Goal: Information Seeking & Learning: Find specific fact

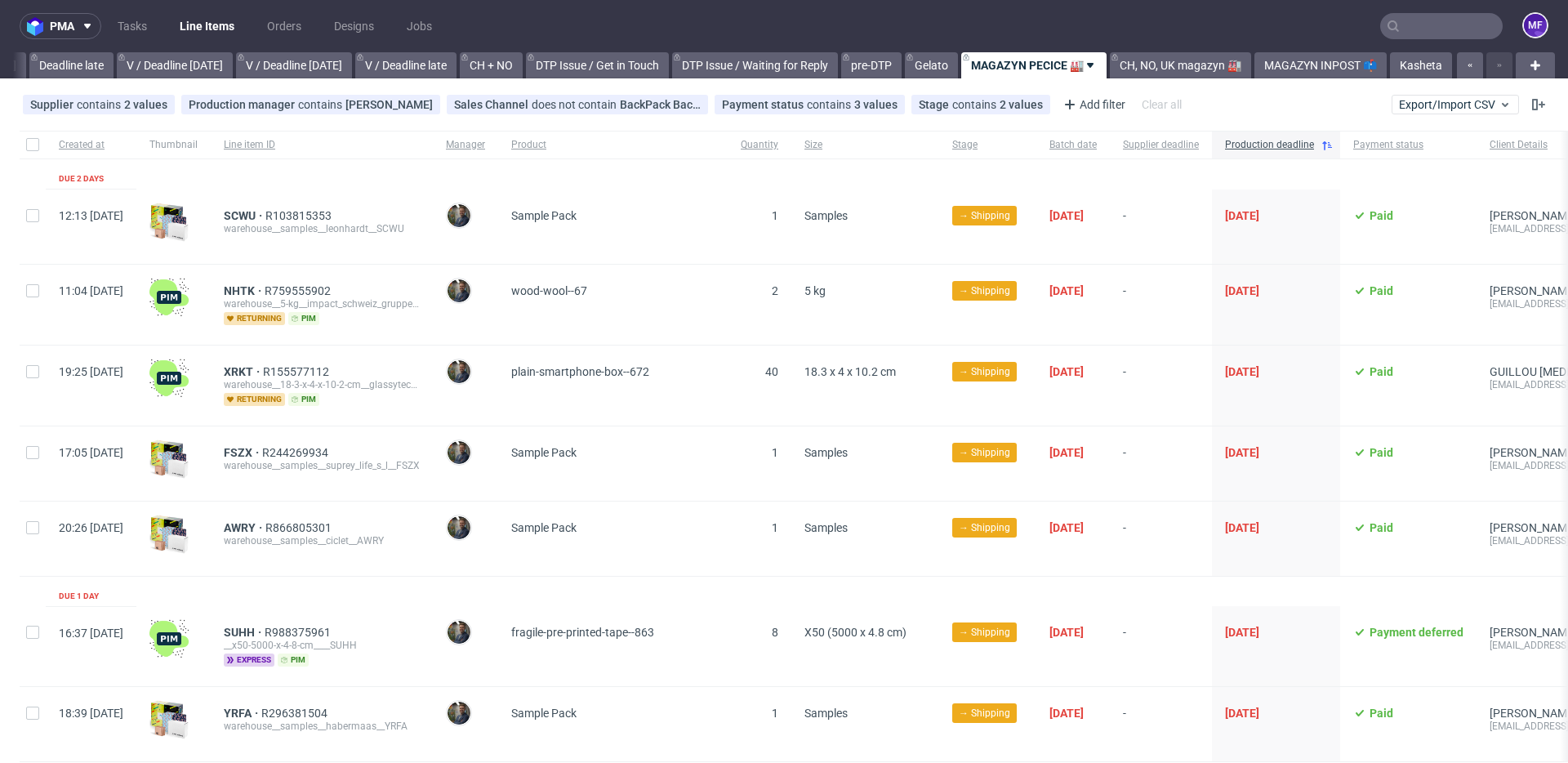
click at [1424, 33] on input "text" at bounding box center [1441, 25] width 122 height 26
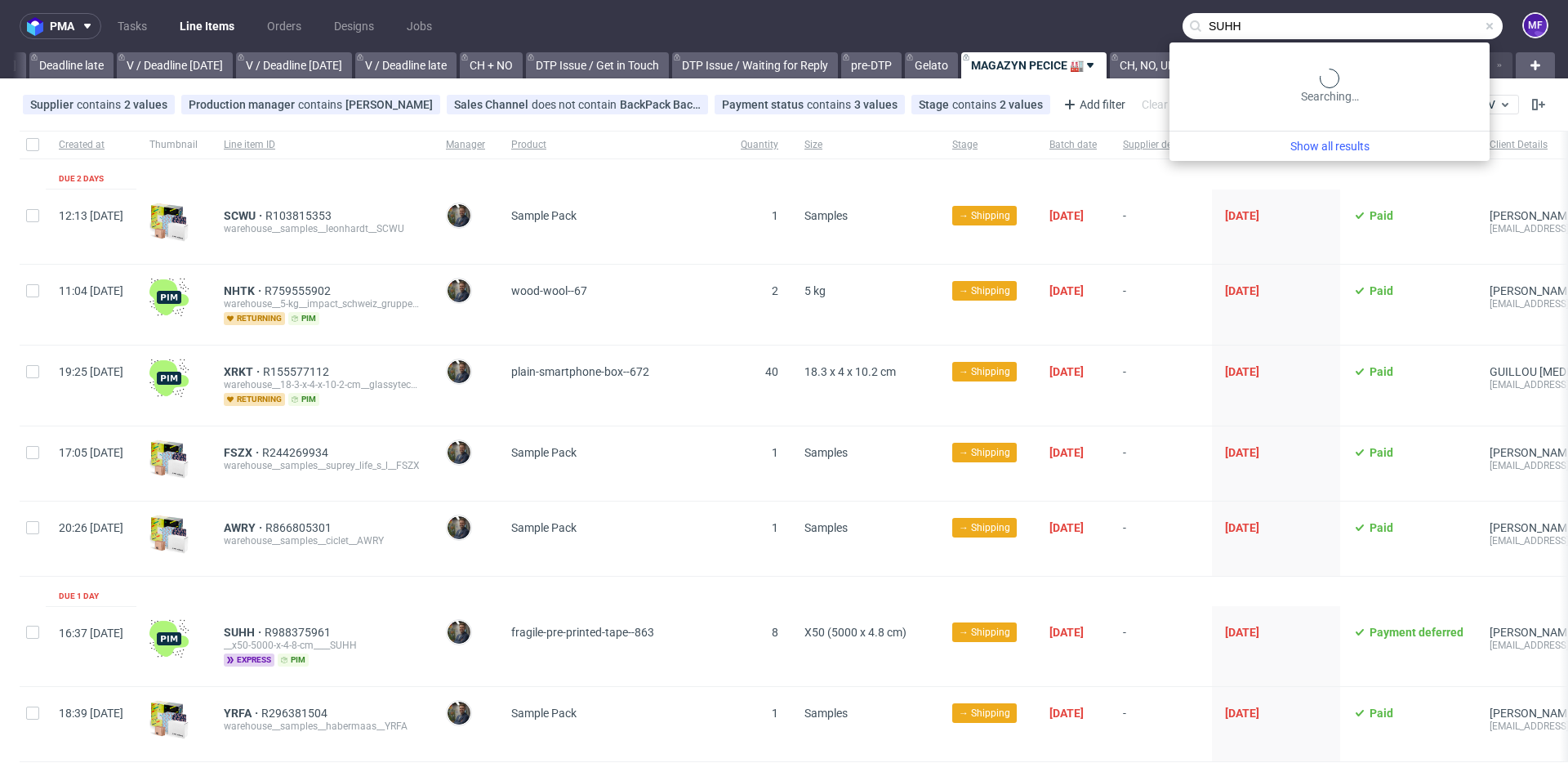
type input "SUHH"
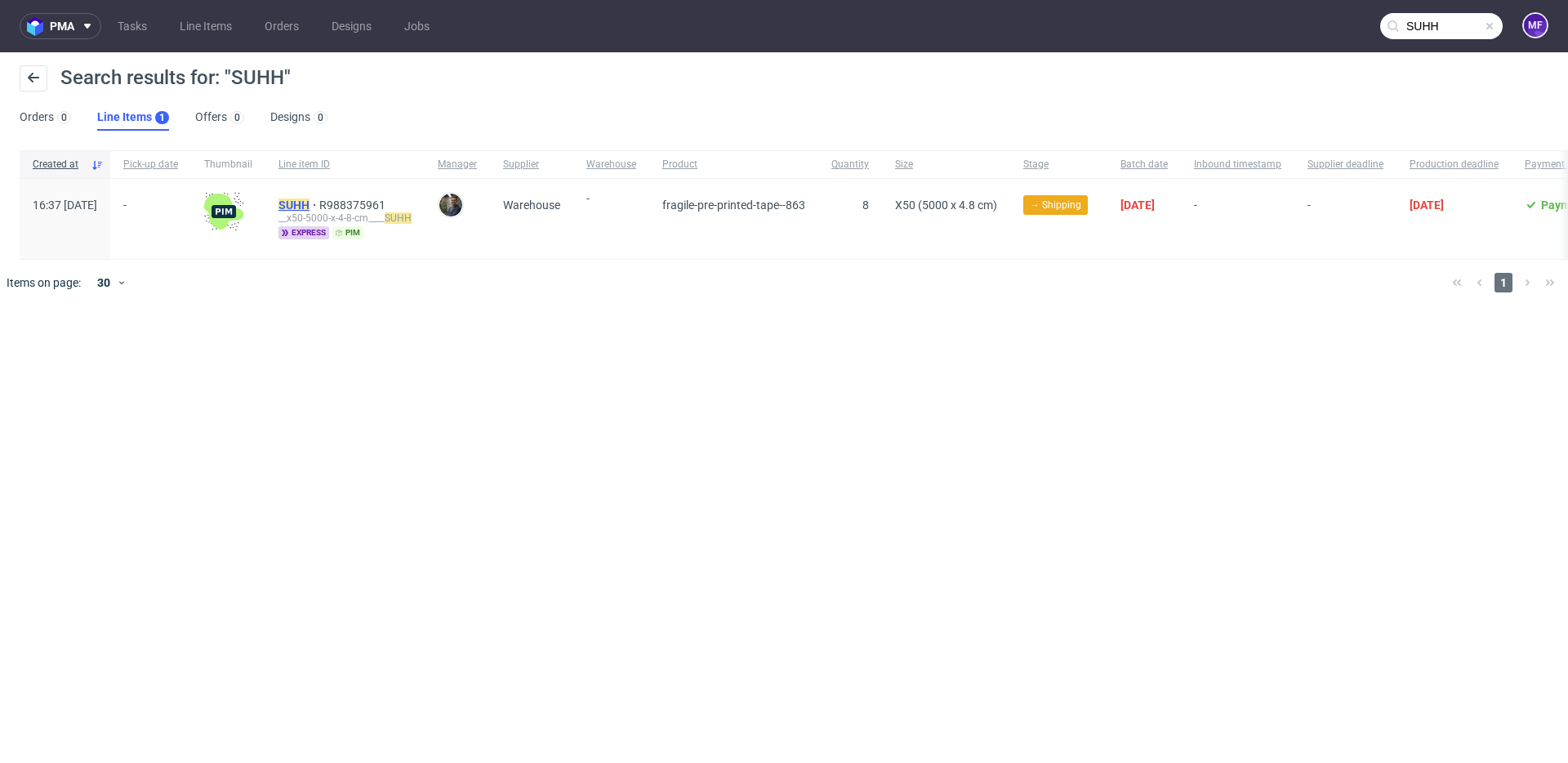
click at [309, 209] on mark "SUHH" at bounding box center [293, 204] width 31 height 13
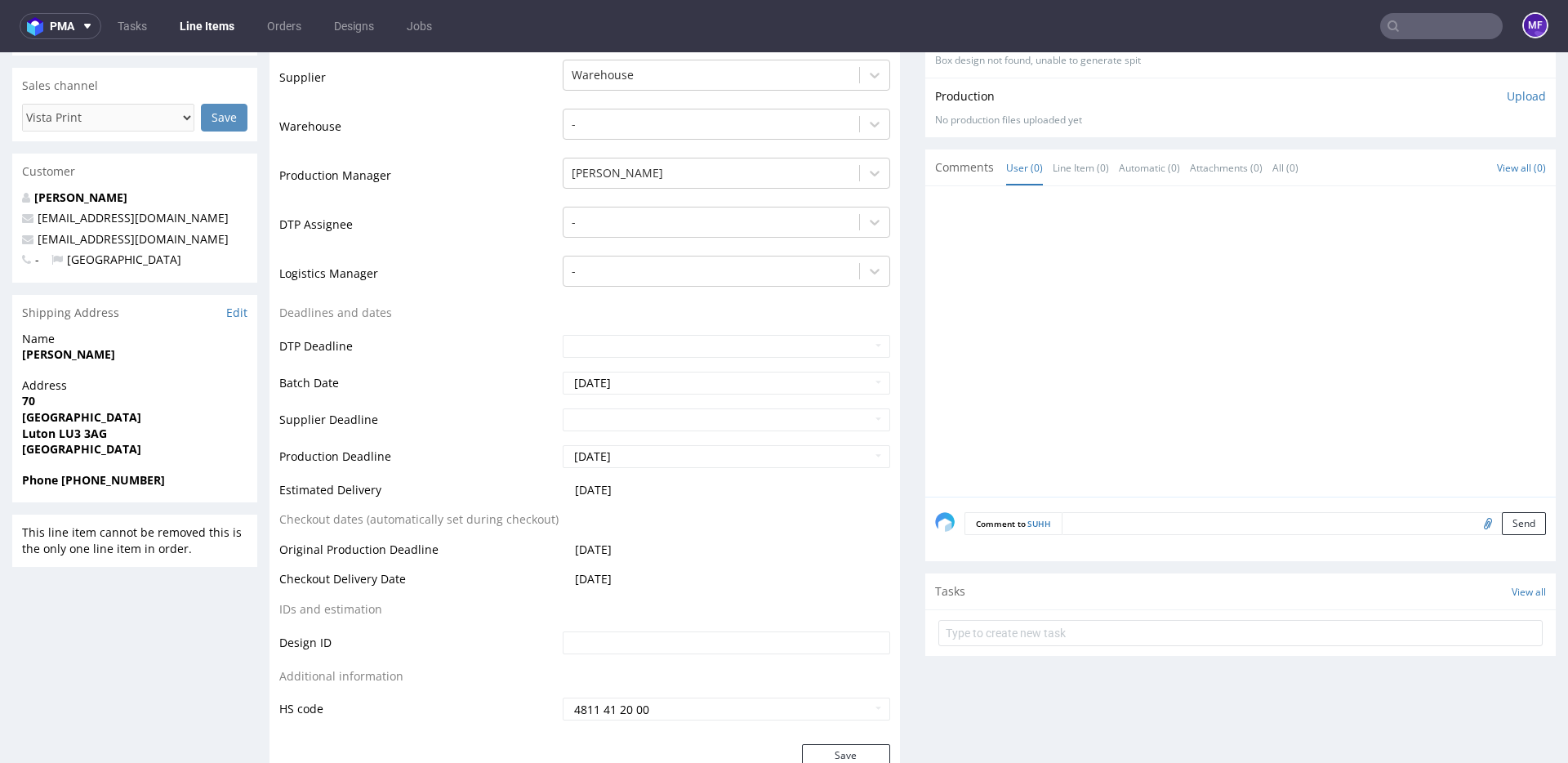
scroll to position [353, 0]
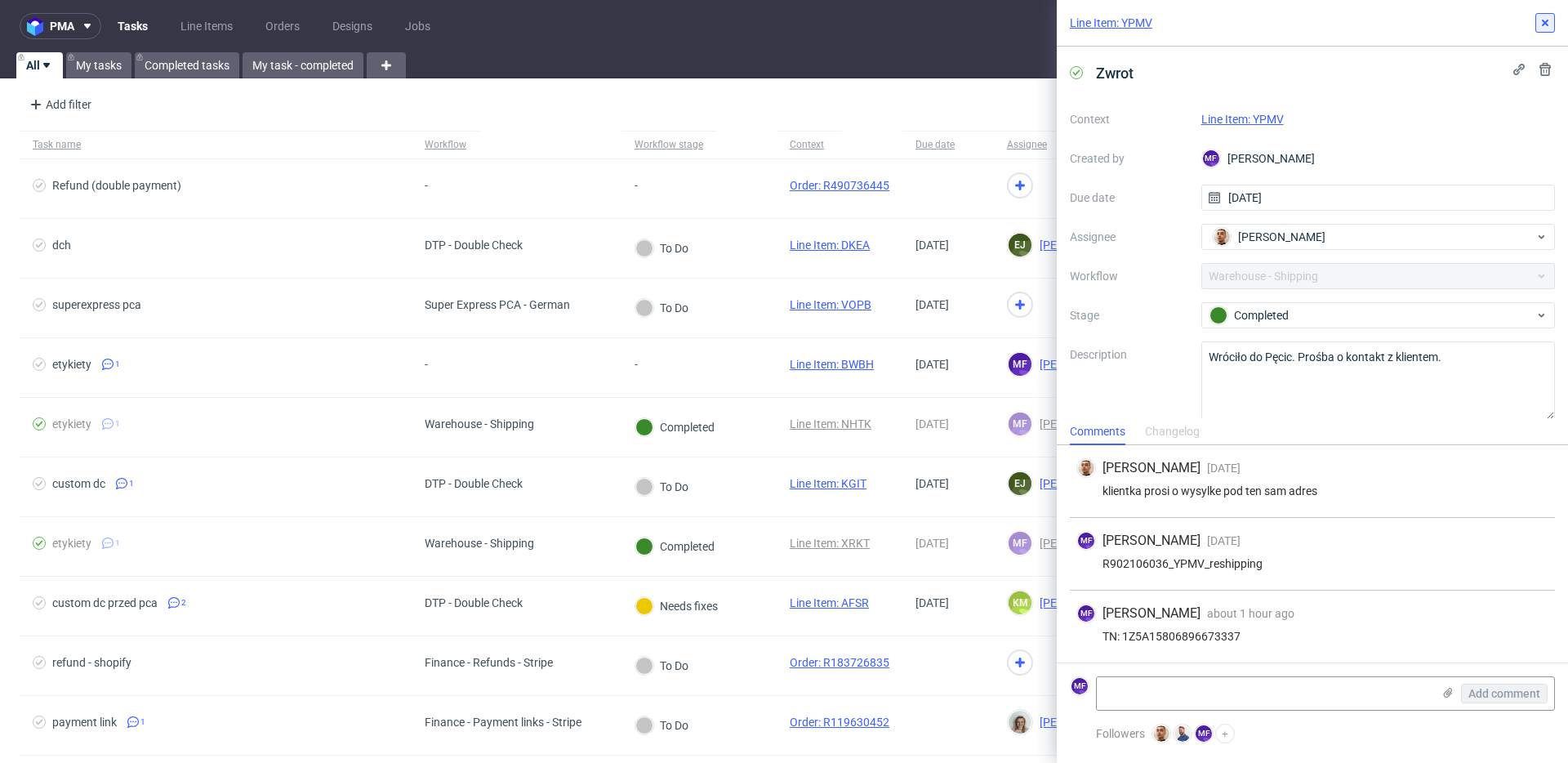
click at [1547, 17] on icon at bounding box center [1544, 22] width 13 height 13
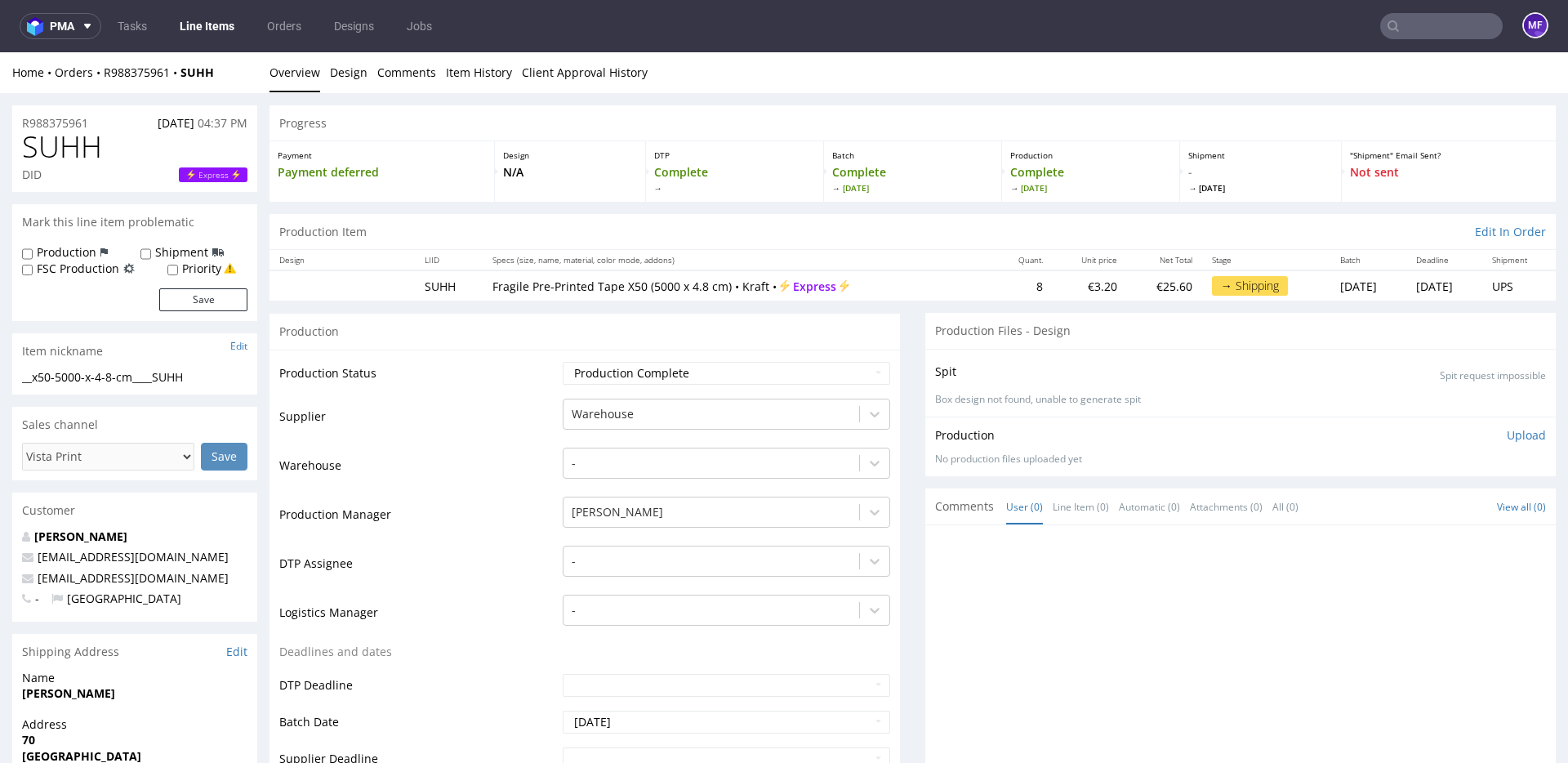
click at [196, 29] on link "Line Items" at bounding box center [207, 25] width 74 height 26
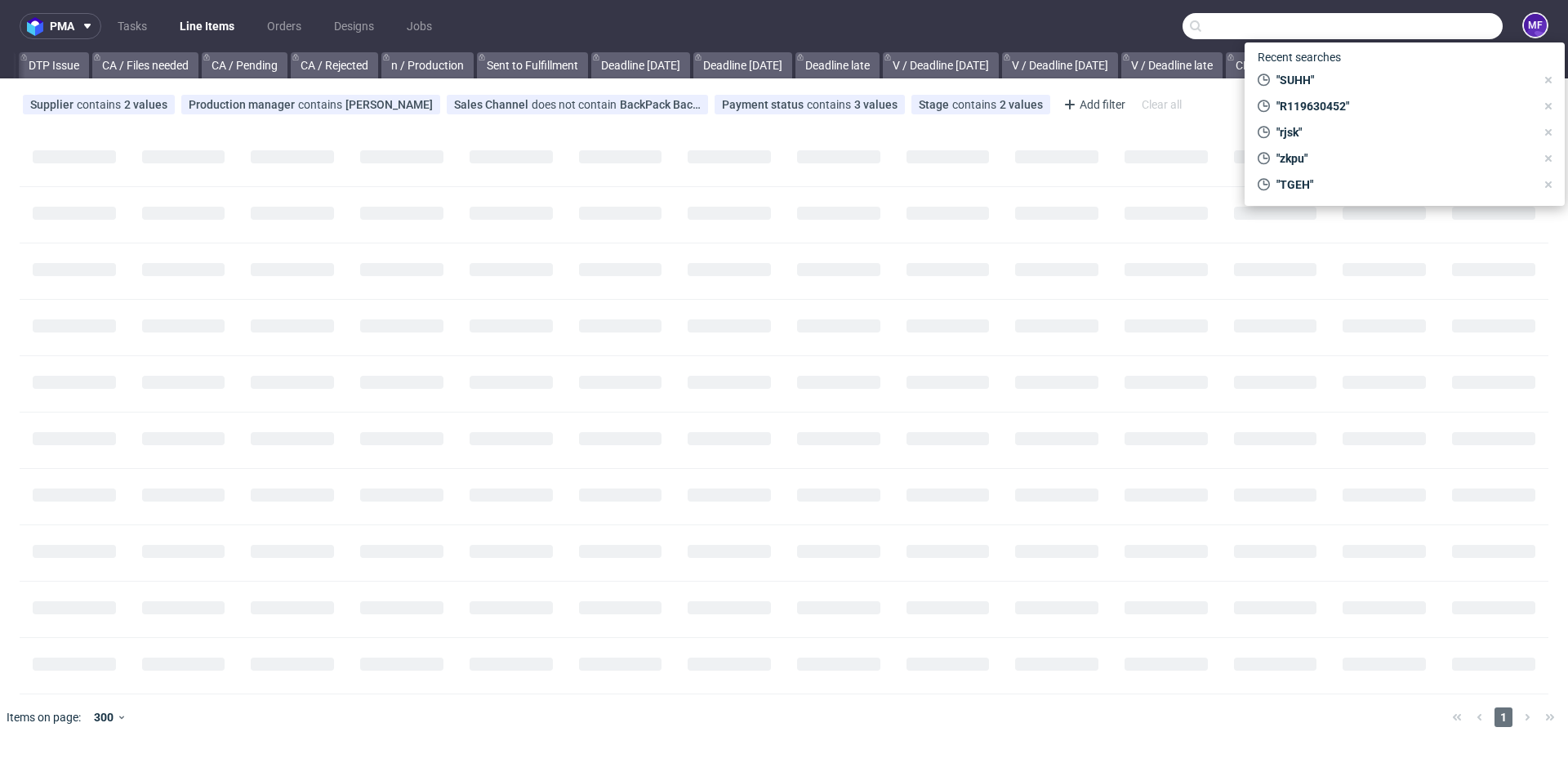
click at [1426, 35] on input "text" at bounding box center [1343, 25] width 320 height 26
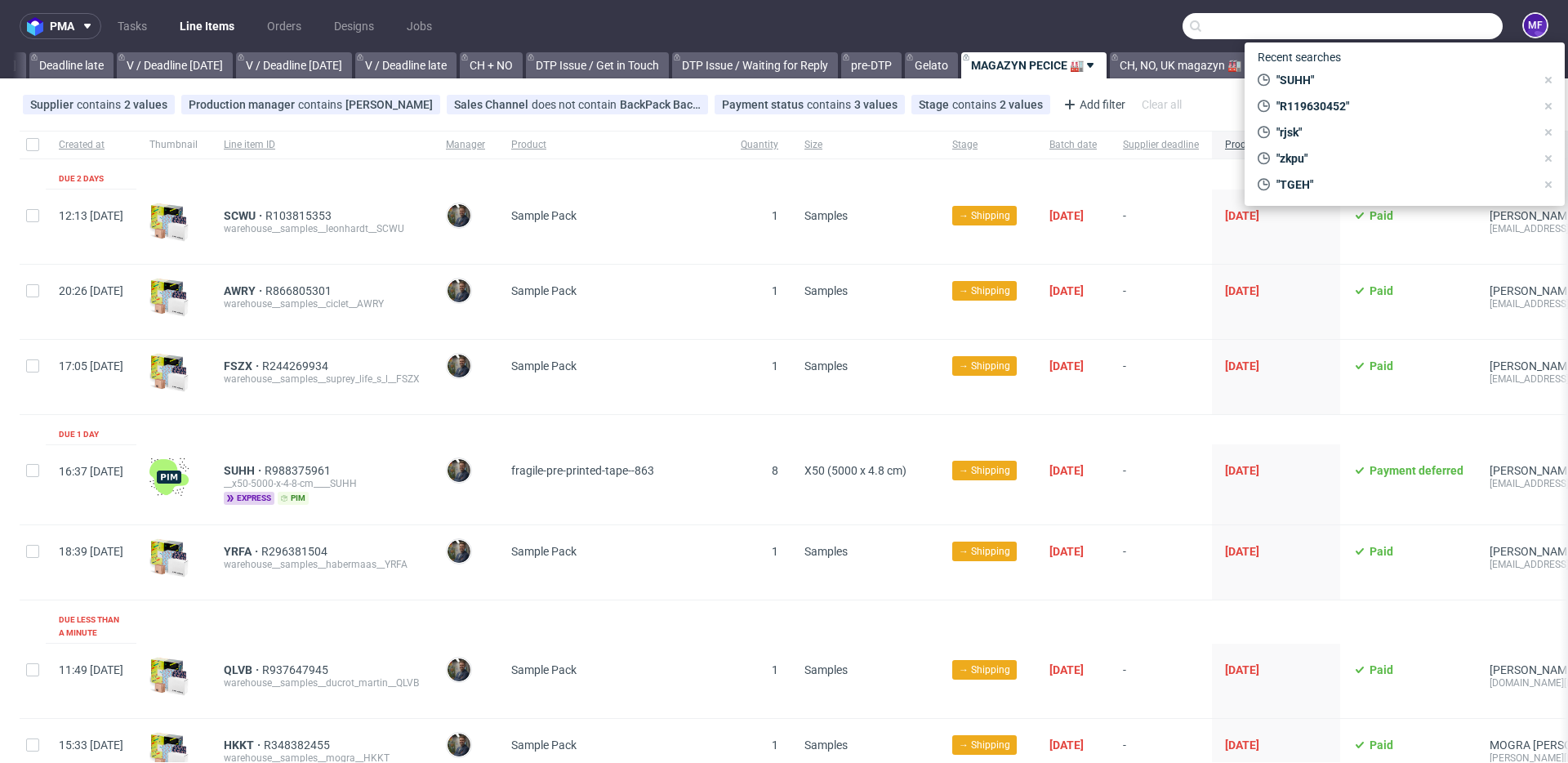
scroll to position [0, 1957]
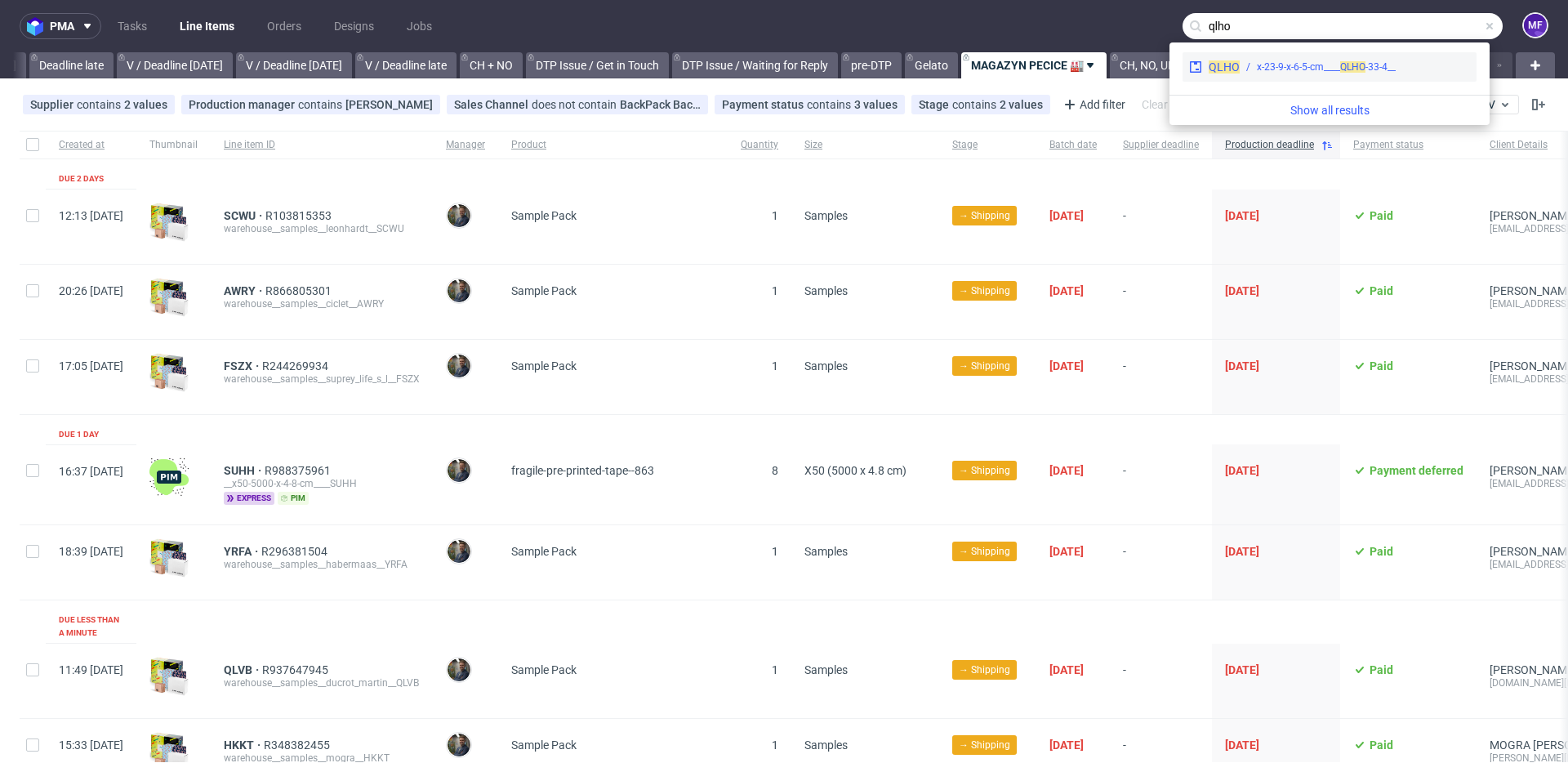
type input "qlho"
click at [1305, 67] on div "__33-4-x-23-9-x-6-5-cm____ QLHO" at bounding box center [1326, 67] width 139 height 14
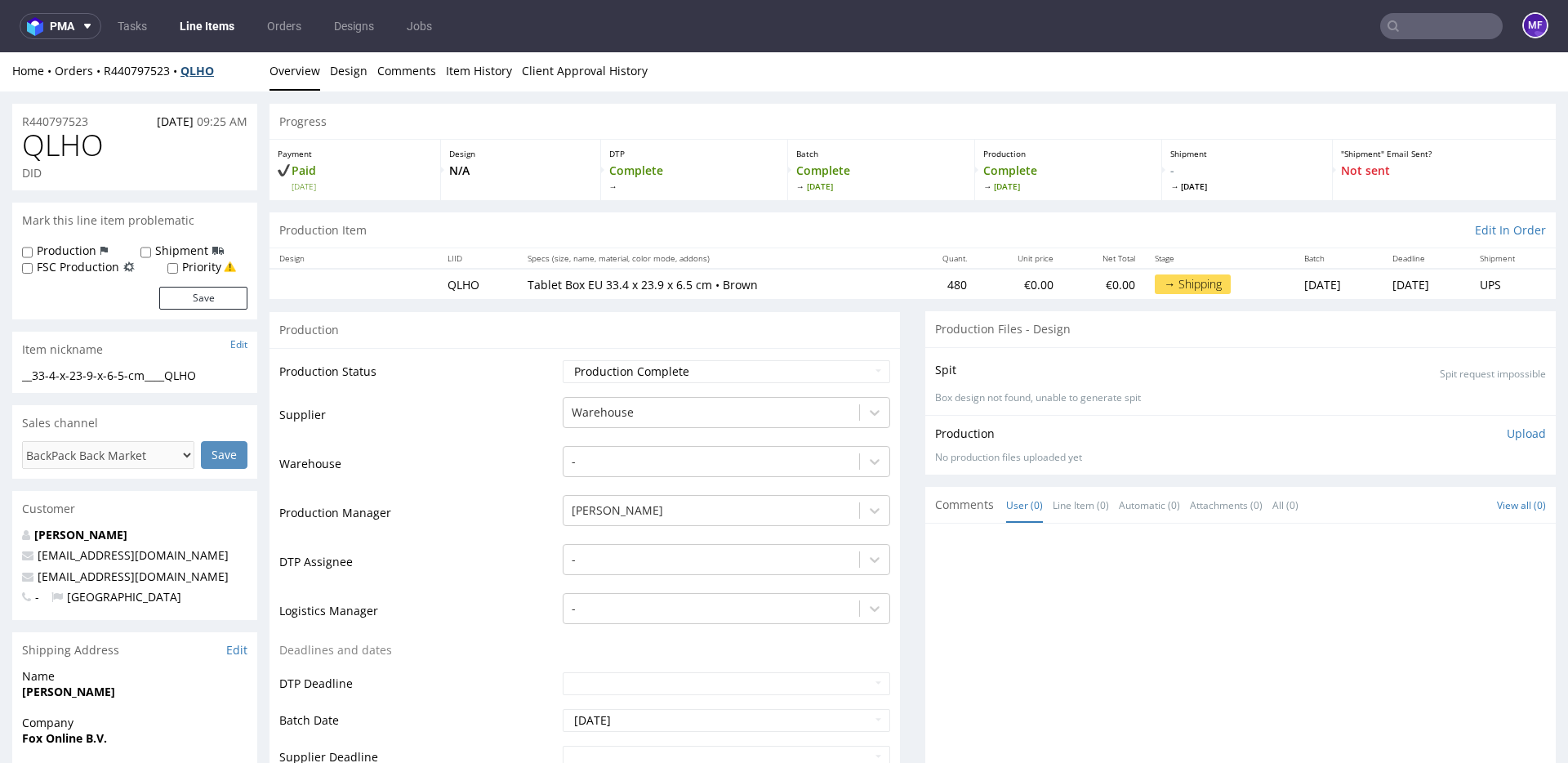
scroll to position [4, 0]
drag, startPoint x: 234, startPoint y: 75, endPoint x: 105, endPoint y: 74, distance: 129.0
click at [105, 74] on div "Home Orders R440797523 QLHO" at bounding box center [135, 68] width 245 height 16
copy div "R440797523 QLHO"
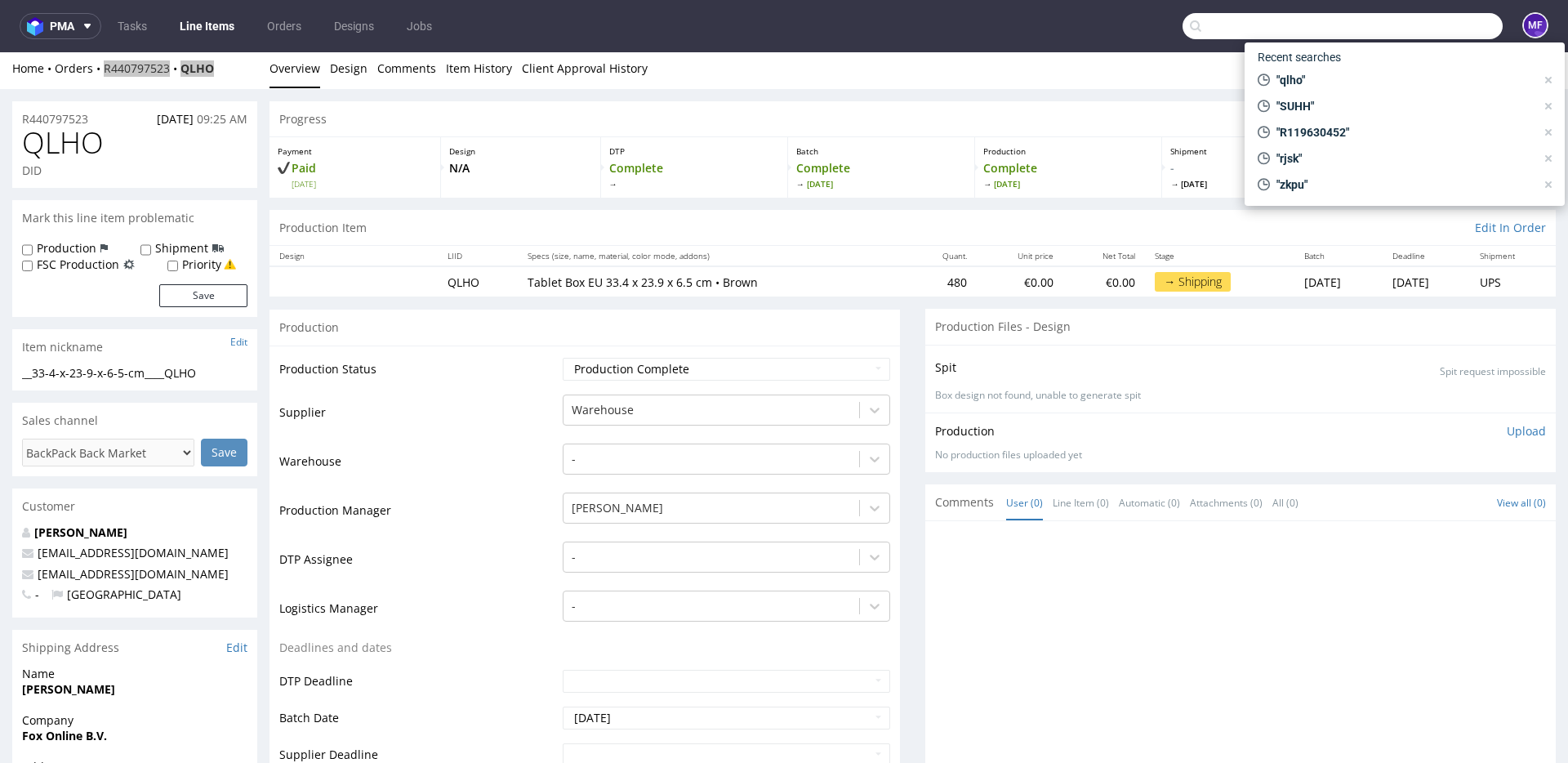
click at [1447, 30] on input "text" at bounding box center [1343, 25] width 320 height 26
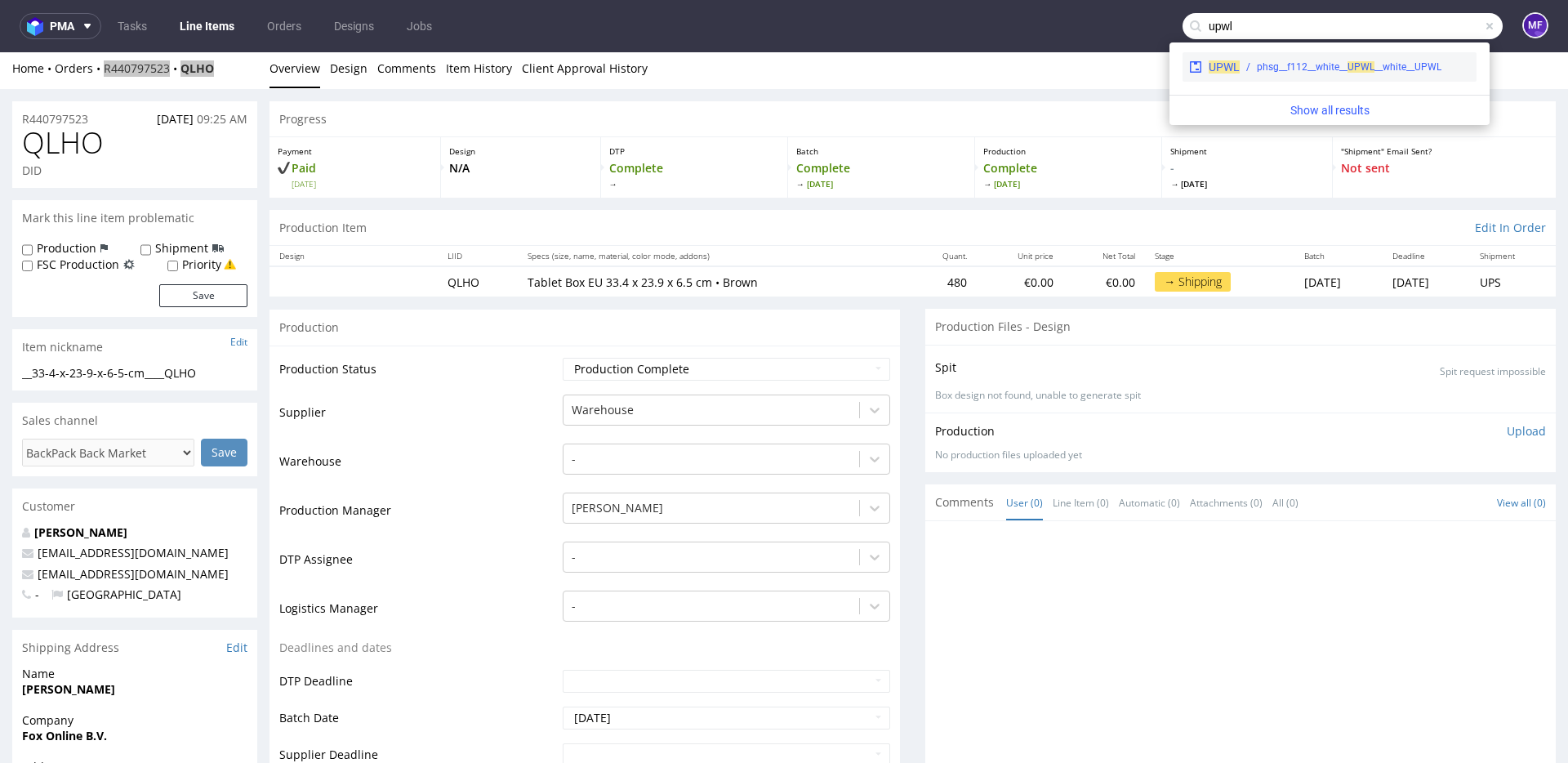
type input "upwl"
click at [1356, 70] on span "UP" at bounding box center [1353, 67] width 13 height 12
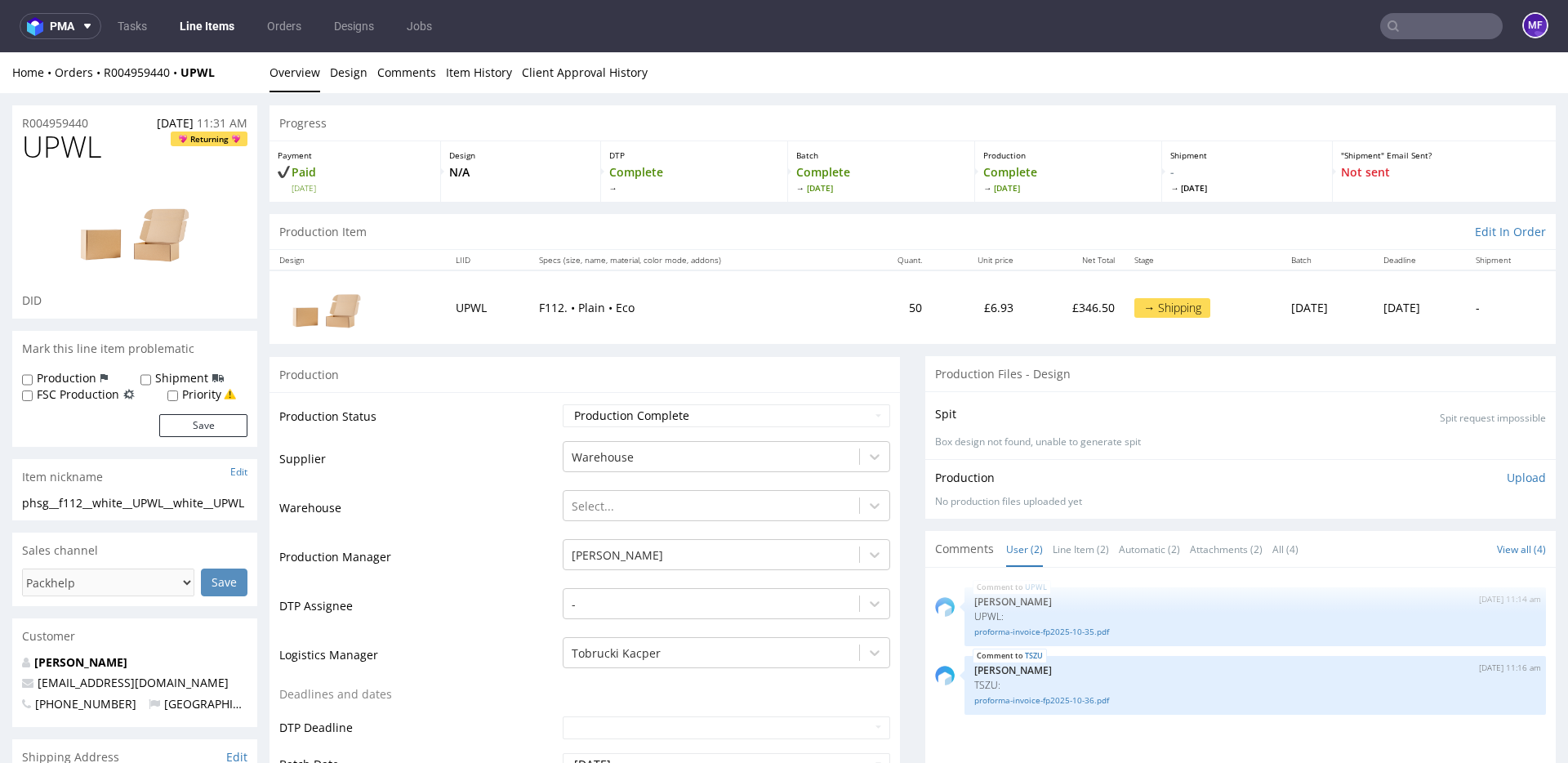
click at [228, 83] on div "Home Orders R004959440 UPWL Overview Design Comments Item History Client Approv…" at bounding box center [784, 73] width 1568 height 40
drag, startPoint x: 227, startPoint y: 74, endPoint x: 104, endPoint y: 75, distance: 123.0
click at [104, 75] on div "Home Orders R004959440 UPWL" at bounding box center [135, 73] width 245 height 16
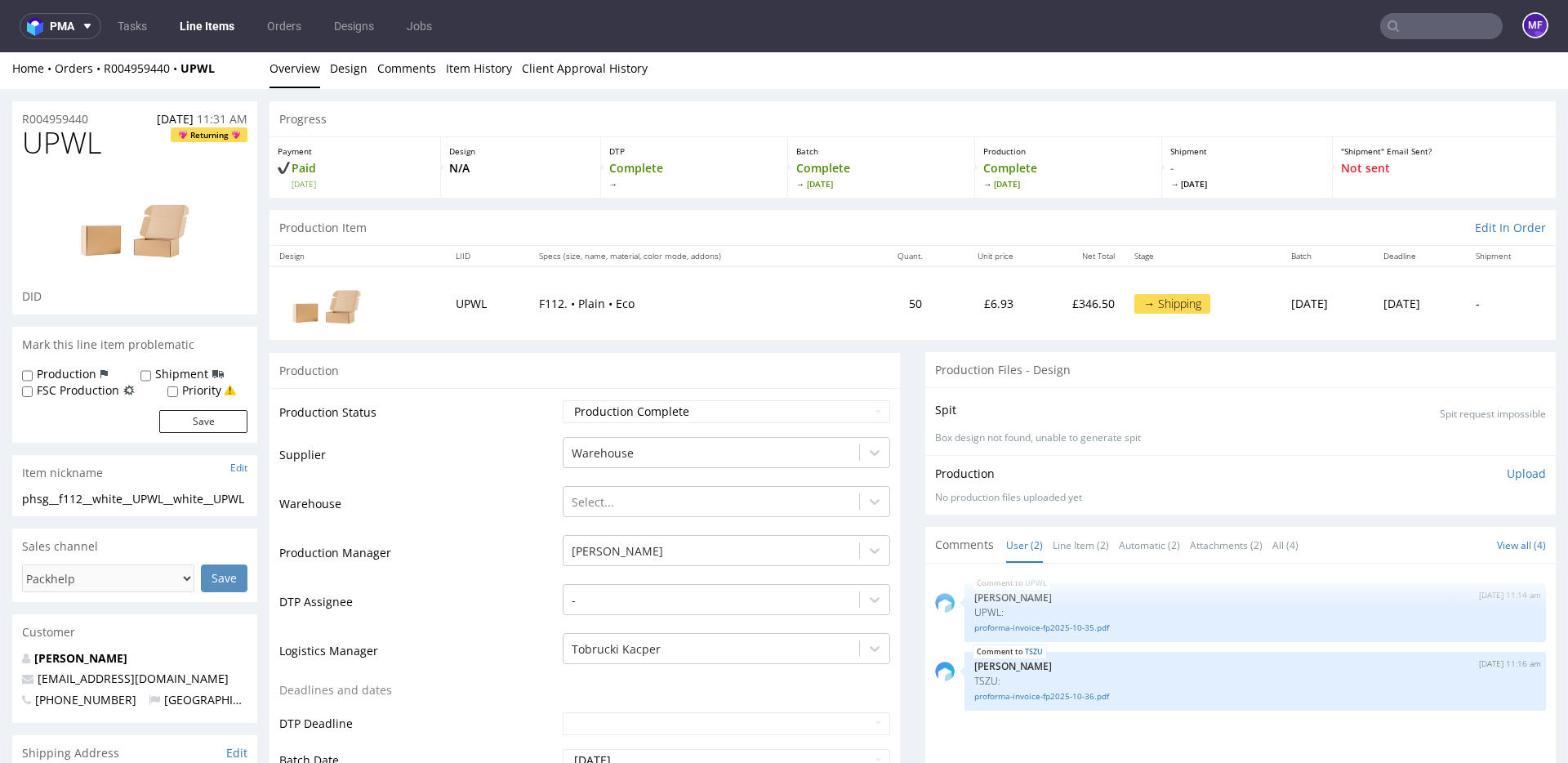
click at [389, 136] on div "Progress" at bounding box center [913, 119] width 1286 height 36
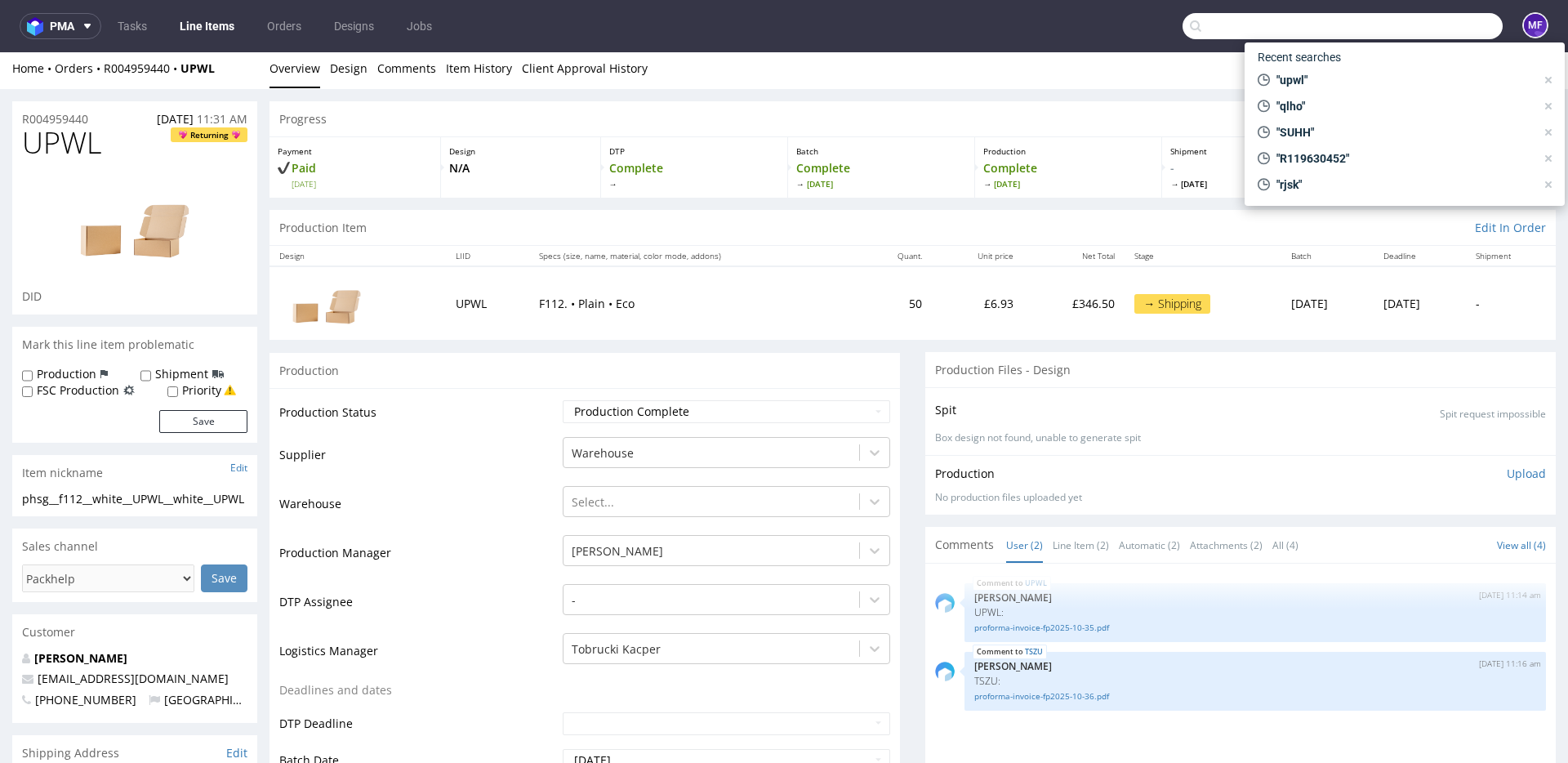
click at [1411, 33] on input "text" at bounding box center [1343, 25] width 320 height 26
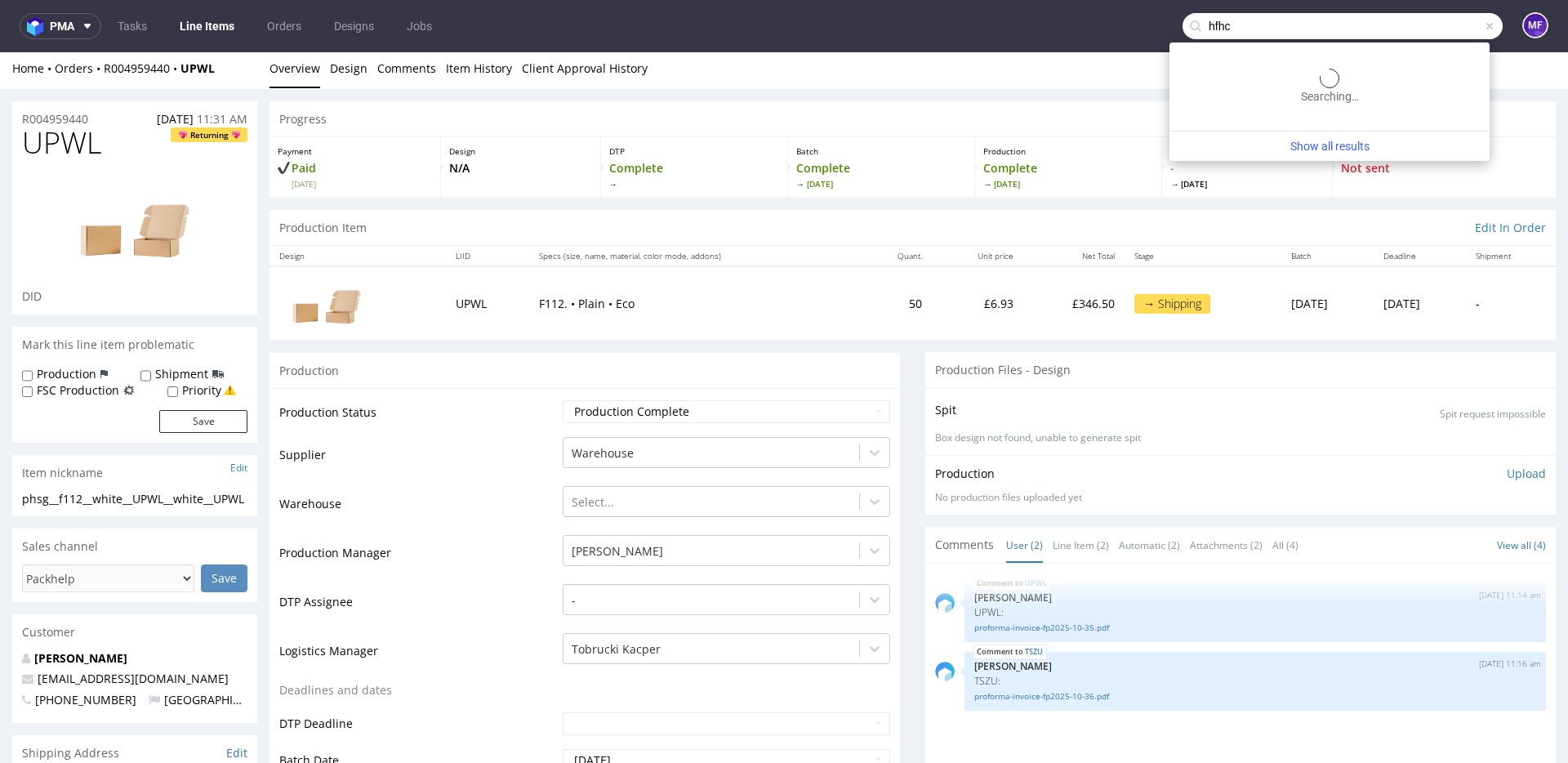
type input "hfhc"
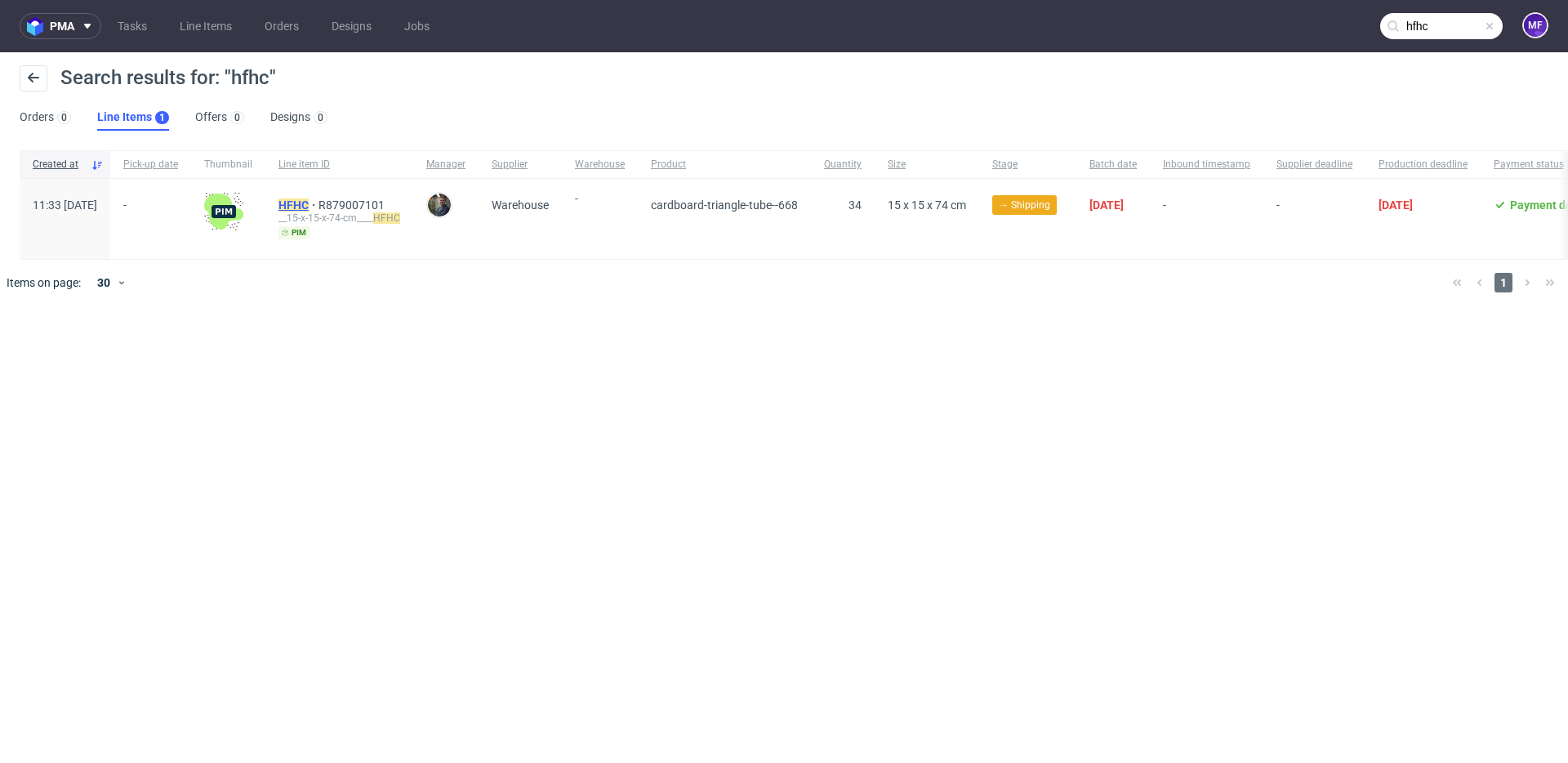
click at [309, 203] on mark "HFHC" at bounding box center [293, 204] width 30 height 13
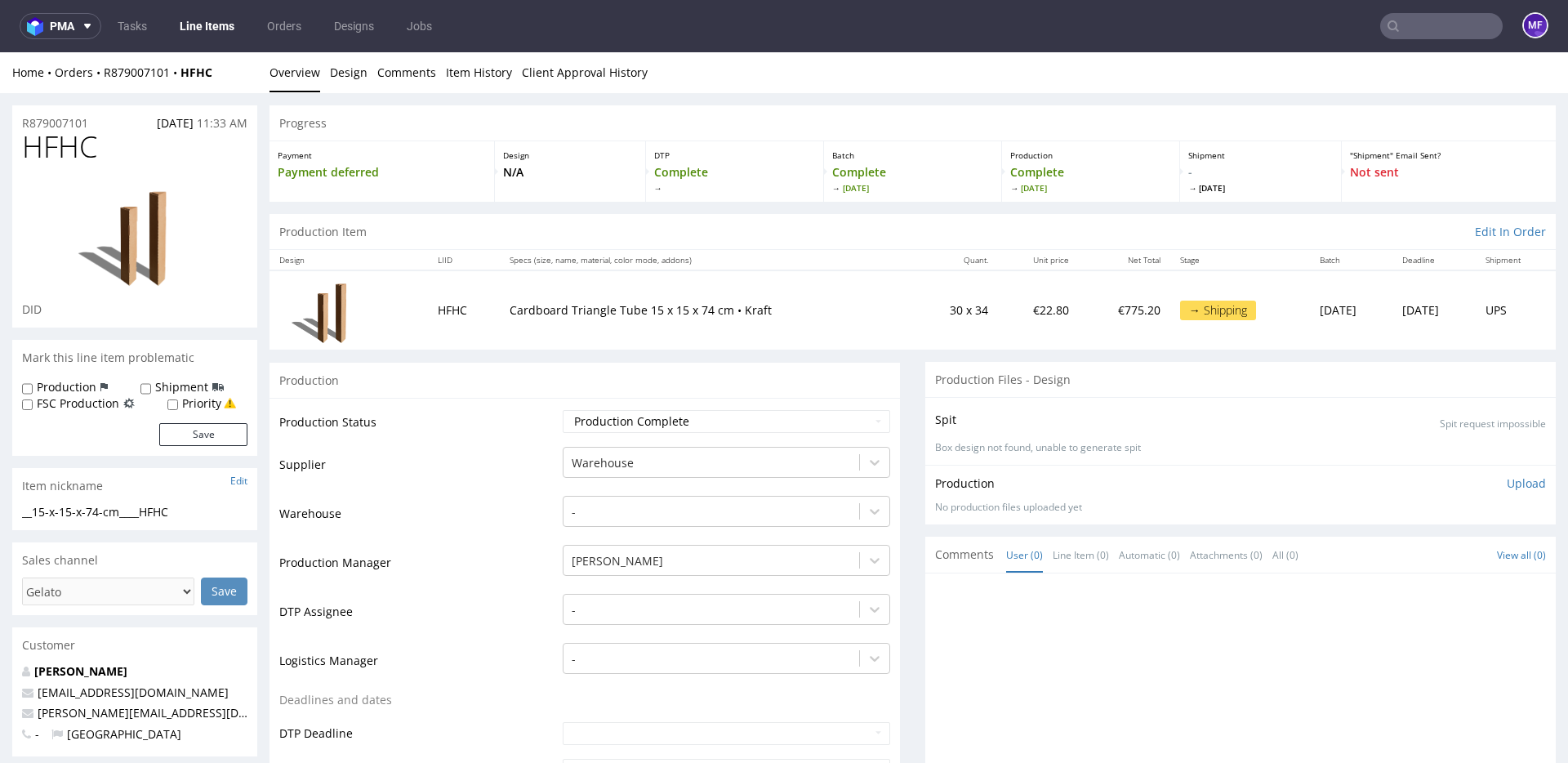
click at [1441, 24] on input "text" at bounding box center [1441, 25] width 122 height 26
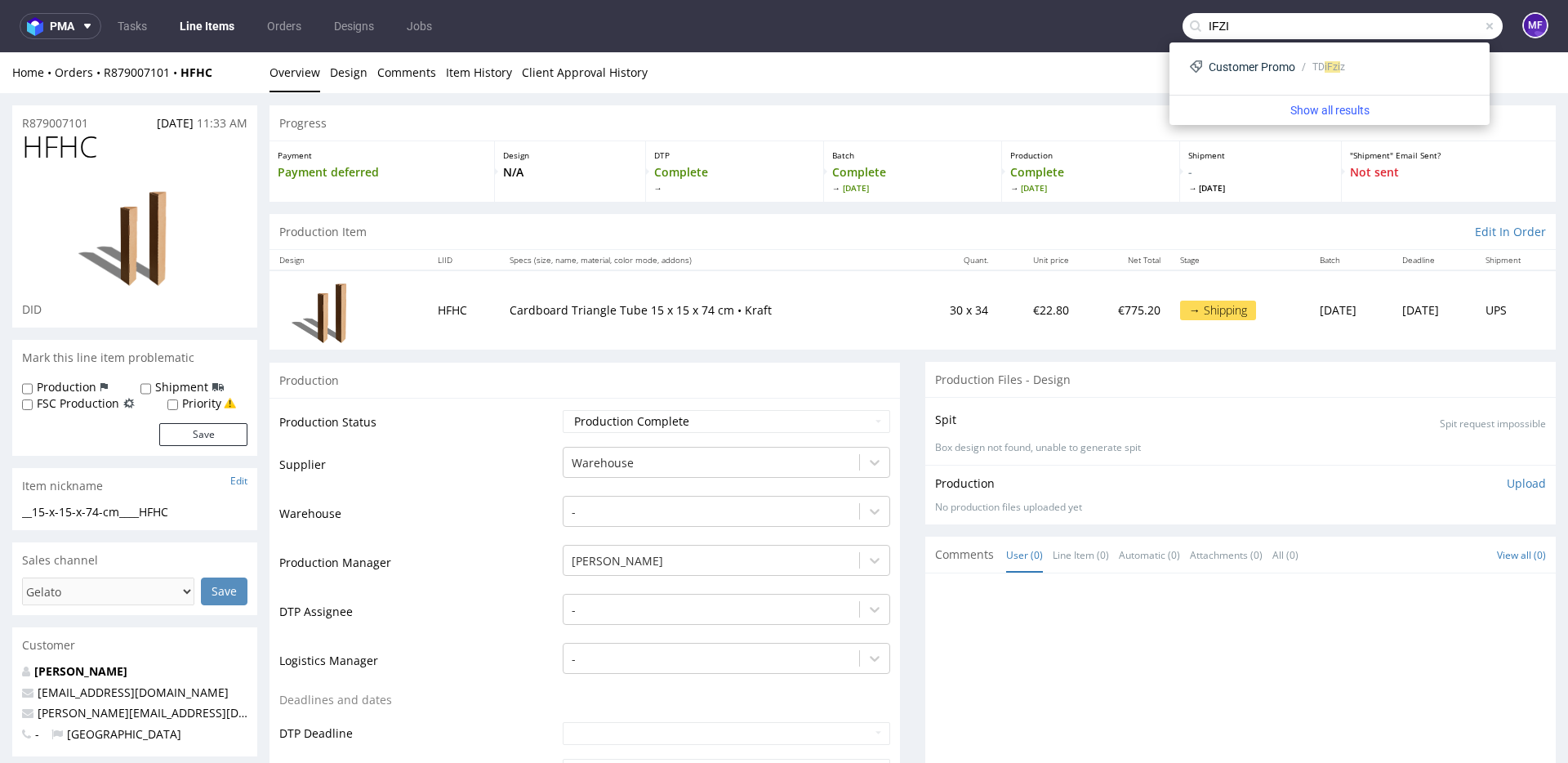
click at [195, 22] on link "Line Items" at bounding box center [207, 25] width 74 height 26
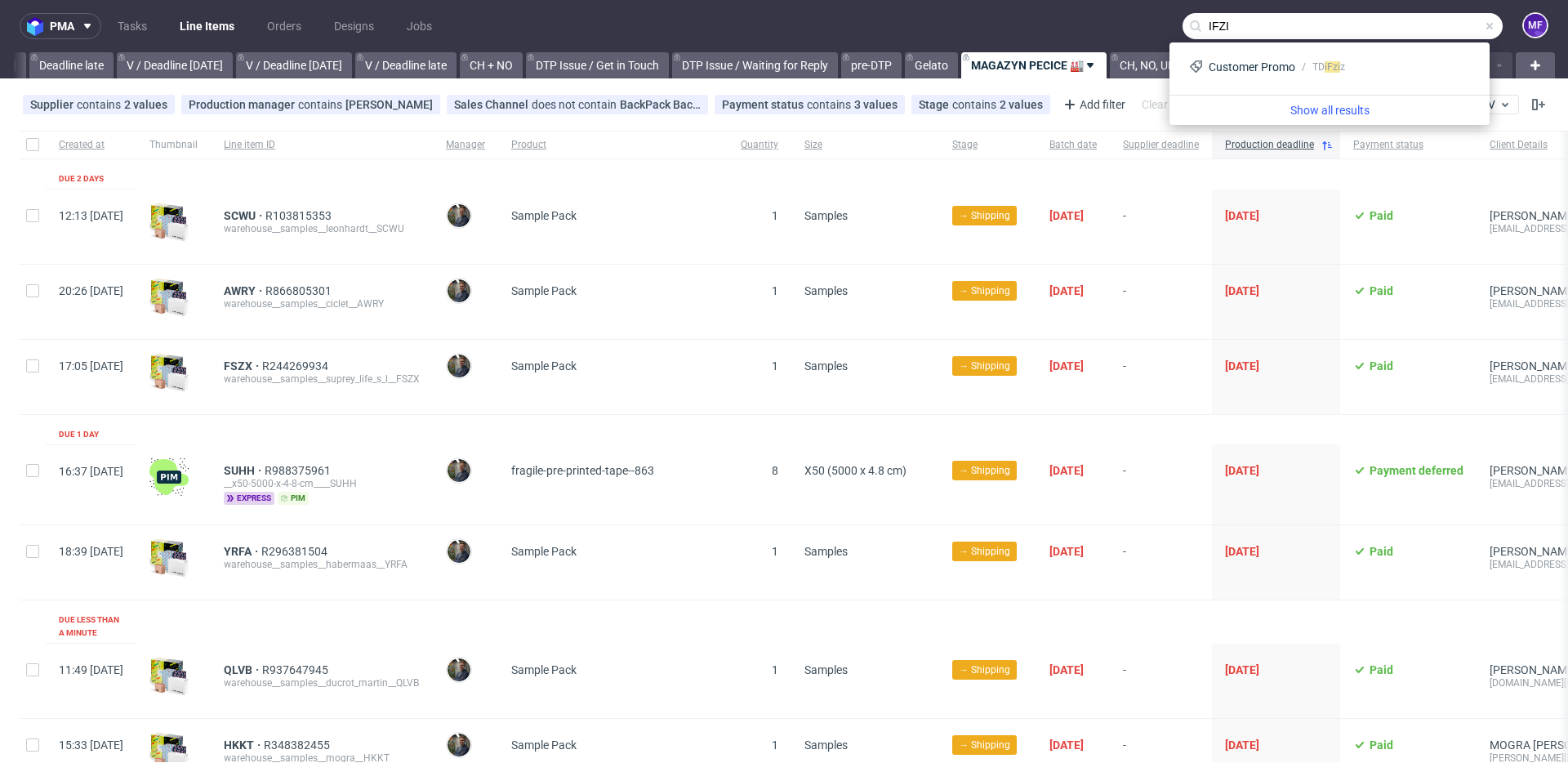
click at [1138, 22] on nav "pma Tasks Line Items Orders Designs Jobs IFZI MF" at bounding box center [784, 26] width 1568 height 52
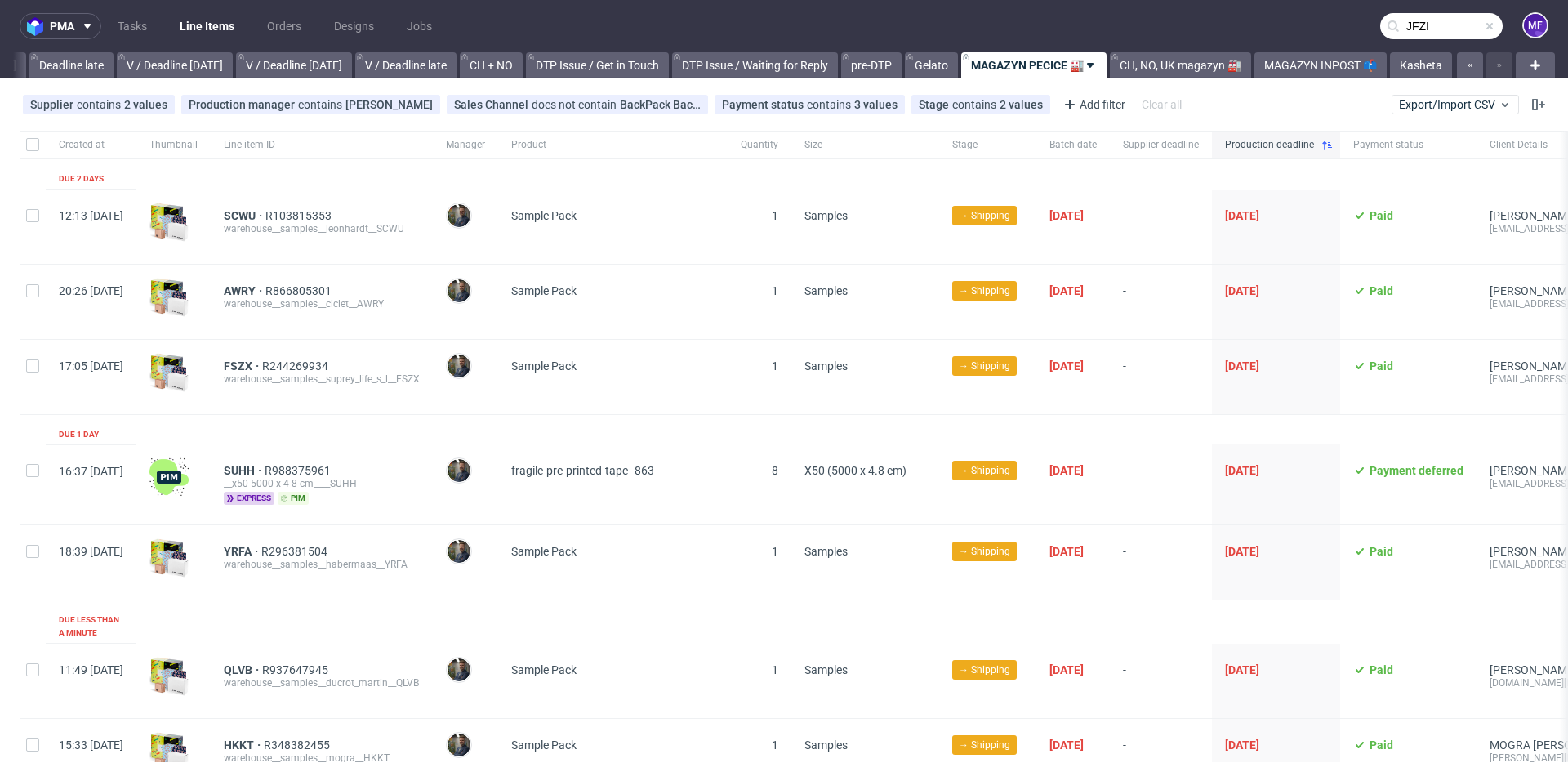
type input "JFZI"
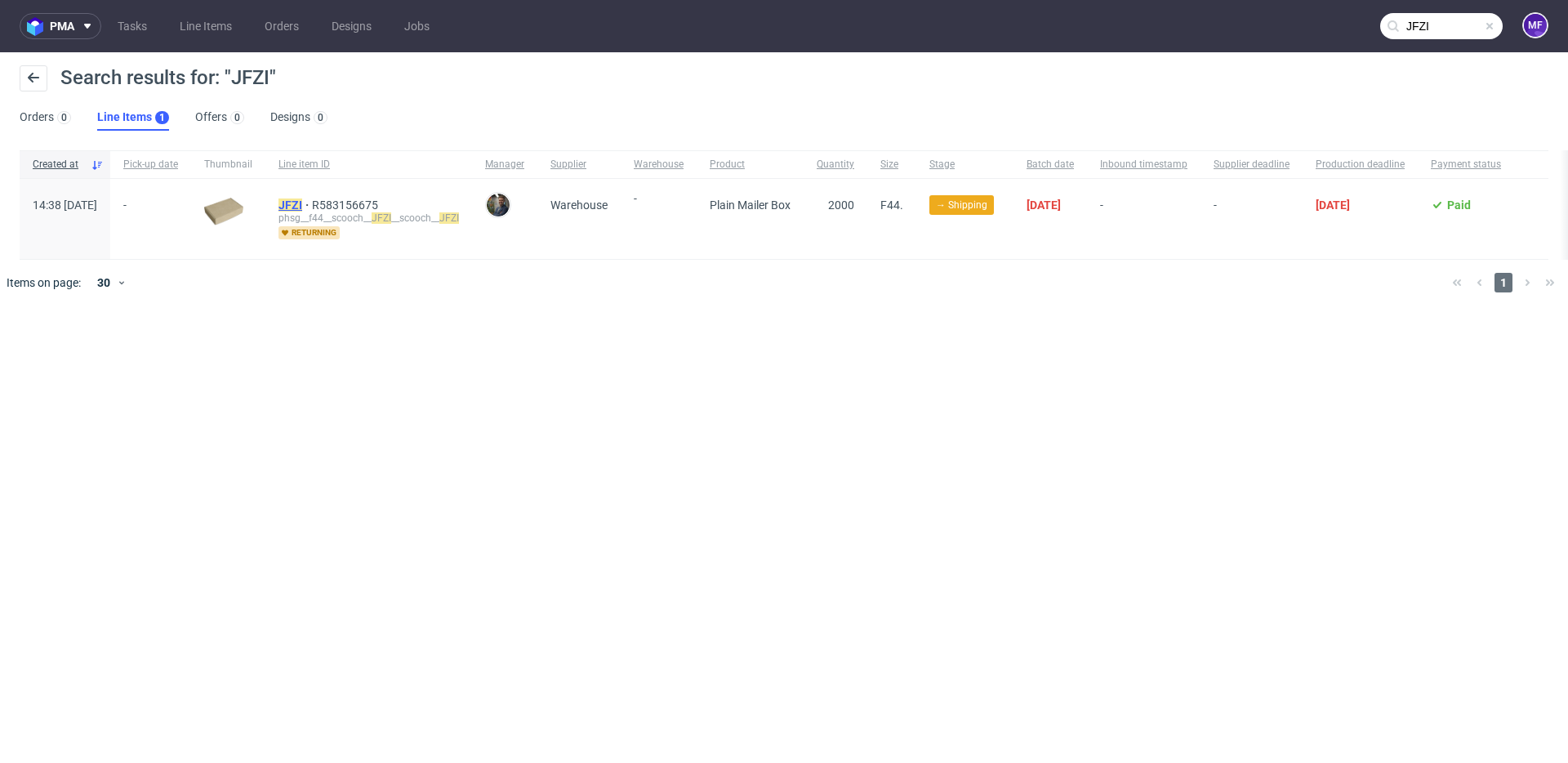
click at [302, 201] on mark "JFZI" at bounding box center [290, 204] width 24 height 13
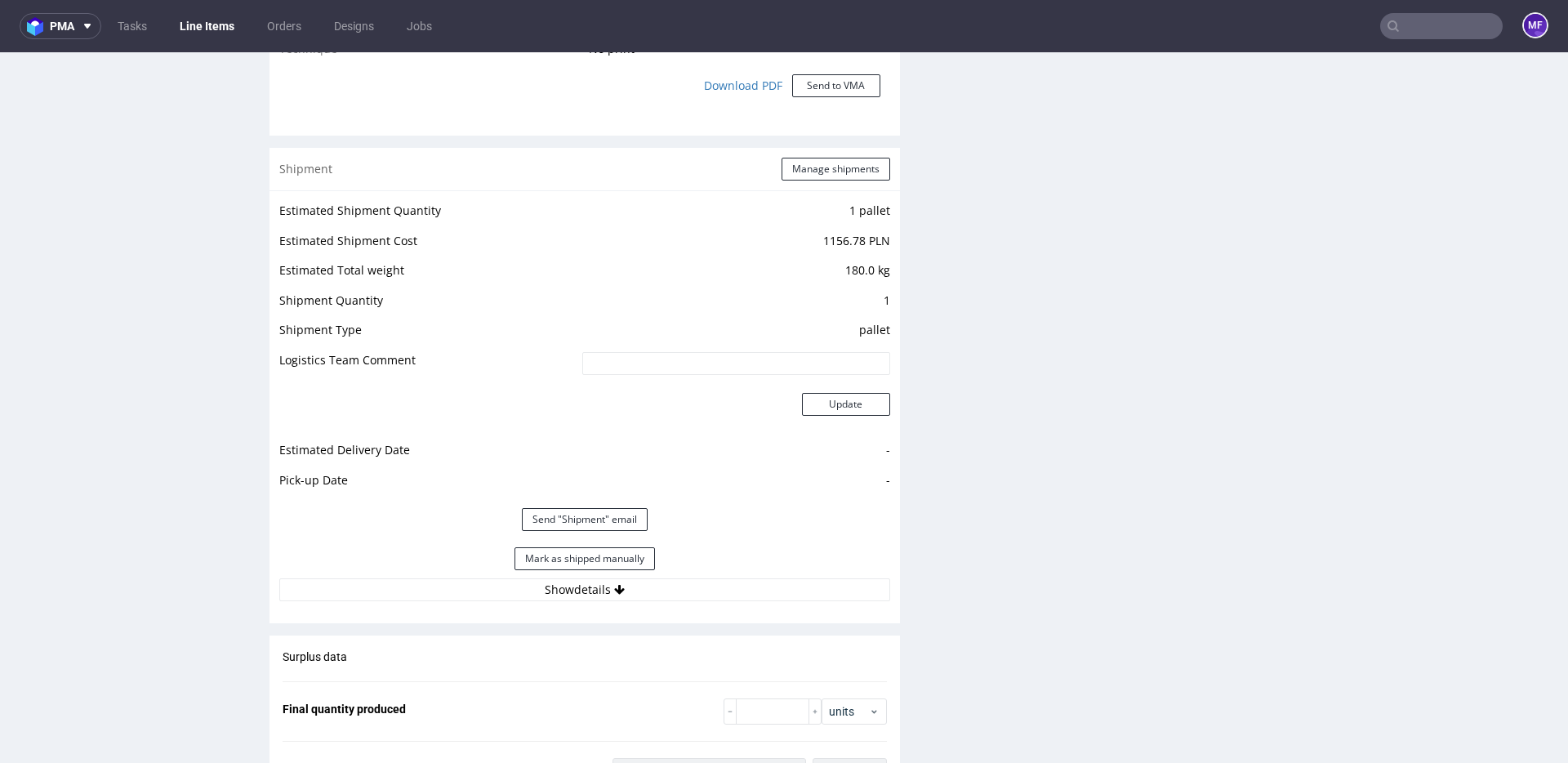
scroll to position [1615, 0]
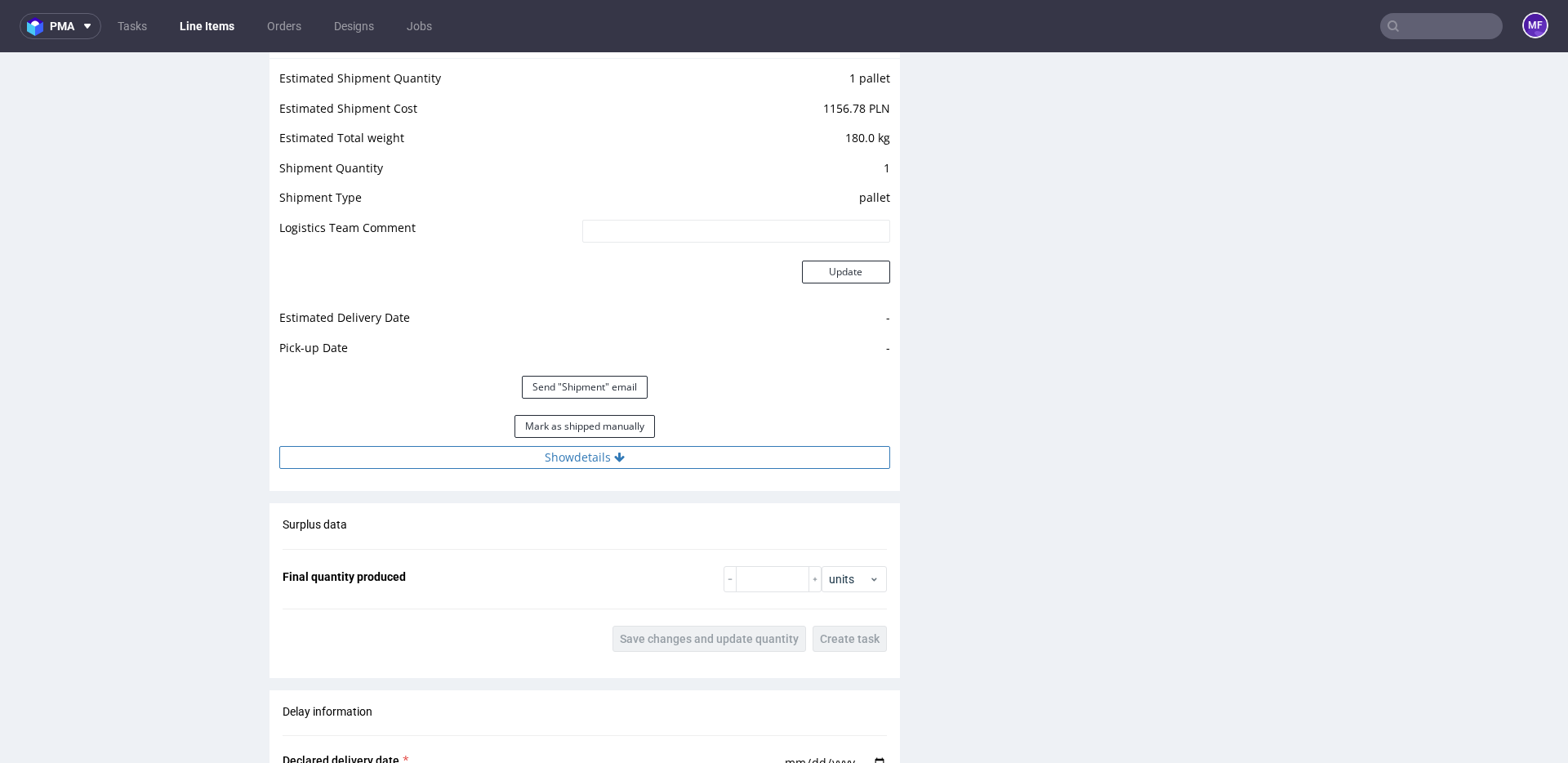
click at [652, 454] on button "Show details" at bounding box center [584, 457] width 611 height 23
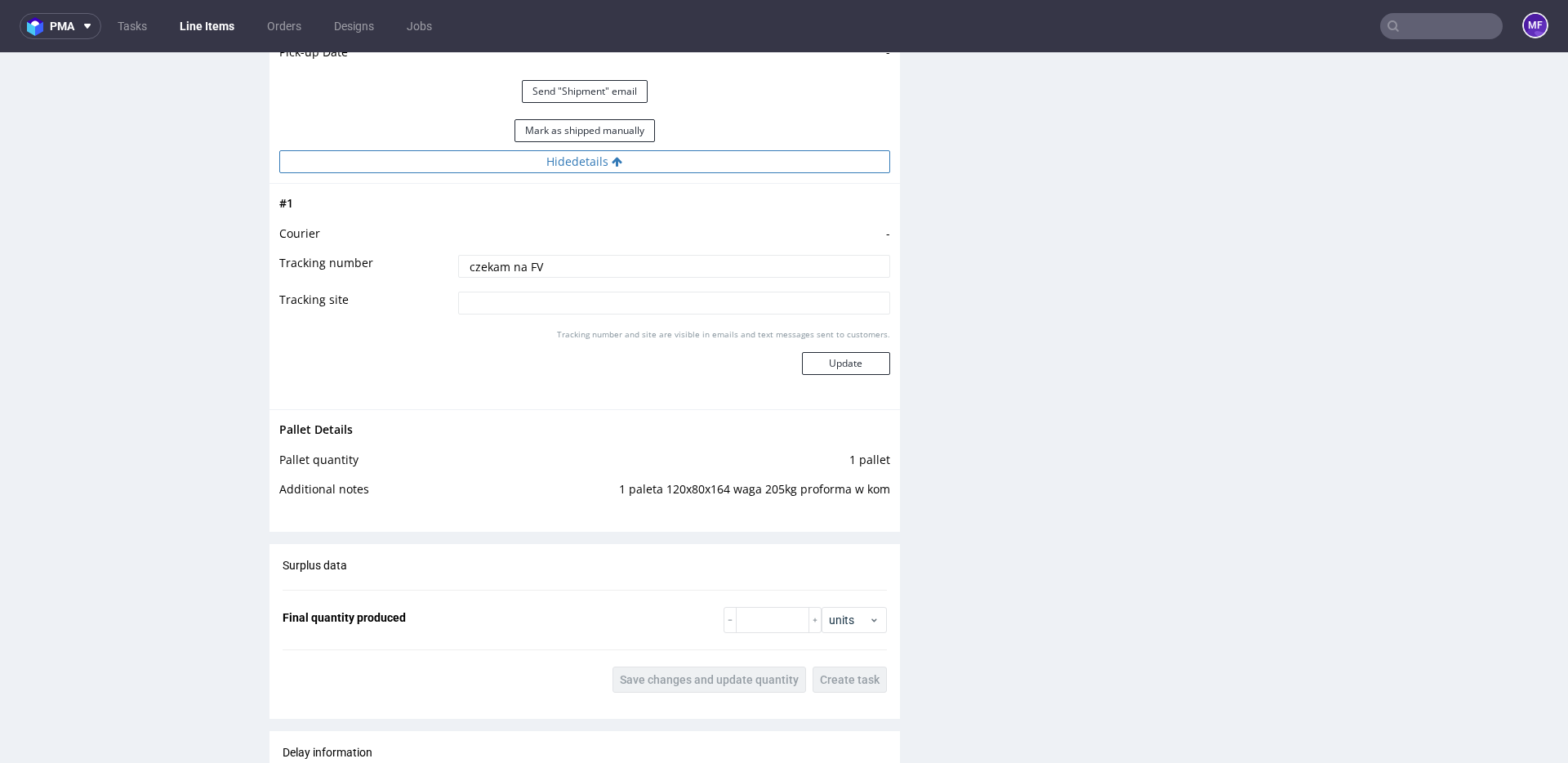
scroll to position [1913, 0]
click at [780, 486] on td "1 paleta 120x80x164 waga 205kg proforma w kom" at bounding box center [669, 492] width 442 height 30
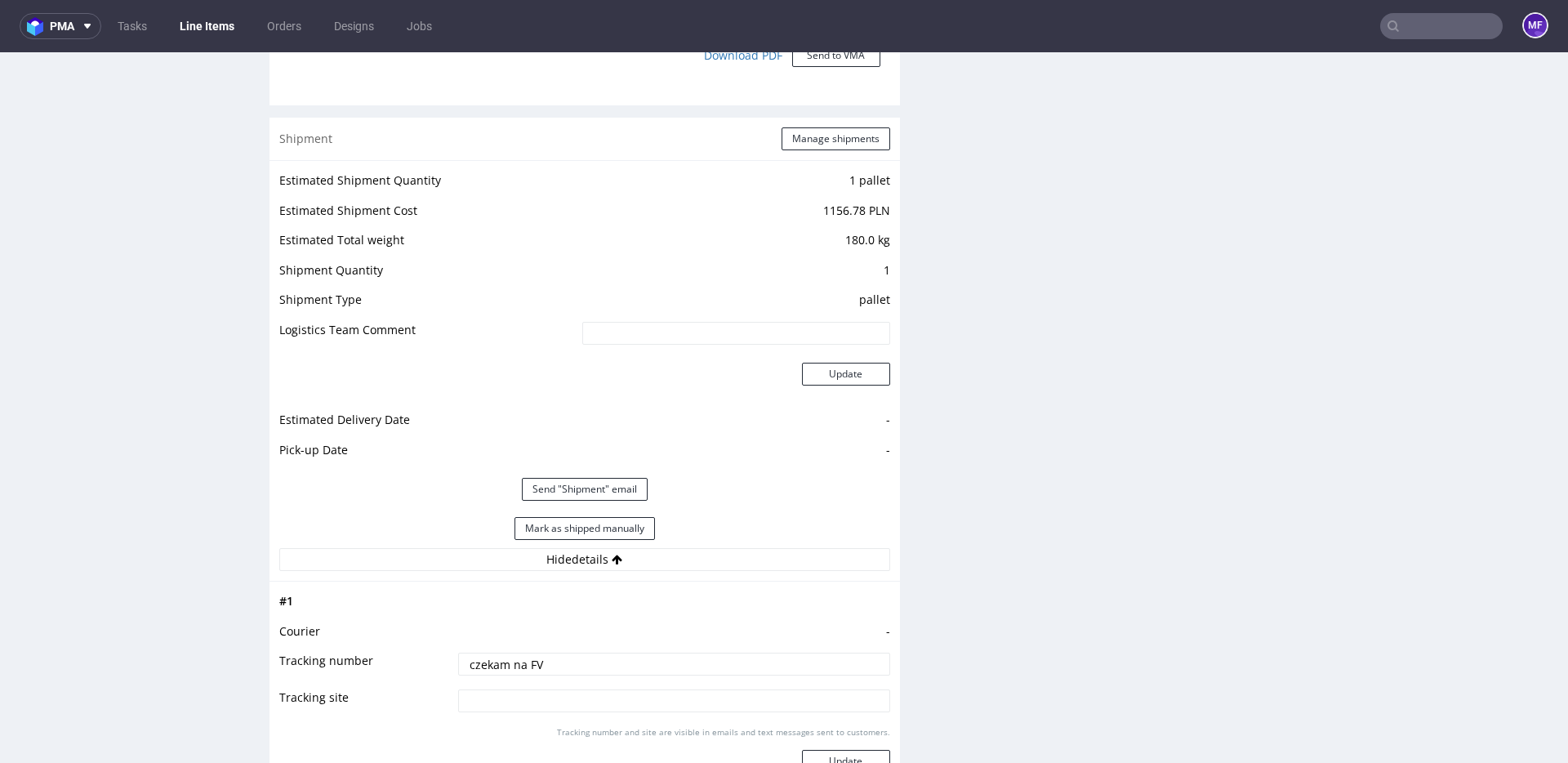
scroll to position [1511, 0]
click at [819, 137] on button "Manage shipments" at bounding box center [835, 141] width 109 height 23
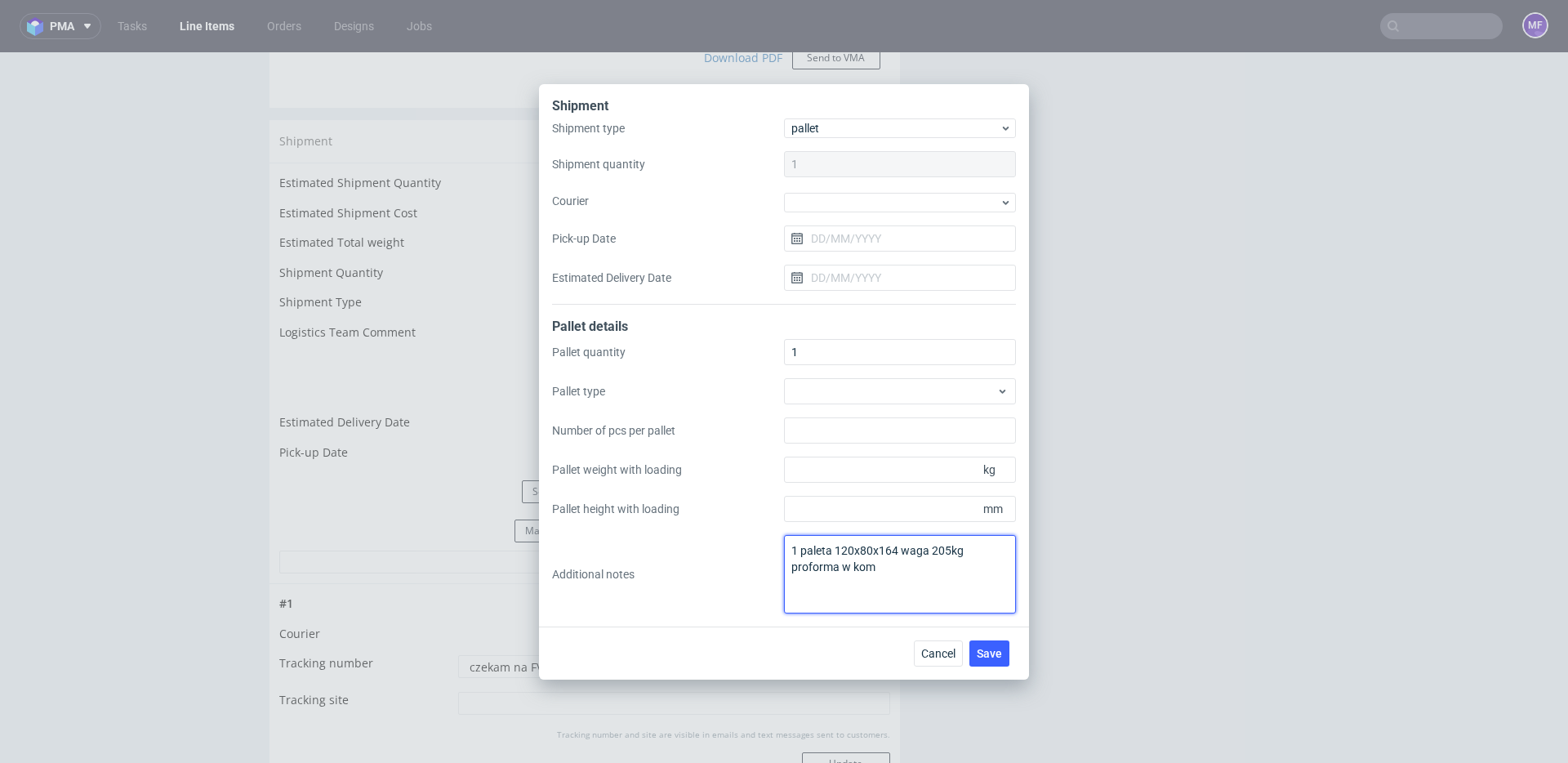
click at [792, 548] on textarea "1 paleta 120x80x164 waga 205kg proforma w kom" at bounding box center [899, 573] width 232 height 78
drag, startPoint x: 898, startPoint y: 567, endPoint x: 837, endPoint y: 567, distance: 61.0
click at [837, 567] on textarea "1 paleta 120x80x164 waga 205kg proforma w kom" at bounding box center [899, 573] width 232 height 78
click at [948, 565] on textarea "1 paleta 173x90x120 waga 205kg proforma w kom" at bounding box center [899, 573] width 232 height 78
click at [876, 552] on textarea "1 paleta 173x90x120 waga 203kg proforma w kom" at bounding box center [899, 573] width 232 height 78
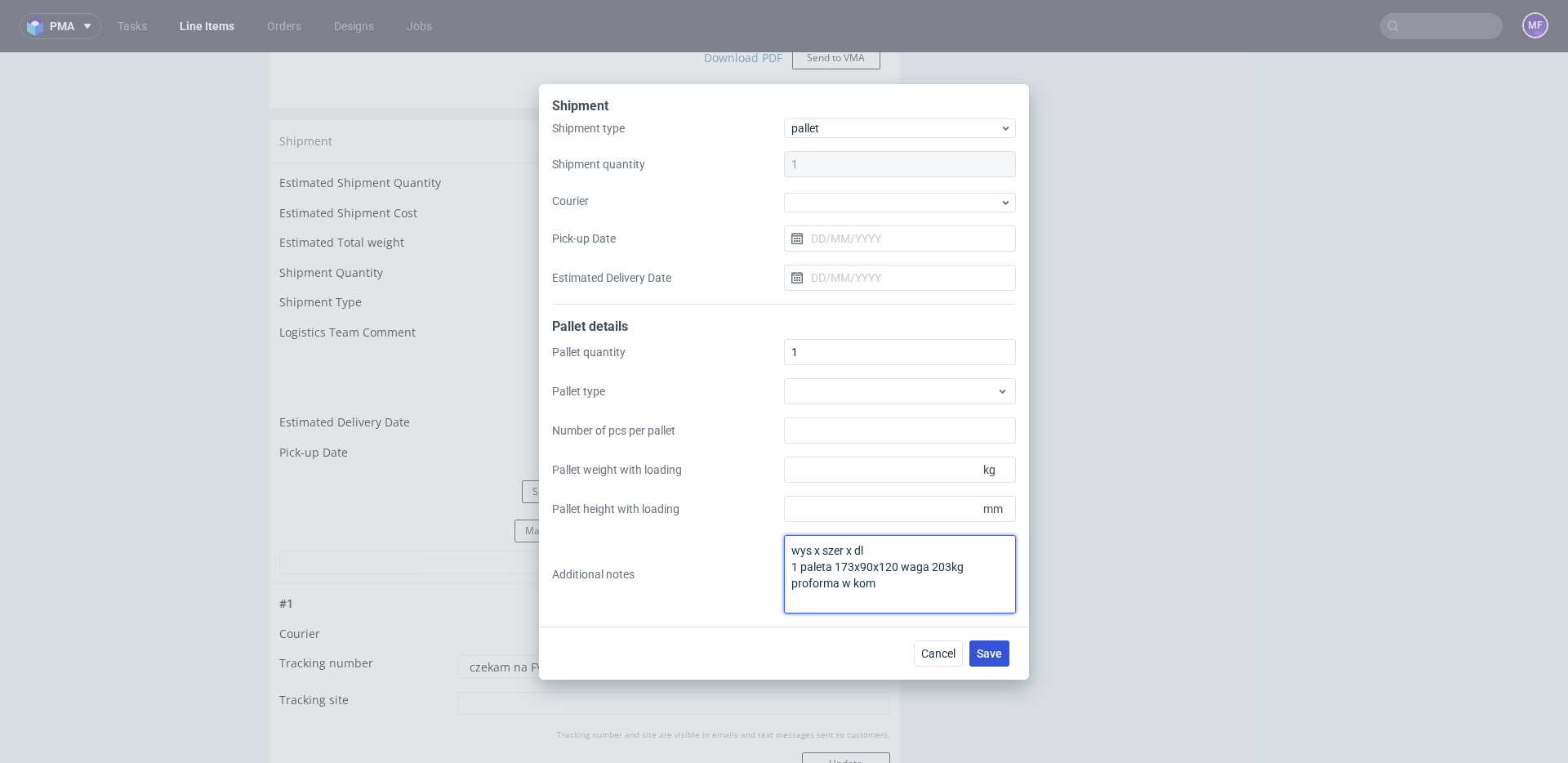
type textarea "wys x szer x dl 1 paleta 173x90x120 waga 203kg proforma w kom"
click at [988, 651] on span "Save" at bounding box center [989, 653] width 25 height 12
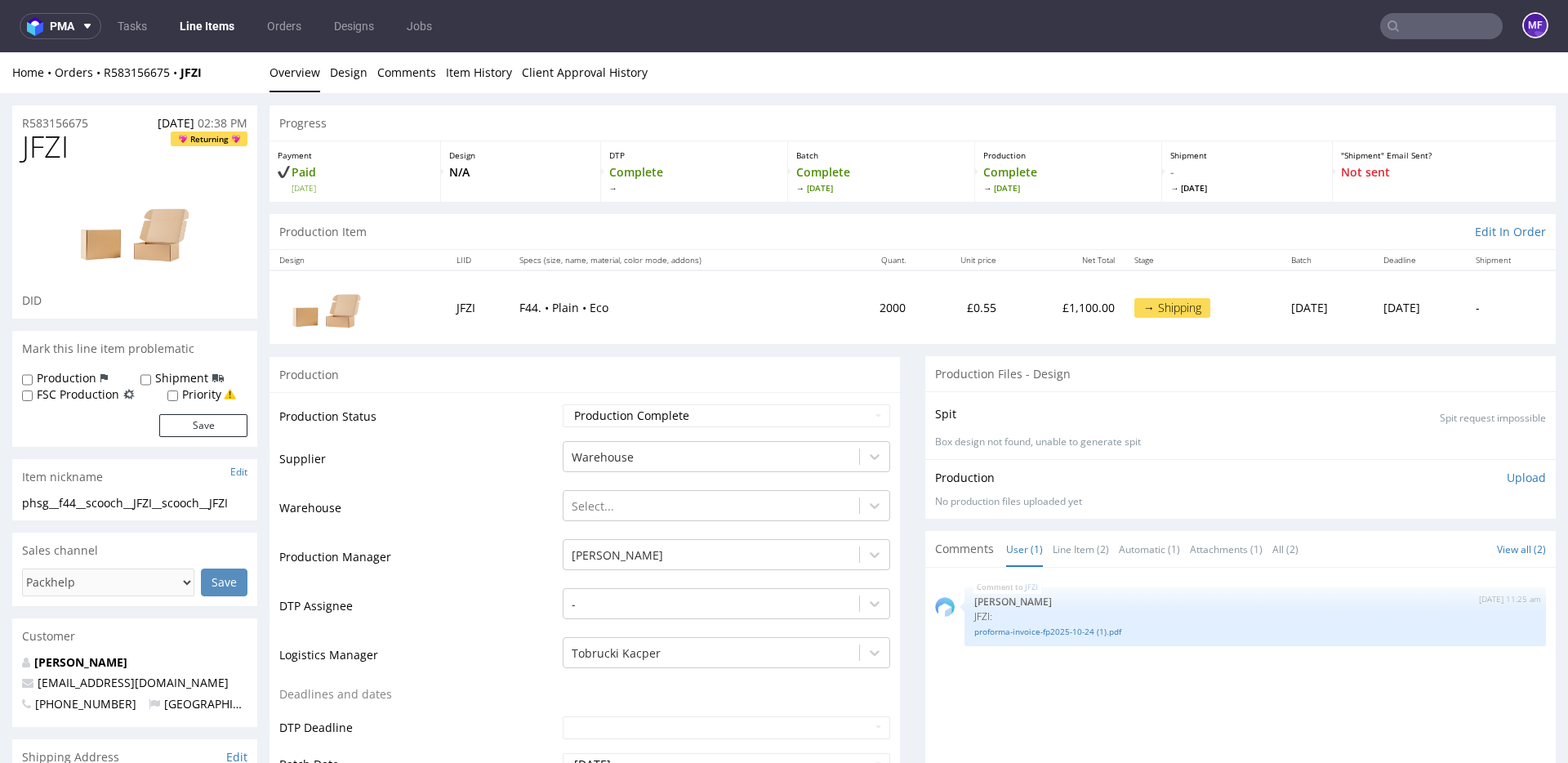
click at [1431, 30] on input "text" at bounding box center [1441, 25] width 122 height 26
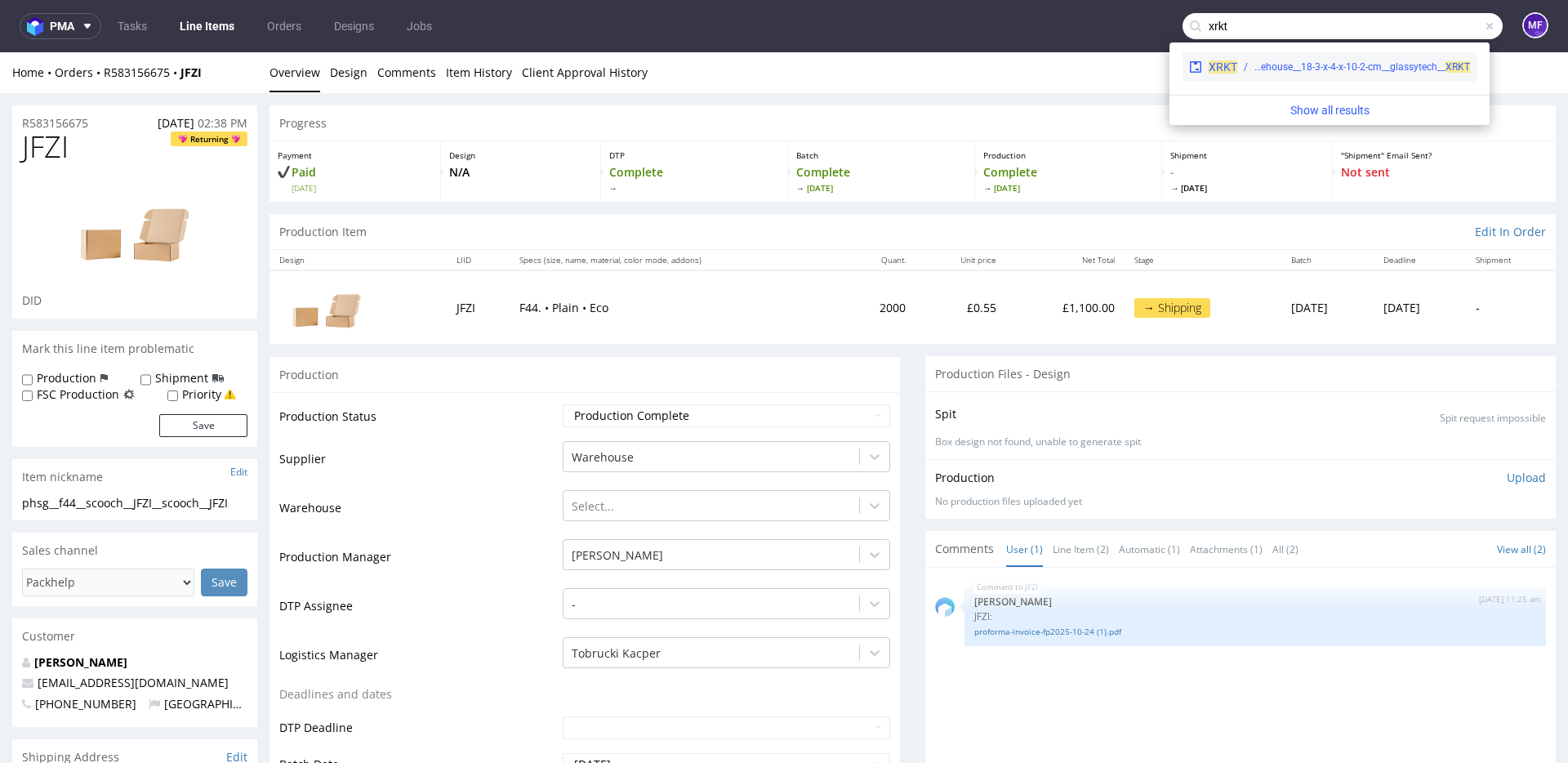
type input "xrkt"
click at [1316, 70] on div "warehouse__18-3-x-4-x-10-2-cm__glassytech__ XRKT" at bounding box center [1362, 67] width 216 height 14
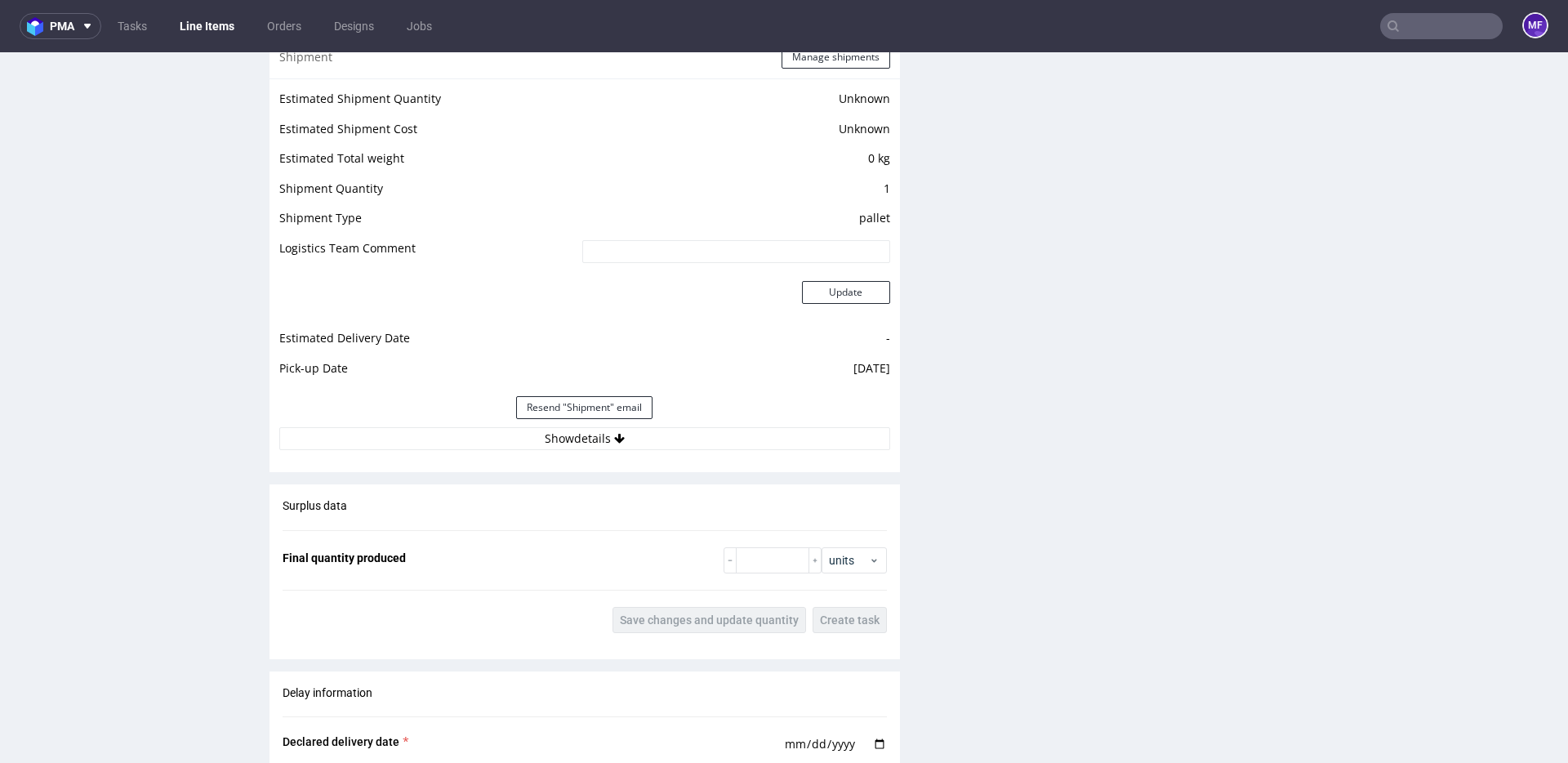
scroll to position [1215, 0]
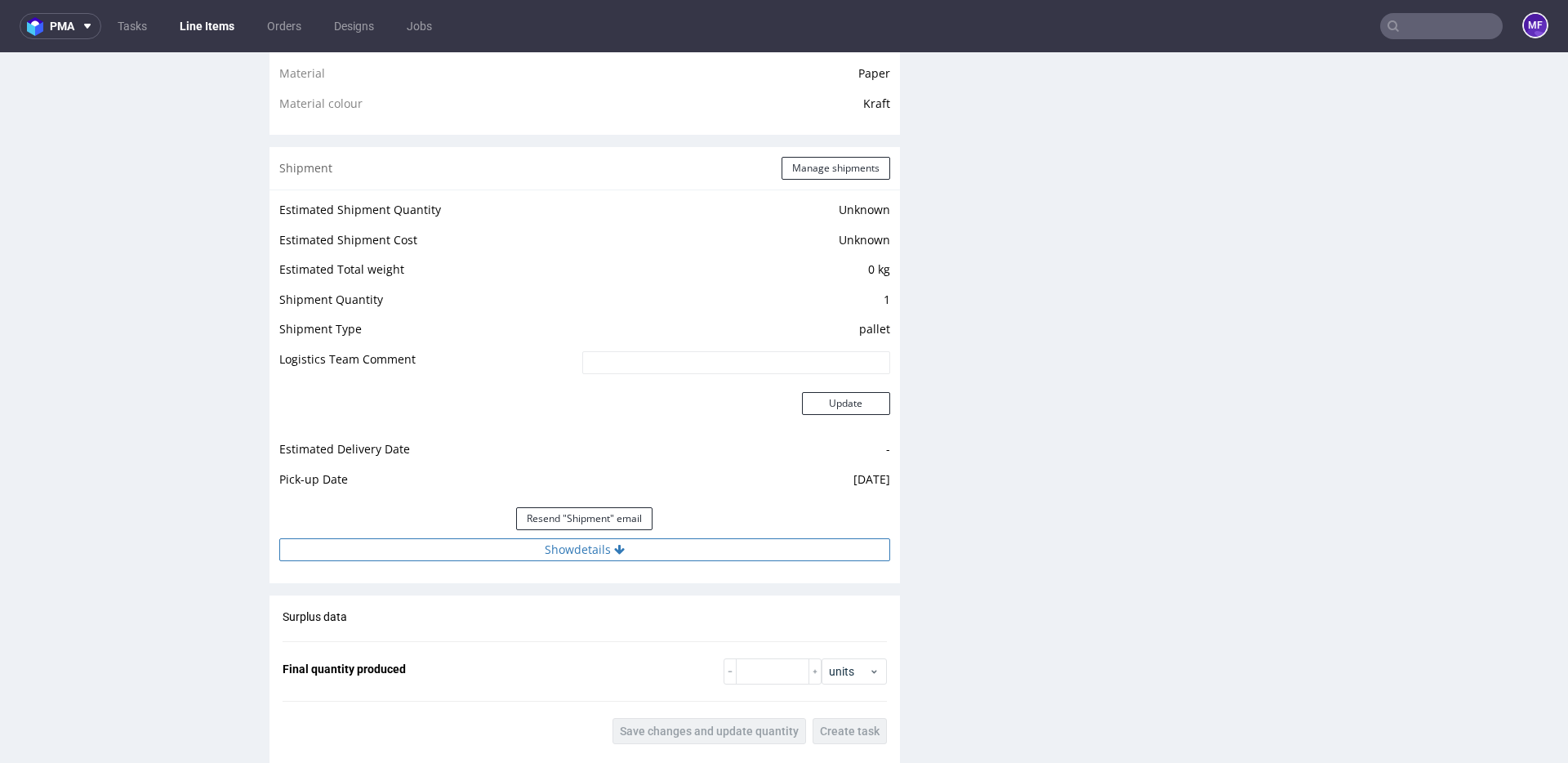
click at [715, 555] on button "Show details" at bounding box center [584, 549] width 611 height 23
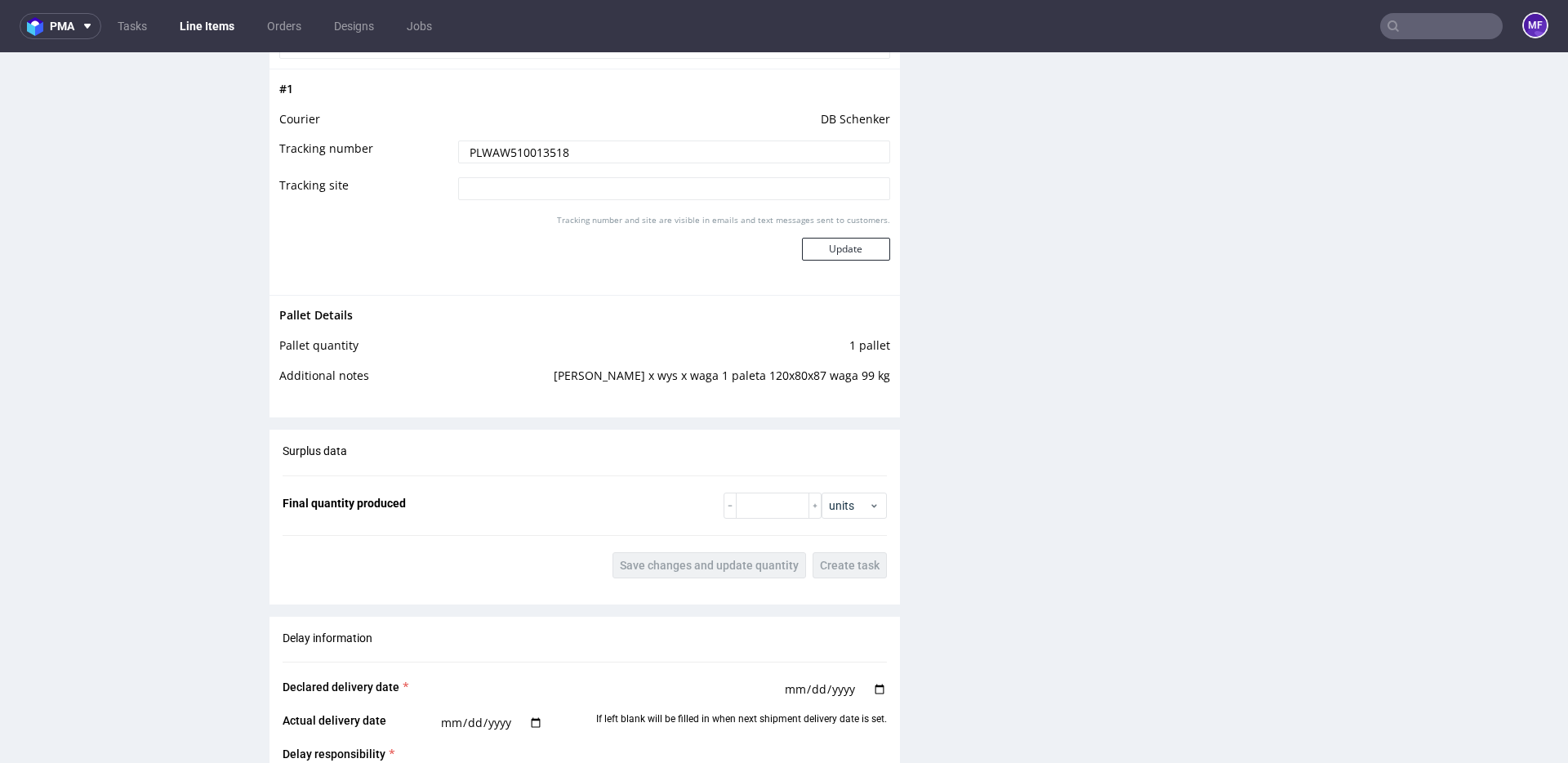
scroll to position [1734, 0]
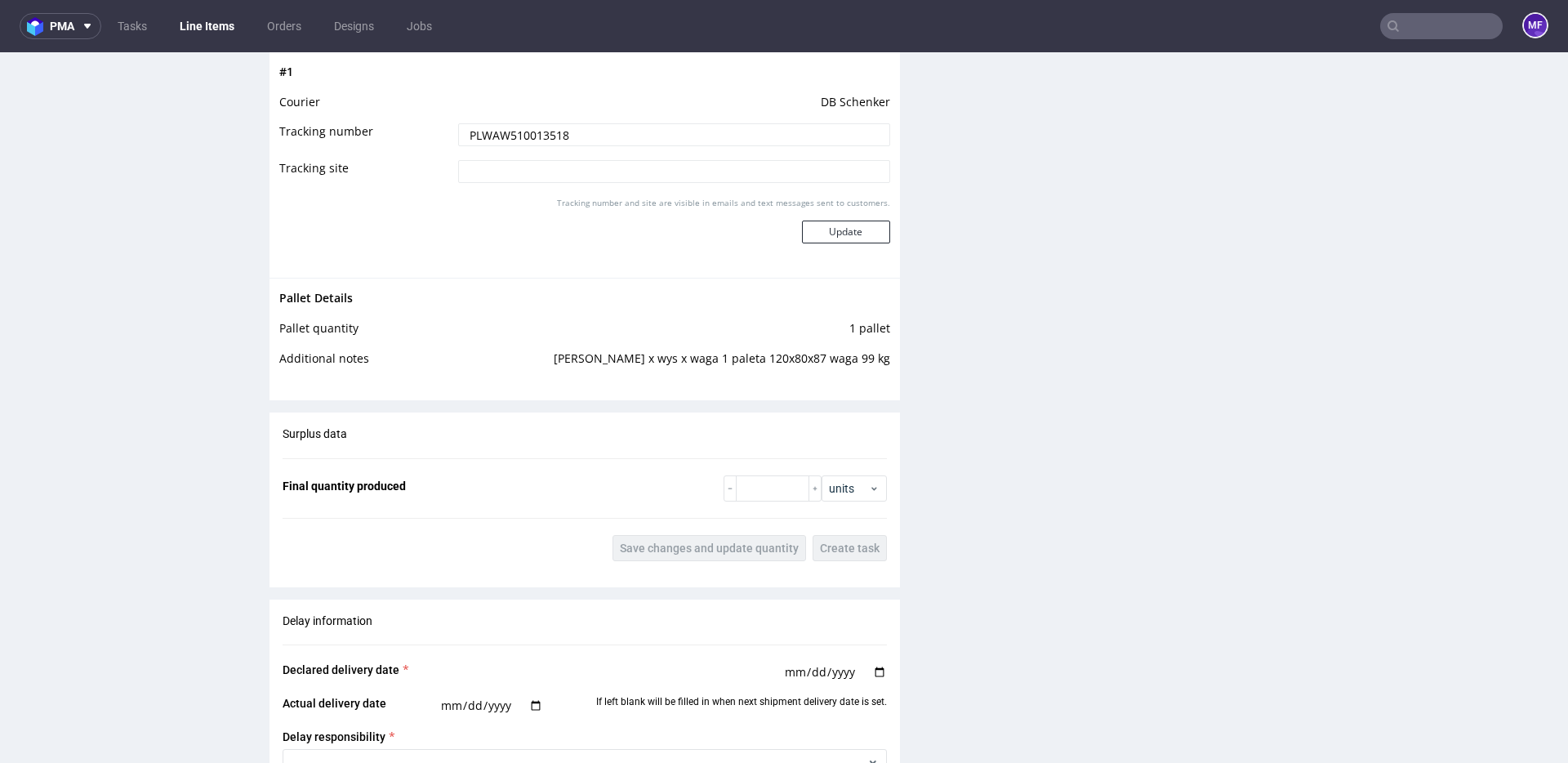
click at [1390, 33] on input "text" at bounding box center [1441, 25] width 122 height 26
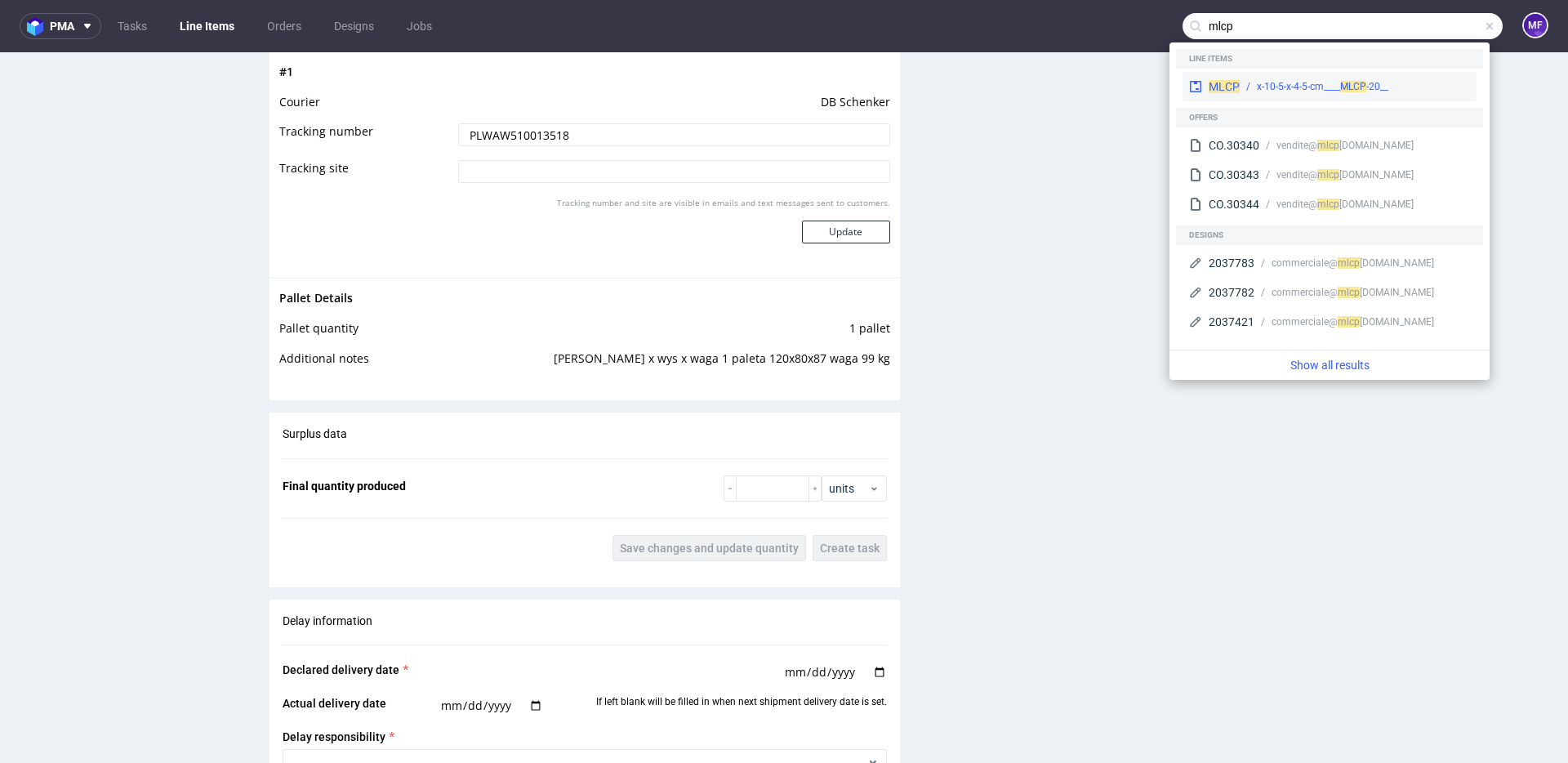
type input "mlcp"
click at [1281, 80] on div "__20-x-10-5-x-4-5-cm____ MLCP" at bounding box center [1323, 86] width 132 height 14
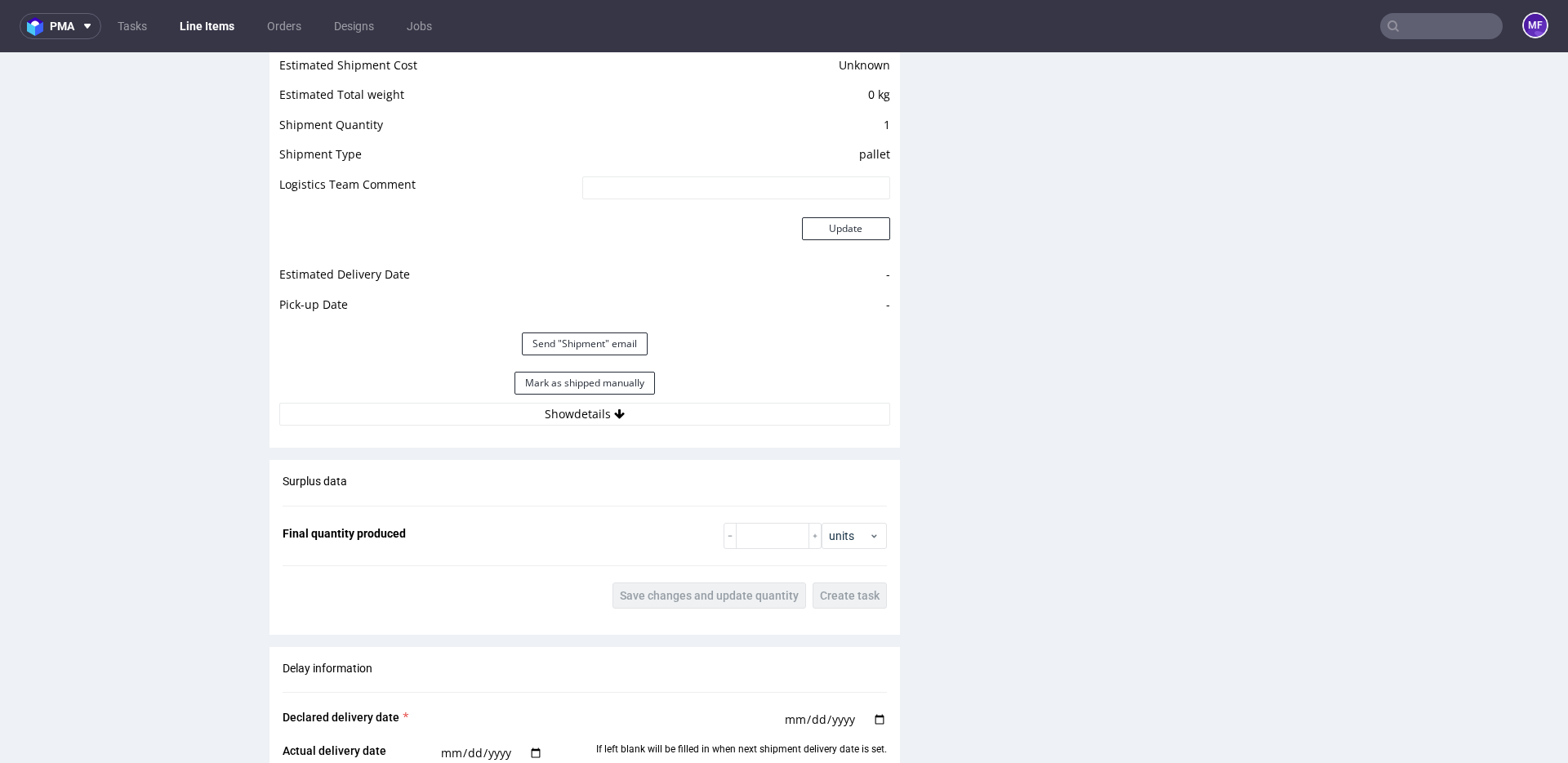
scroll to position [1253, 0]
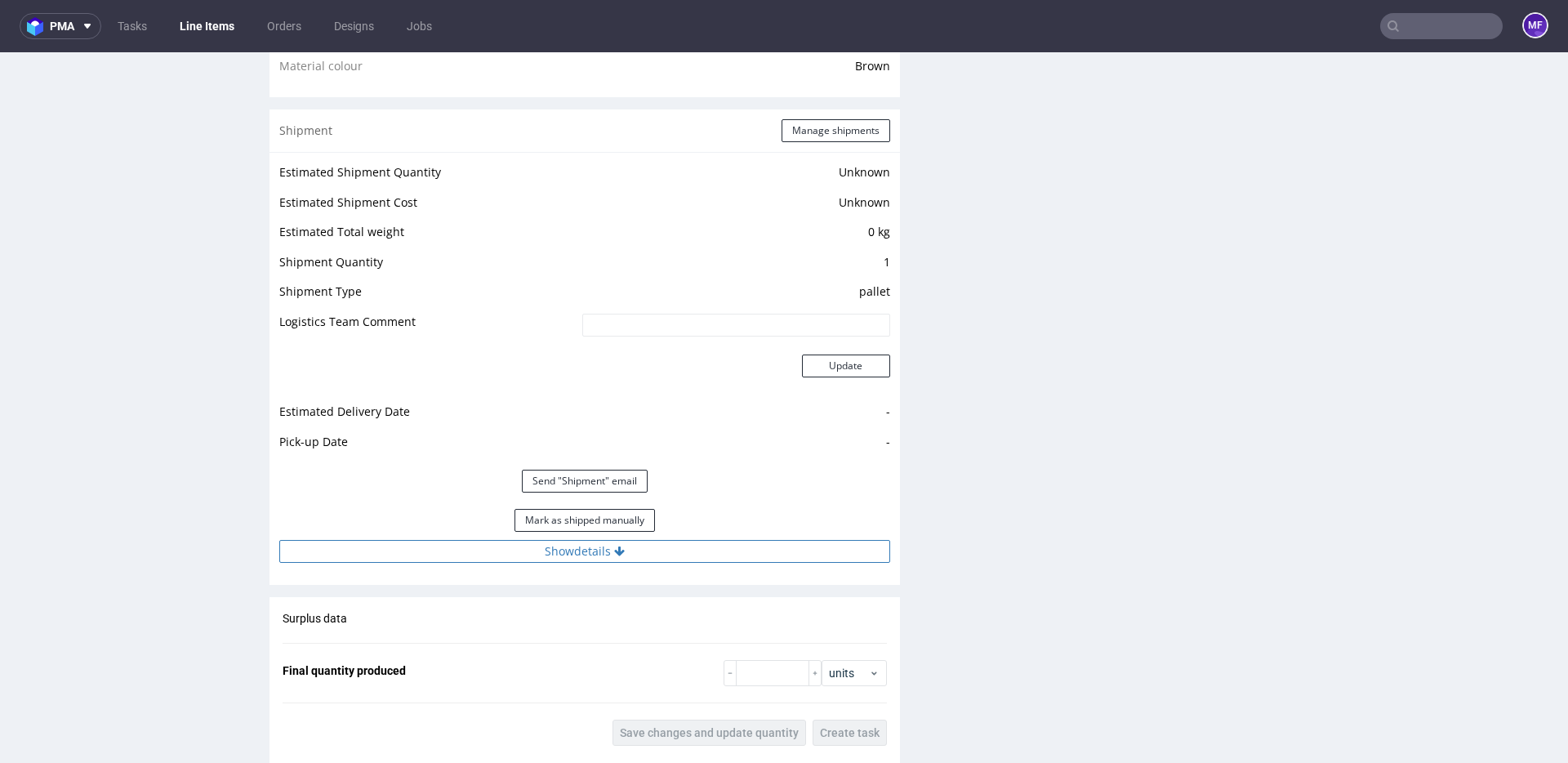
click at [624, 555] on button "Show details" at bounding box center [584, 551] width 611 height 23
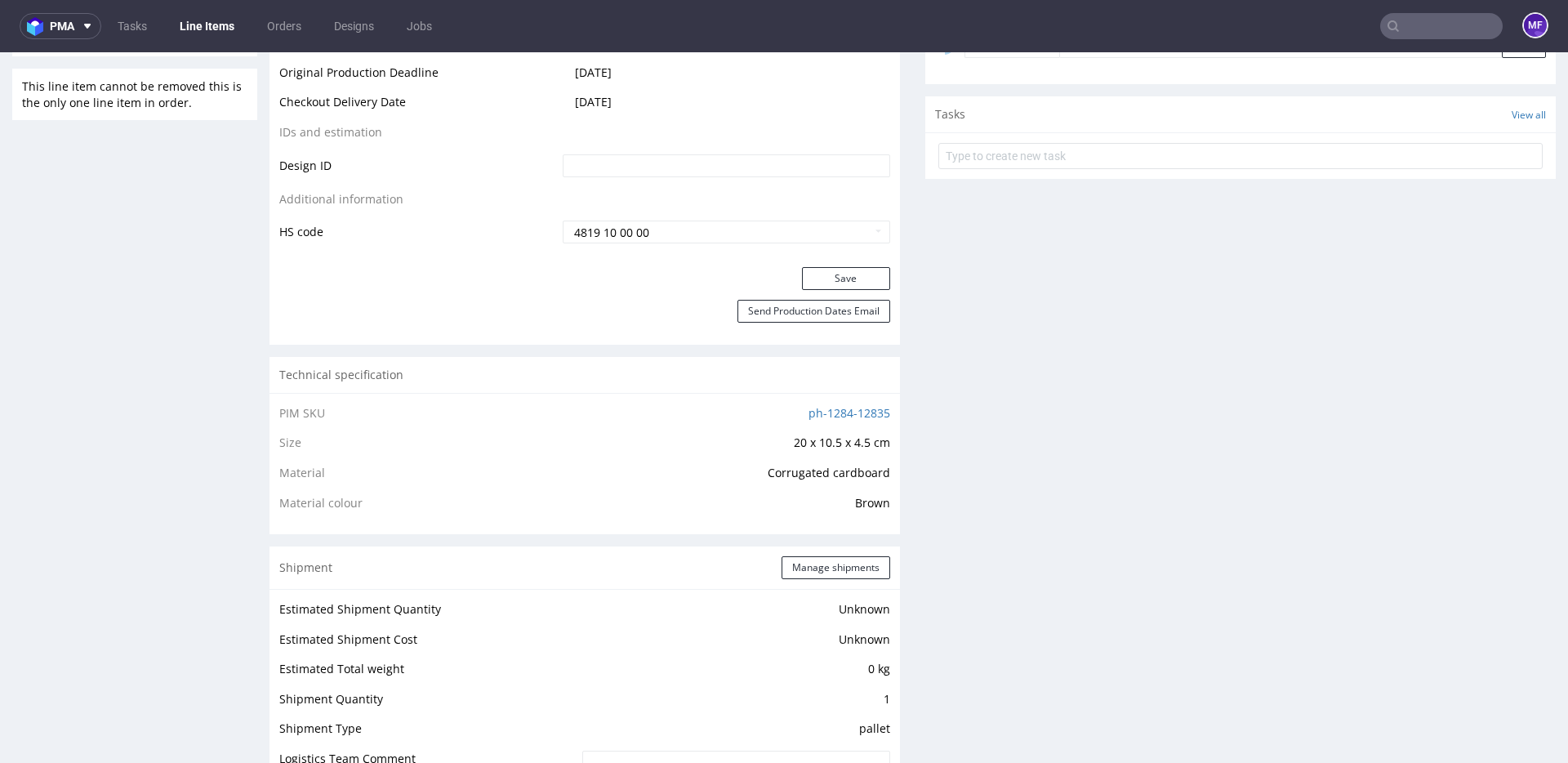
scroll to position [681, 0]
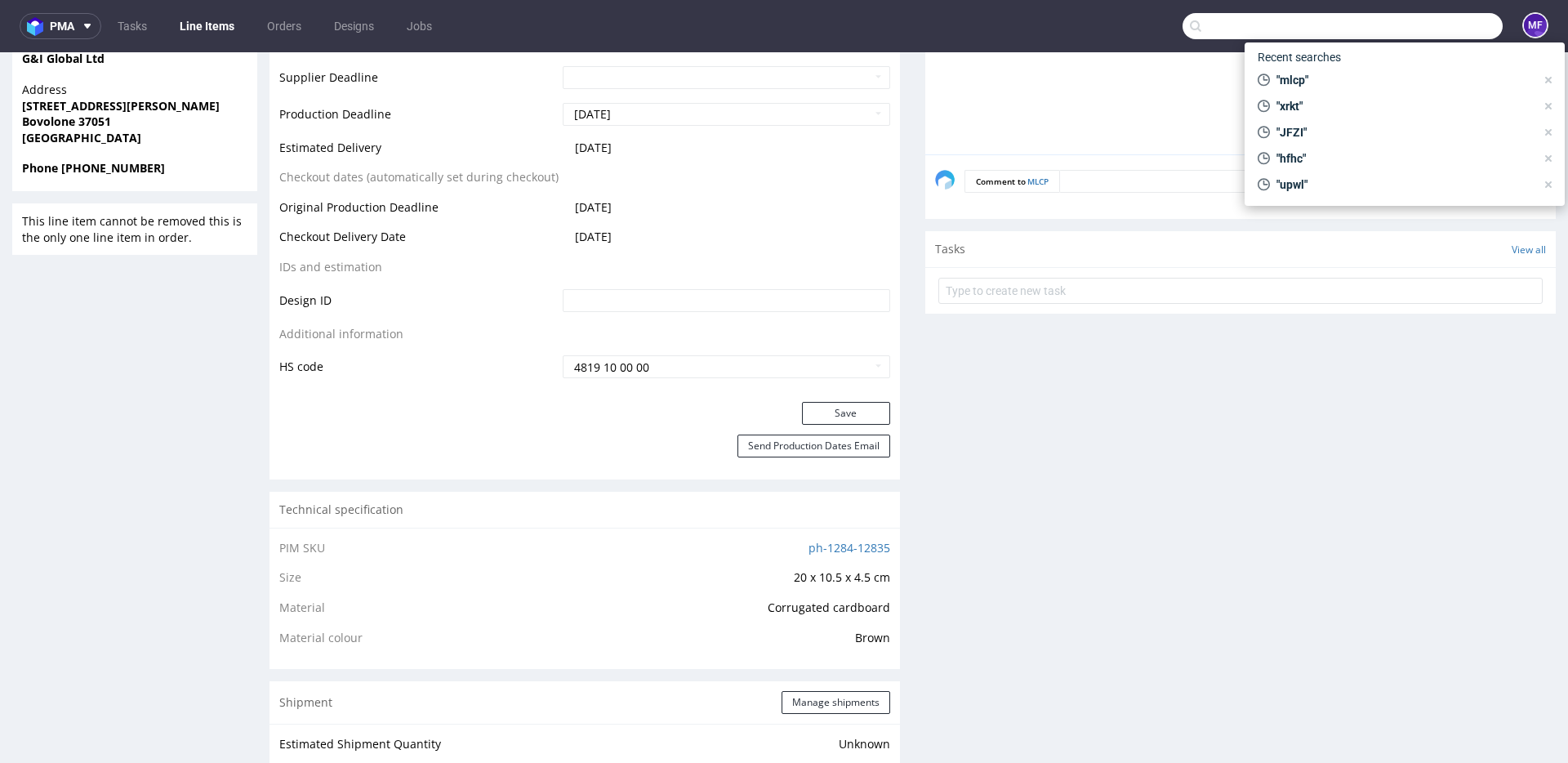
click at [1431, 25] on input "text" at bounding box center [1343, 25] width 320 height 26
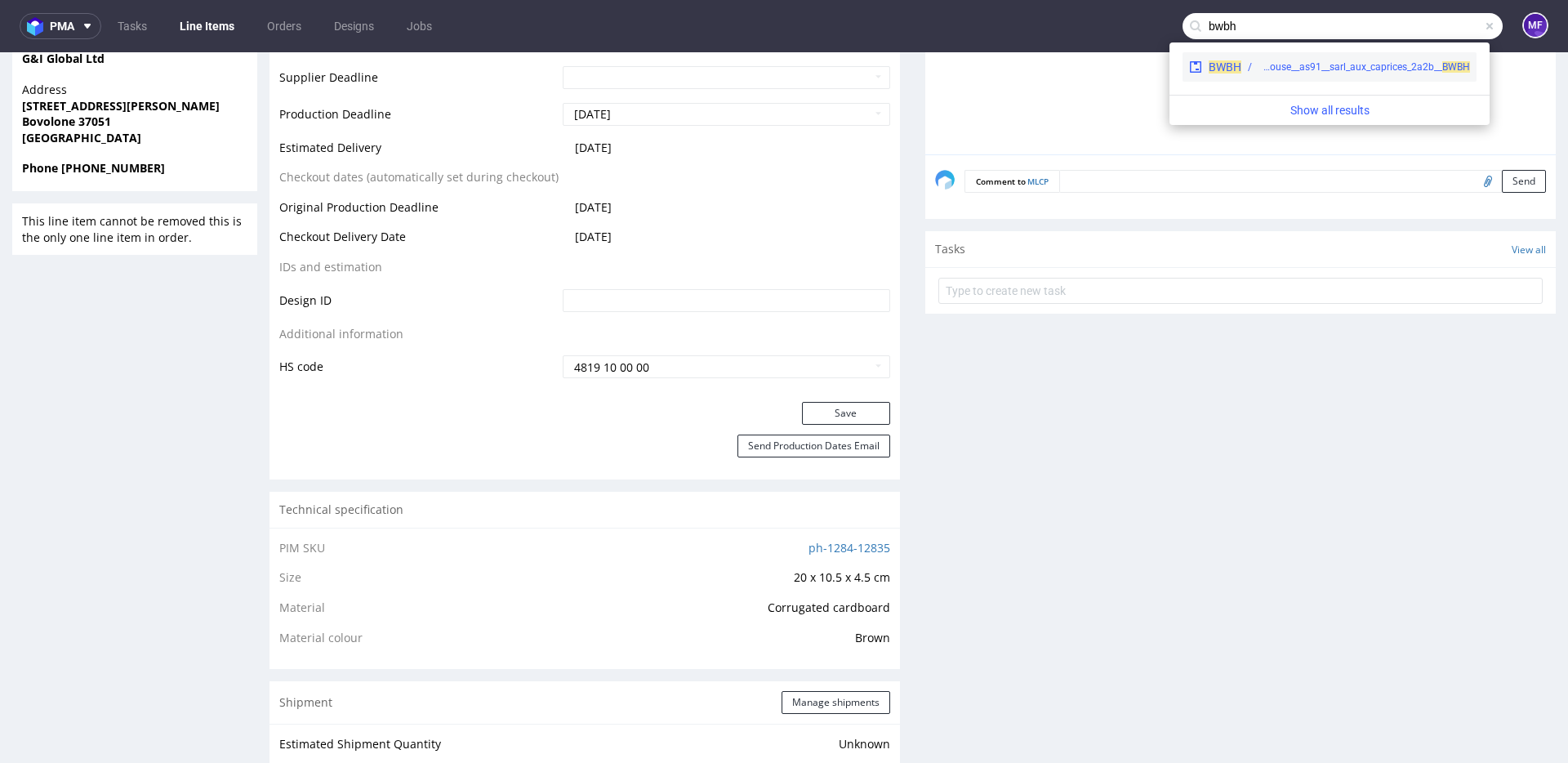
type input "bwbh"
click at [1349, 60] on div "warehouse__as91__sarl_aux_caprices_2a2b__ BWBH" at bounding box center [1364, 67] width 212 height 14
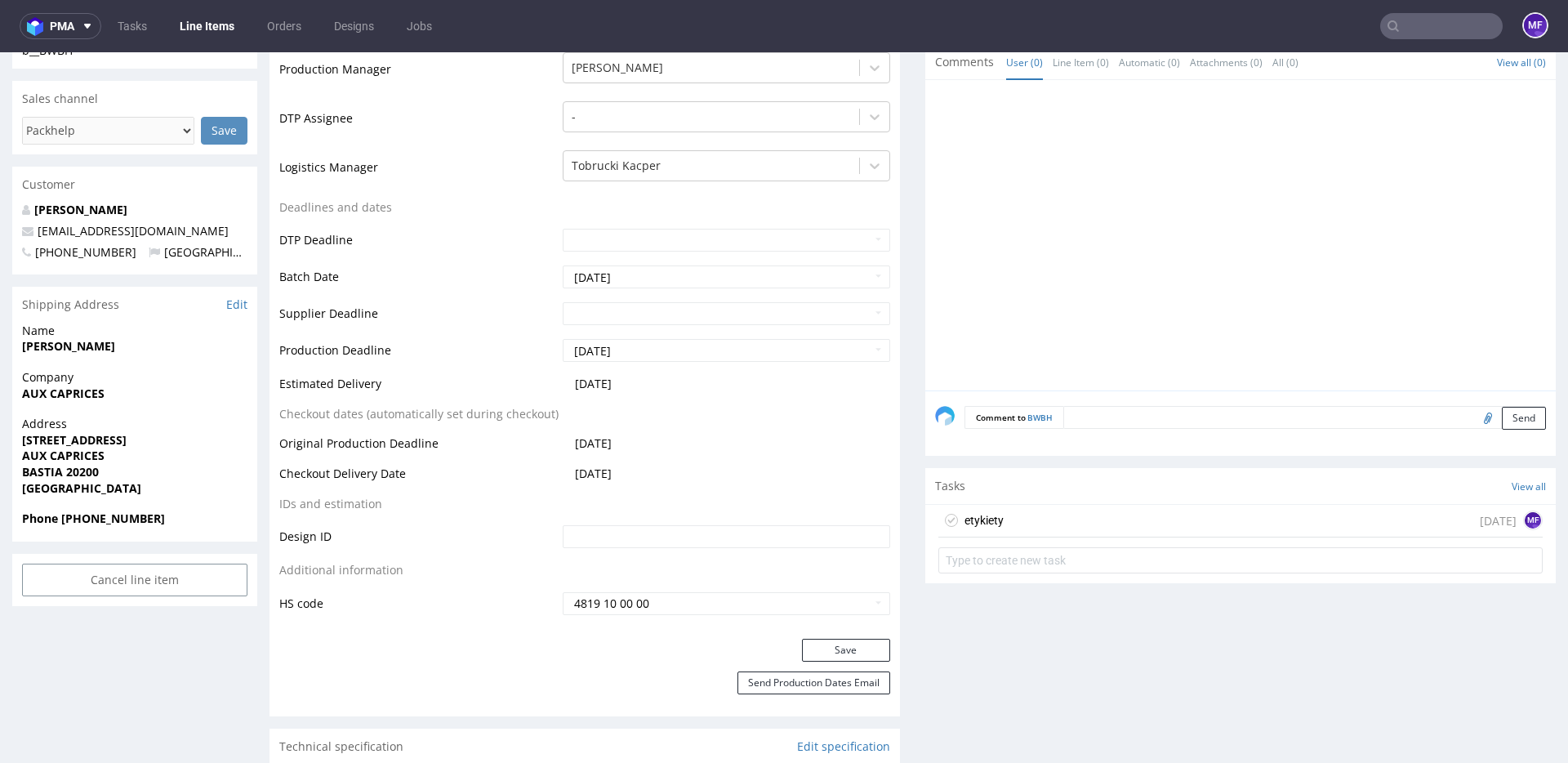
scroll to position [515, 0]
click at [1008, 529] on div "etykiety [DATE] MF" at bounding box center [1240, 524] width 604 height 33
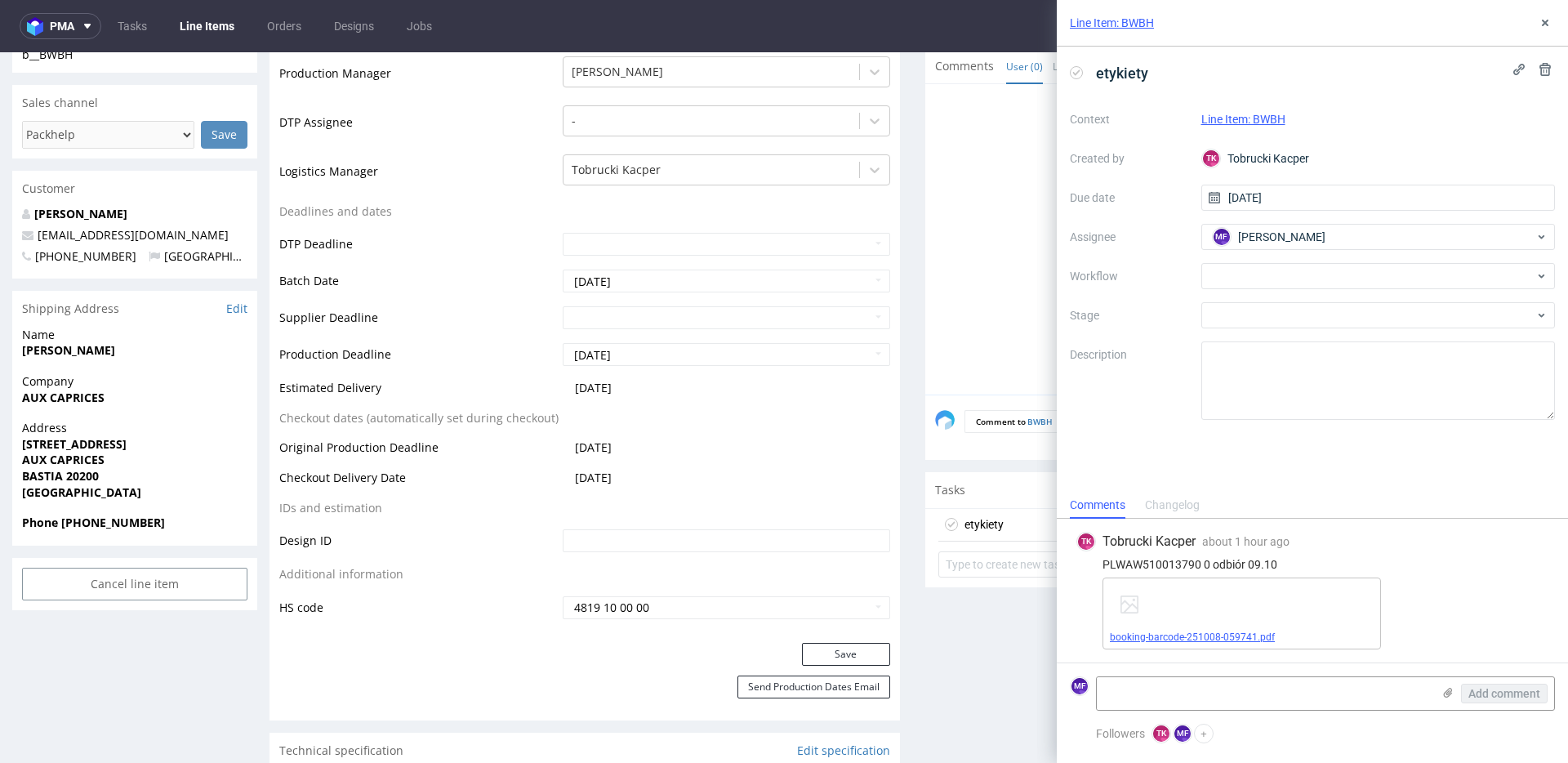
click at [1185, 638] on link "booking-barcode-251008-059741.pdf" at bounding box center [1192, 637] width 165 height 12
click at [1247, 278] on div at bounding box center [1378, 276] width 354 height 26
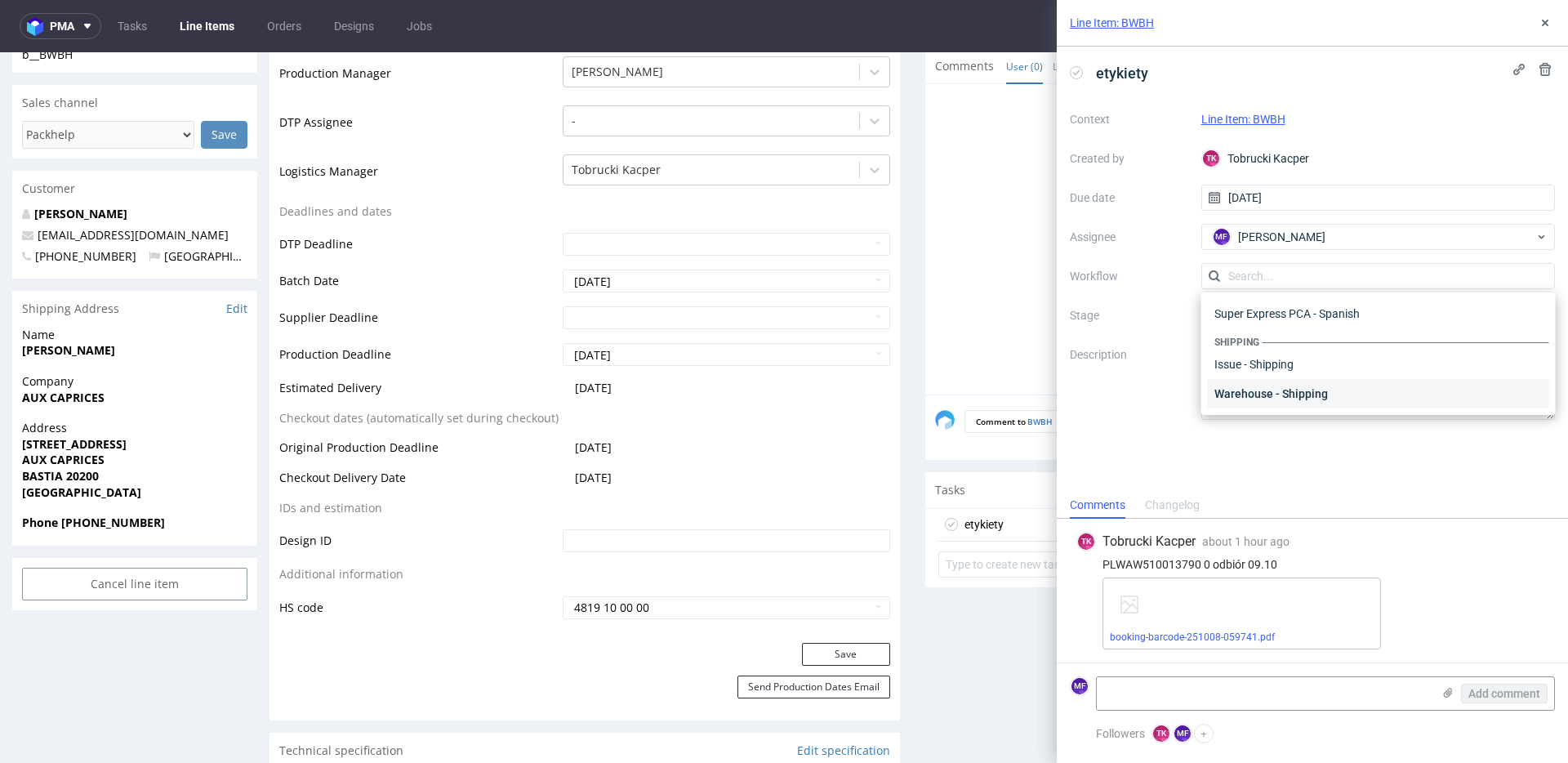
click at [1253, 390] on div "Warehouse - Shipping" at bounding box center [1378, 393] width 341 height 30
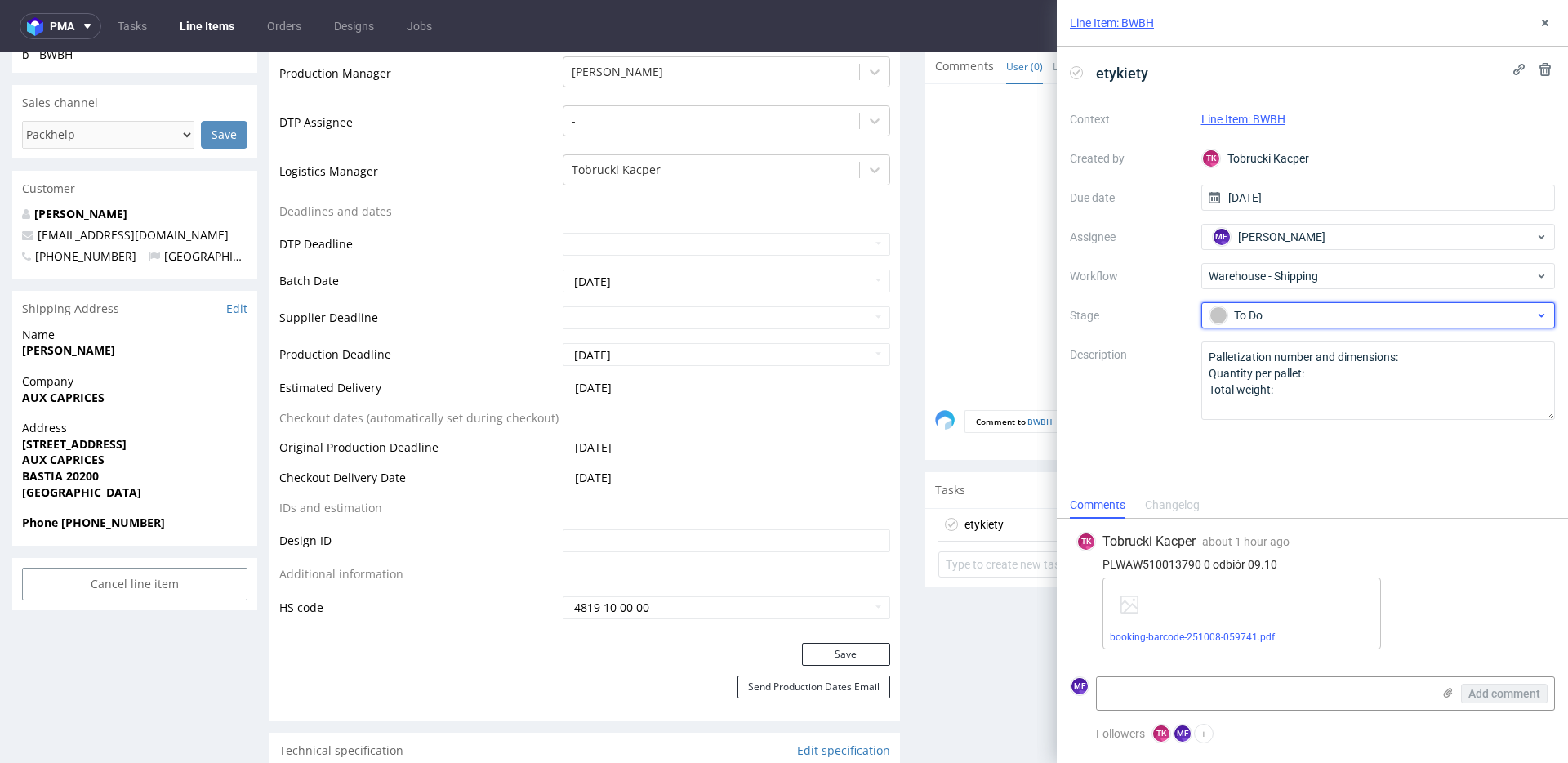
click at [1245, 320] on div "To Do" at bounding box center [1372, 314] width 325 height 18
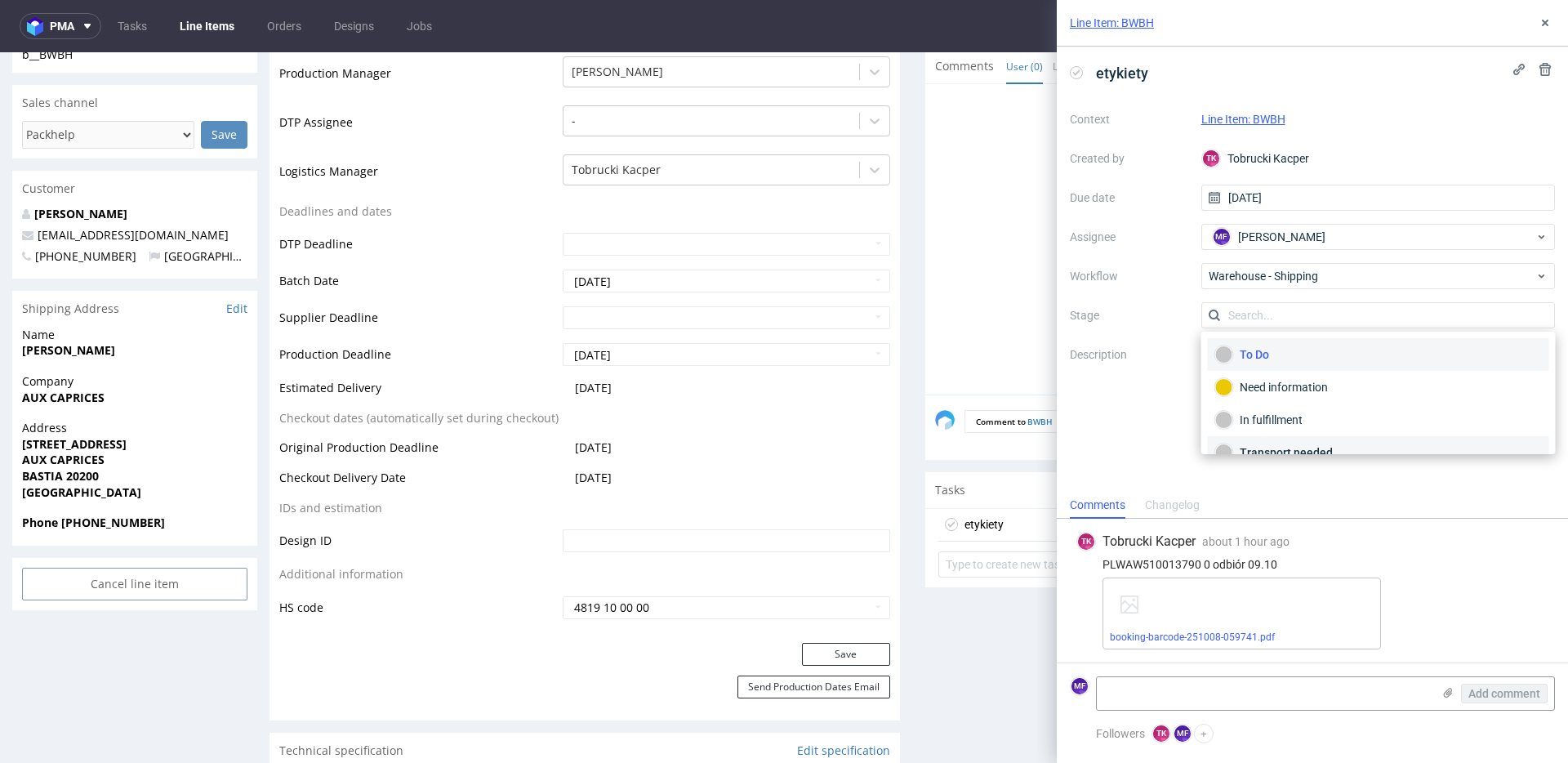
scroll to position [87, 0]
click at [1271, 426] on div "Completed" at bounding box center [1377, 431] width 326 height 18
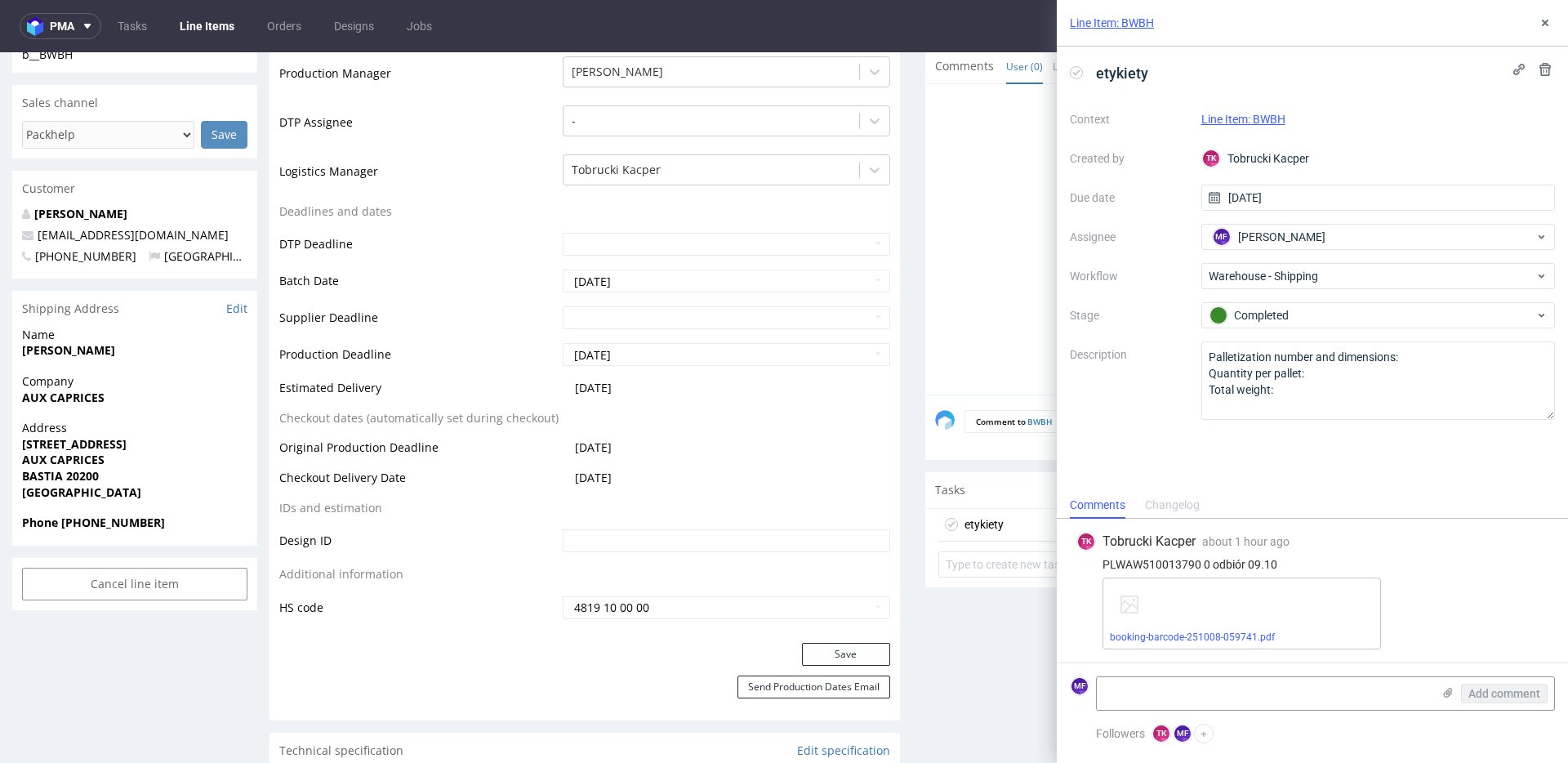
click at [1235, 121] on link "Line Item: BWBH" at bounding box center [1243, 119] width 84 height 13
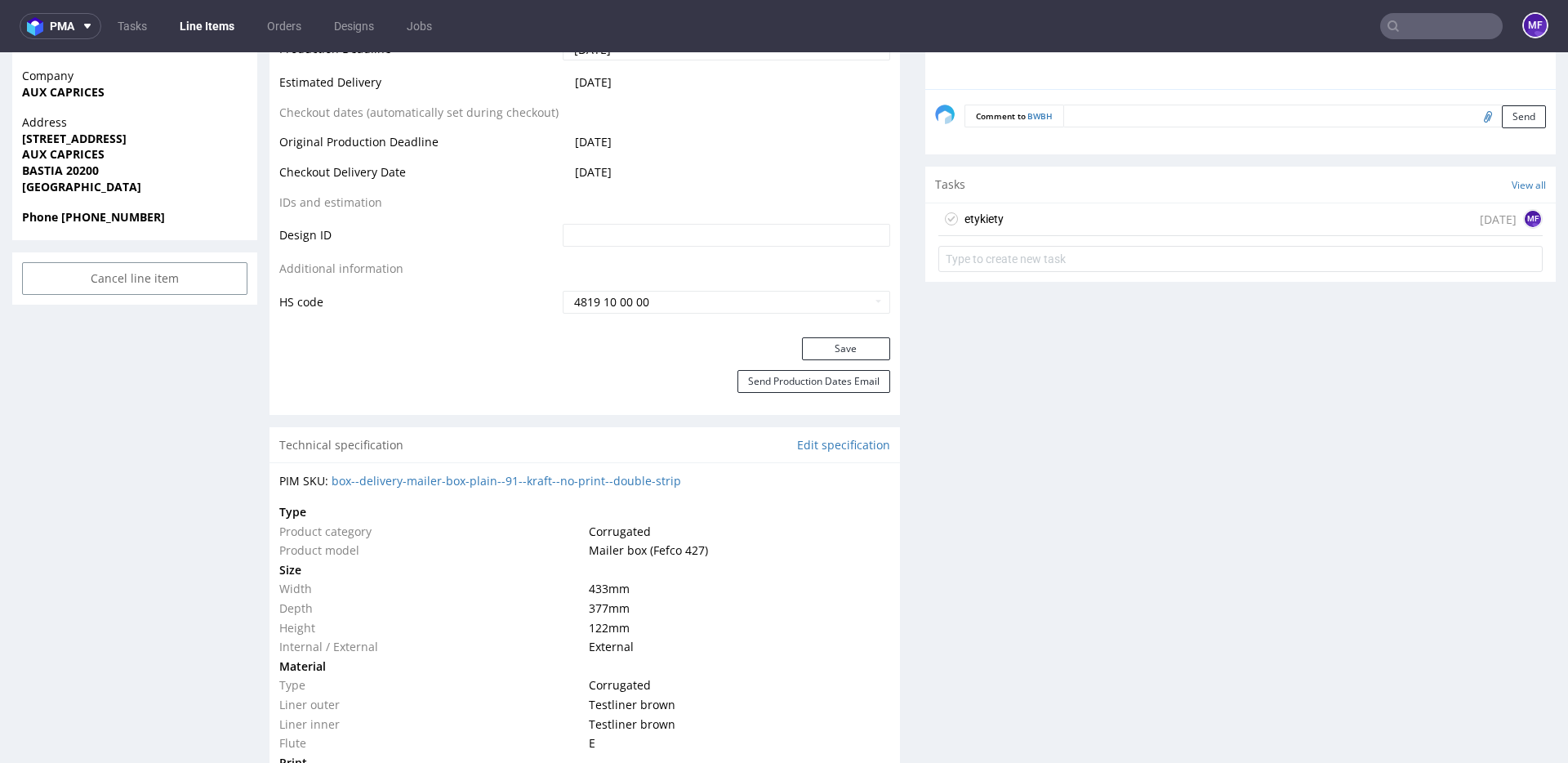
scroll to position [799, 0]
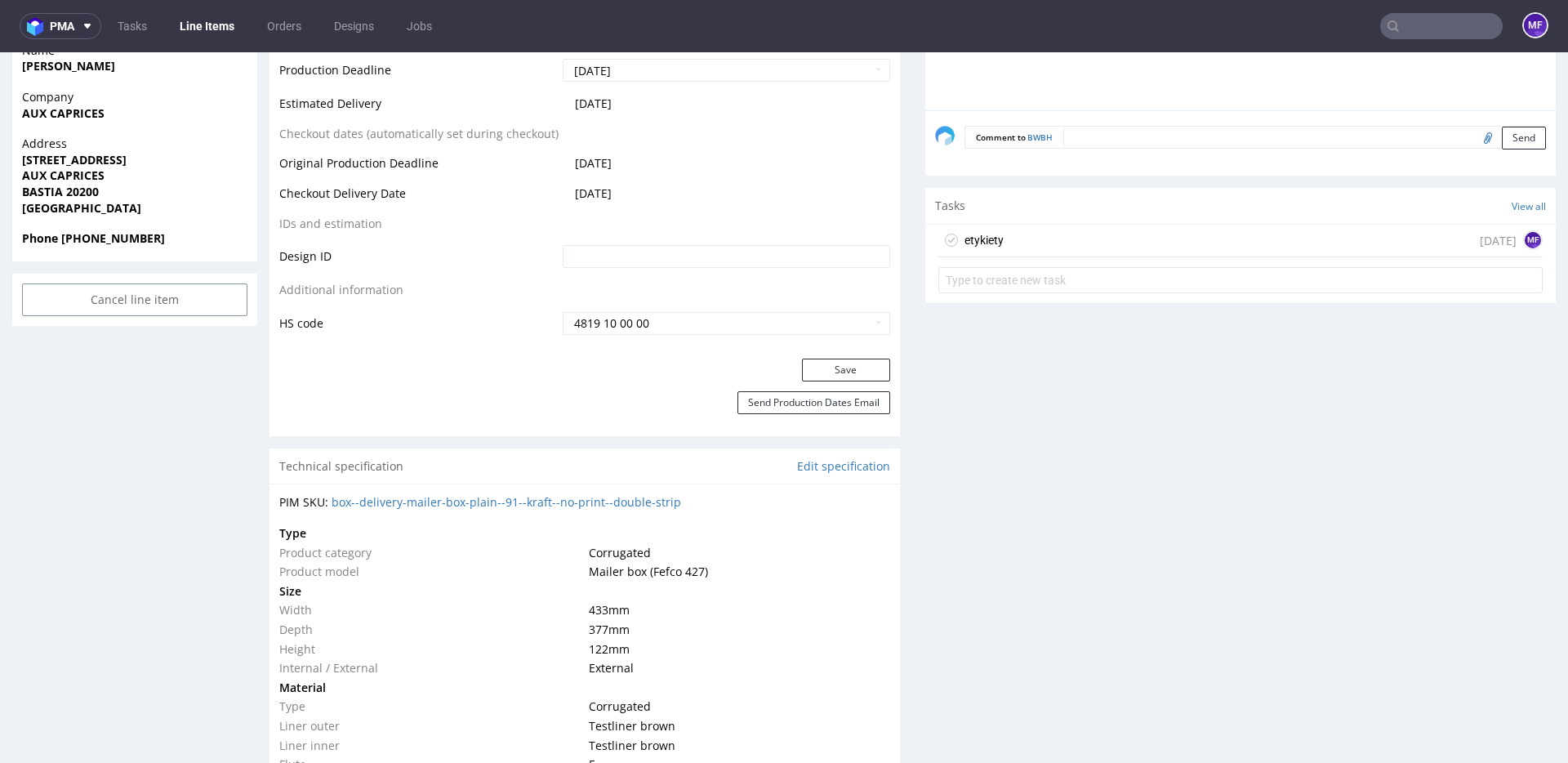
click at [986, 256] on div "etykiety today MF" at bounding box center [1240, 240] width 604 height 33
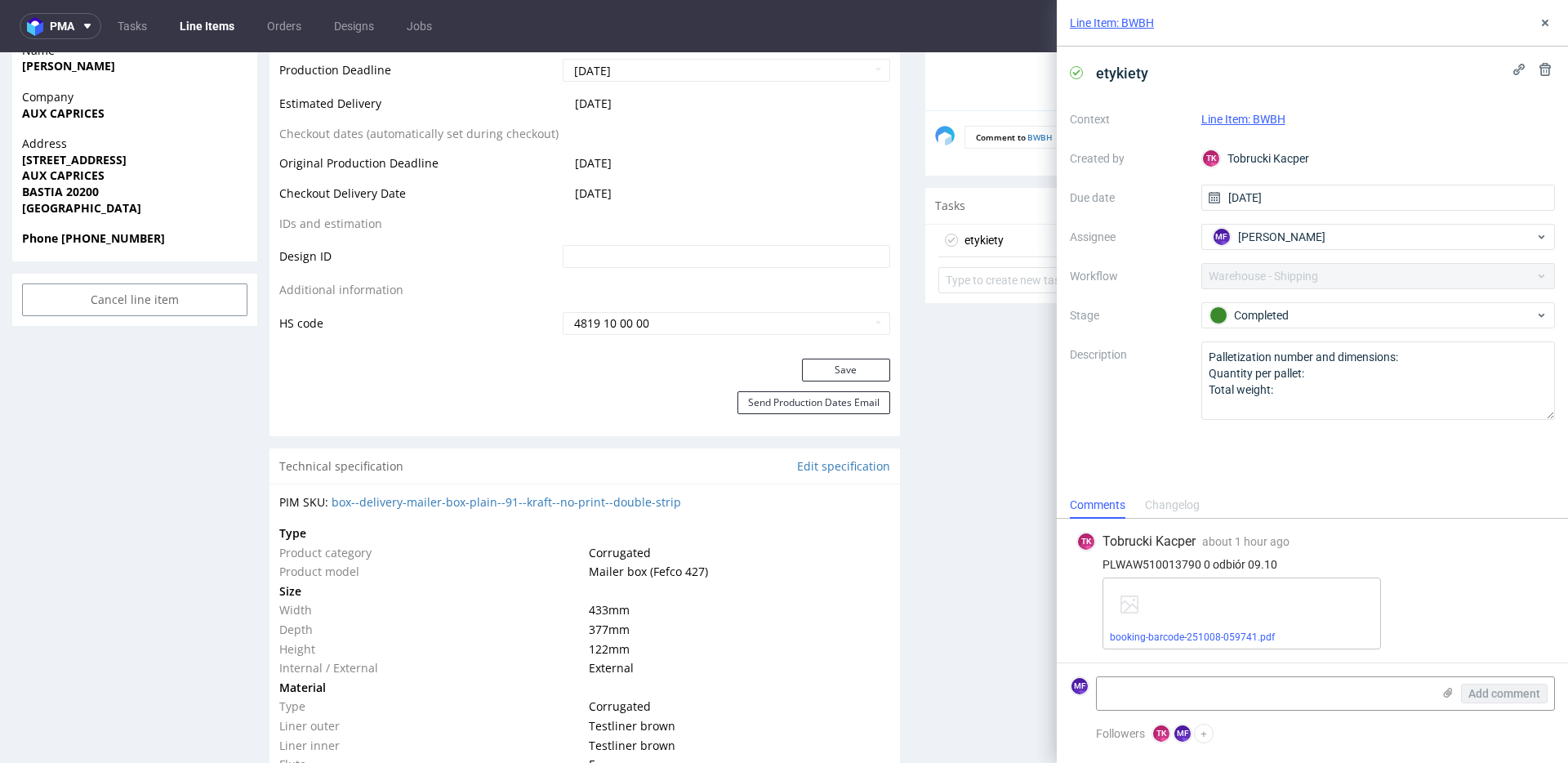
click at [1543, 30] on button at bounding box center [1544, 22] width 19 height 19
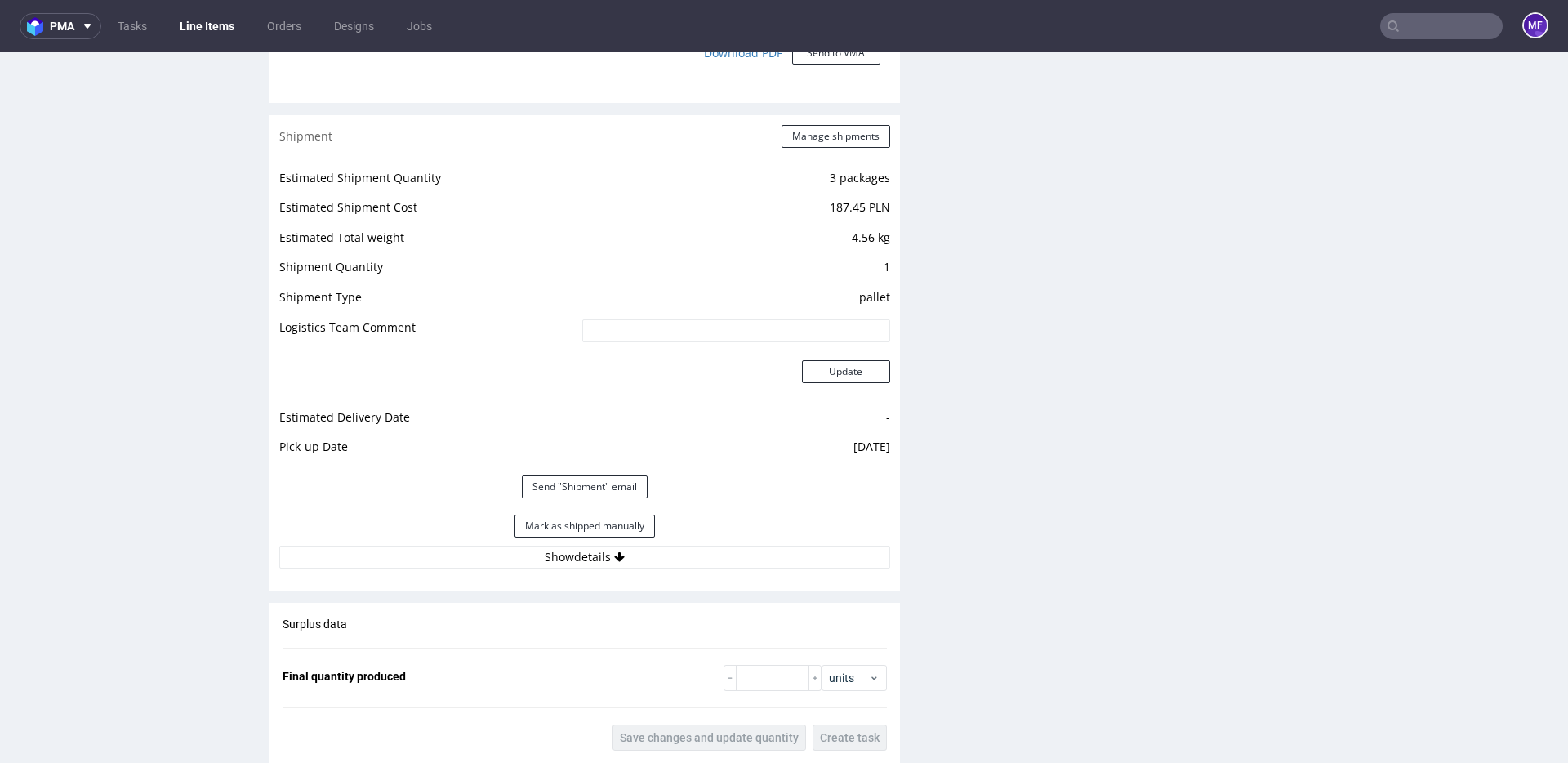
scroll to position [1692, 0]
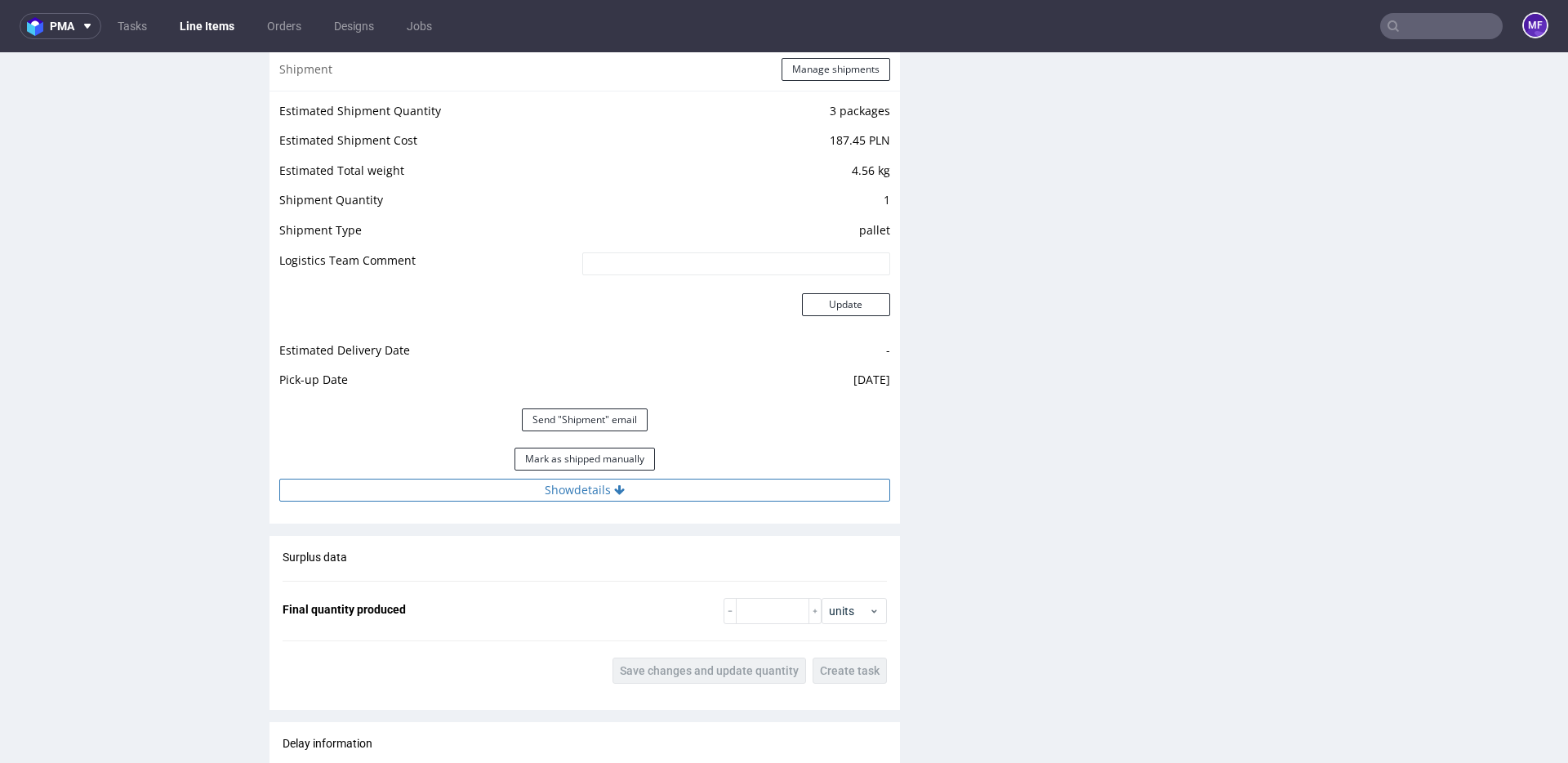
click at [626, 491] on button "Show details" at bounding box center [584, 490] width 611 height 23
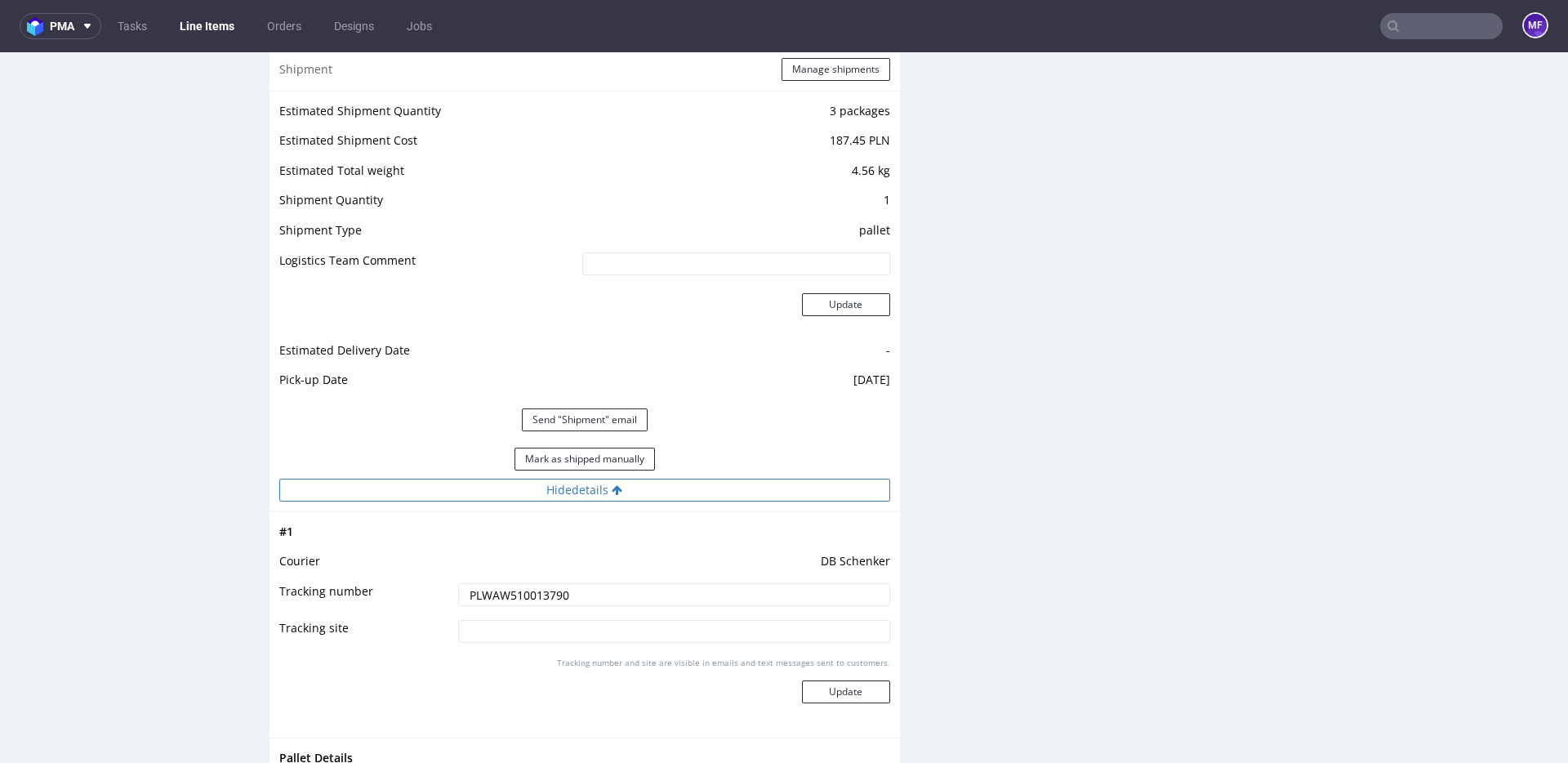
click at [626, 491] on button "Hide details" at bounding box center [584, 490] width 611 height 23
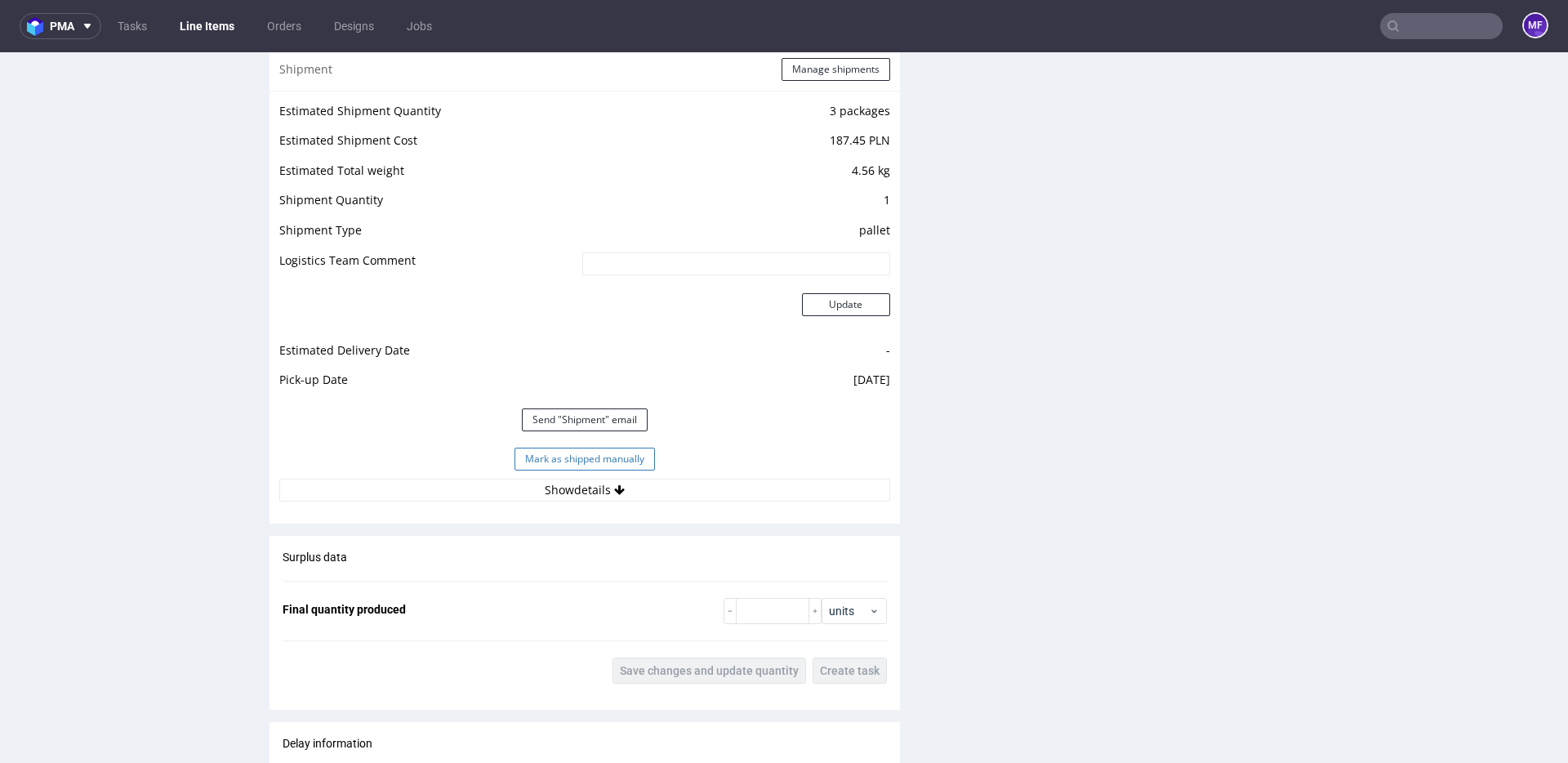
click at [599, 462] on button "Mark as shipped manually" at bounding box center [584, 459] width 141 height 23
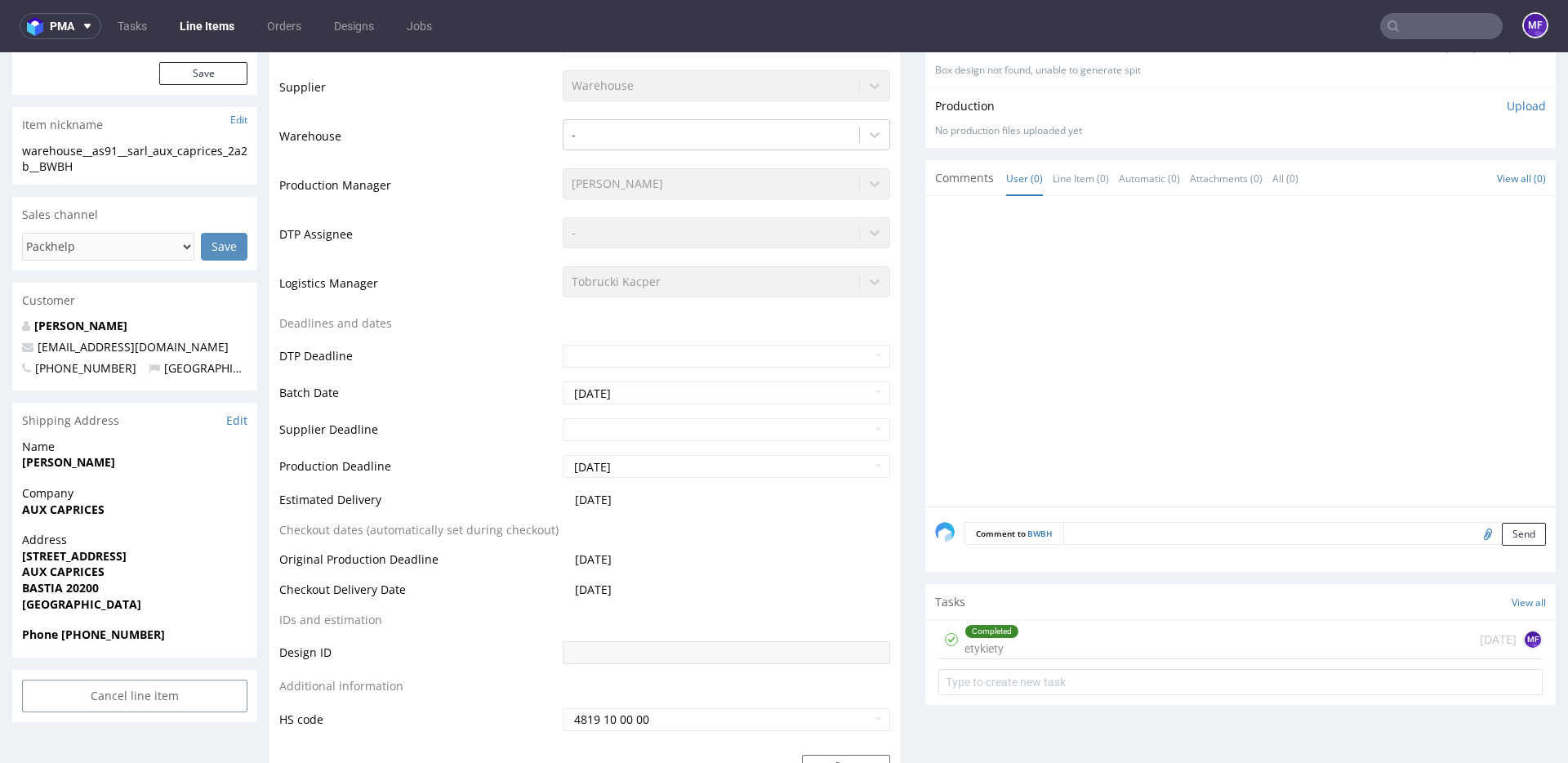
scroll to position [411, 0]
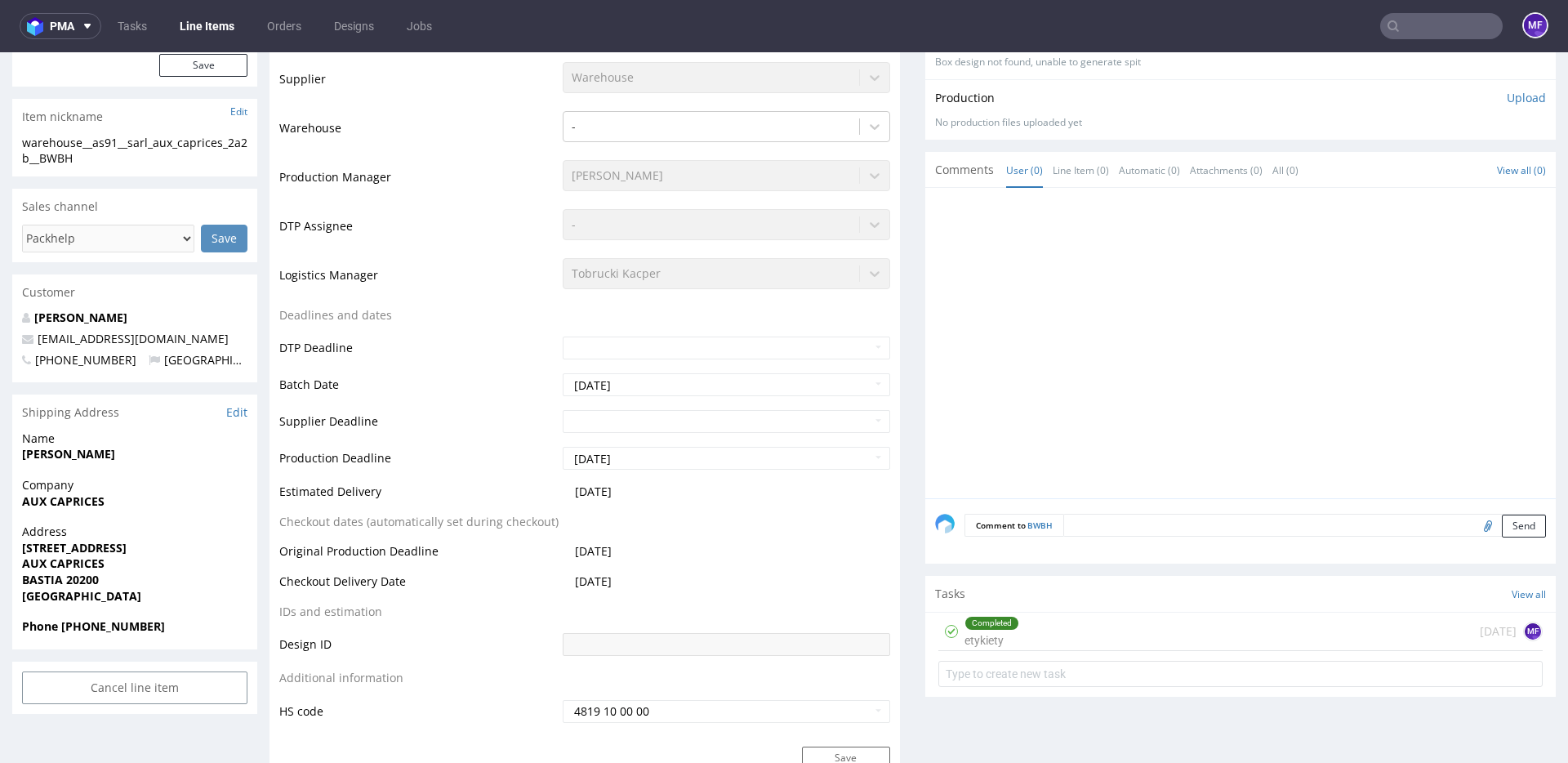
click at [1417, 31] on input "text" at bounding box center [1441, 25] width 122 height 26
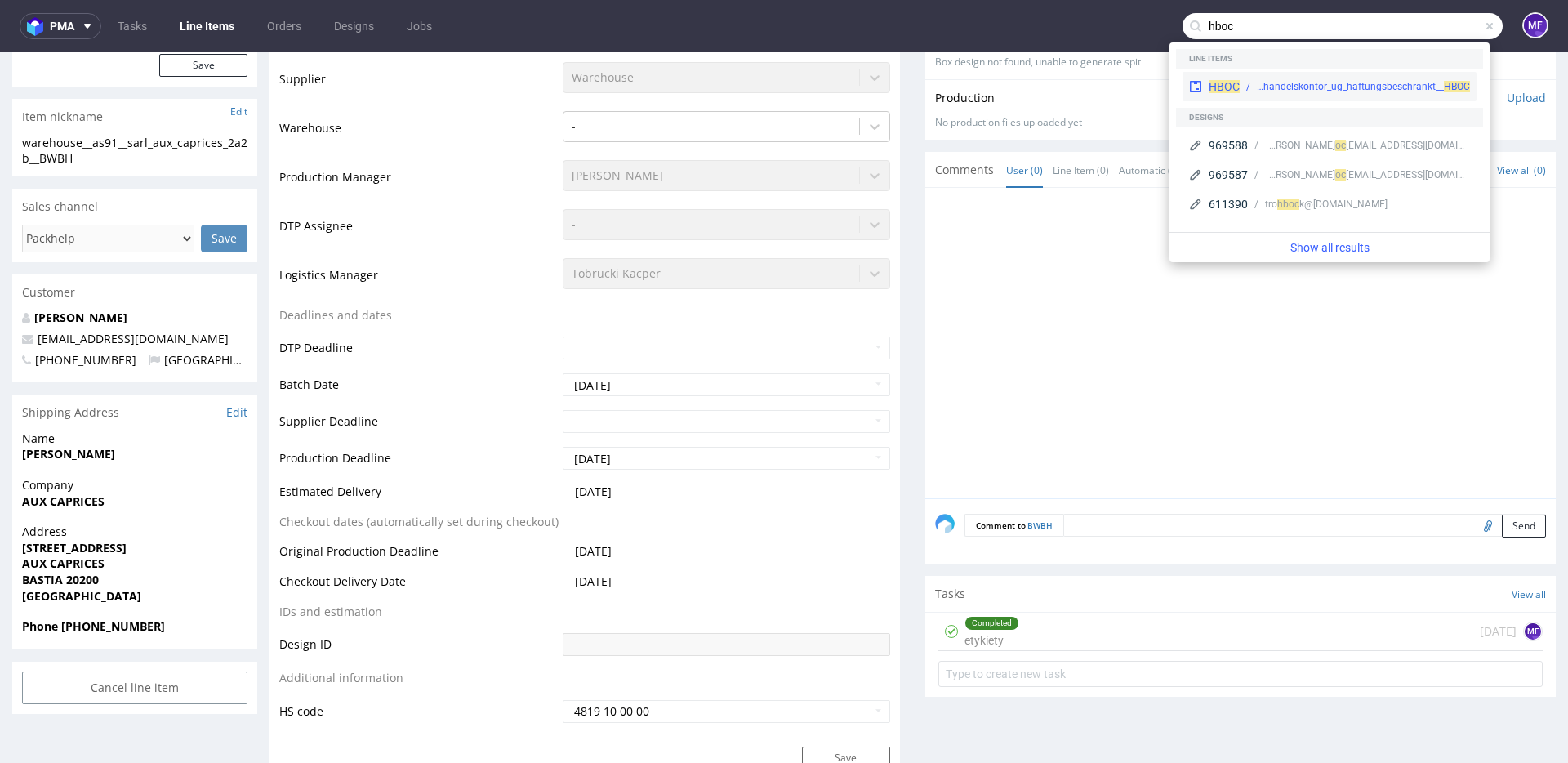
type input "hboc"
click at [1319, 83] on div "warehouse__f56__wk_handelskontor_ug_haftungsbeschrankt__ HBOC" at bounding box center [1363, 86] width 213 height 14
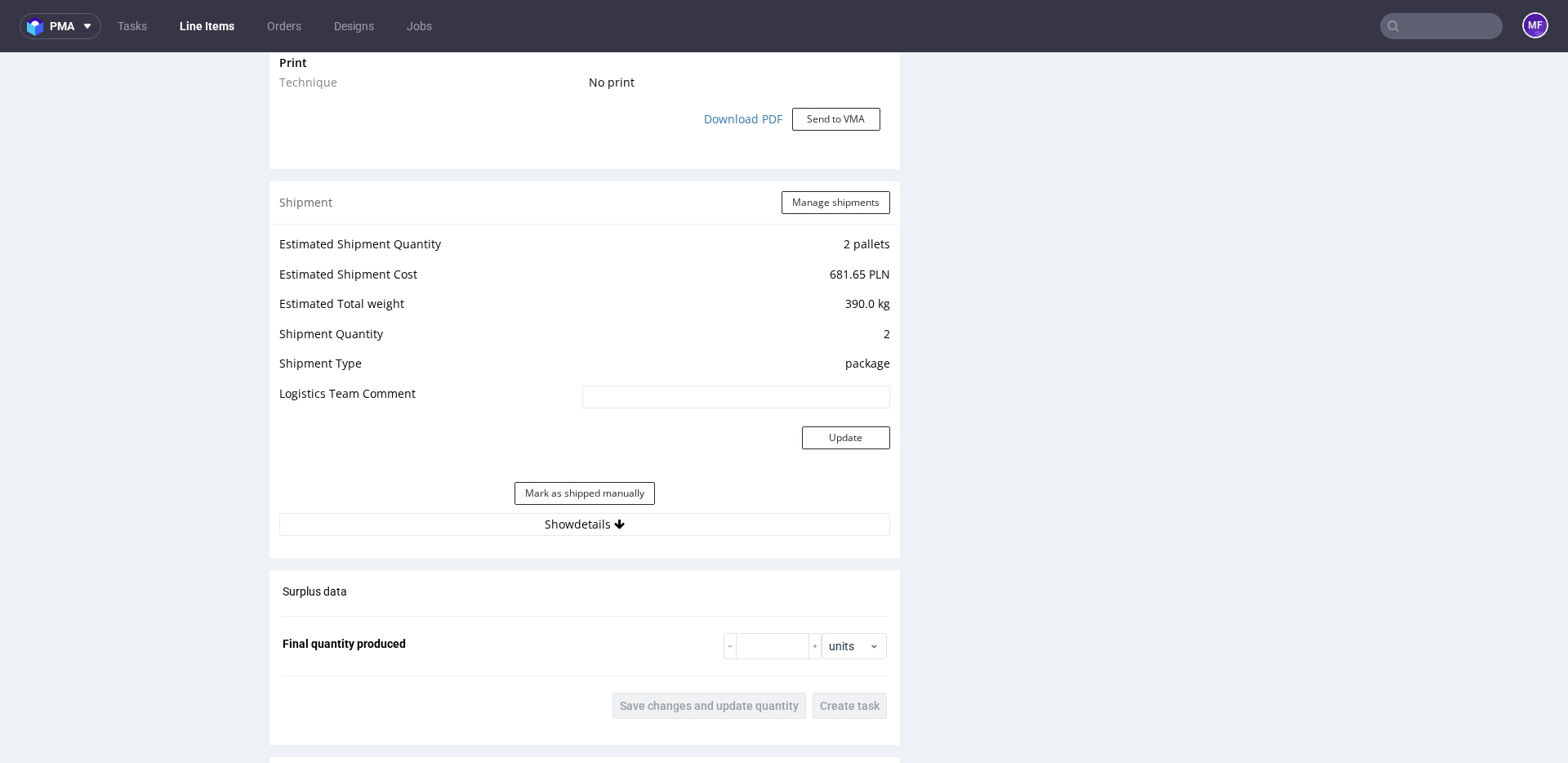
scroll to position [1439, 0]
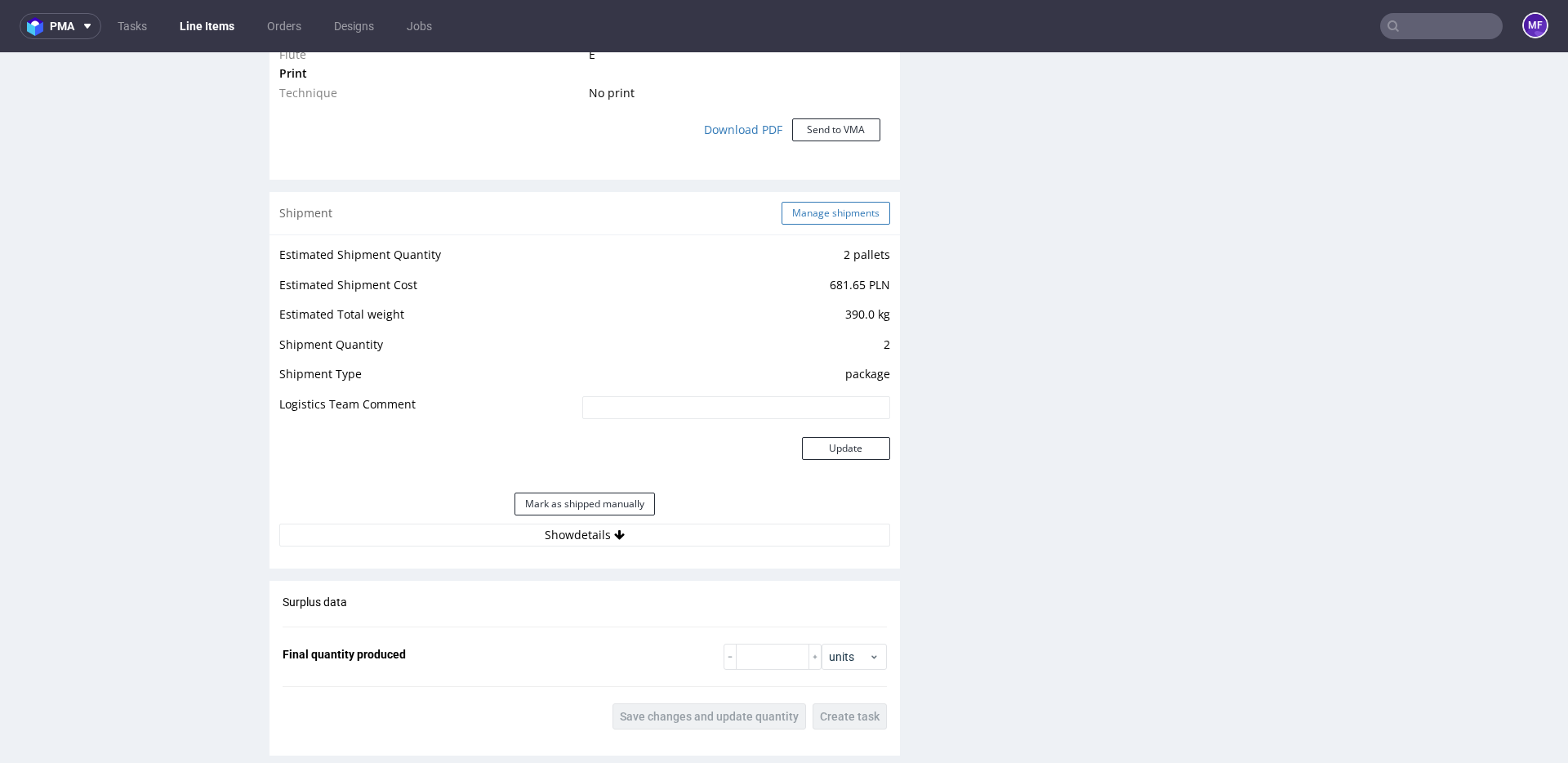
click at [829, 214] on button "Manage shipments" at bounding box center [835, 212] width 109 height 23
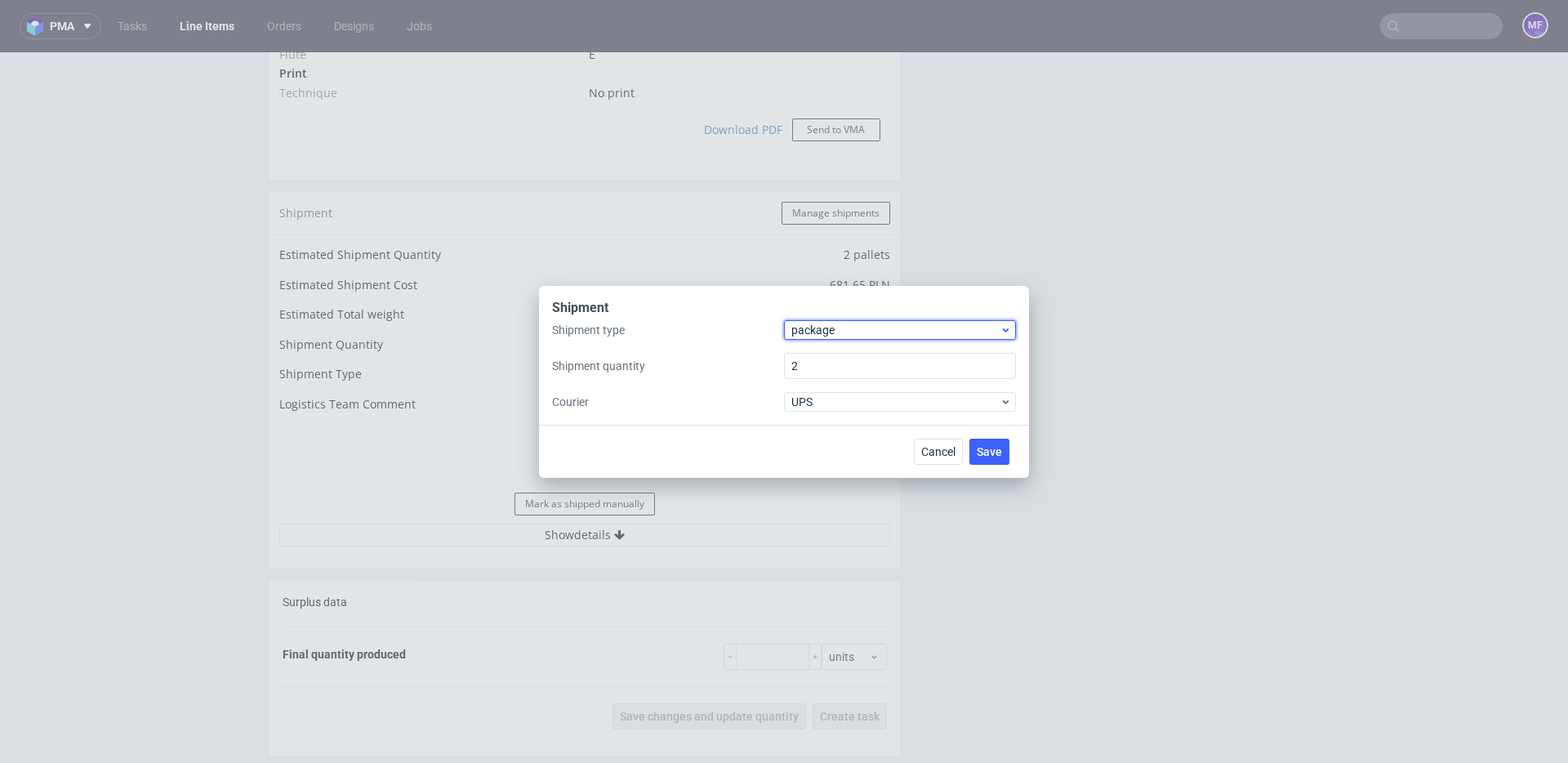
click at [832, 324] on span "package" at bounding box center [895, 330] width 208 height 16
click at [833, 364] on div "pallet" at bounding box center [900, 364] width 219 height 30
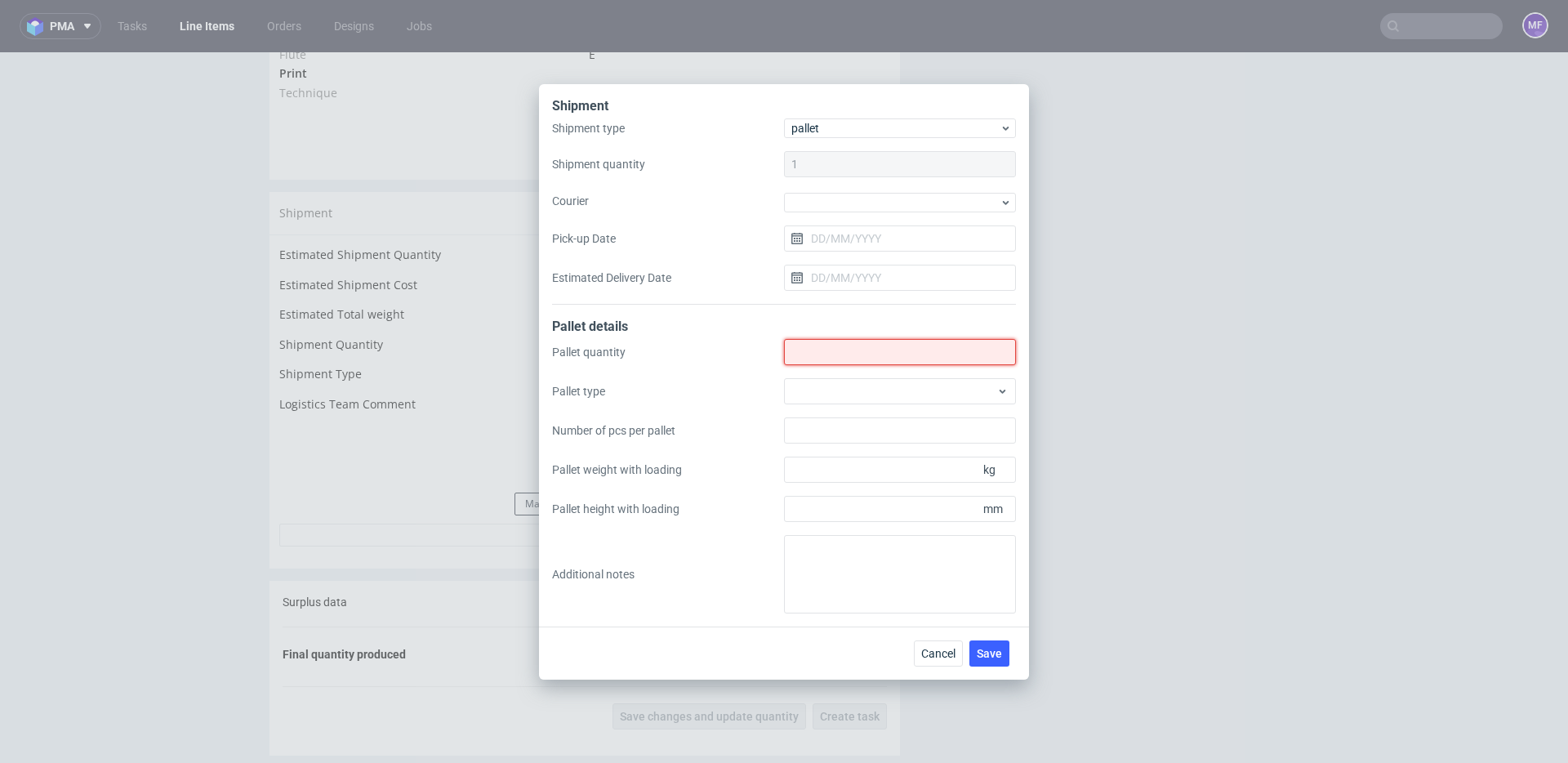
click at [829, 359] on input "Shipment type" at bounding box center [899, 352] width 232 height 26
type input "1"
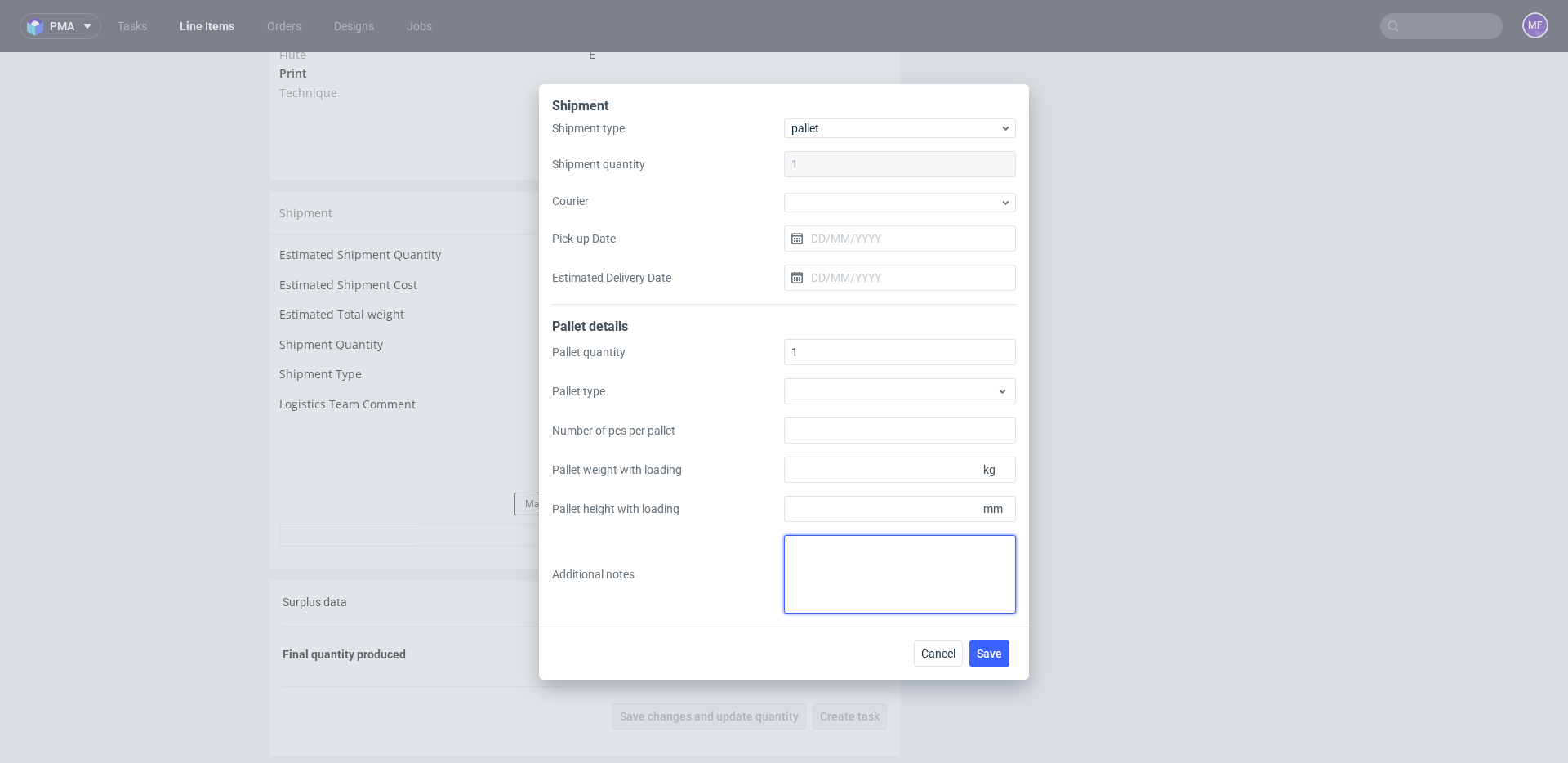
click at [835, 562] on textarea at bounding box center [899, 573] width 232 height 78
drag, startPoint x: 840, startPoint y: 553, endPoint x: 766, endPoint y: 552, distance: 74.0
click at [766, 552] on div "Pallet quantity 1 Pallet type Number of pcs per pallet Pallet weight with loadi…" at bounding box center [784, 476] width 464 height 274
type textarea "2 palety: wys x szer x dl: 1 pal 190 x 80 x 120 x 266 kg 1 pal 110 x 80 x 125 x…"
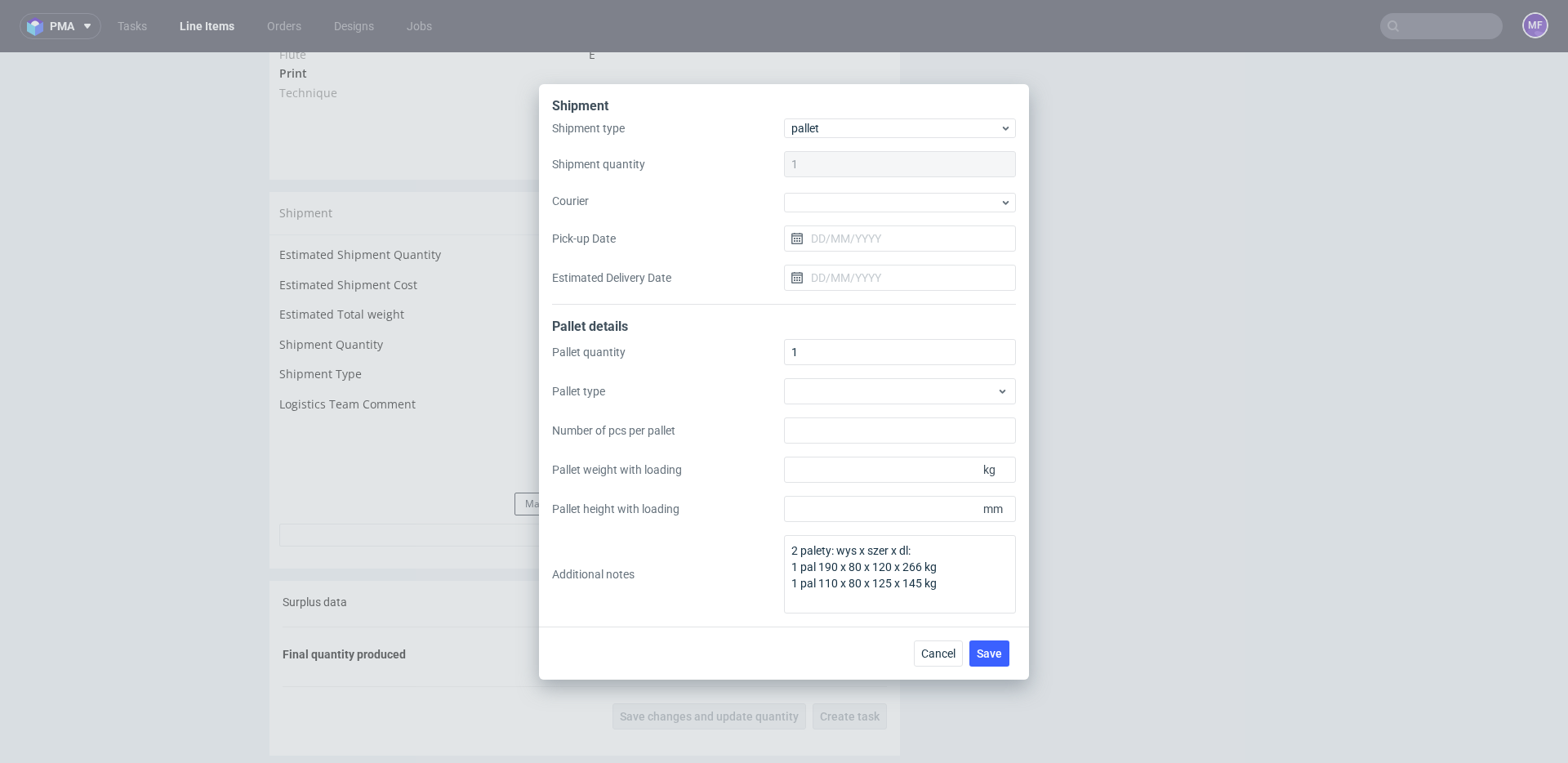
click at [871, 646] on div "Cancel Save" at bounding box center [783, 653] width 490 height 53
click at [985, 647] on span "Save" at bounding box center [989, 653] width 25 height 12
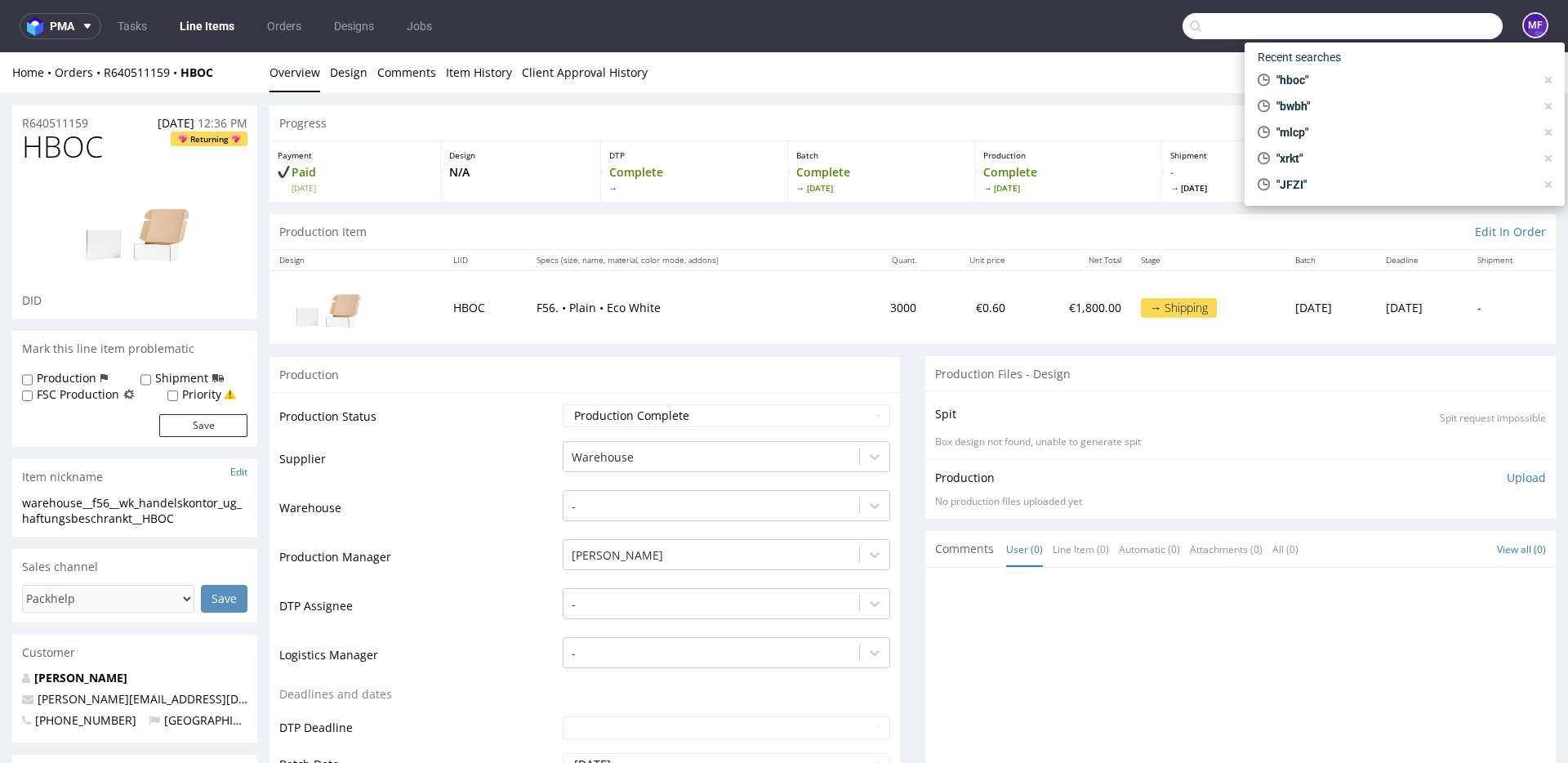
click at [1416, 30] on input "text" at bounding box center [1343, 25] width 320 height 26
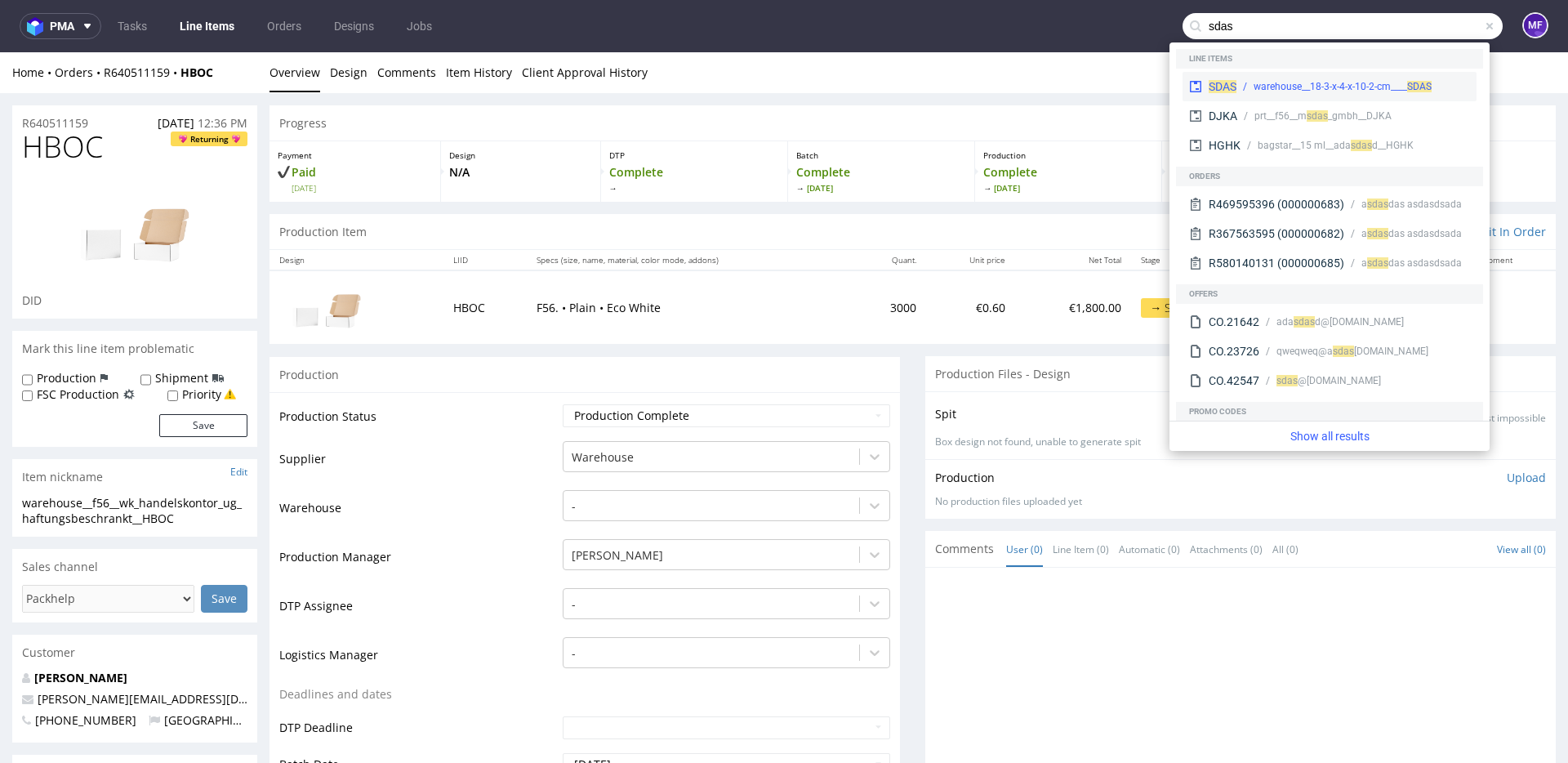
type input "sdas"
click at [1291, 79] on div "warehouse__18-3-x-4-x-10-2-cm____ SDAS" at bounding box center [1342, 86] width 178 height 14
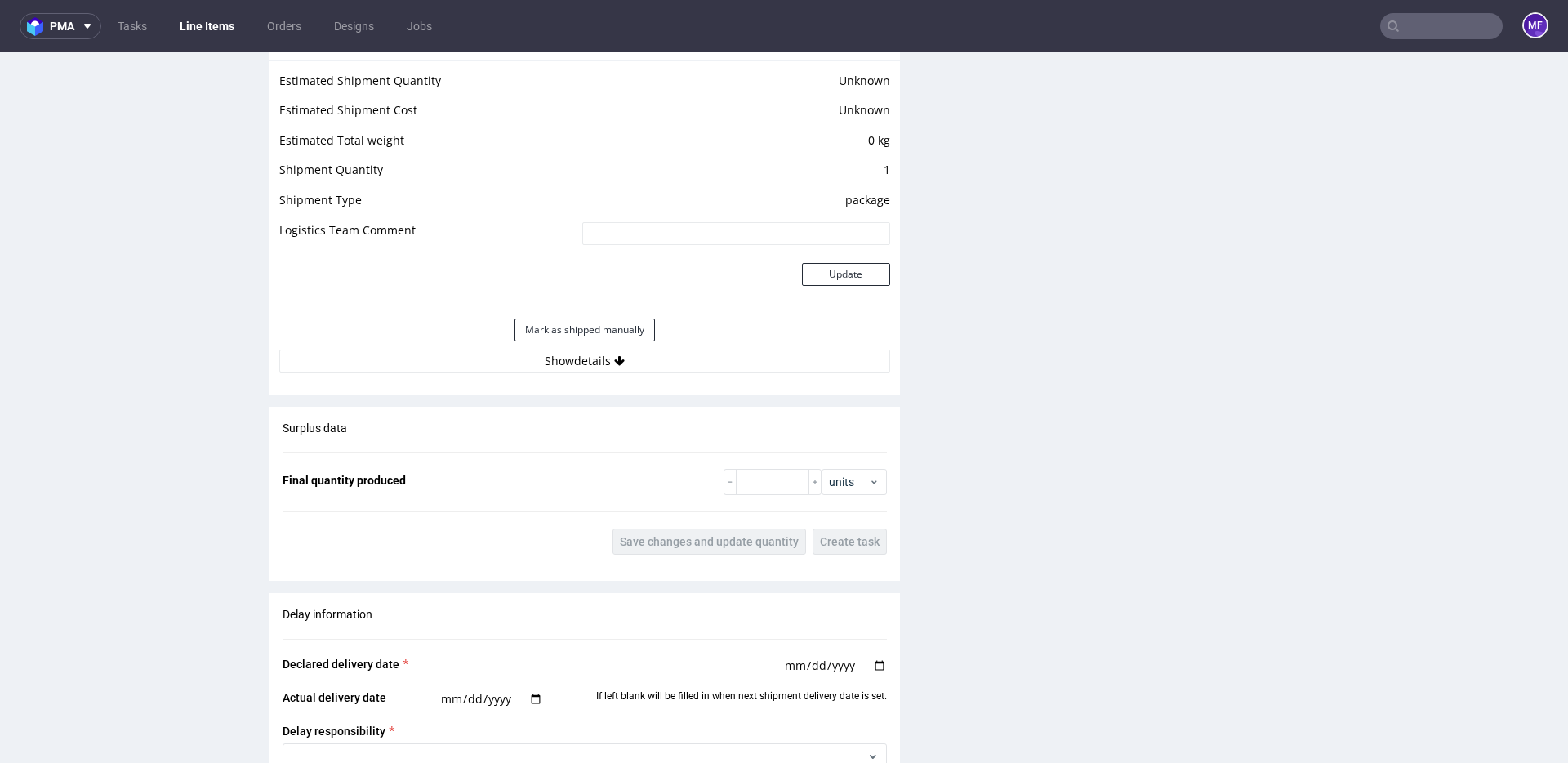
scroll to position [1792, 0]
click at [588, 364] on button "Show details" at bounding box center [584, 362] width 611 height 23
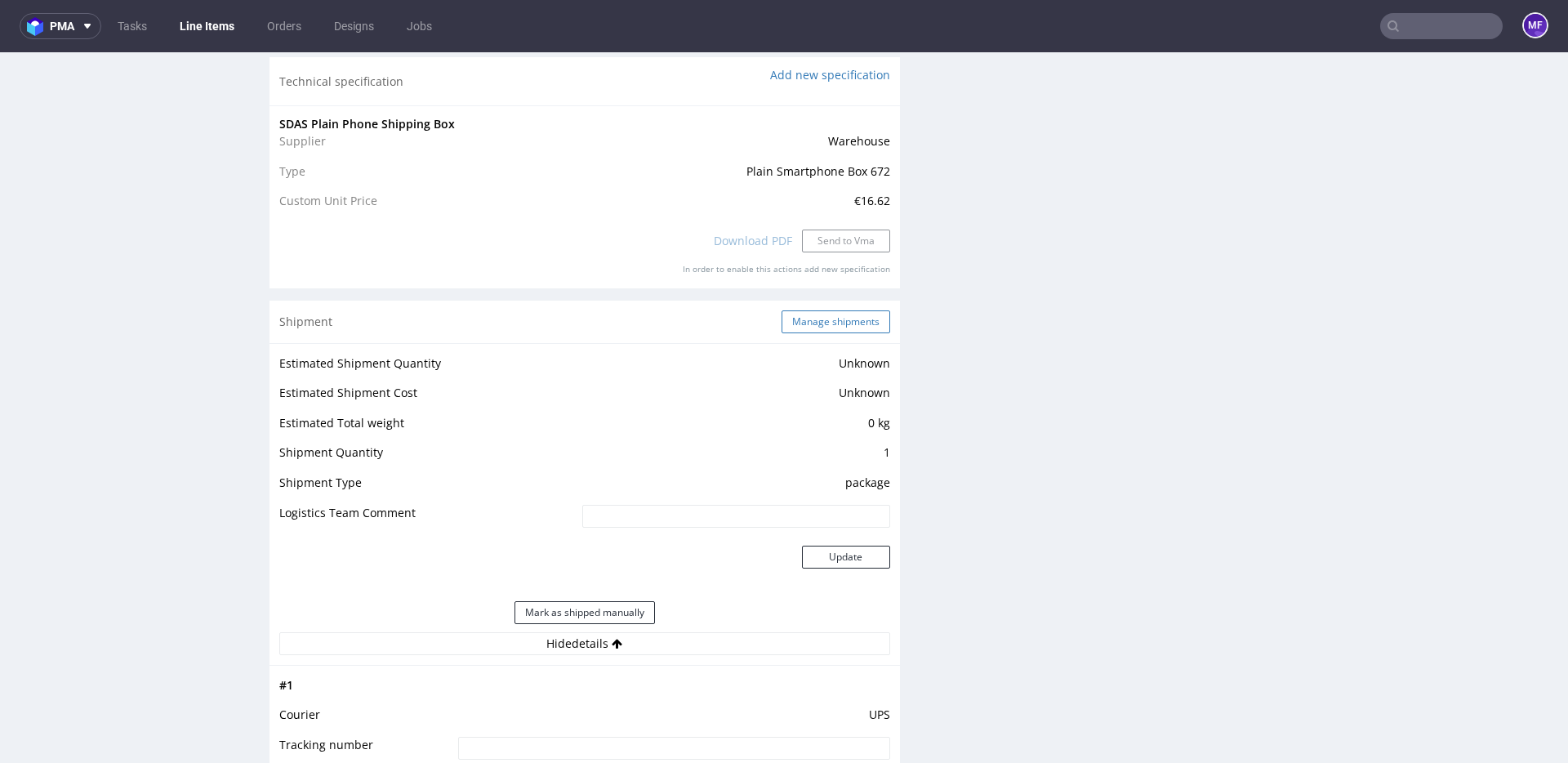
scroll to position [1504, 0]
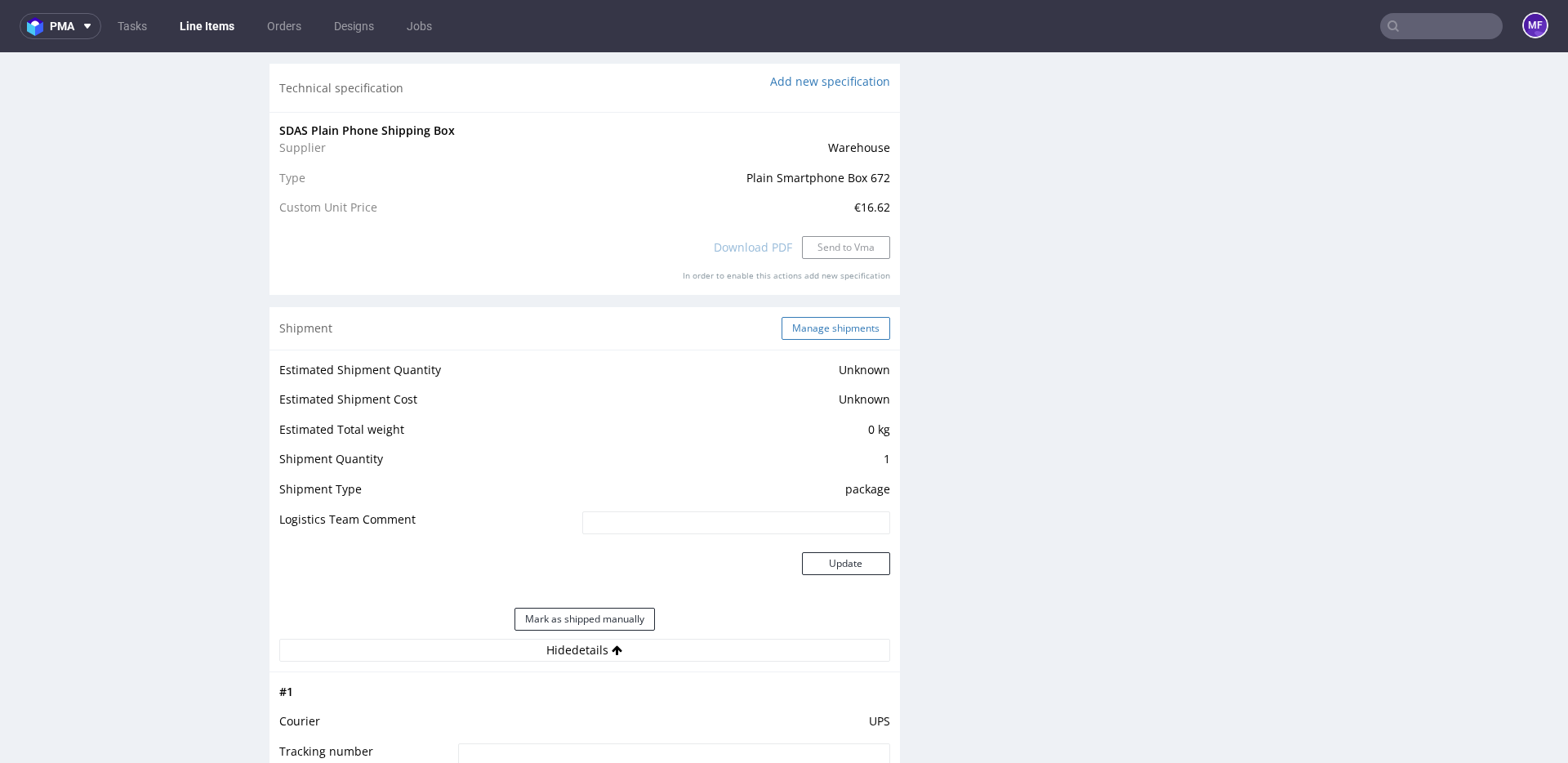
click at [814, 317] on button "Manage shipments" at bounding box center [835, 328] width 109 height 23
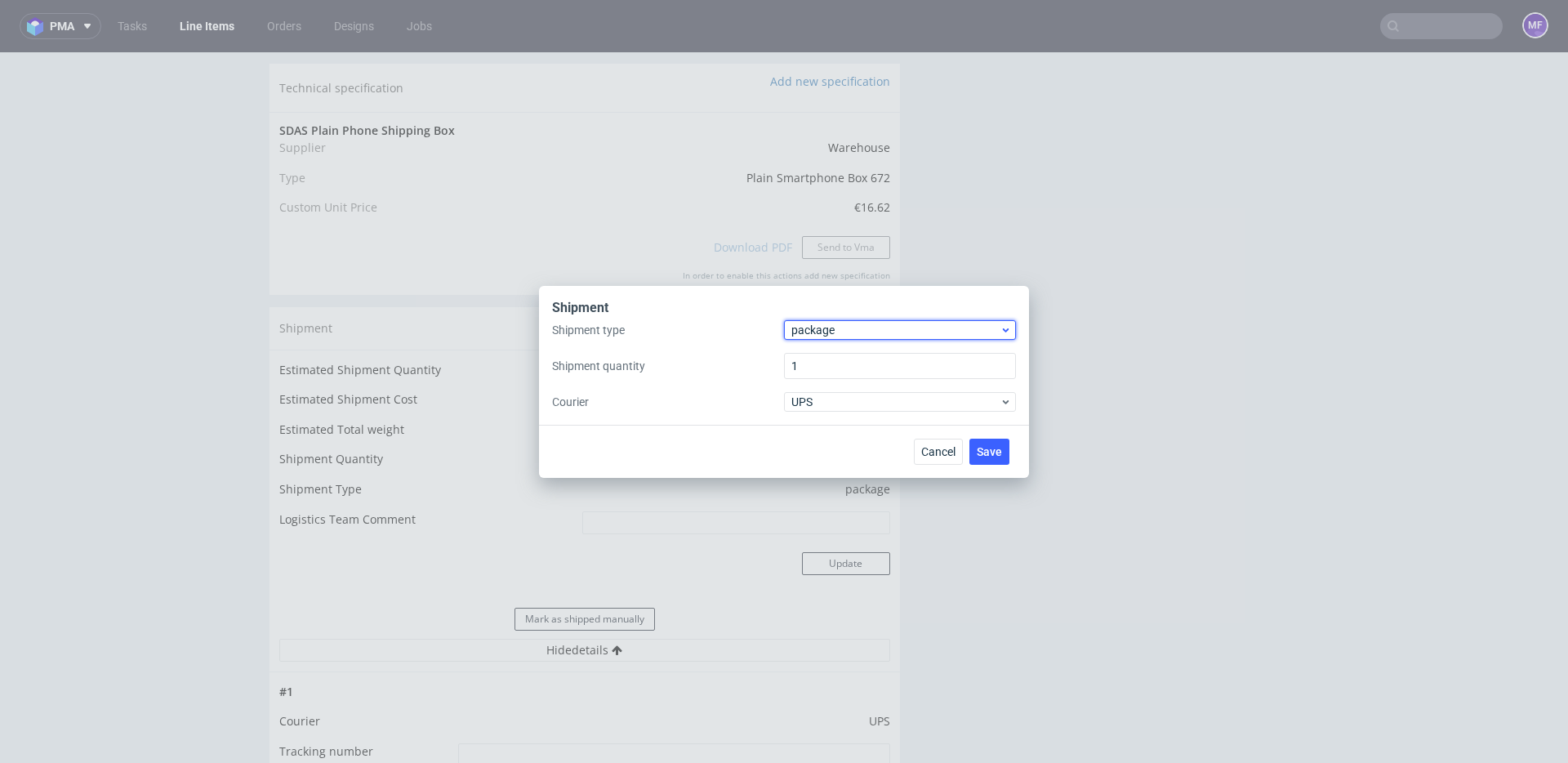
click at [833, 329] on span "package" at bounding box center [895, 330] width 208 height 16
click at [832, 366] on div "pallet" at bounding box center [900, 364] width 219 height 30
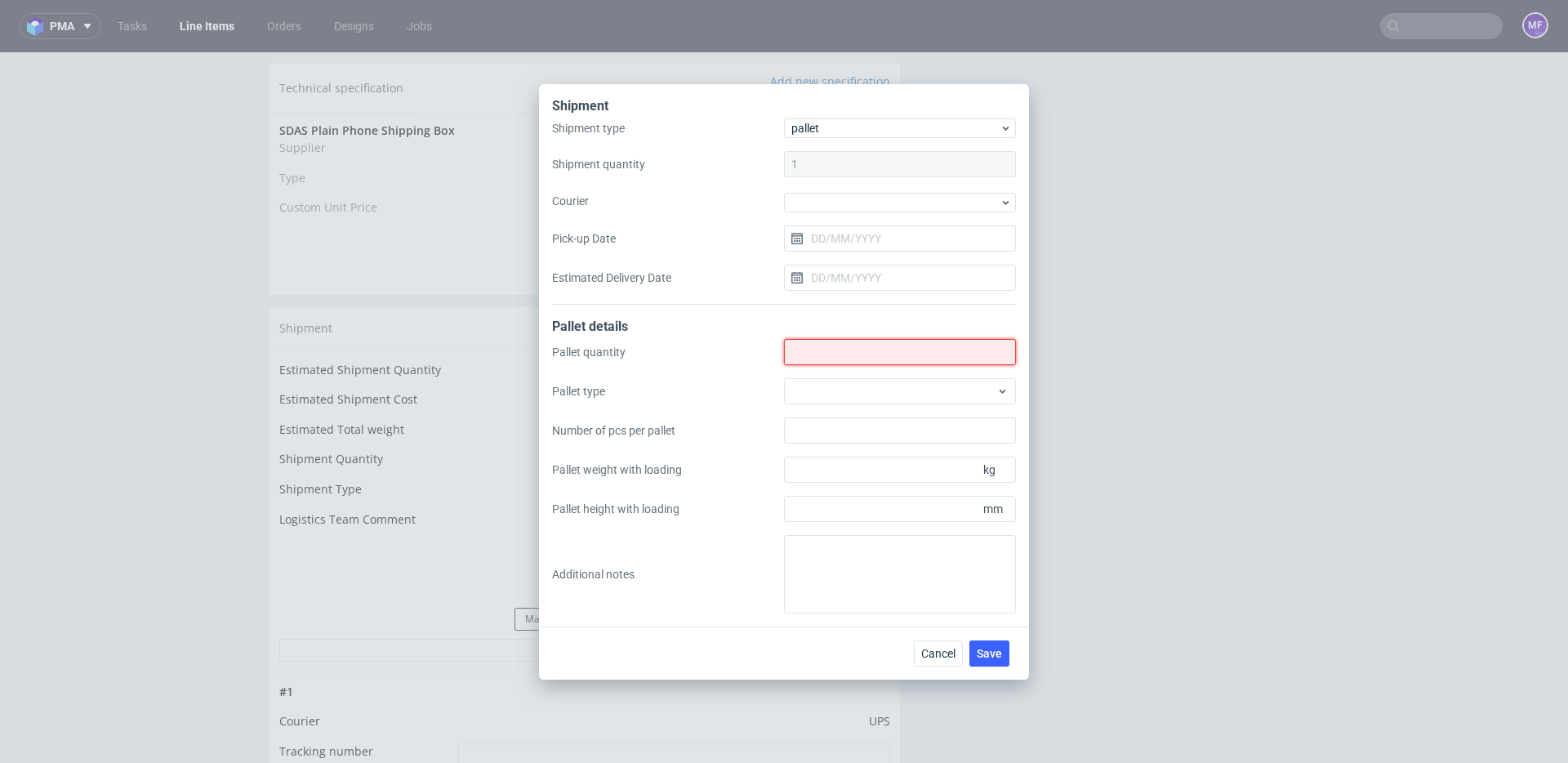
click at [804, 350] on input "Shipment type" at bounding box center [899, 352] width 232 height 26
type input "3"
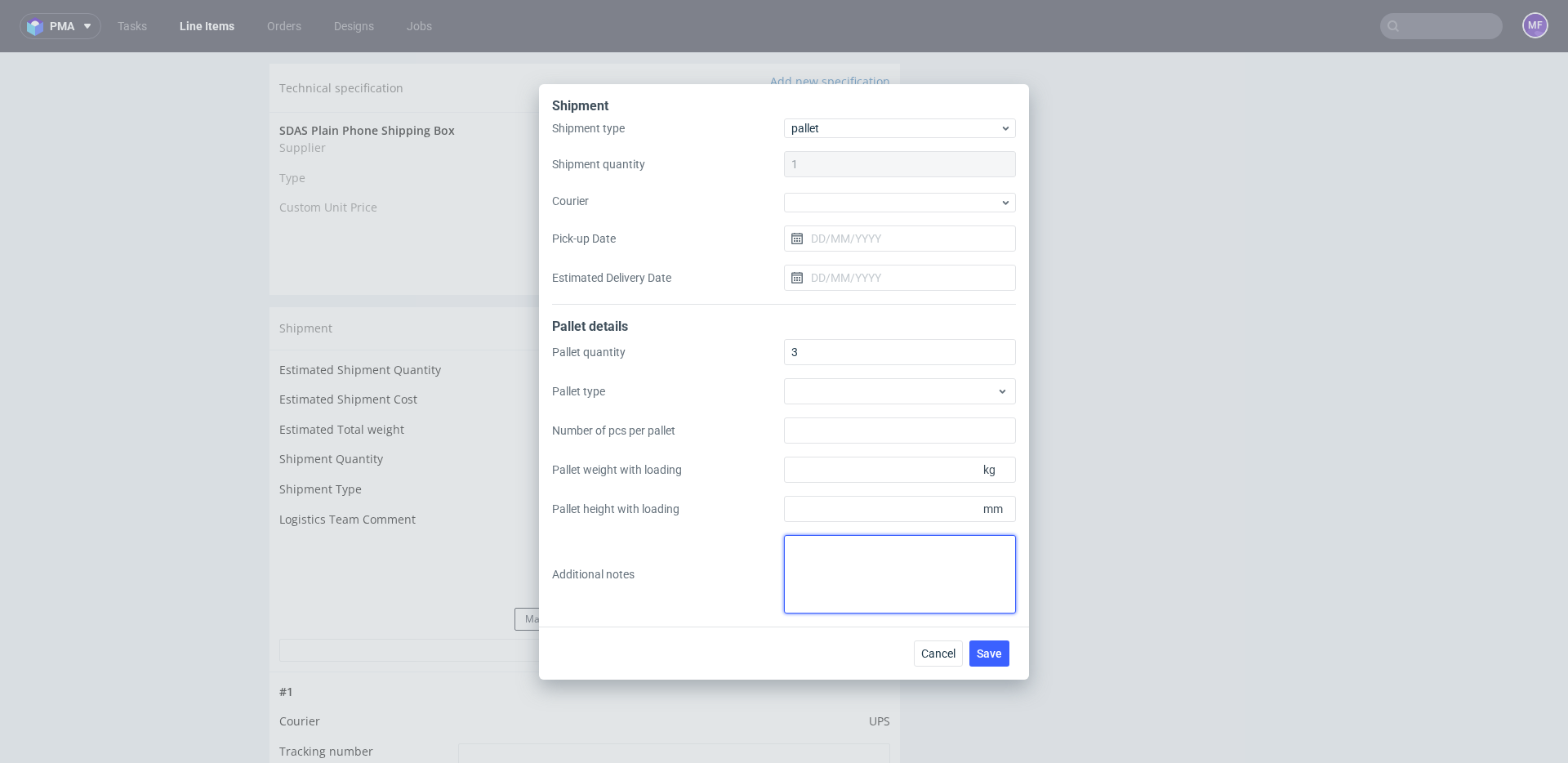
click at [822, 558] on textarea at bounding box center [899, 573] width 232 height 78
type textarea "3 palety: wys x szer x dl 1 pal 130 x 80 x 120 x 136,5 kg 2 pal 130 x 80 x 120 …"
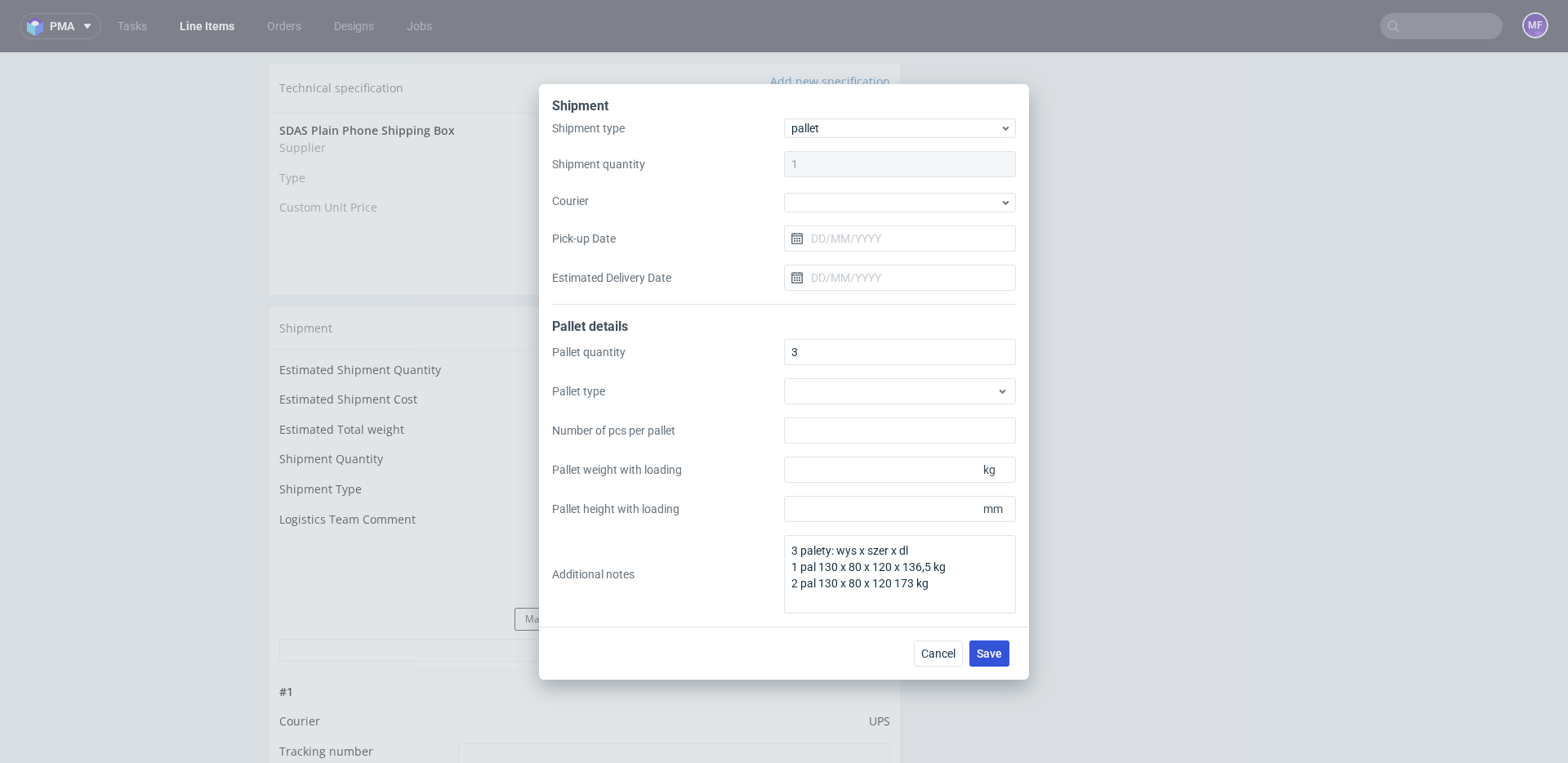
click at [987, 657] on span "Save" at bounding box center [989, 653] width 25 height 12
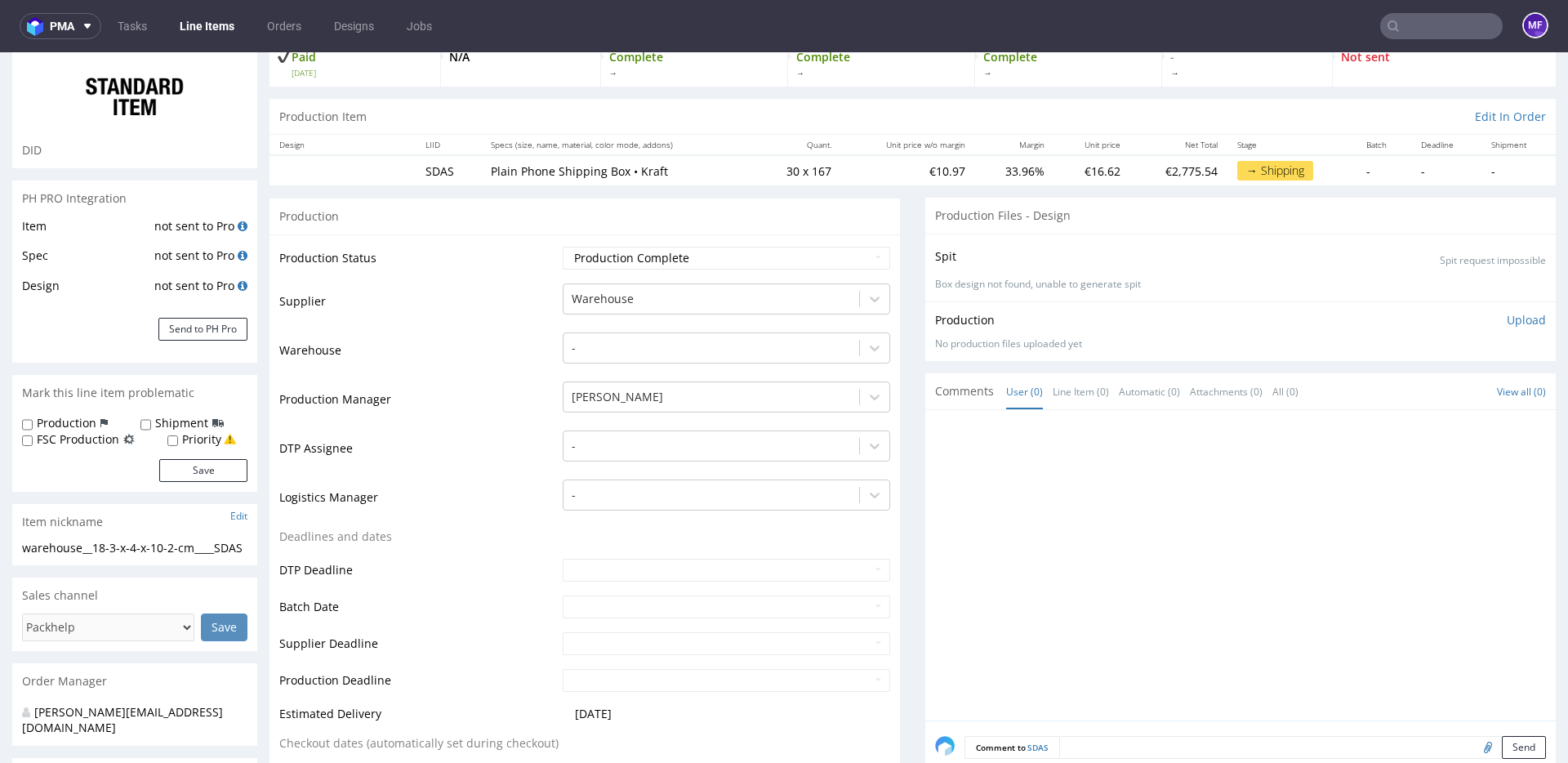
scroll to position [126, 0]
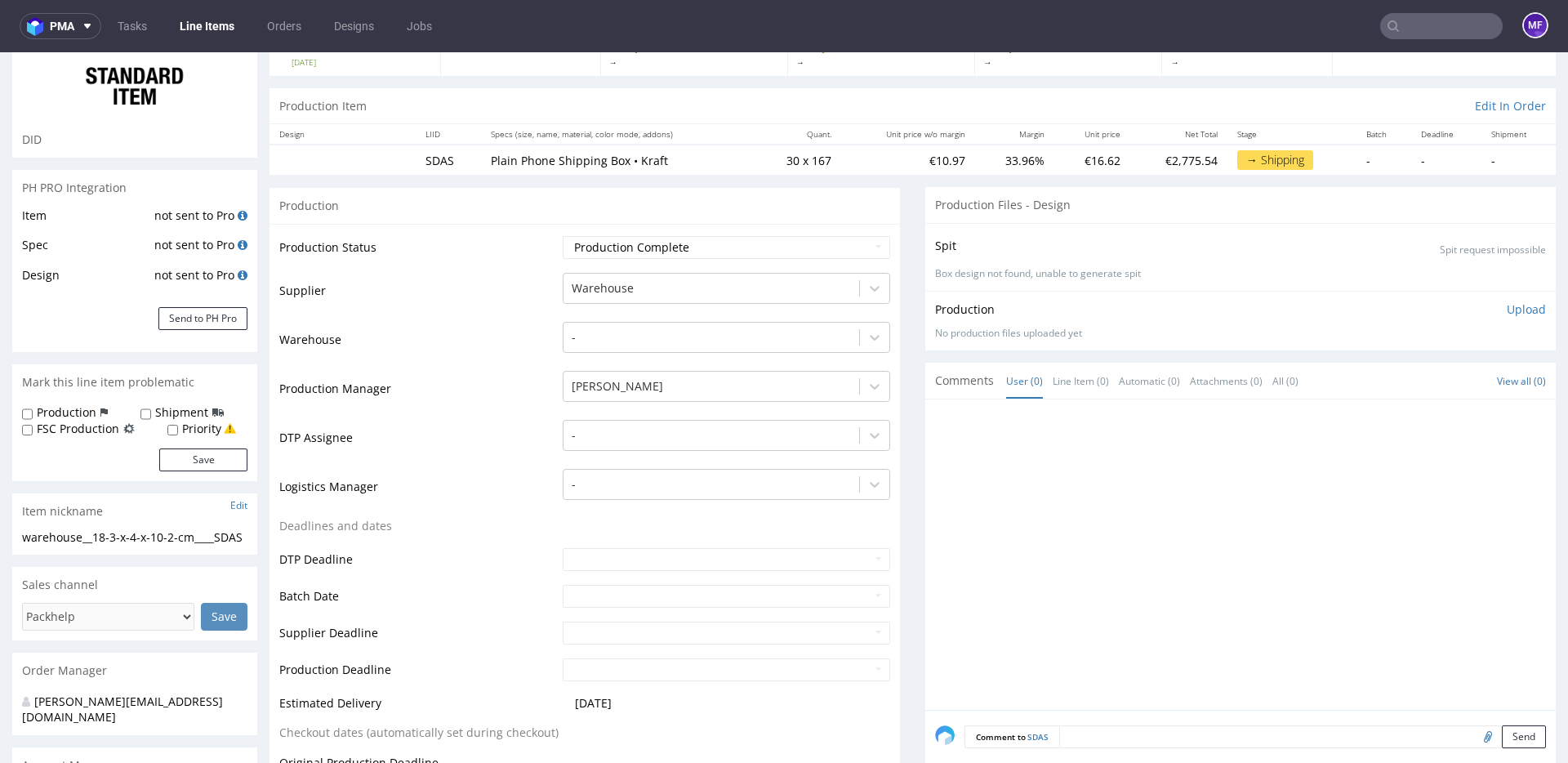
click at [1403, 27] on input "text" at bounding box center [1441, 25] width 122 height 26
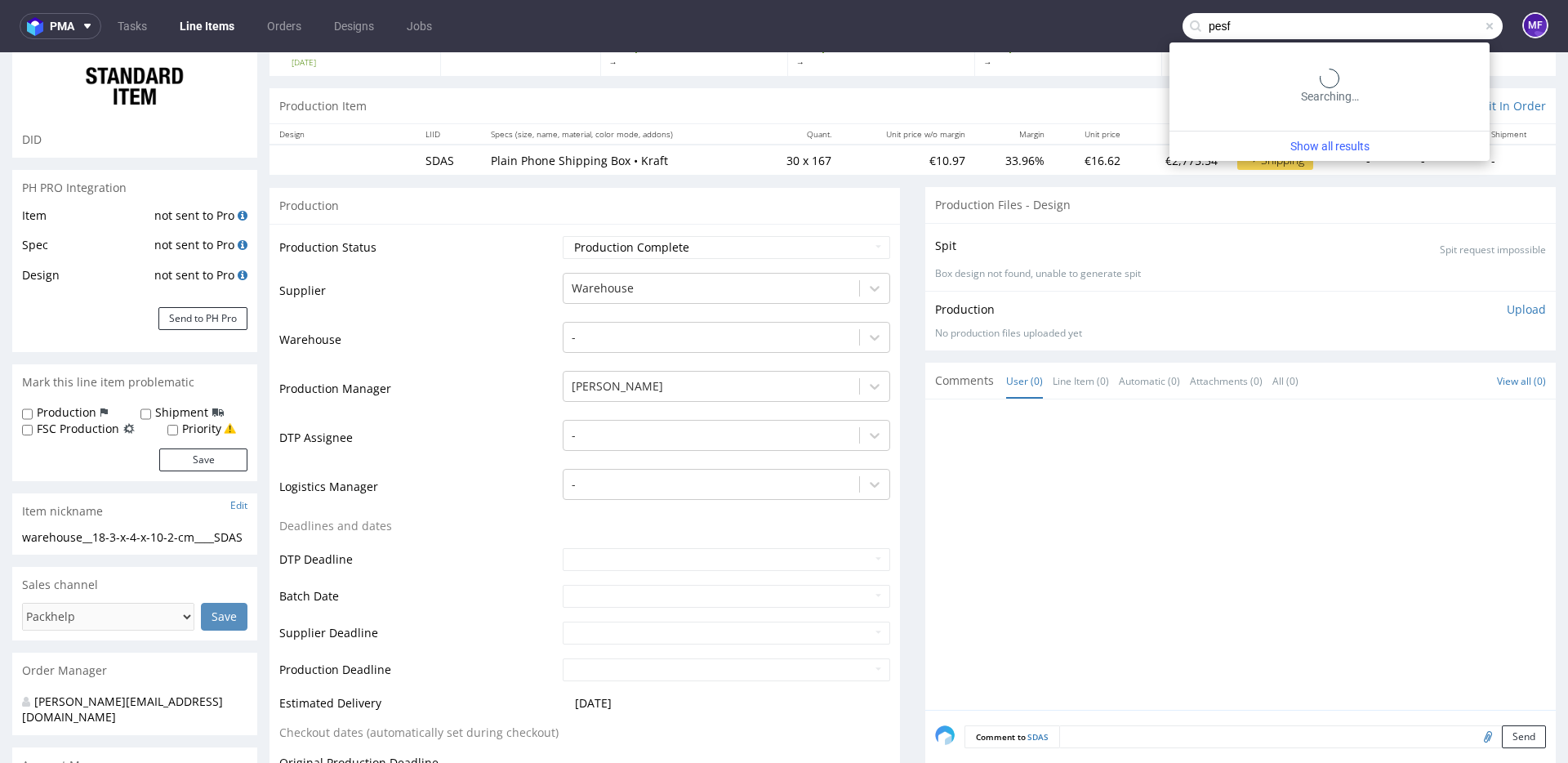
type input "pesf"
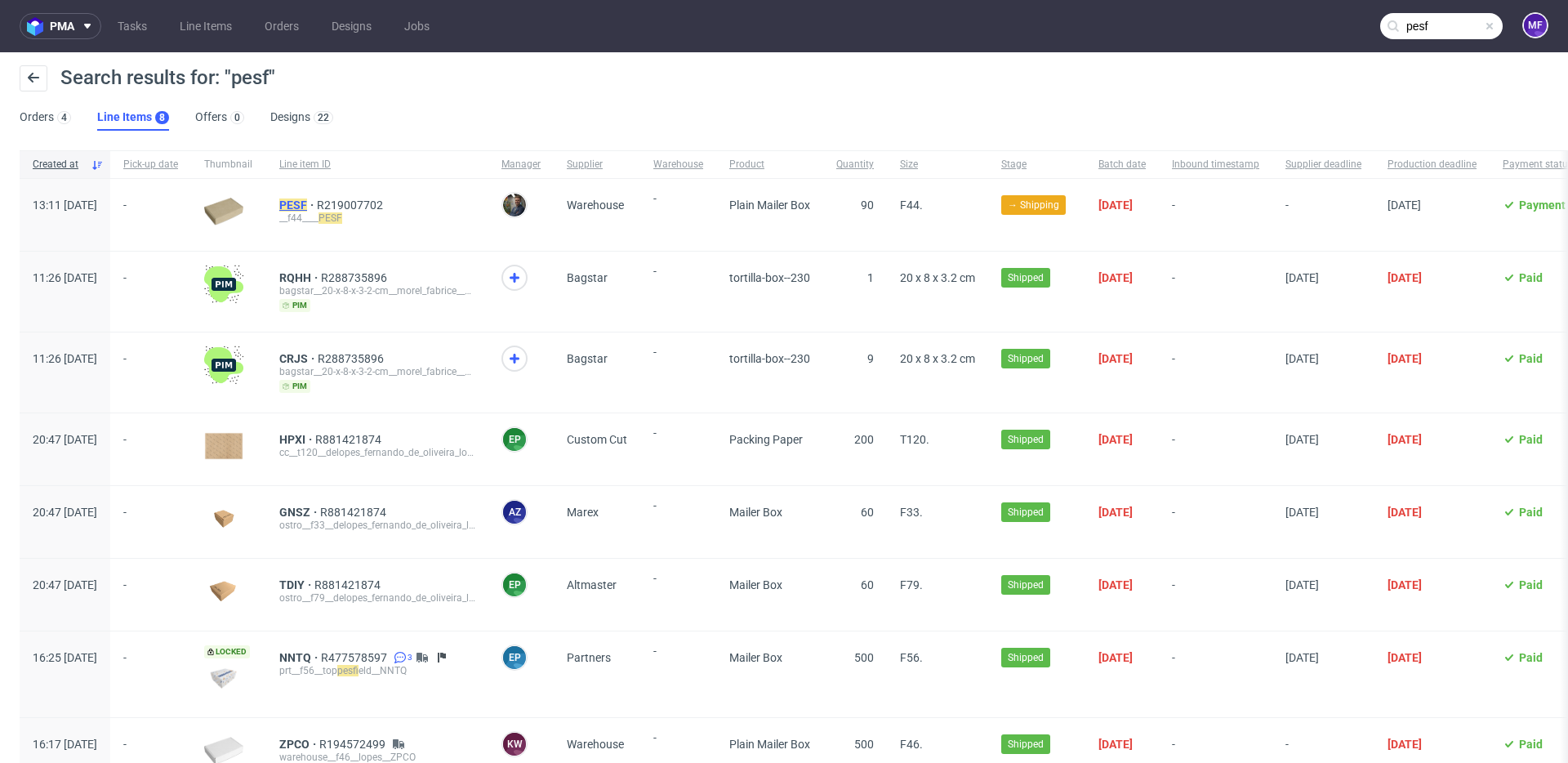
click at [307, 206] on mark "PESF" at bounding box center [293, 204] width 28 height 13
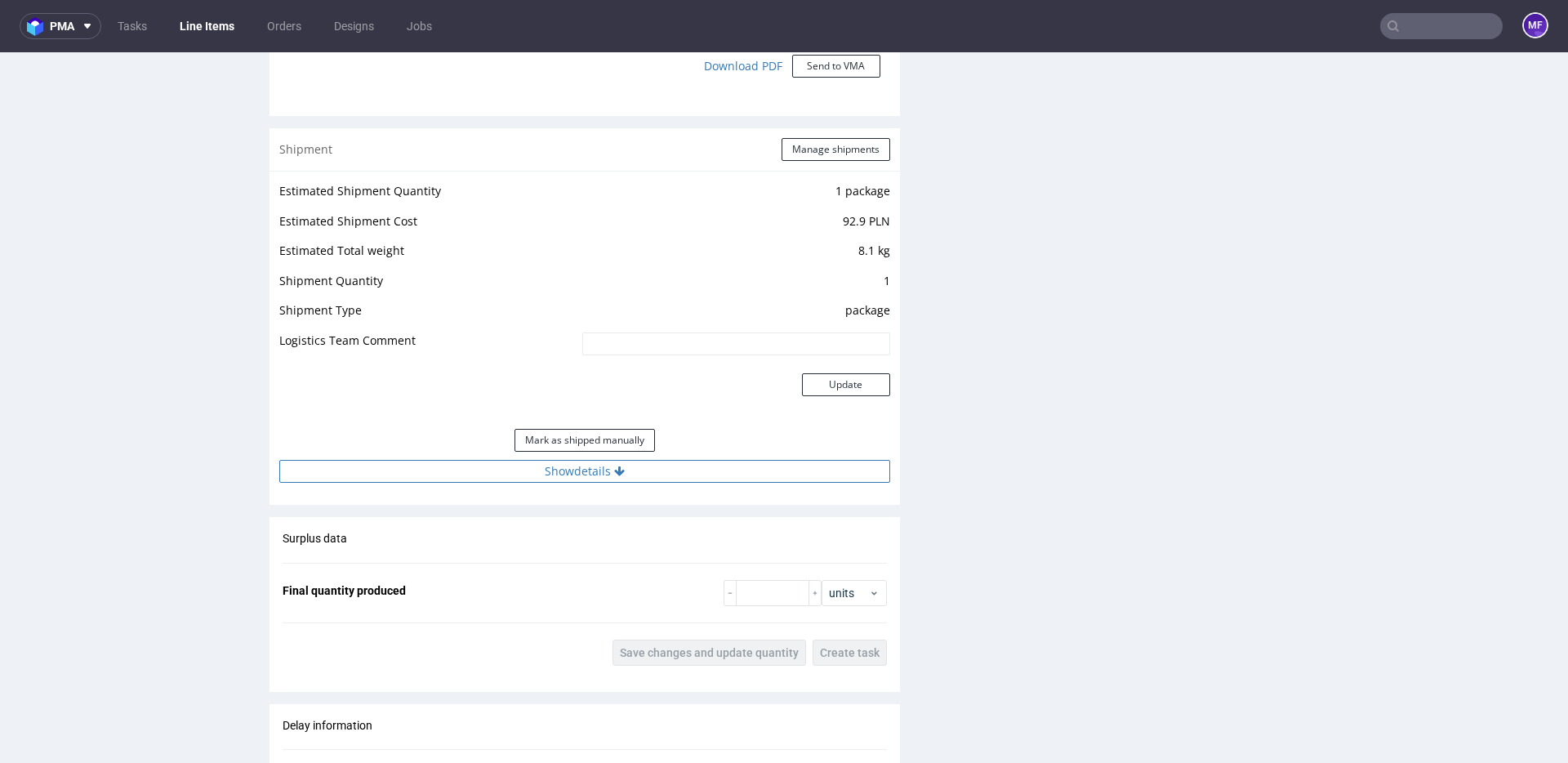
click at [623, 466] on button "Show details" at bounding box center [584, 470] width 611 height 23
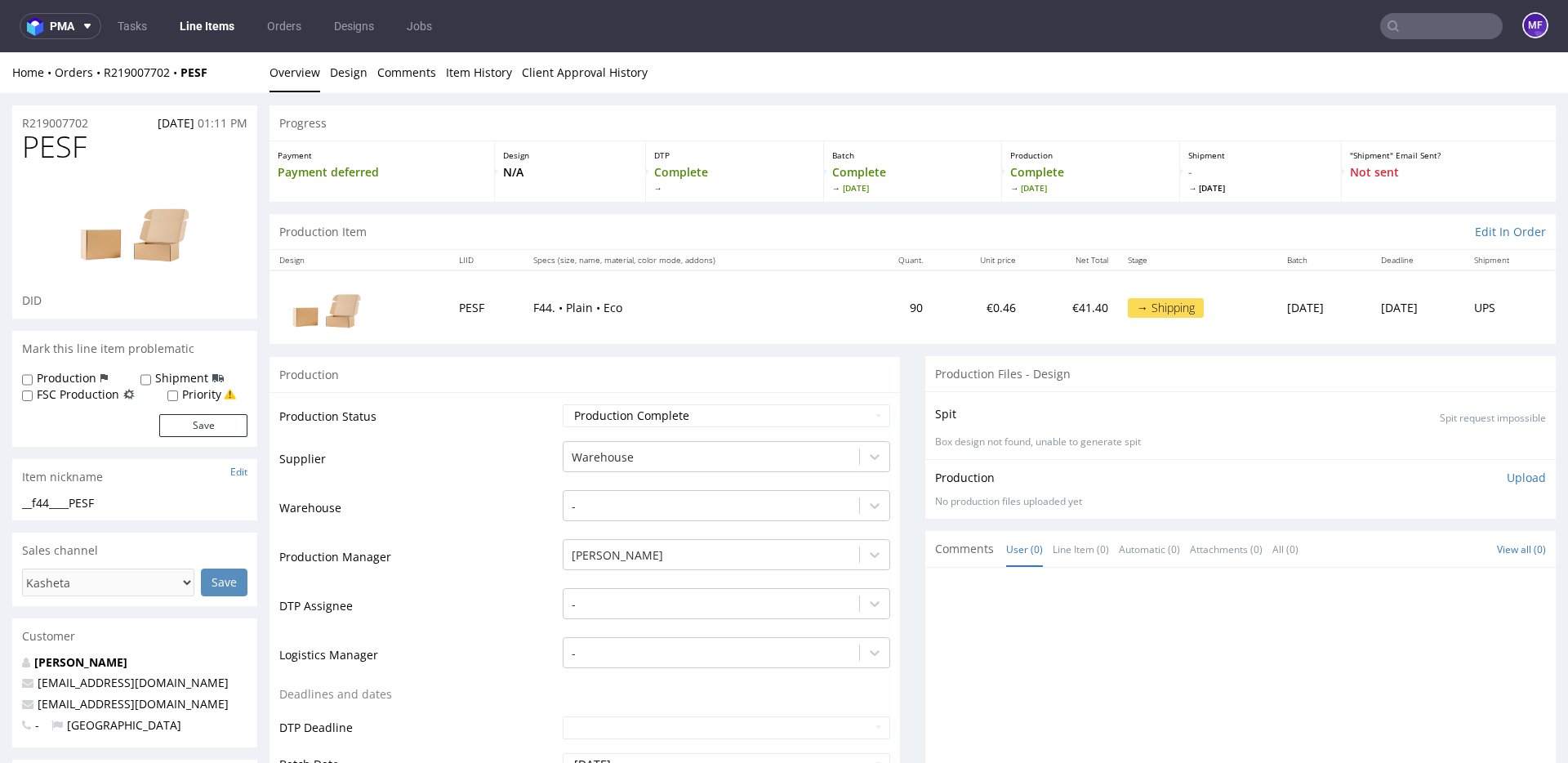
click at [722, 379] on div "Production" at bounding box center [585, 374] width 631 height 37
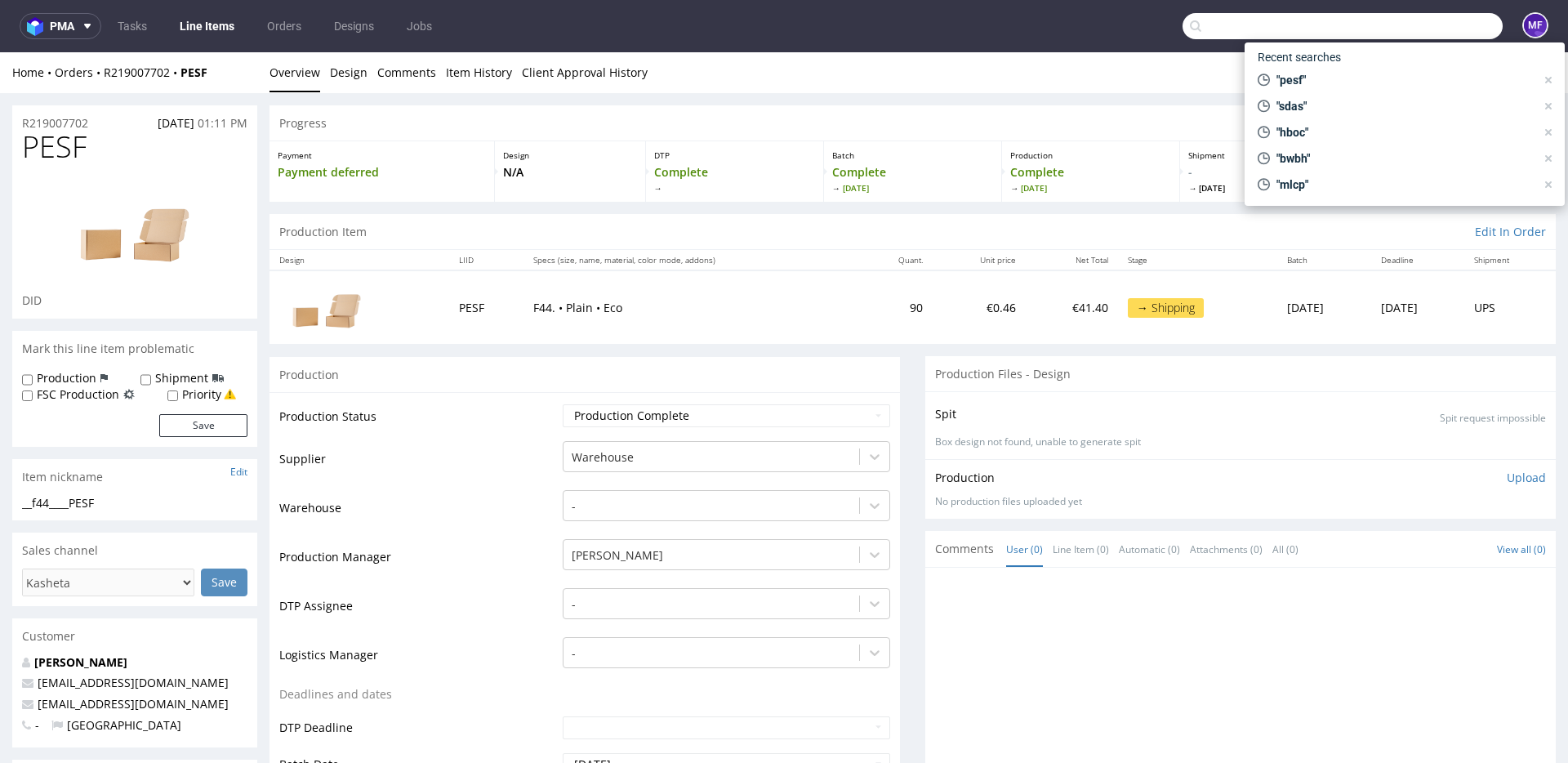
click at [1418, 27] on input "text" at bounding box center [1343, 25] width 320 height 26
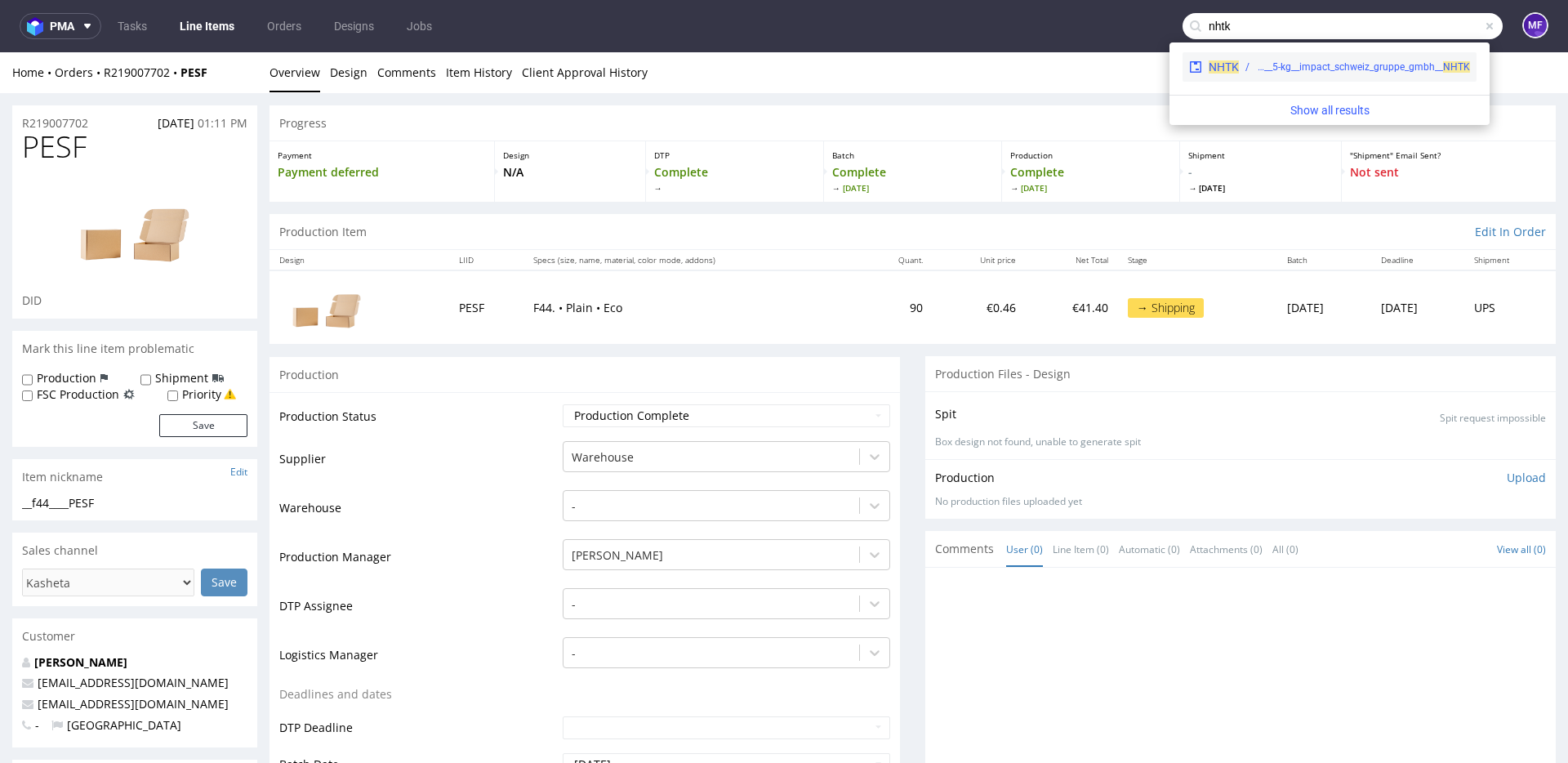
type input "nhtk"
click at [1359, 71] on div "warehouse__5-kg__impact_schweiz_gruppe_gmbh__ NHTK" at bounding box center [1363, 67] width 214 height 14
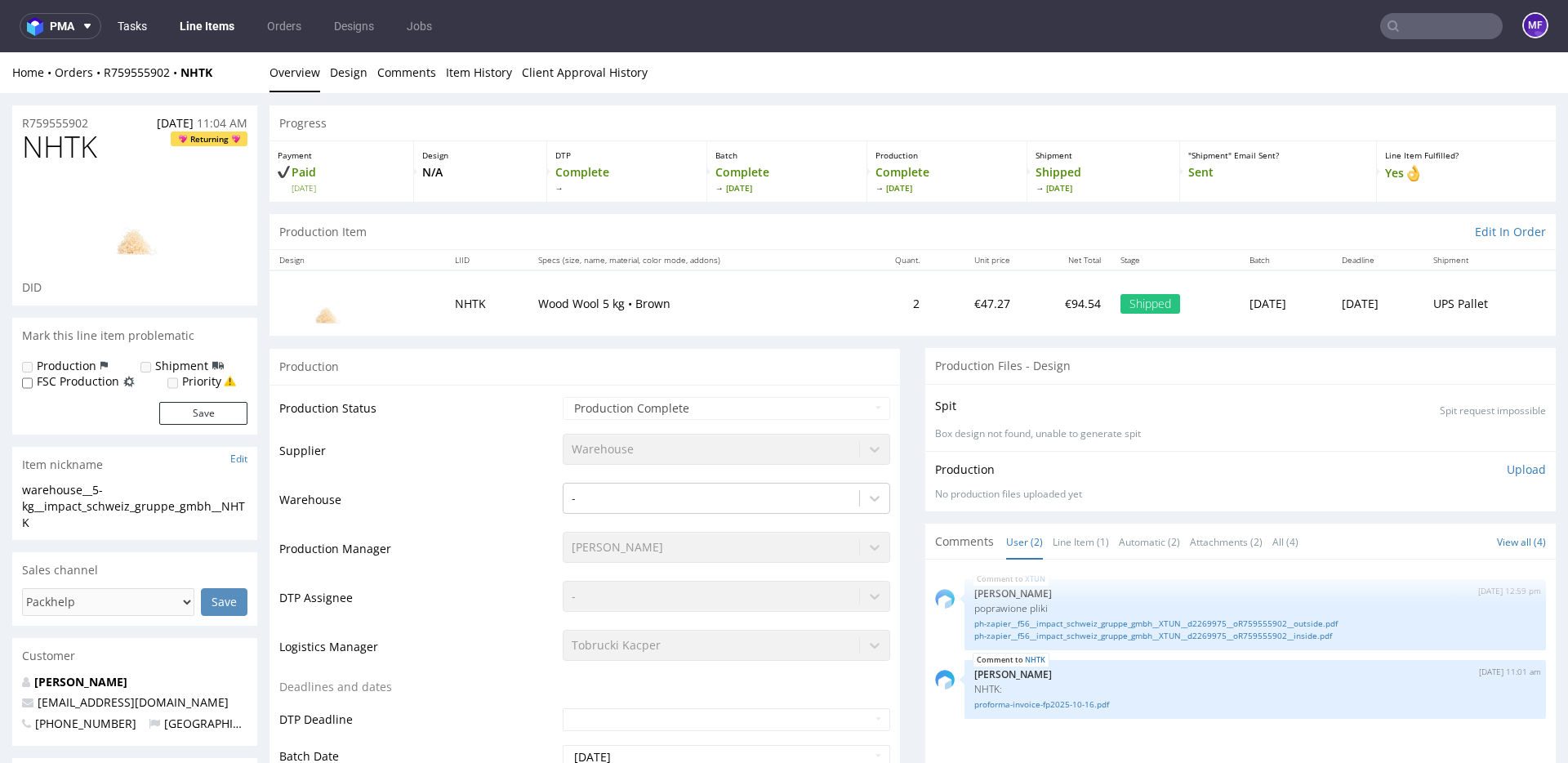
click at [130, 22] on link "Tasks" at bounding box center [132, 25] width 49 height 26
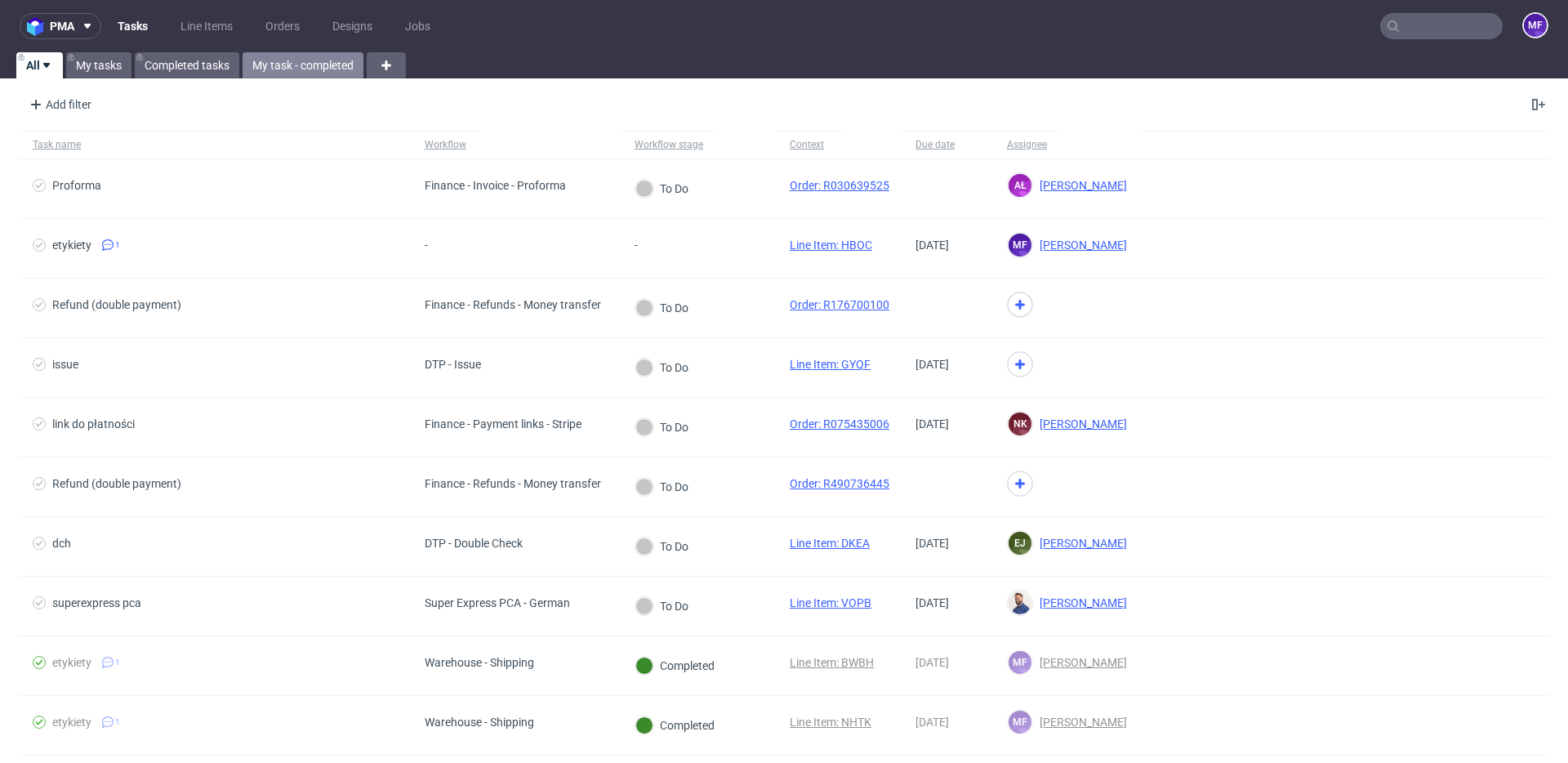
click at [287, 68] on link "My task - completed" at bounding box center [303, 65] width 121 height 26
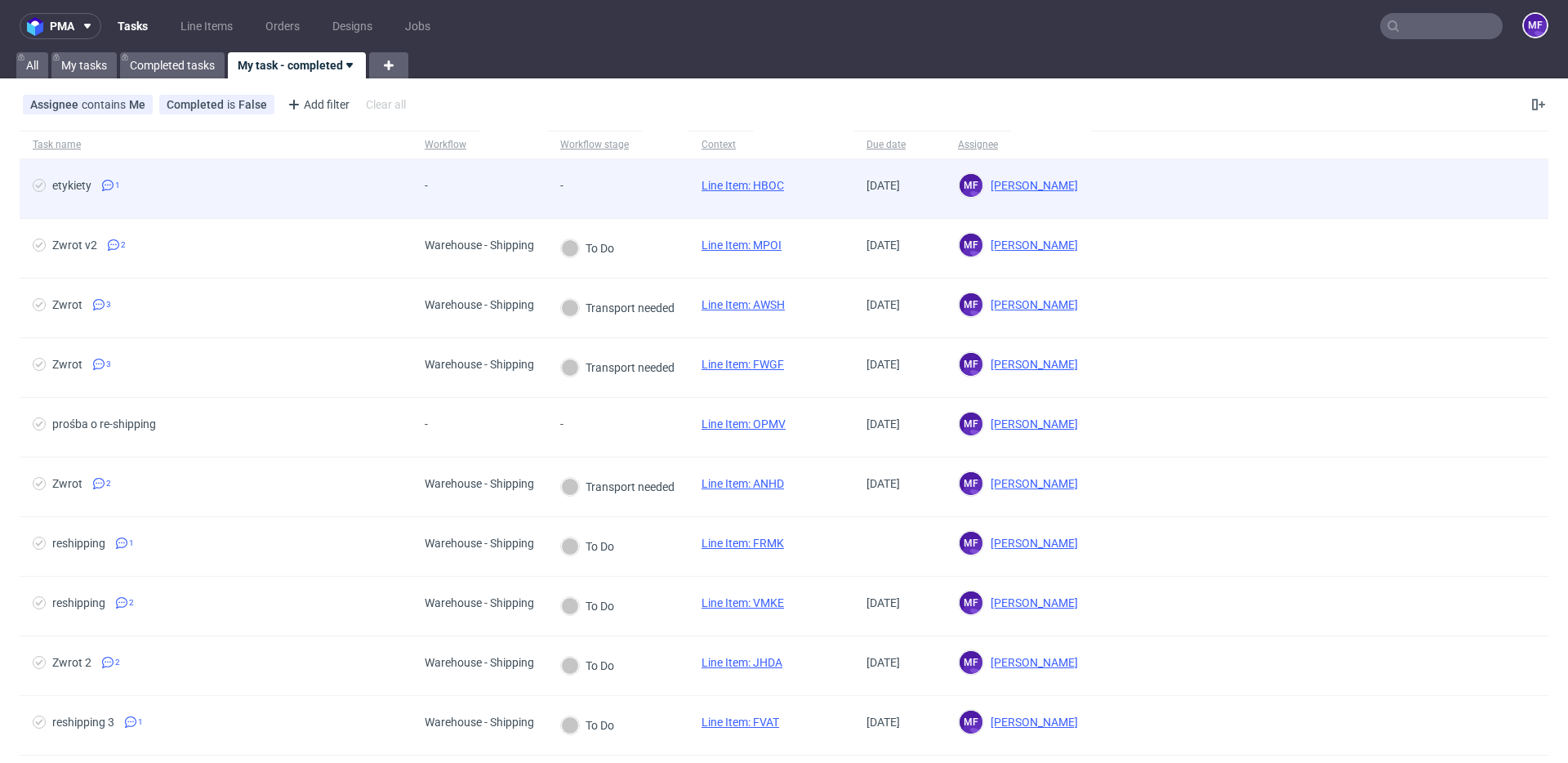
click at [587, 192] on span "-" at bounding box center [579, 188] width 39 height 19
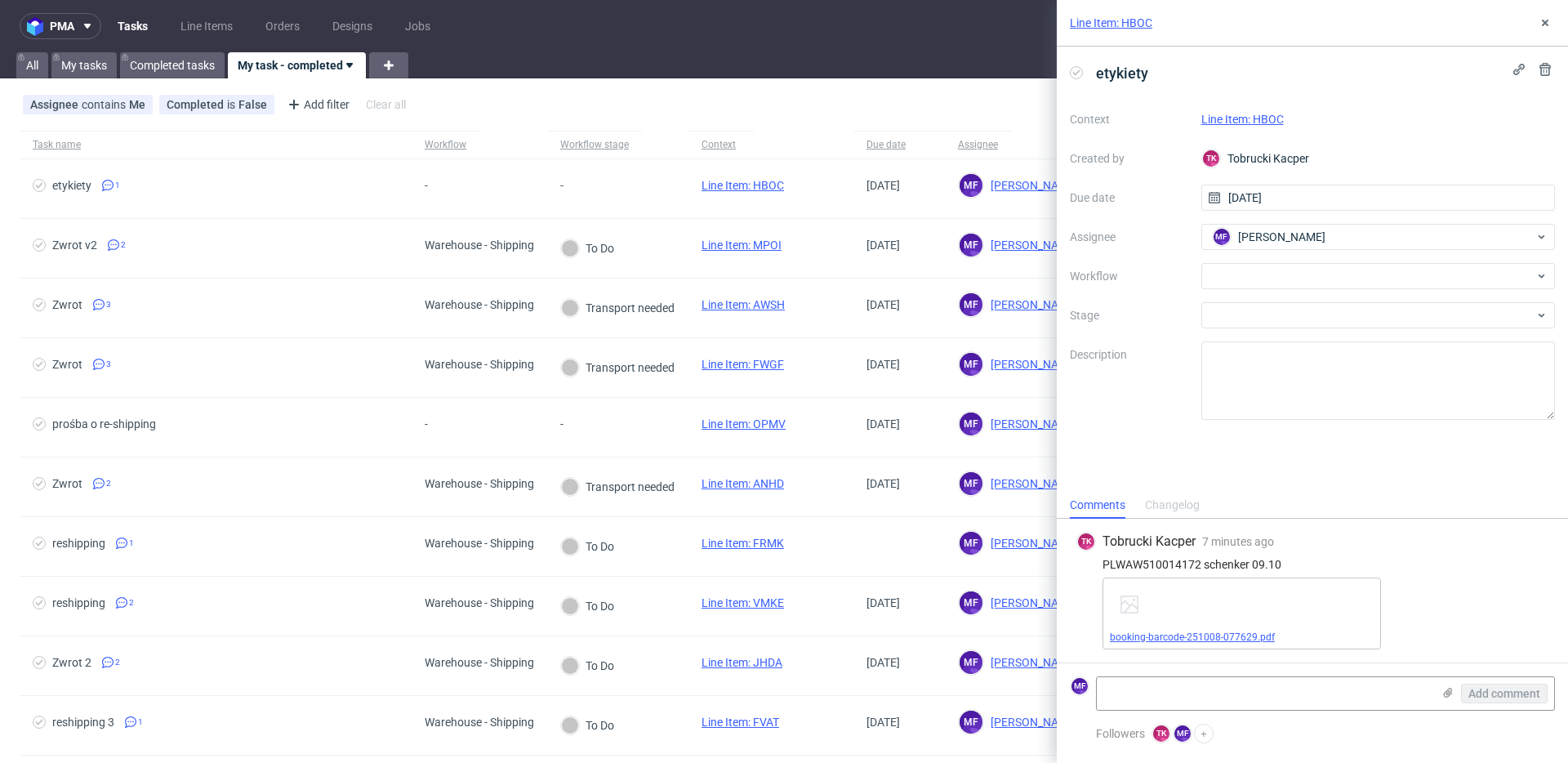
click at [1234, 632] on link "booking-barcode-251008-077629.pdf" at bounding box center [1192, 637] width 165 height 12
click at [1251, 278] on div at bounding box center [1378, 276] width 354 height 26
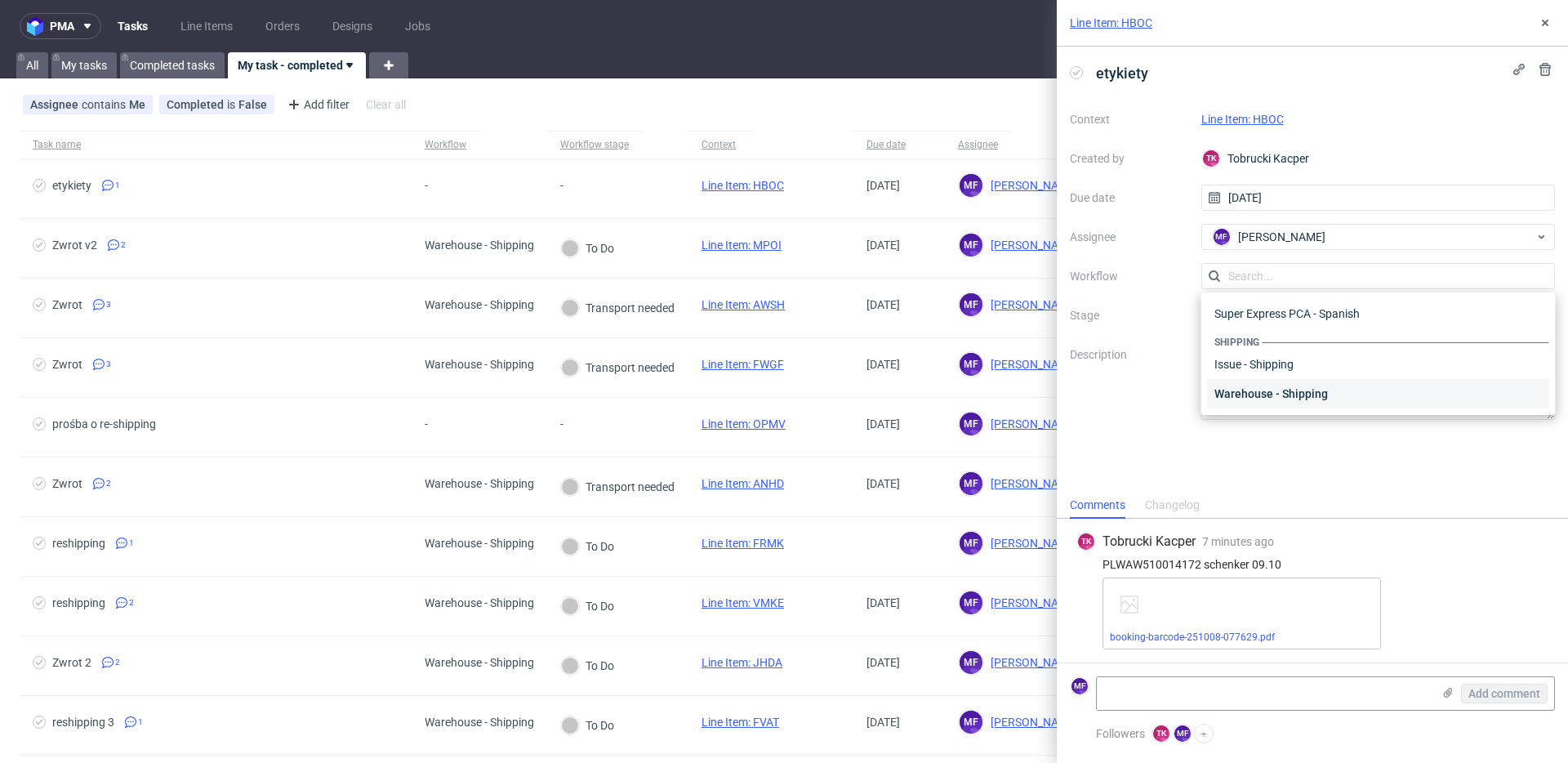
click at [1262, 391] on div "Warehouse - Shipping" at bounding box center [1378, 393] width 341 height 30
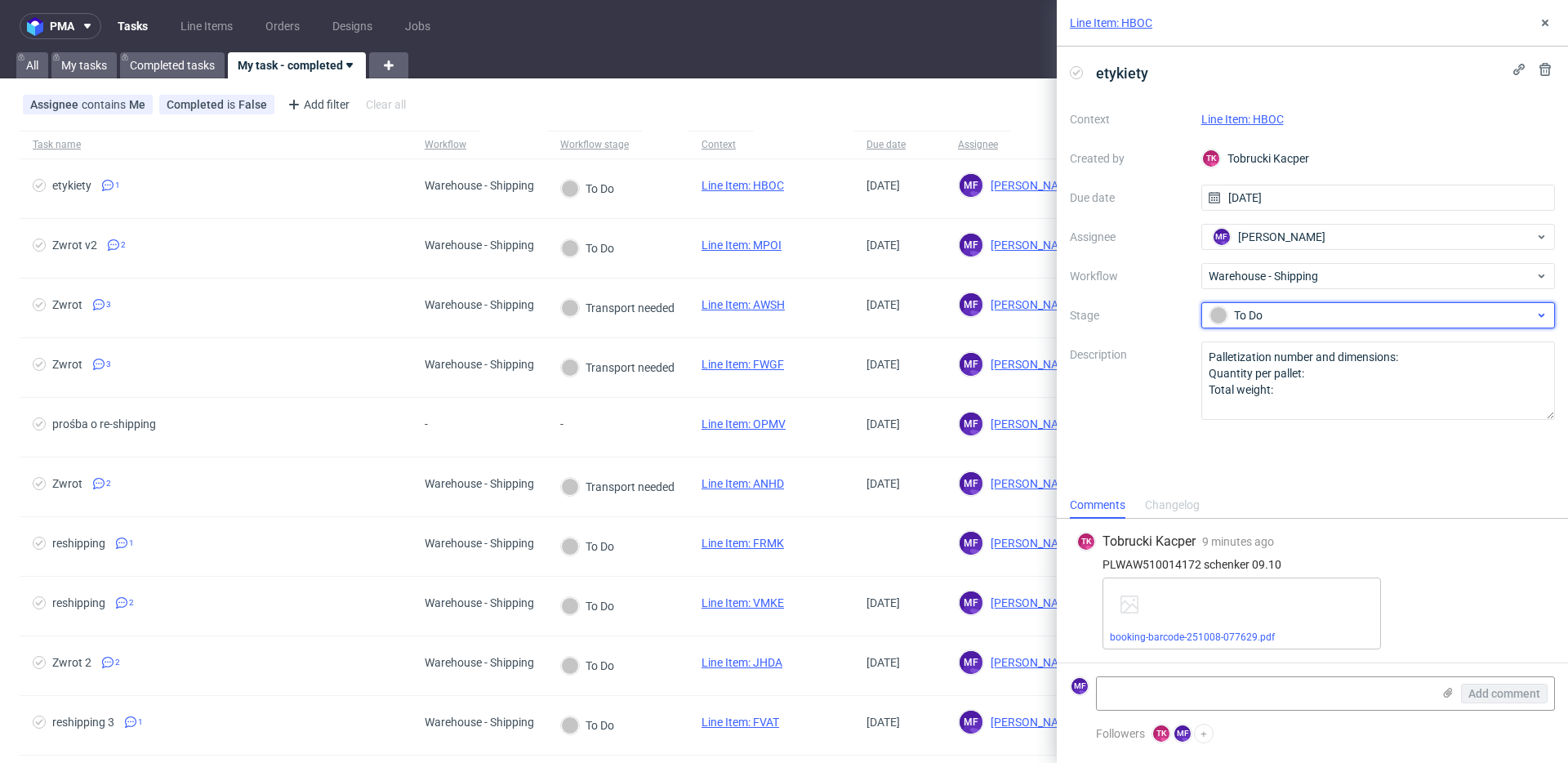
click at [1244, 311] on div "To Do" at bounding box center [1372, 314] width 325 height 18
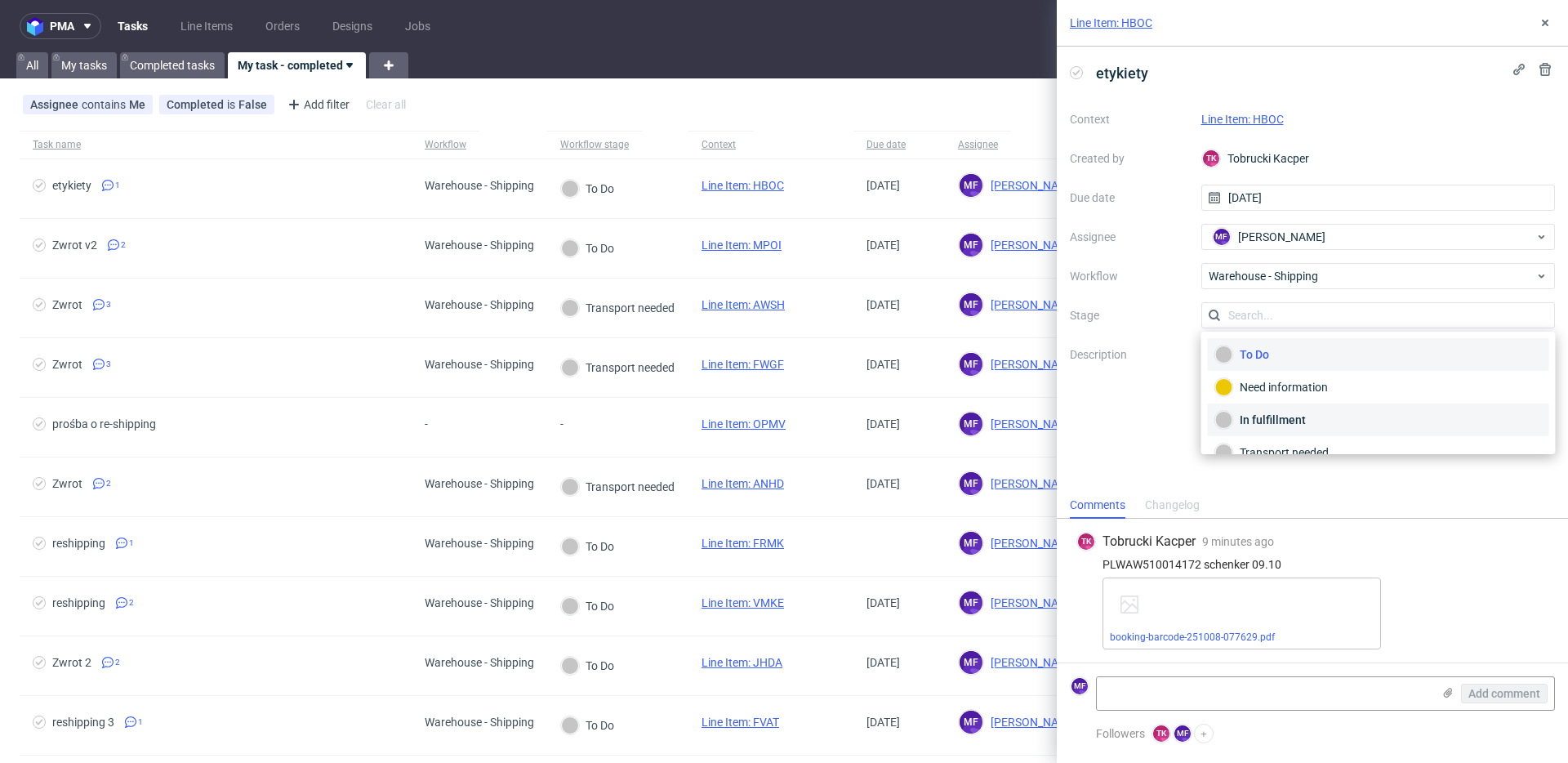
scroll to position [87, 0]
click at [1286, 430] on div "Completed" at bounding box center [1377, 431] width 326 height 18
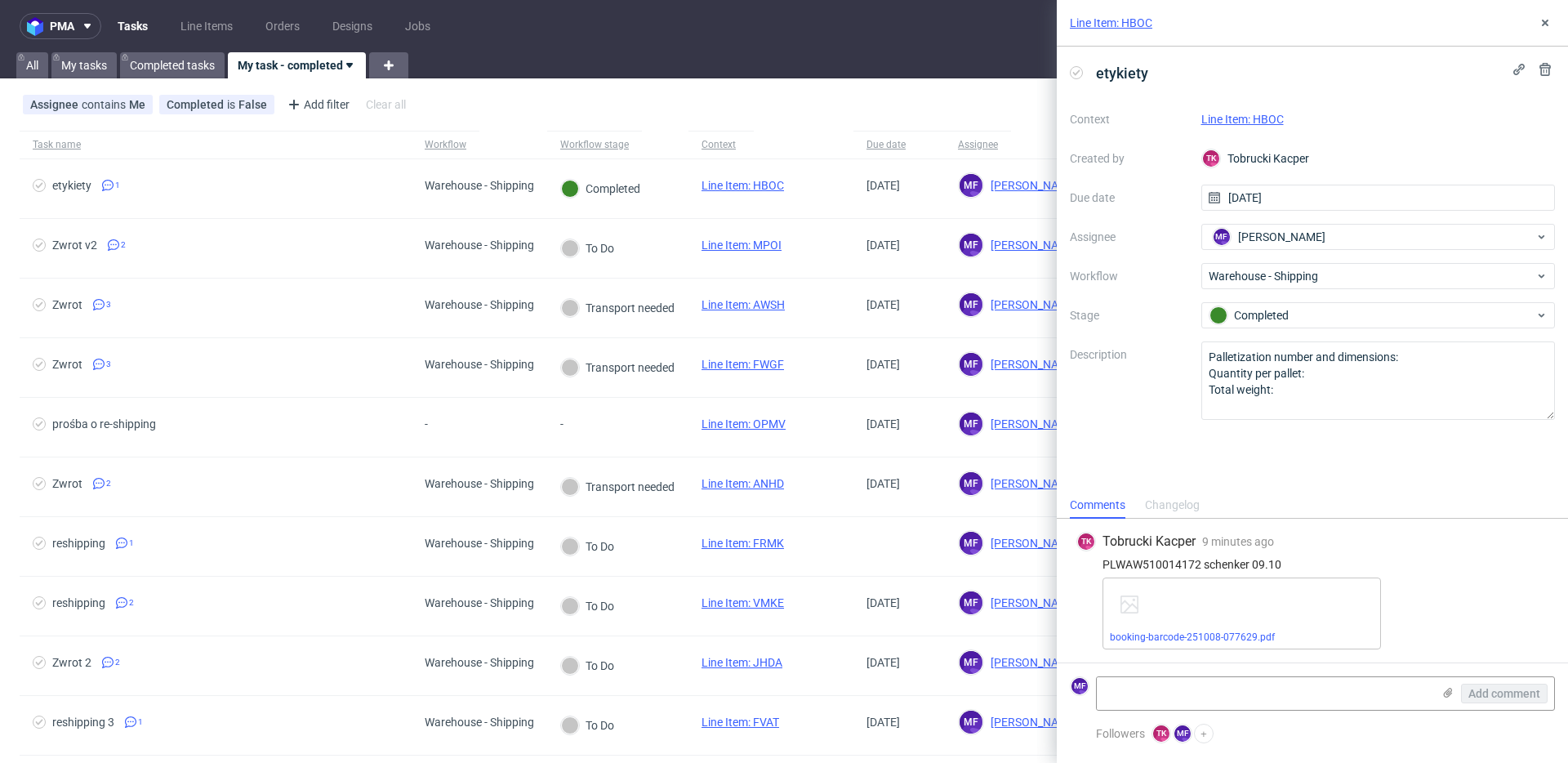
click at [1243, 125] on div "Line Item: HBOC" at bounding box center [1378, 119] width 354 height 19
click at [1245, 120] on link "Line Item: HBOC" at bounding box center [1243, 119] width 83 height 13
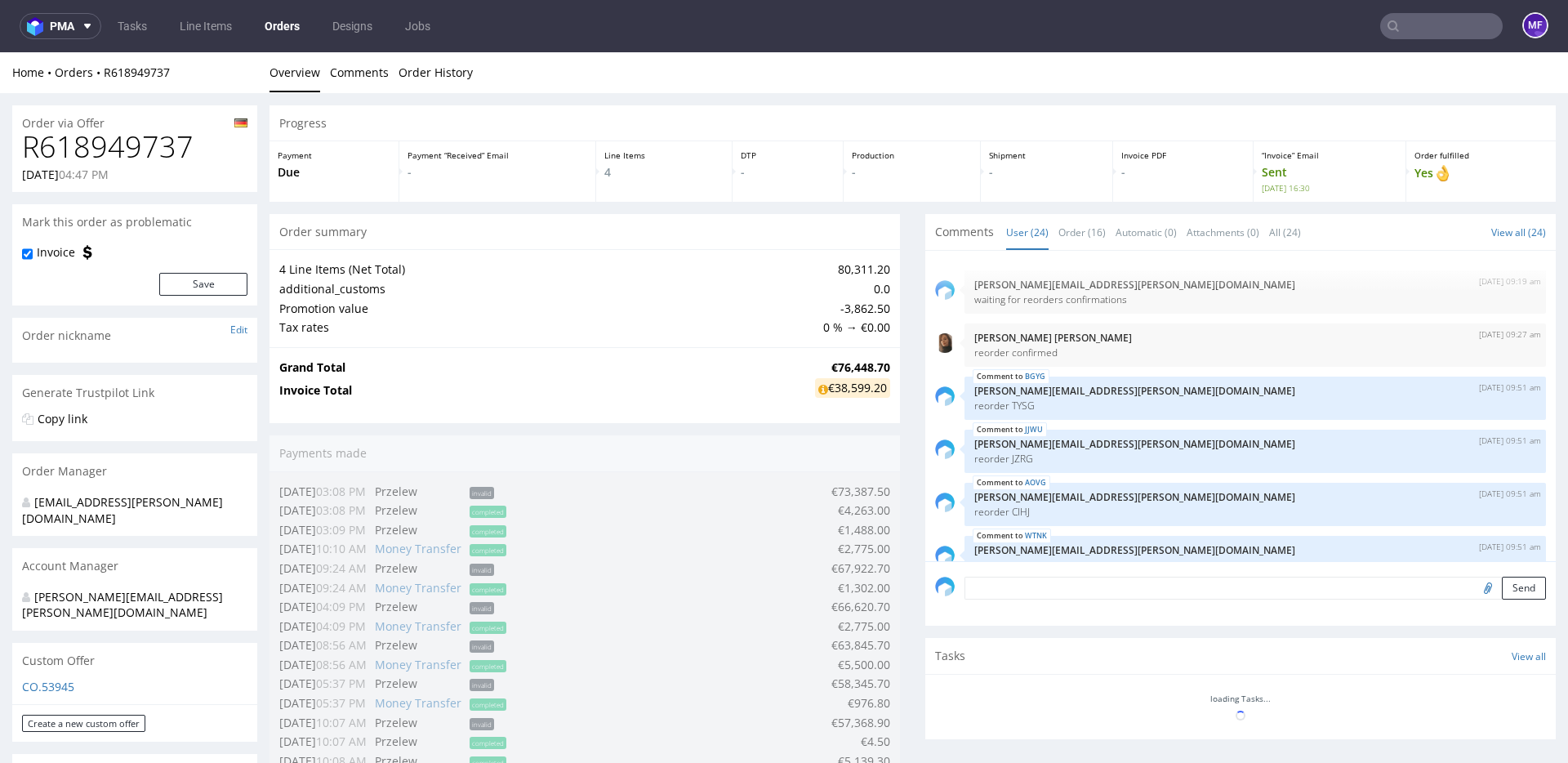
scroll to position [1045, 0]
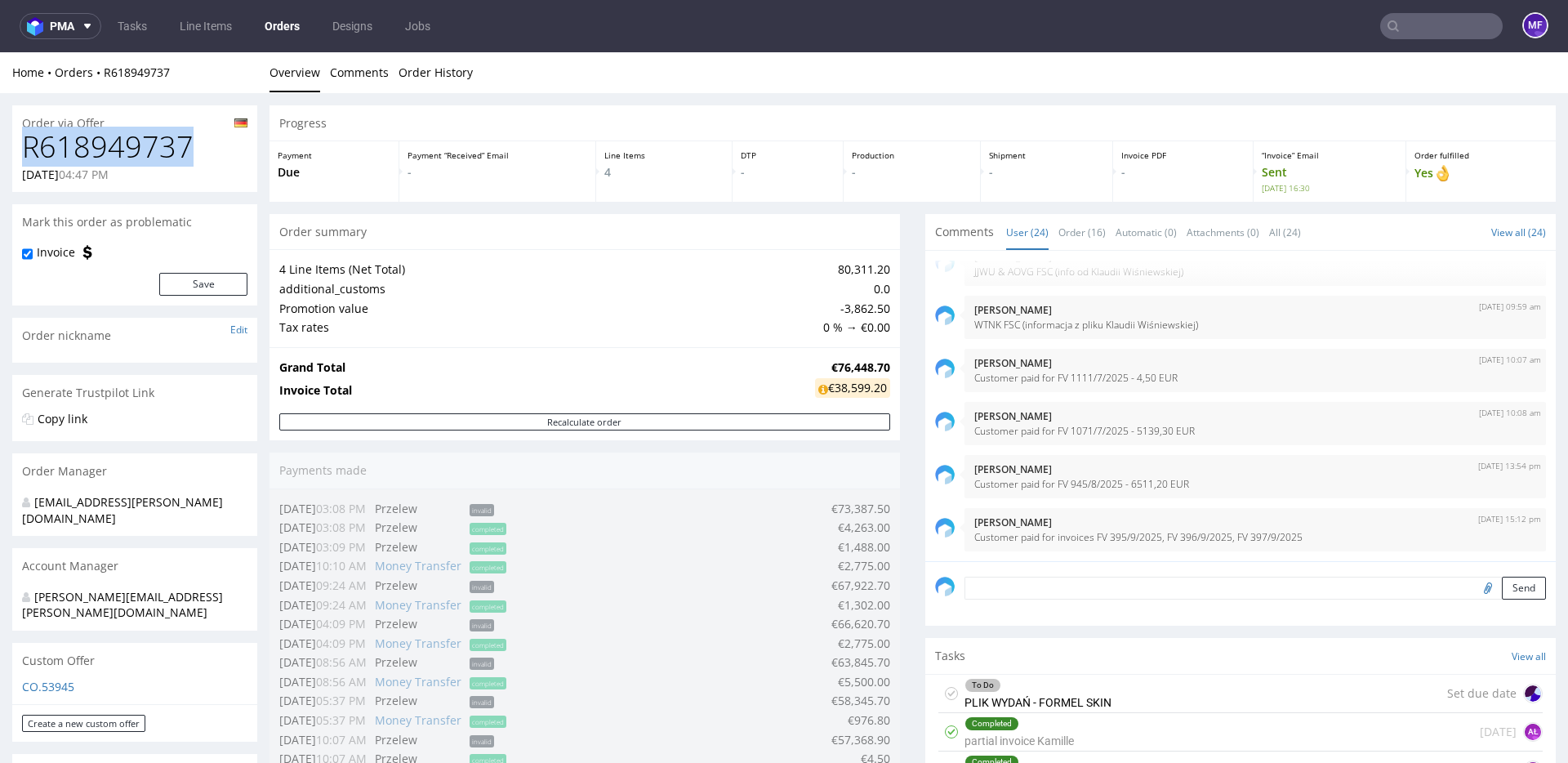
drag, startPoint x: 191, startPoint y: 150, endPoint x: 27, endPoint y: 147, distance: 164.0
click at [27, 147] on h1 "R618949737" at bounding box center [134, 147] width 225 height 33
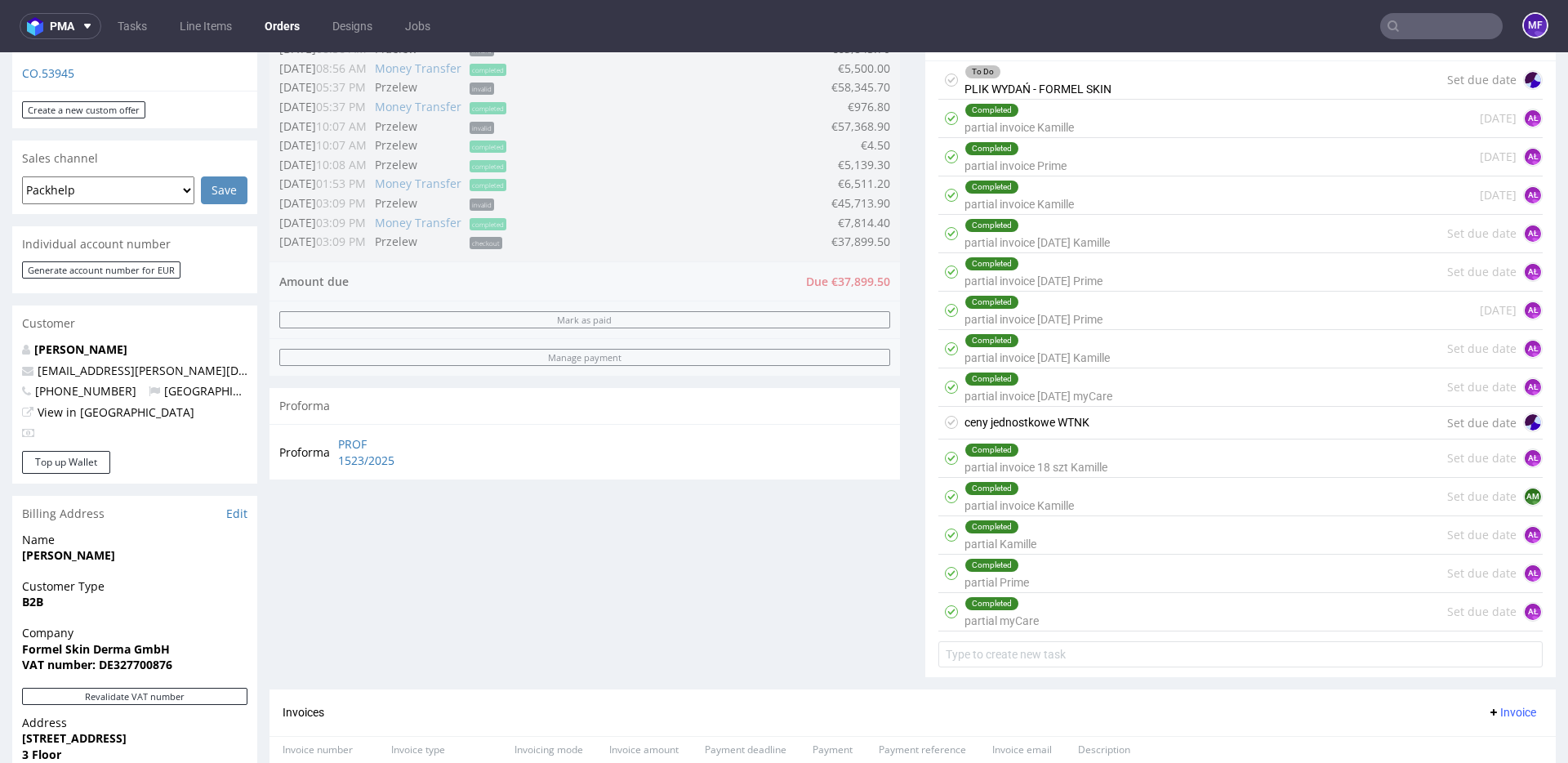
scroll to position [685, 0]
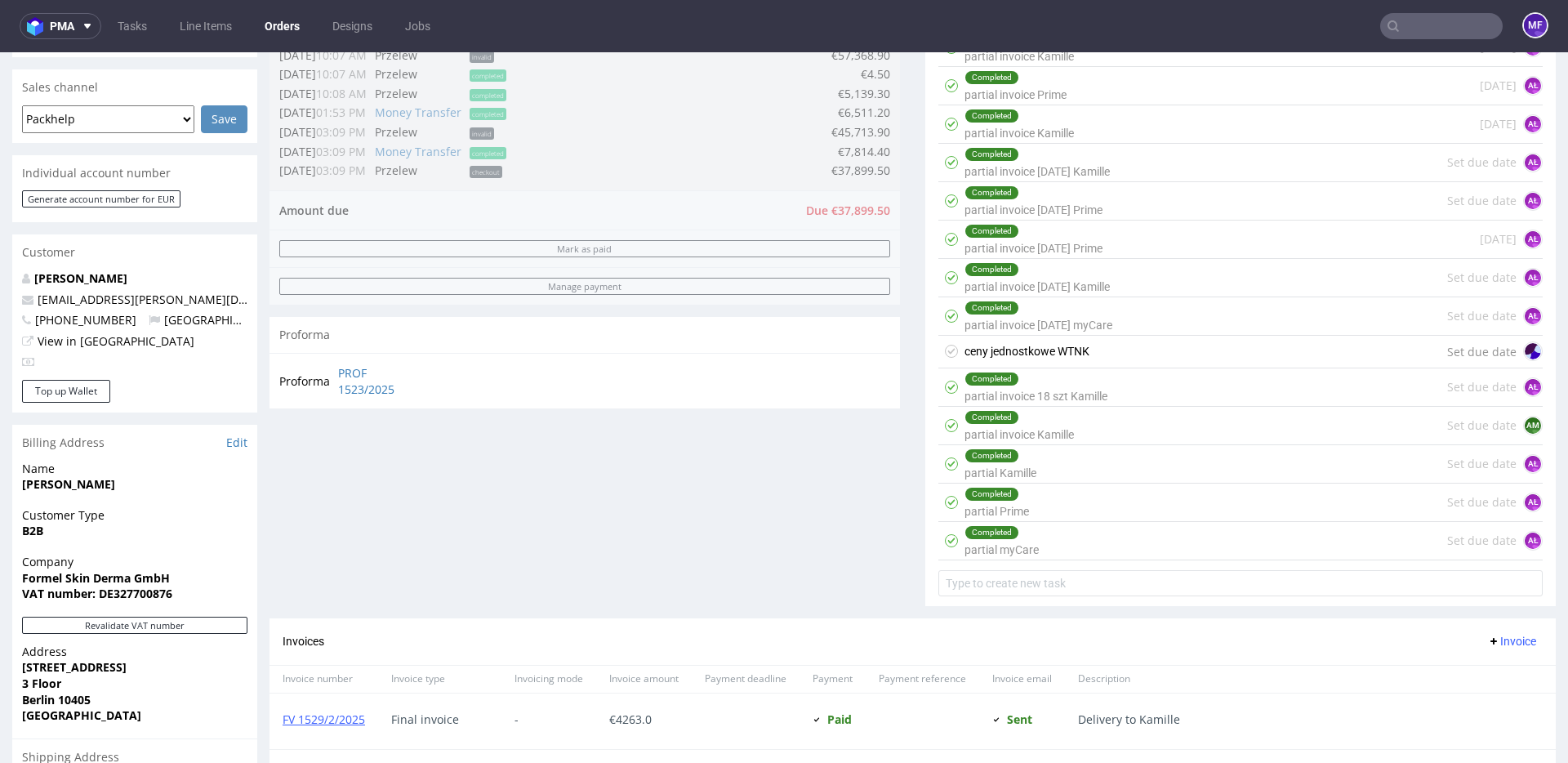
drag, startPoint x: 99, startPoint y: 460, endPoint x: 85, endPoint y: 455, distance: 14.9
click at [99, 476] on span "[PERSON_NAME]" at bounding box center [134, 484] width 225 height 16
drag, startPoint x: 78, startPoint y: 455, endPoint x: 15, endPoint y: 455, distance: 63.0
click at [15, 460] on div "Name [PERSON_NAME]" at bounding box center [135, 483] width 245 height 46
click at [188, 476] on span "[PERSON_NAME]" at bounding box center [134, 484] width 225 height 16
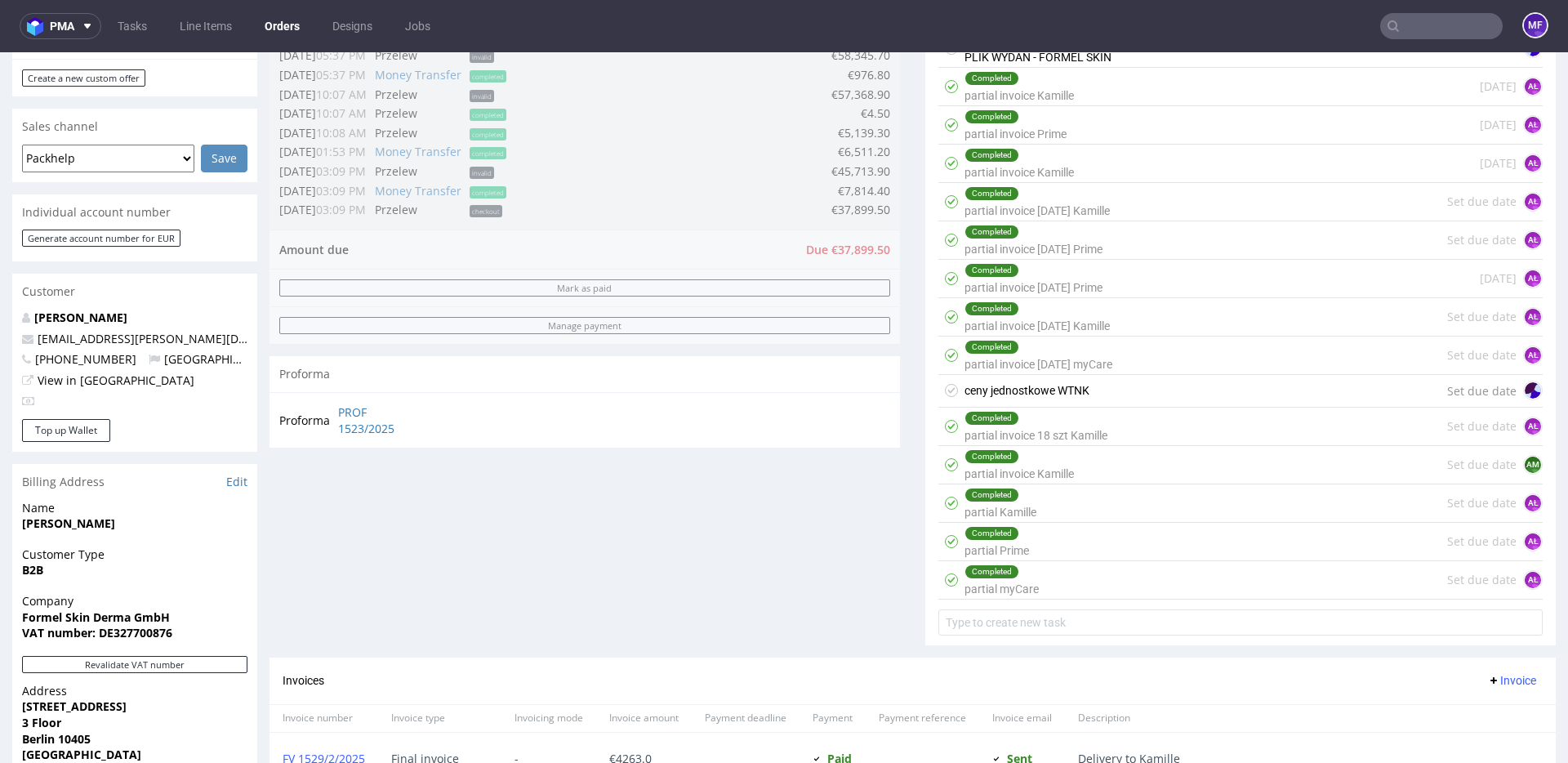
scroll to position [668, 0]
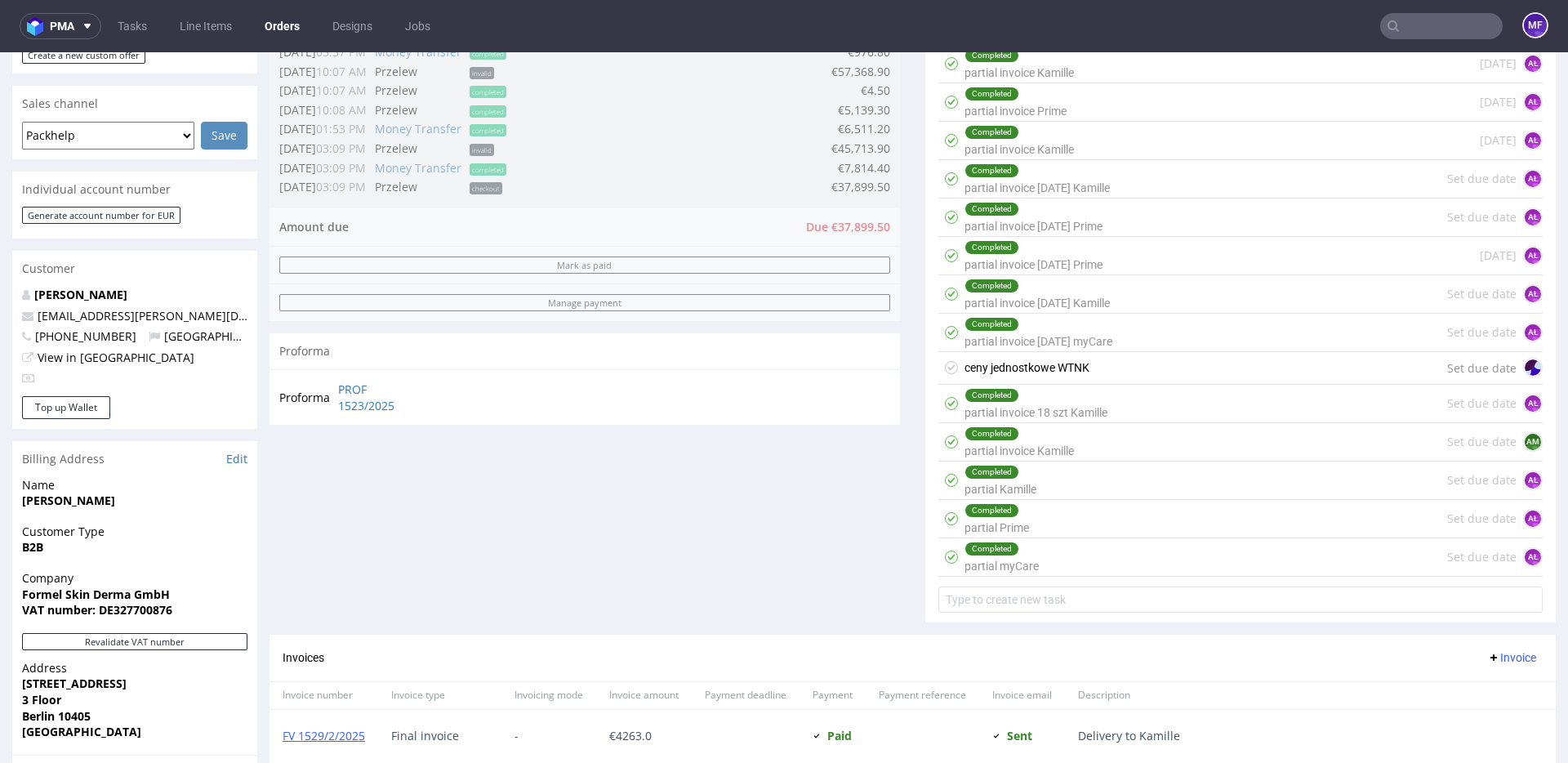
click at [101, 492] on span "Sven Klein" at bounding box center [134, 500] width 225 height 16
drag, startPoint x: 80, startPoint y: 472, endPoint x: 21, endPoint y: 475, distance: 59.1
click at [21, 477] on div "Name Sven Klein" at bounding box center [135, 500] width 245 height 46
copy strong "Sven Klein"
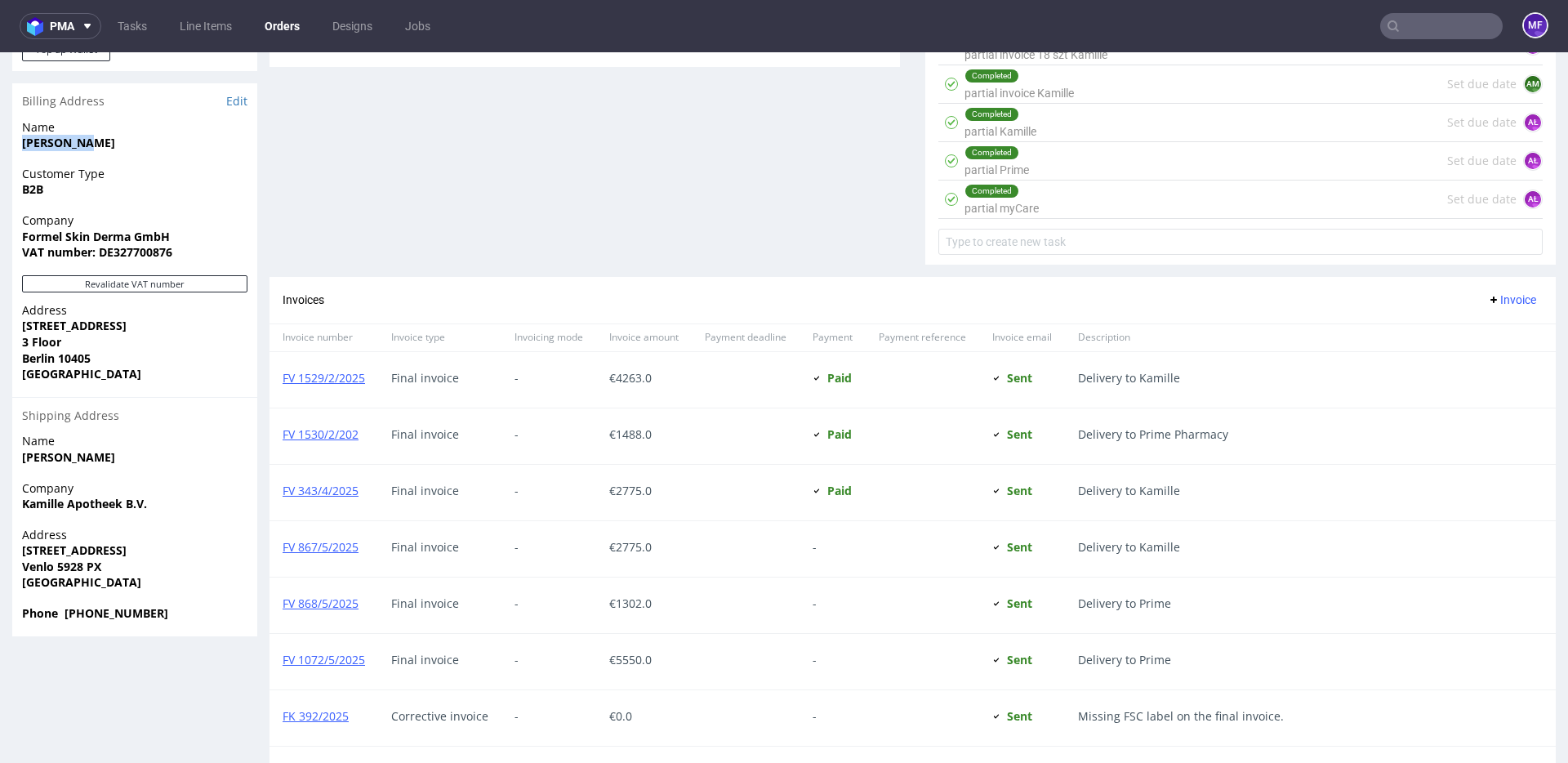
scroll to position [1034, 0]
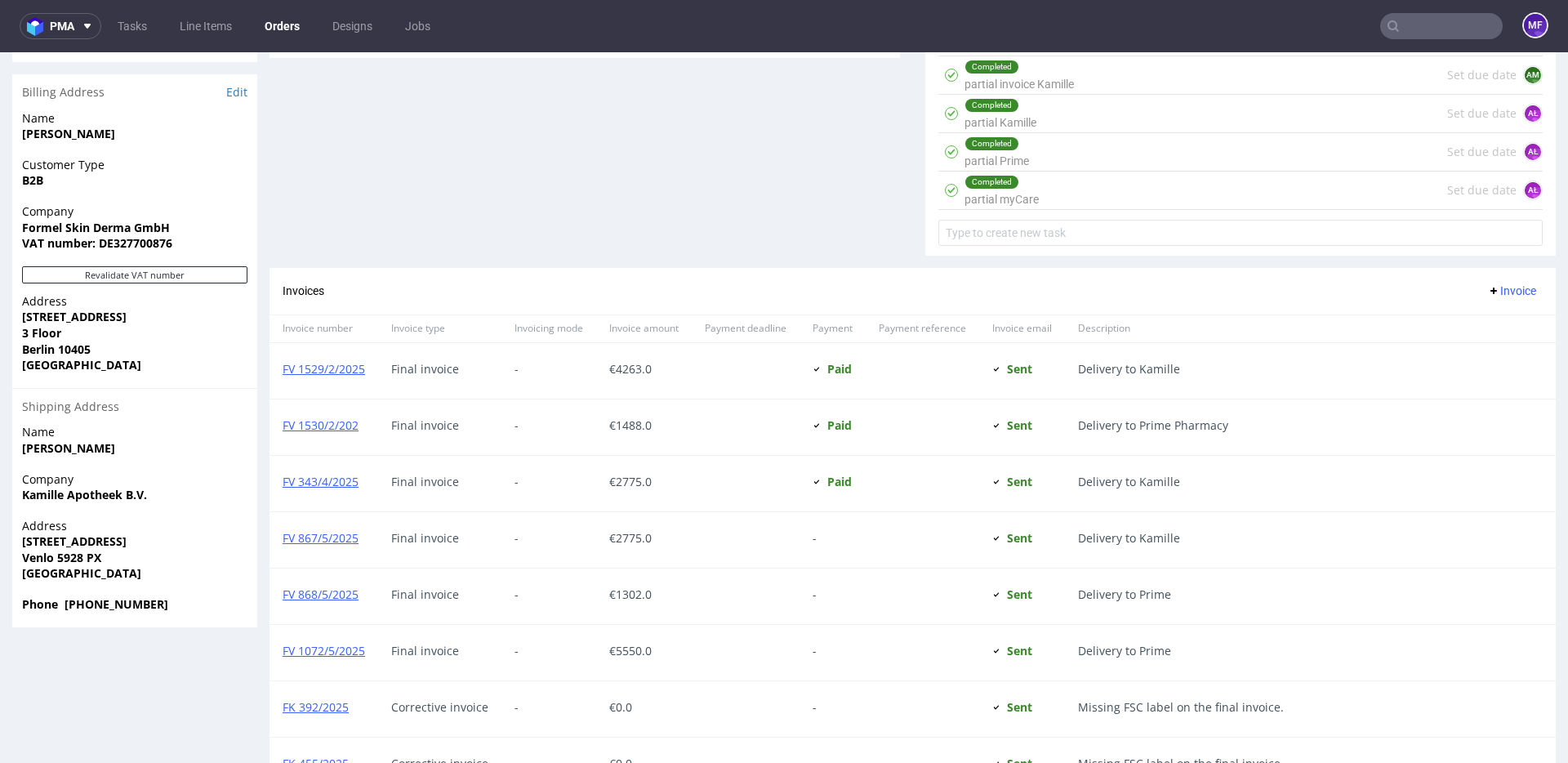
click at [518, 293] on div "Invoices Invoice" at bounding box center [912, 291] width 1260 height 20
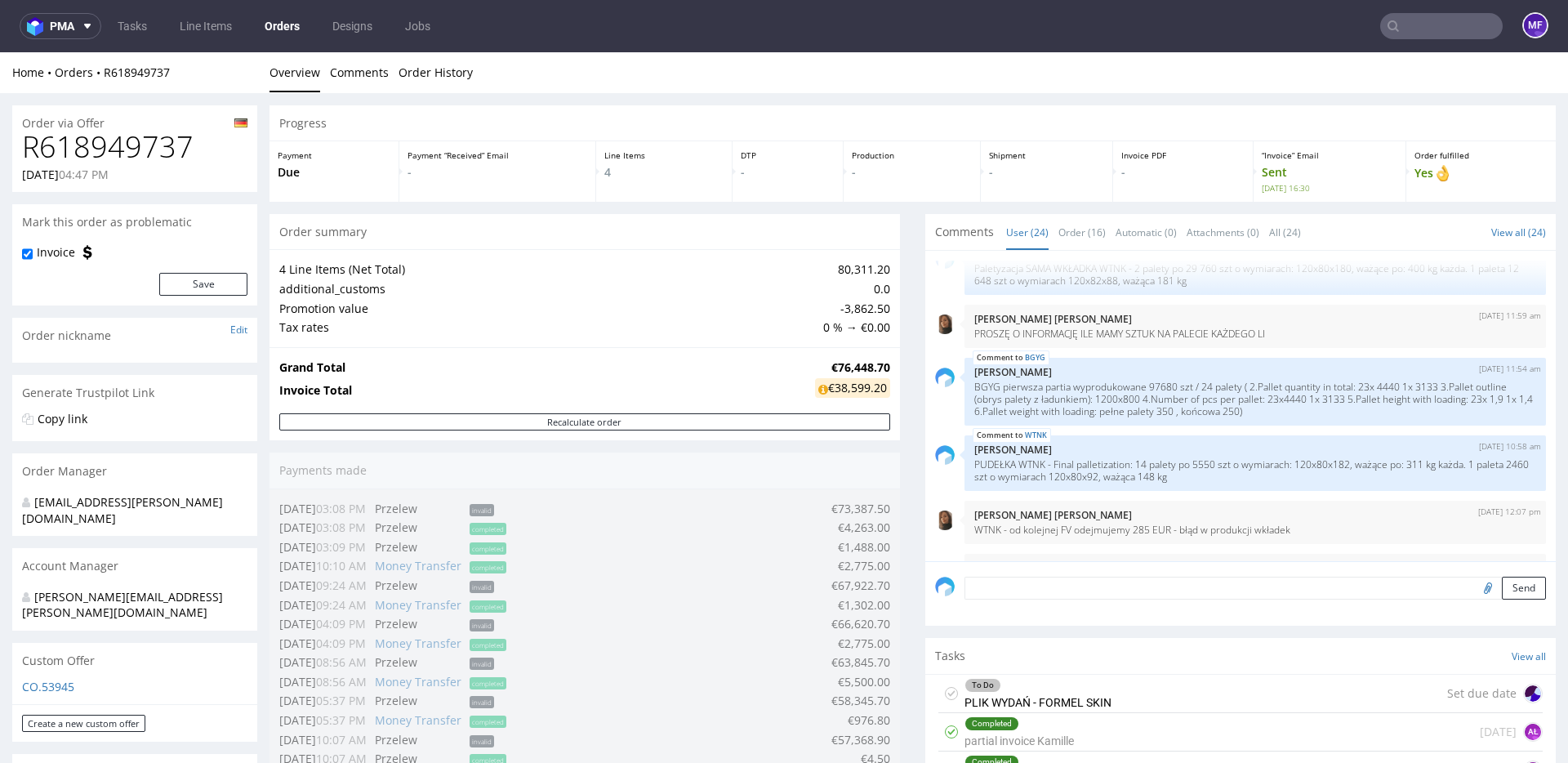
scroll to position [0, 0]
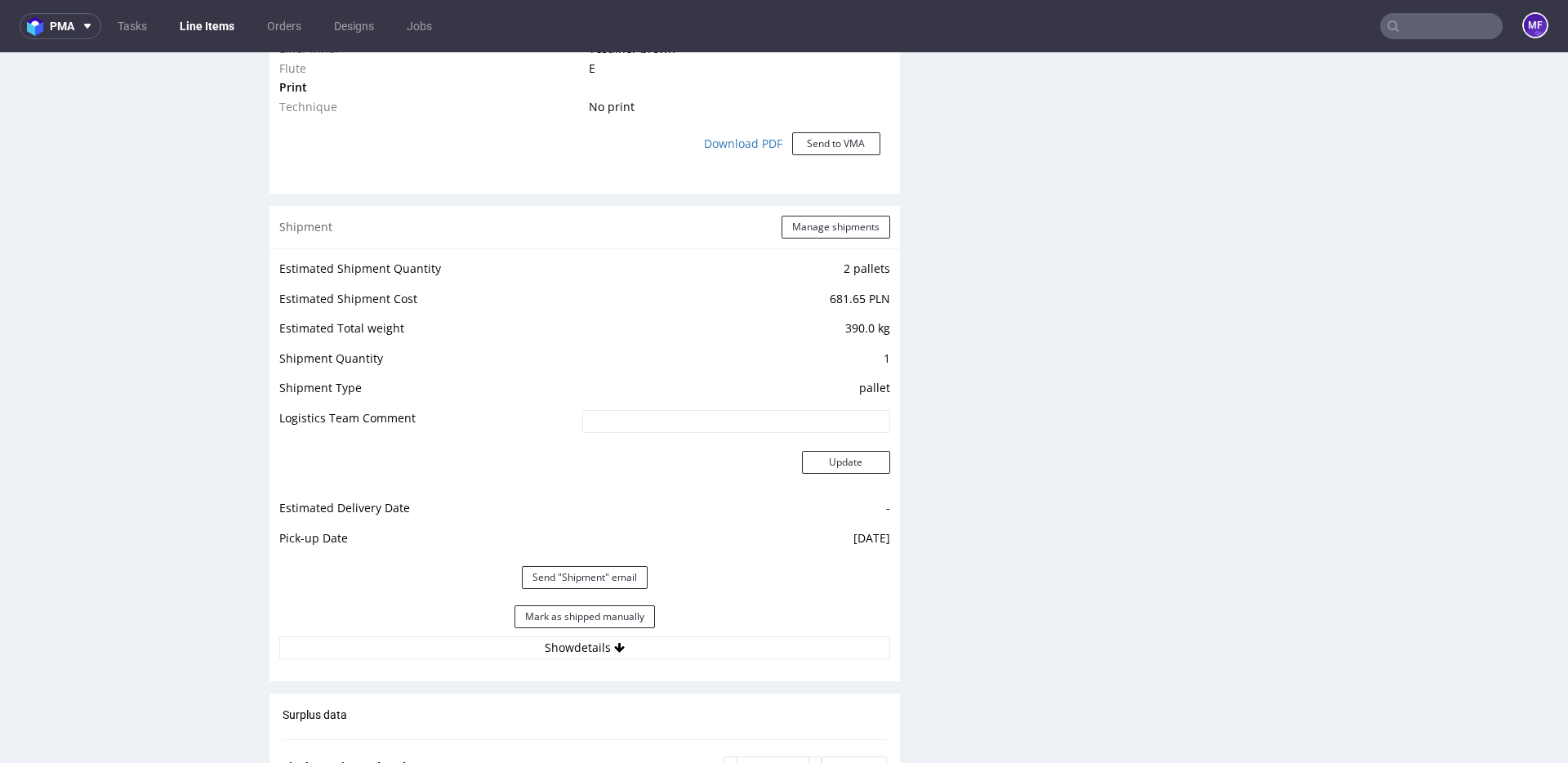
scroll to position [1415, 0]
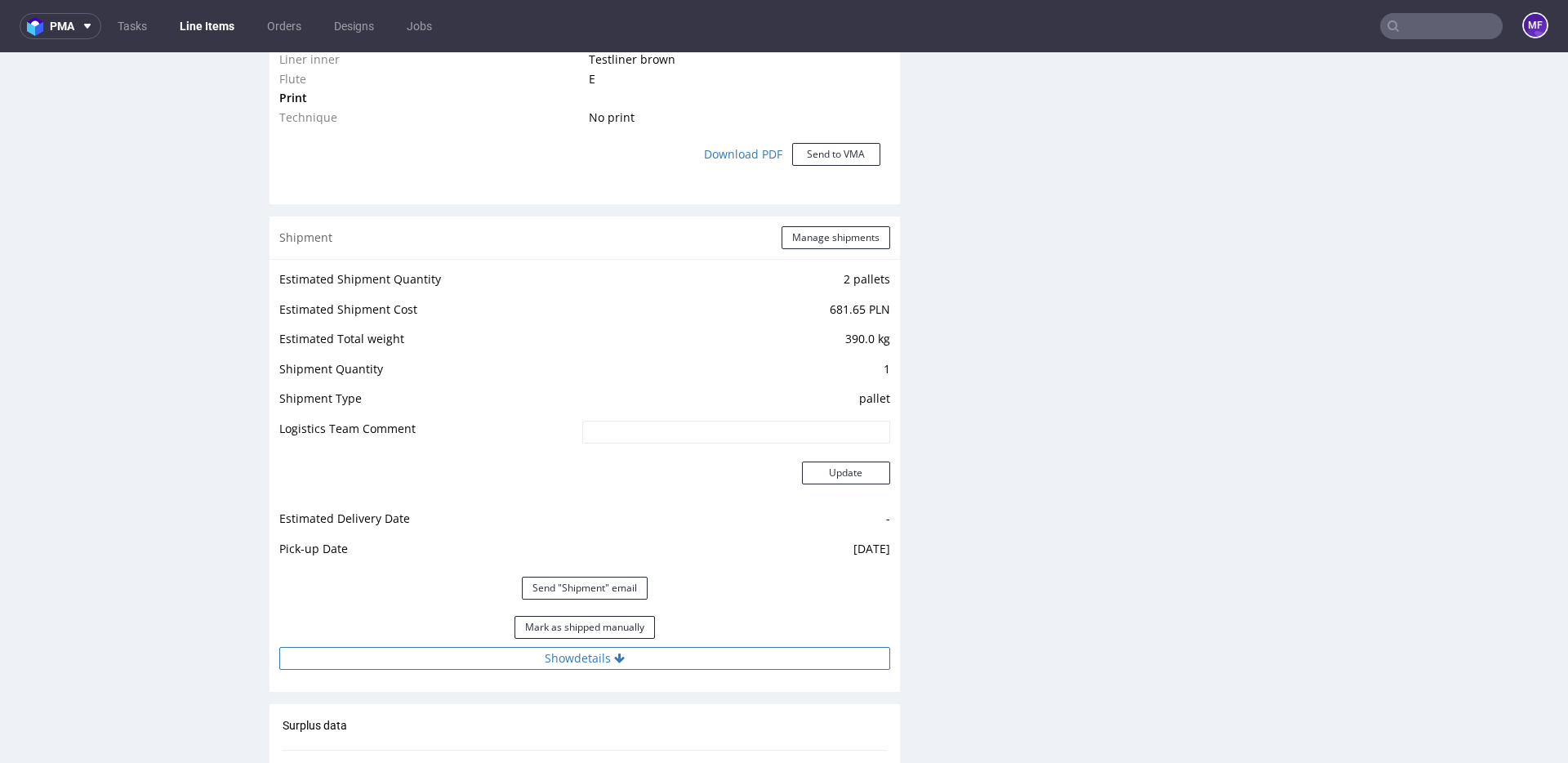
click at [563, 653] on button "Show details" at bounding box center [584, 658] width 611 height 23
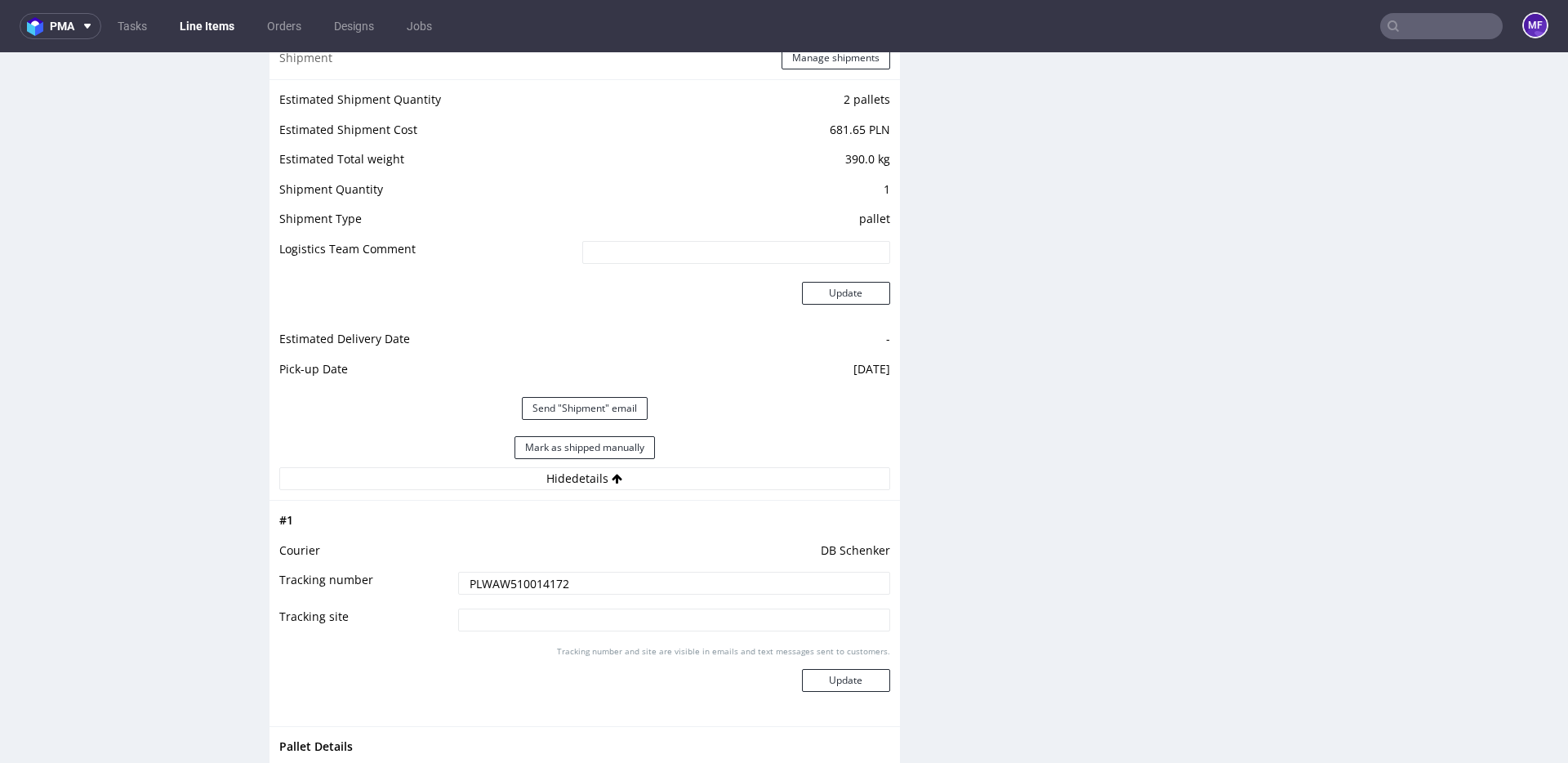
scroll to position [1599, 0]
drag, startPoint x: 599, startPoint y: 444, endPoint x: 644, endPoint y: 432, distance: 46.6
click at [600, 443] on button "Mark as shipped manually" at bounding box center [584, 442] width 141 height 23
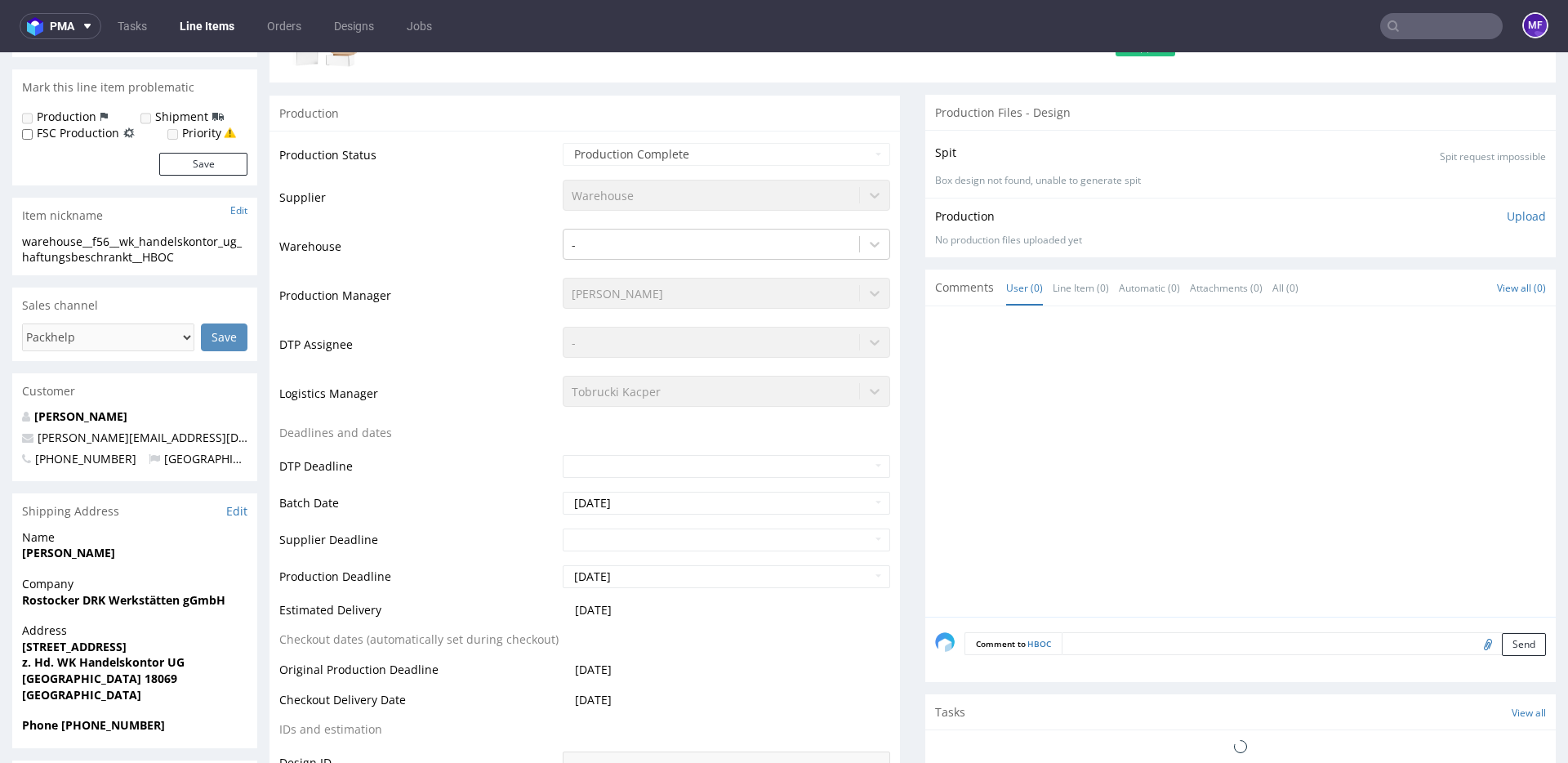
scroll to position [0, 0]
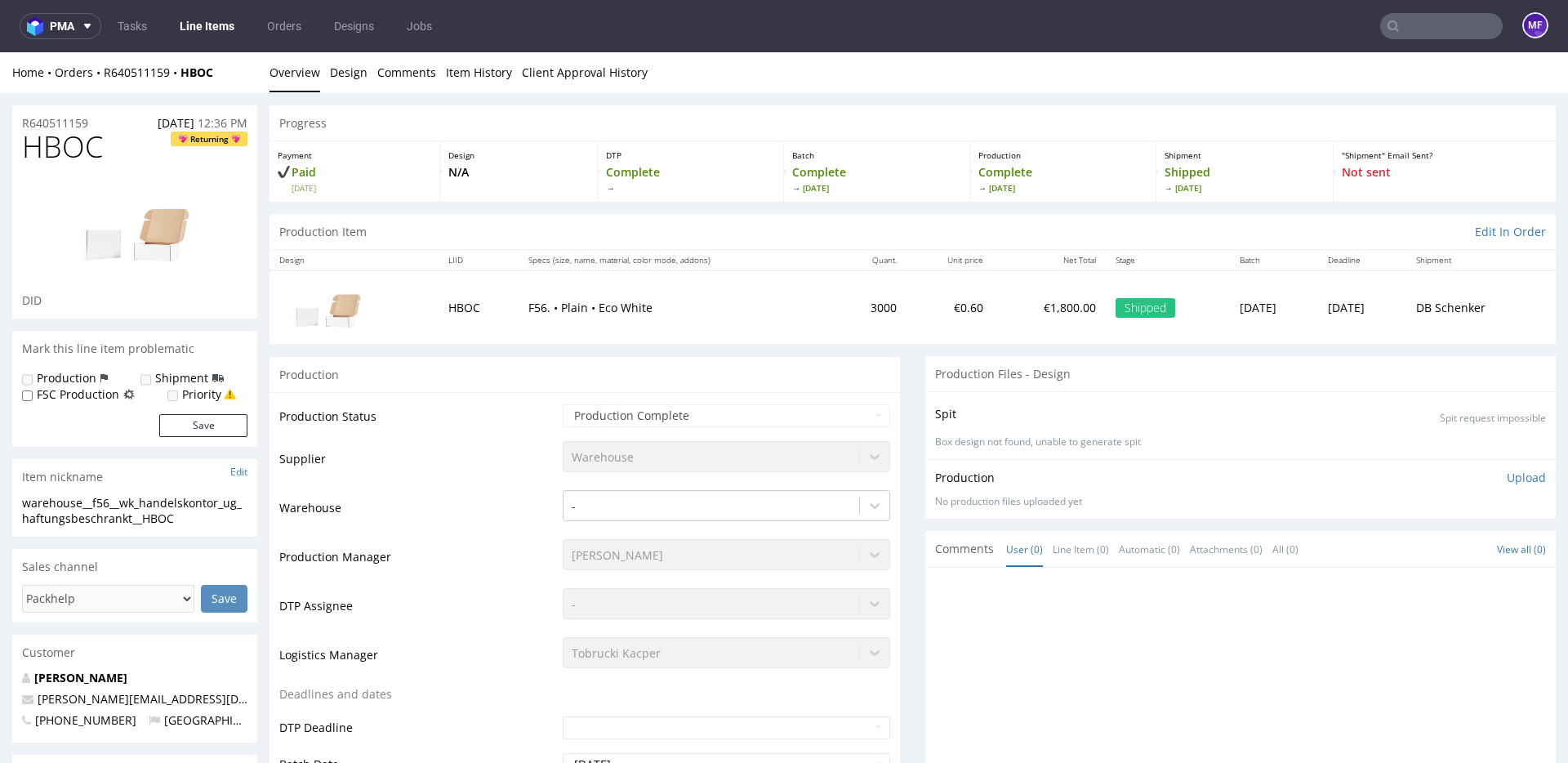
click at [229, 33] on link "Line Items" at bounding box center [207, 25] width 74 height 26
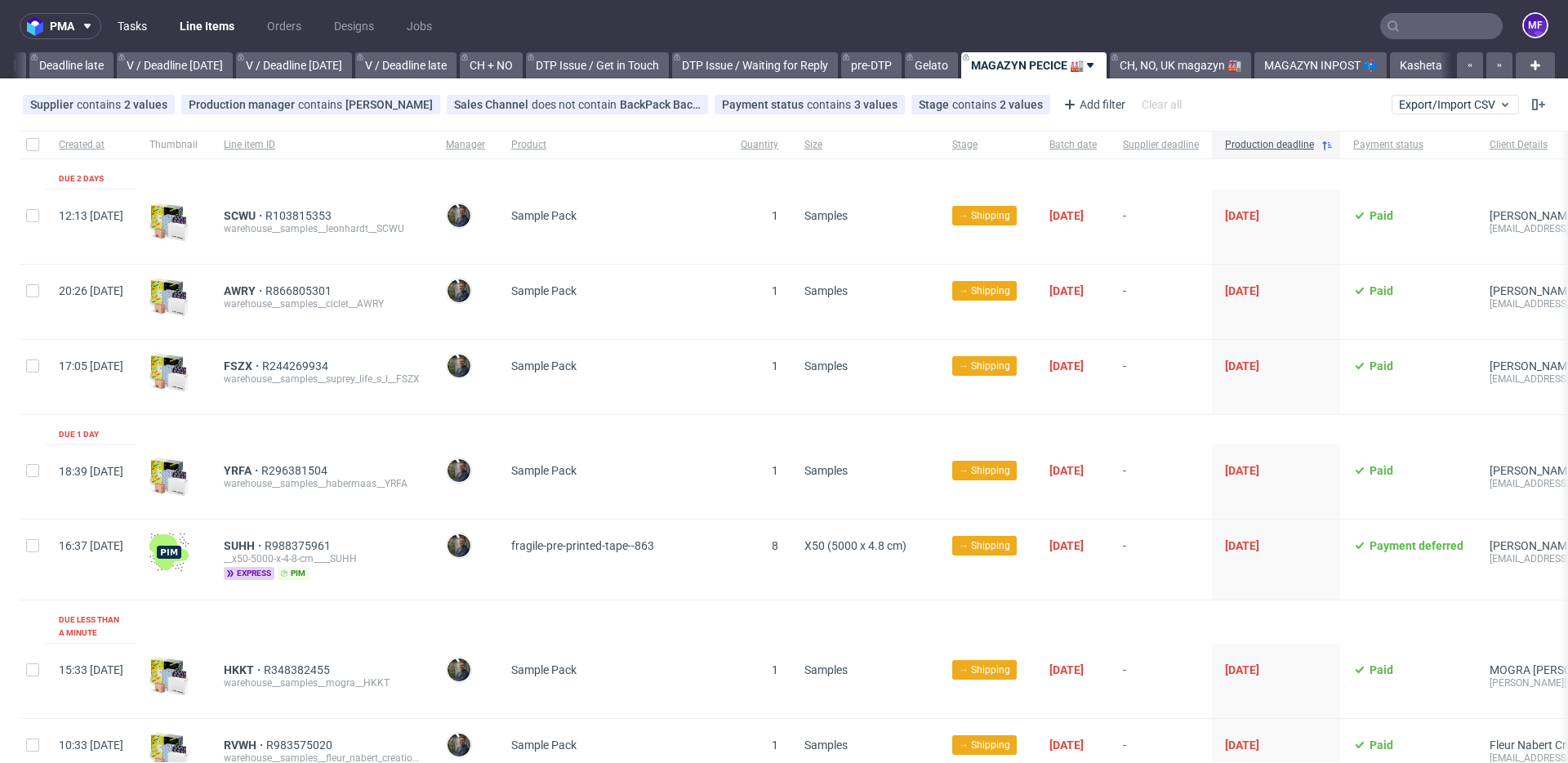
scroll to position [0, 1957]
click at [149, 30] on link "Tasks" at bounding box center [132, 25] width 49 height 26
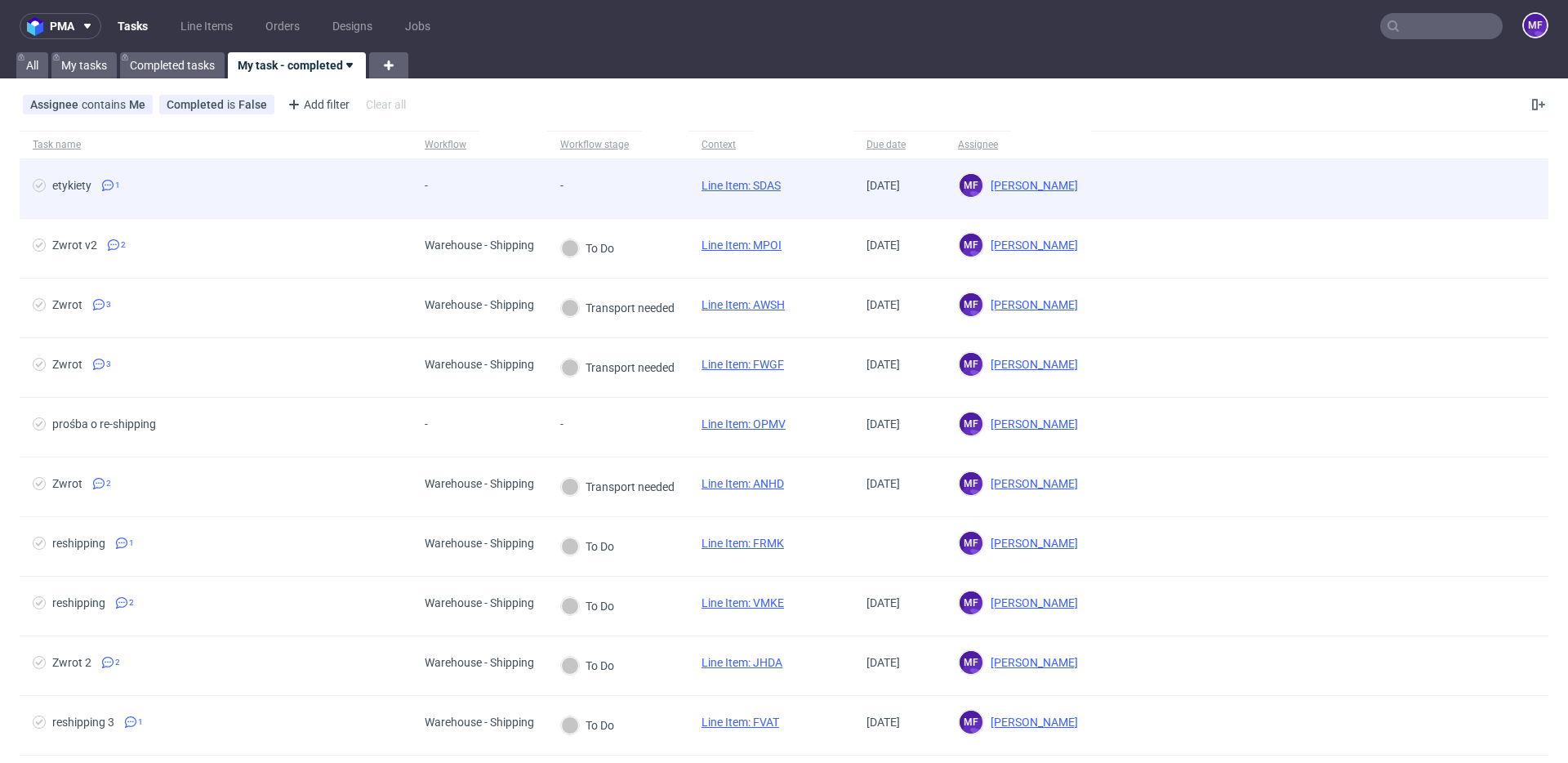
click at [443, 190] on div "-" at bounding box center [444, 185] width 39 height 13
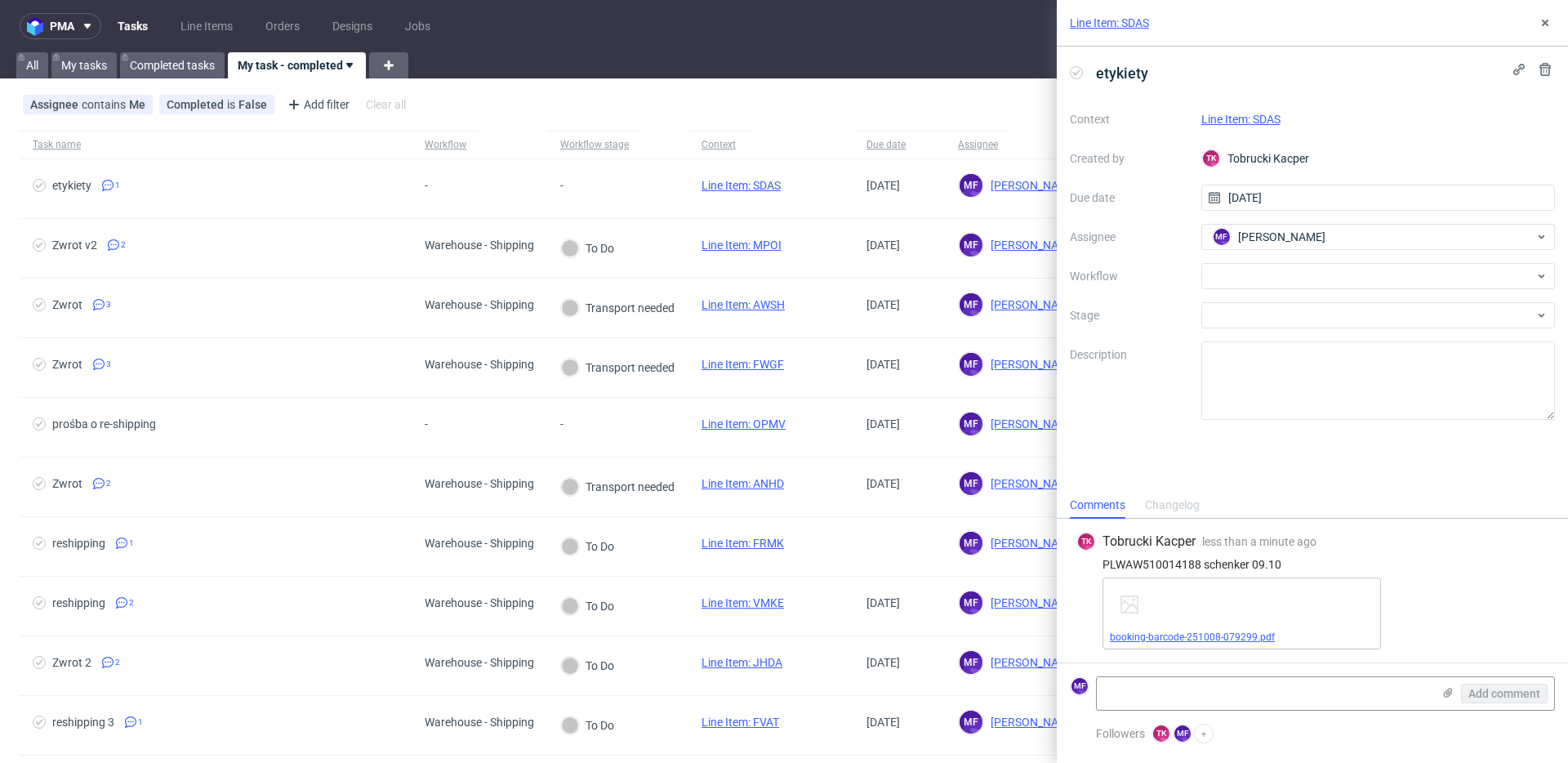
click at [1192, 633] on link "booking-barcode-251008-079299.pdf" at bounding box center [1192, 637] width 165 height 12
click at [1254, 277] on div at bounding box center [1378, 276] width 354 height 26
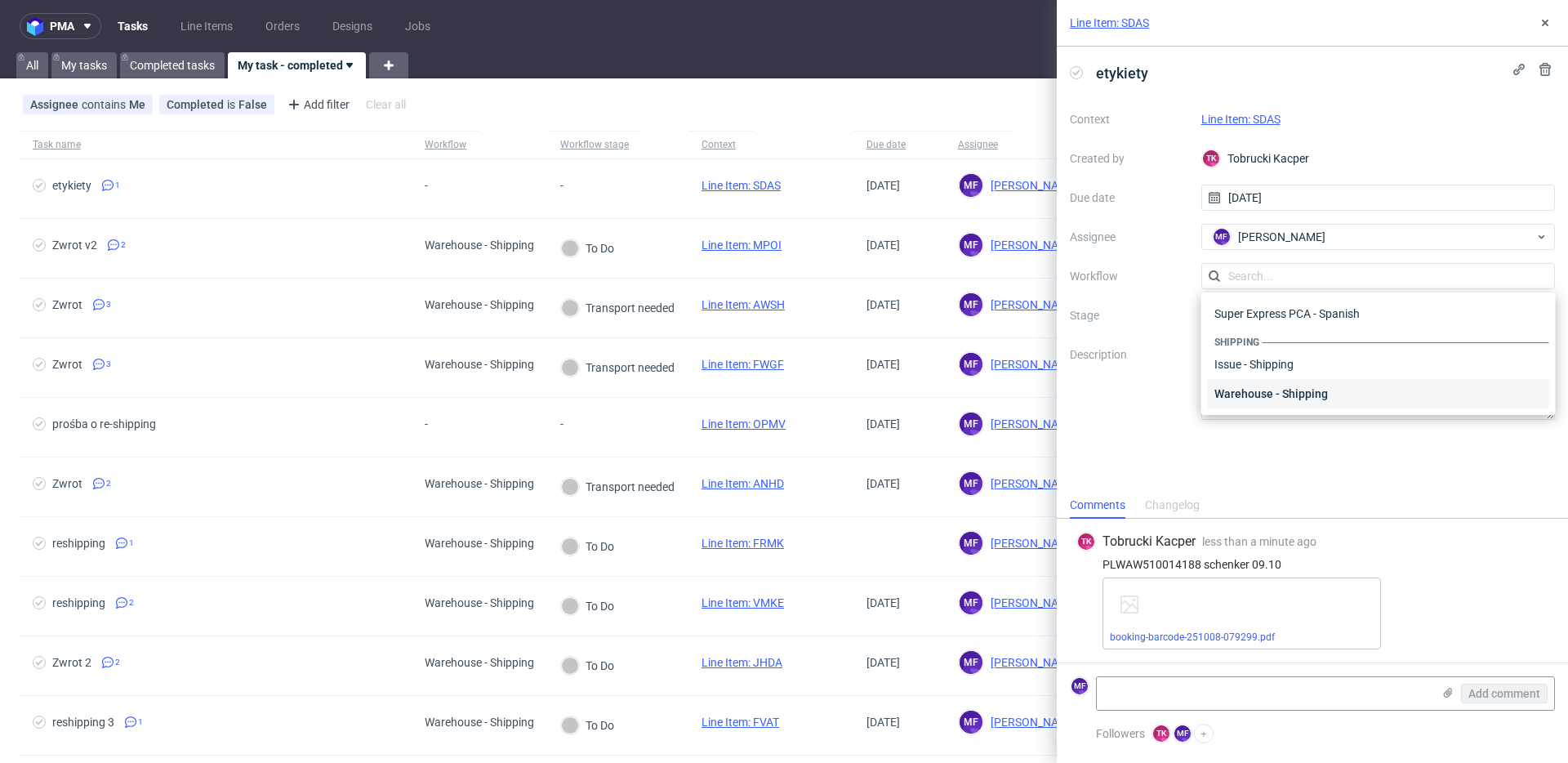
click at [1297, 386] on div "Warehouse - Shipping" at bounding box center [1378, 393] width 341 height 30
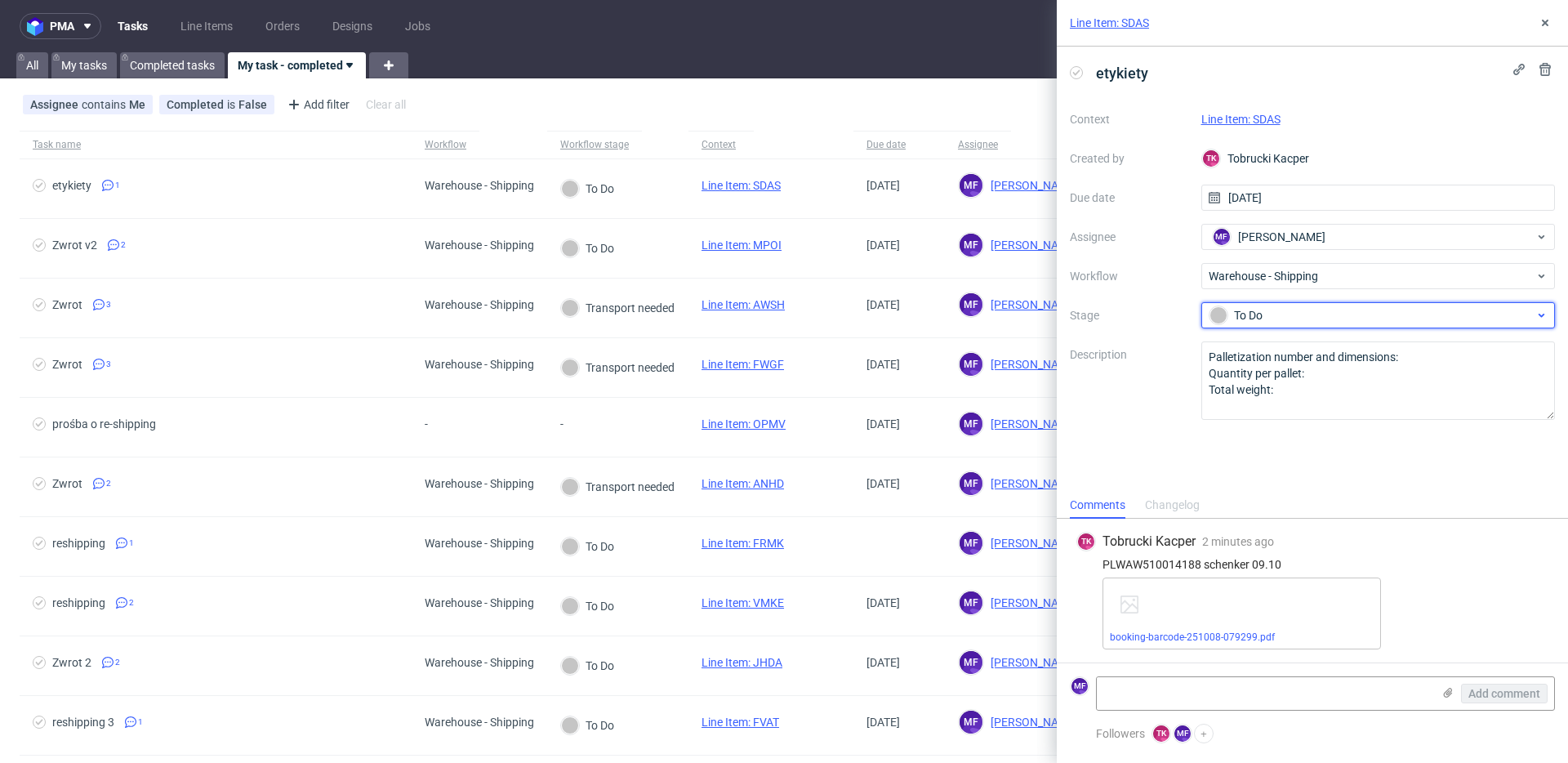
click at [1265, 320] on div "To Do" at bounding box center [1372, 314] width 325 height 18
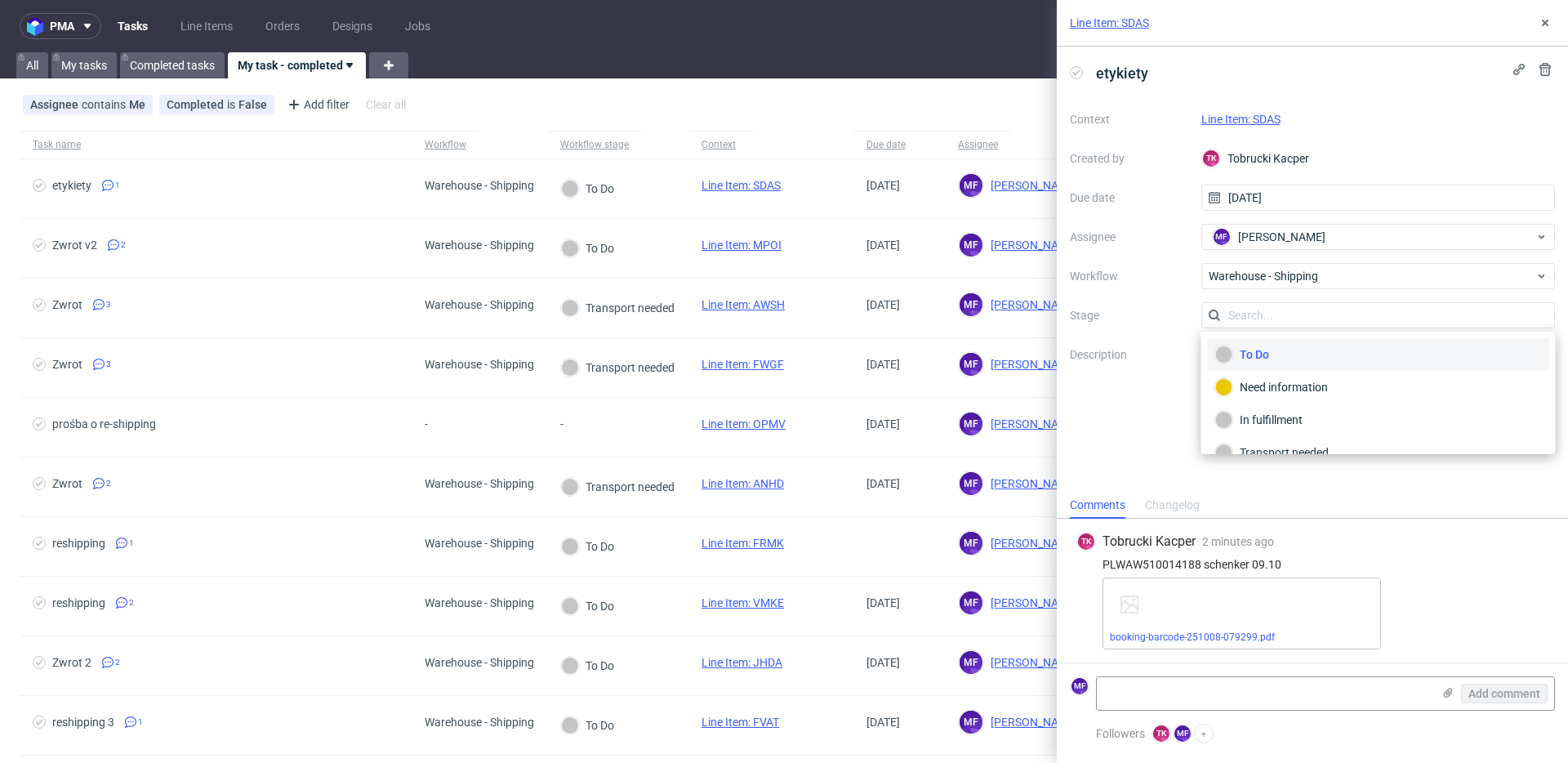
scroll to position [87, 0]
click at [1258, 431] on div "Completed" at bounding box center [1377, 431] width 326 height 18
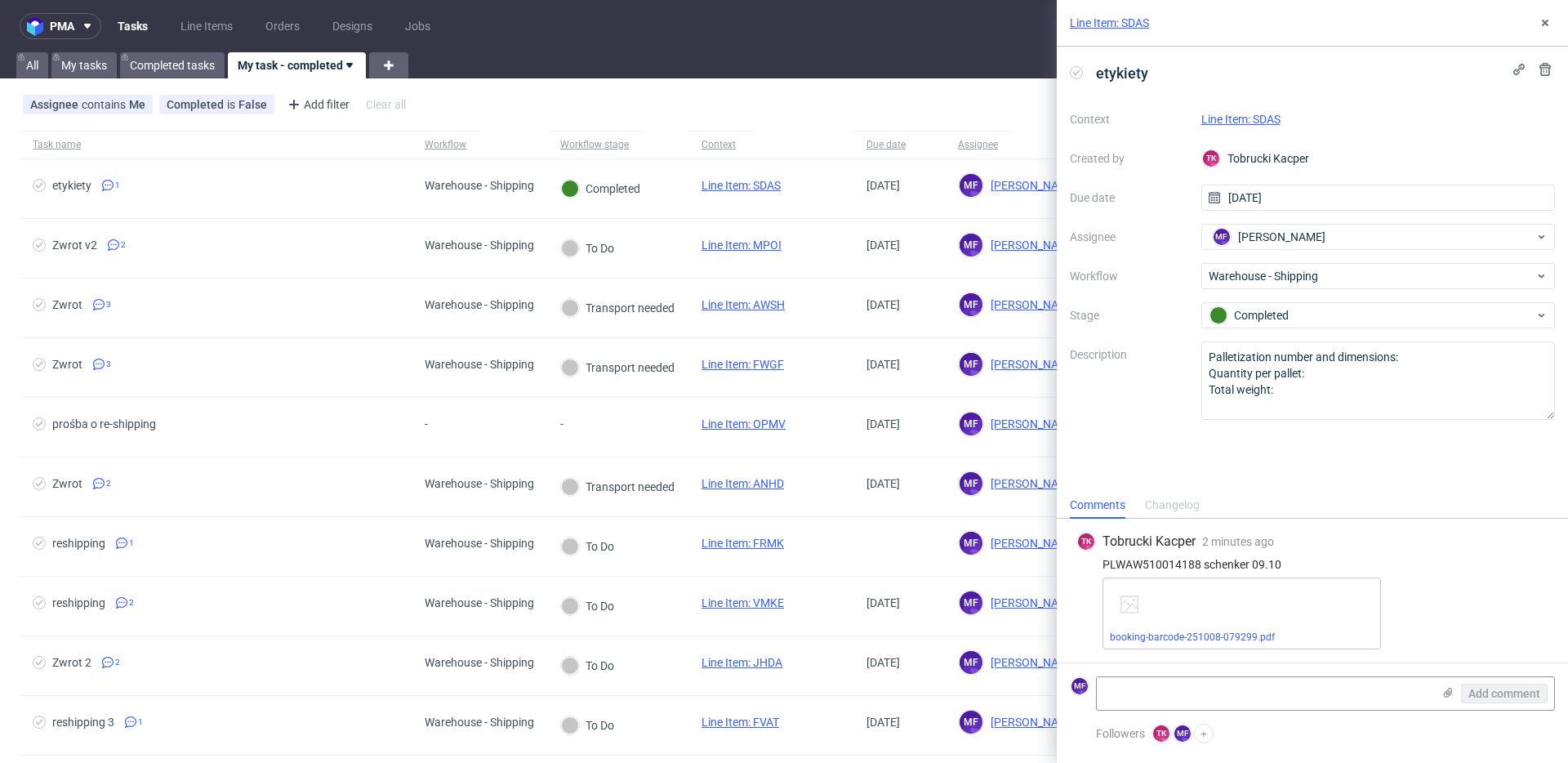
click at [1238, 117] on link "Line Item: SDAS" at bounding box center [1241, 119] width 79 height 13
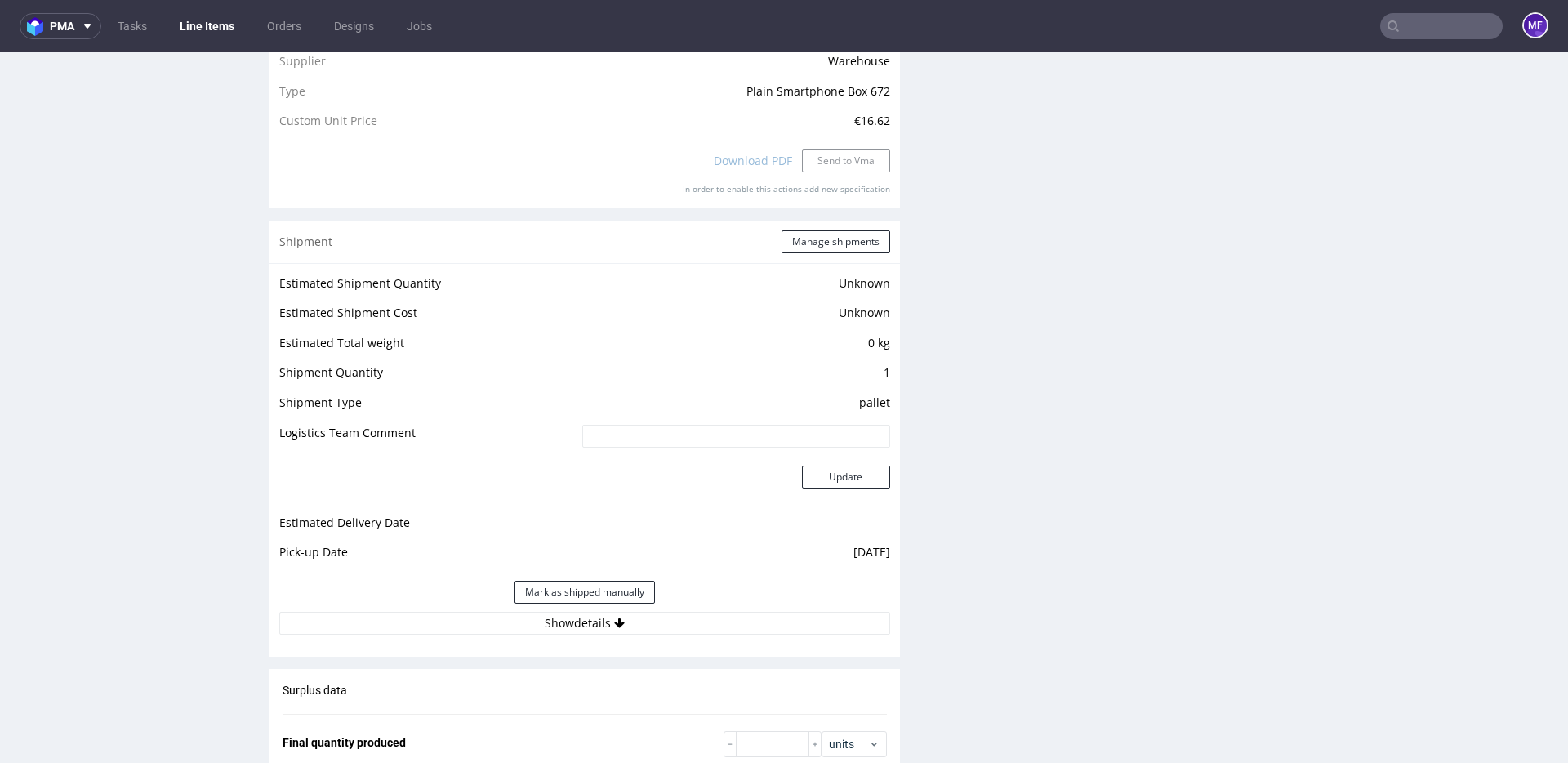
scroll to position [1841, 0]
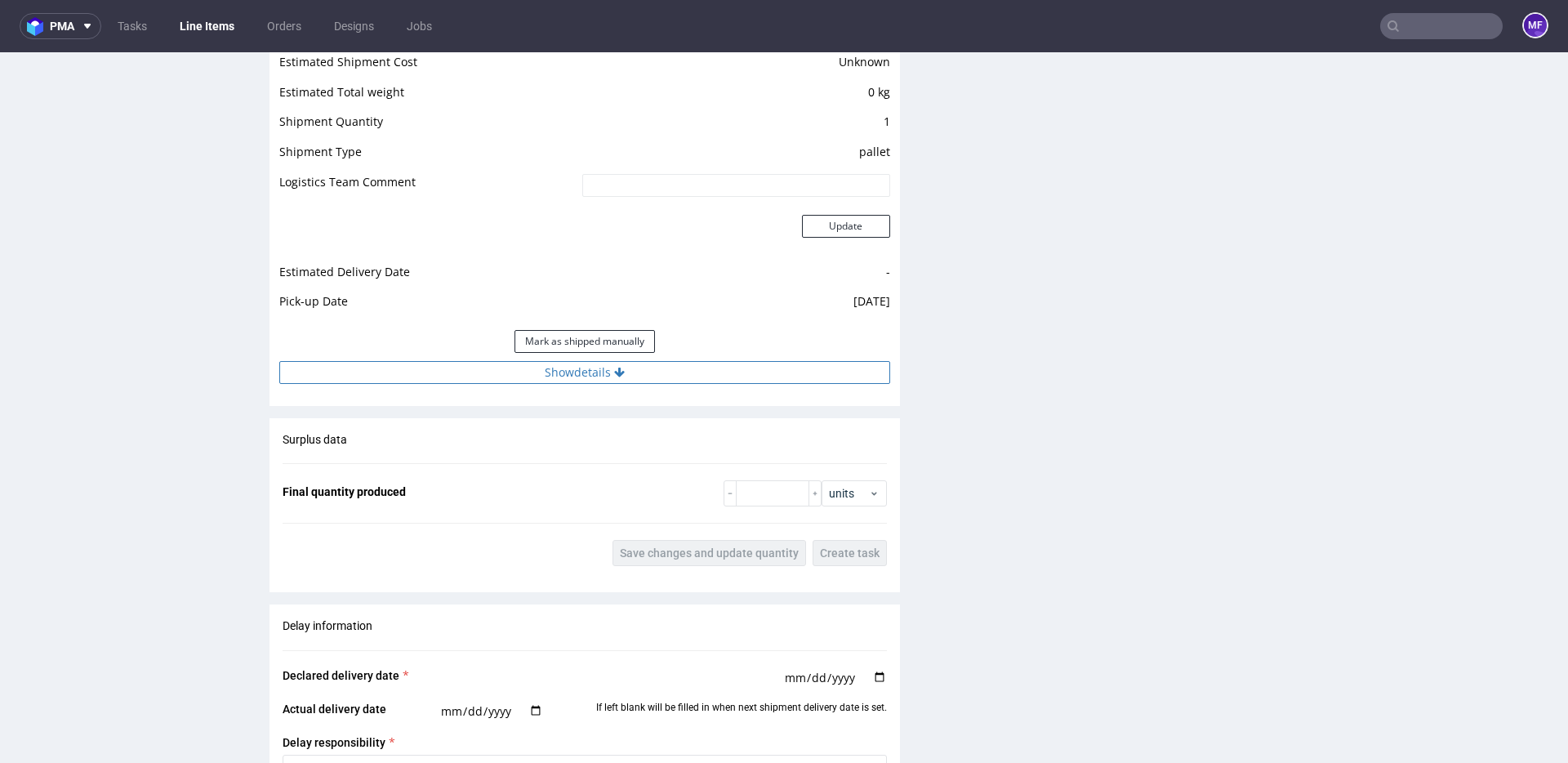
click at [593, 373] on button "Show details" at bounding box center [584, 372] width 611 height 23
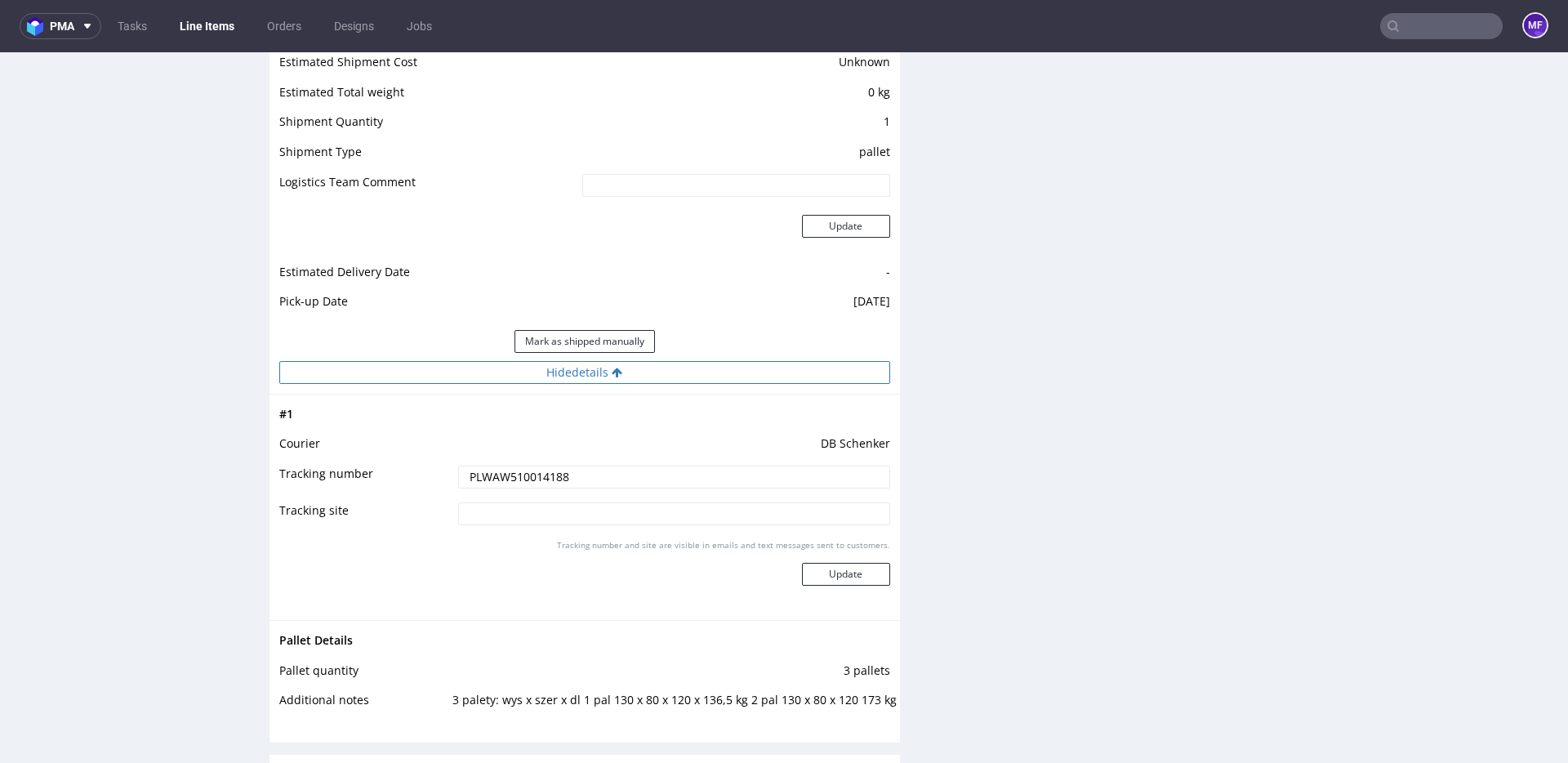
click at [593, 373] on button "Hide details" at bounding box center [584, 372] width 611 height 23
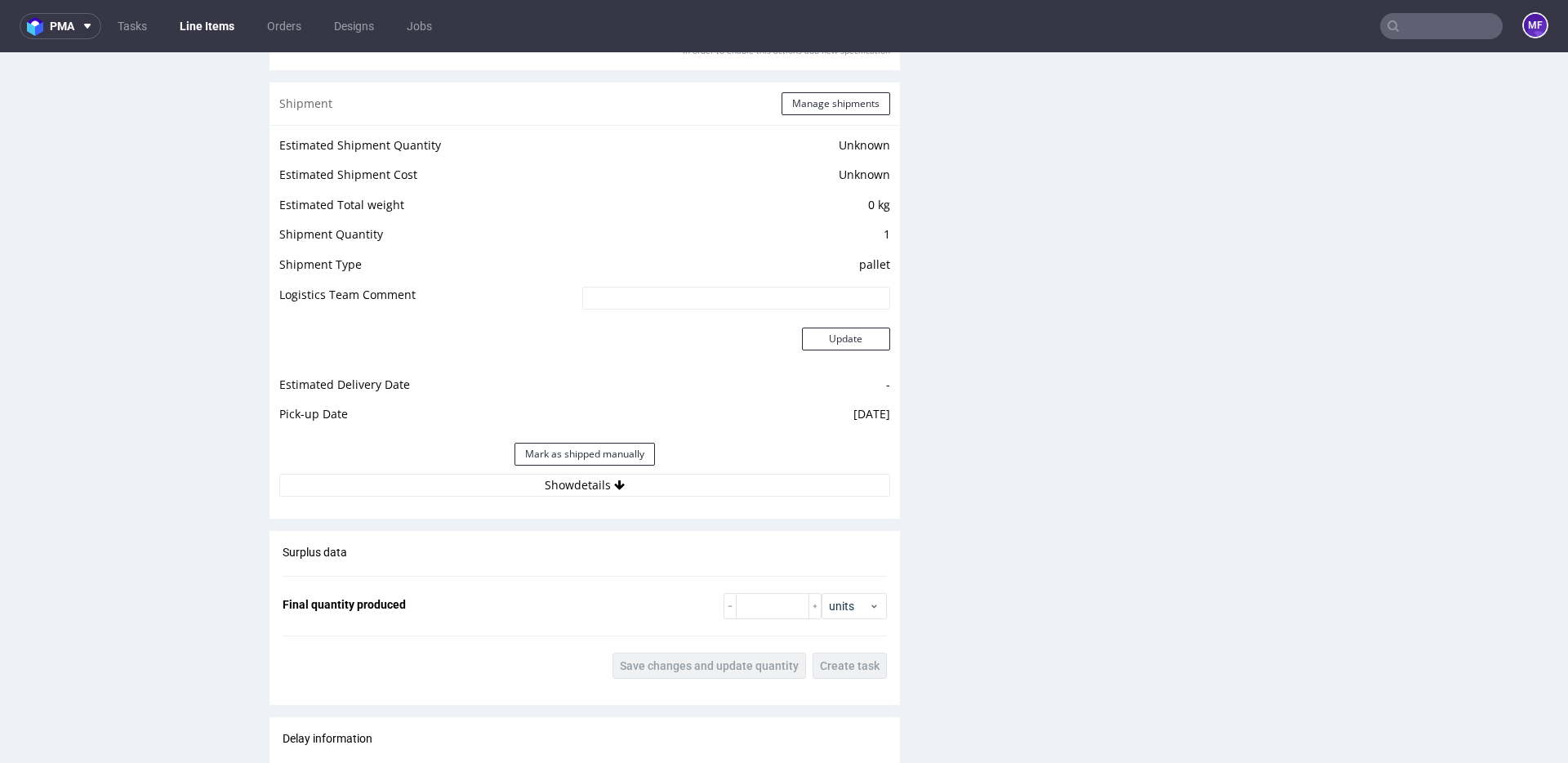
scroll to position [1731, 0]
click at [618, 455] on button "Mark as shipped manually" at bounding box center [584, 451] width 141 height 23
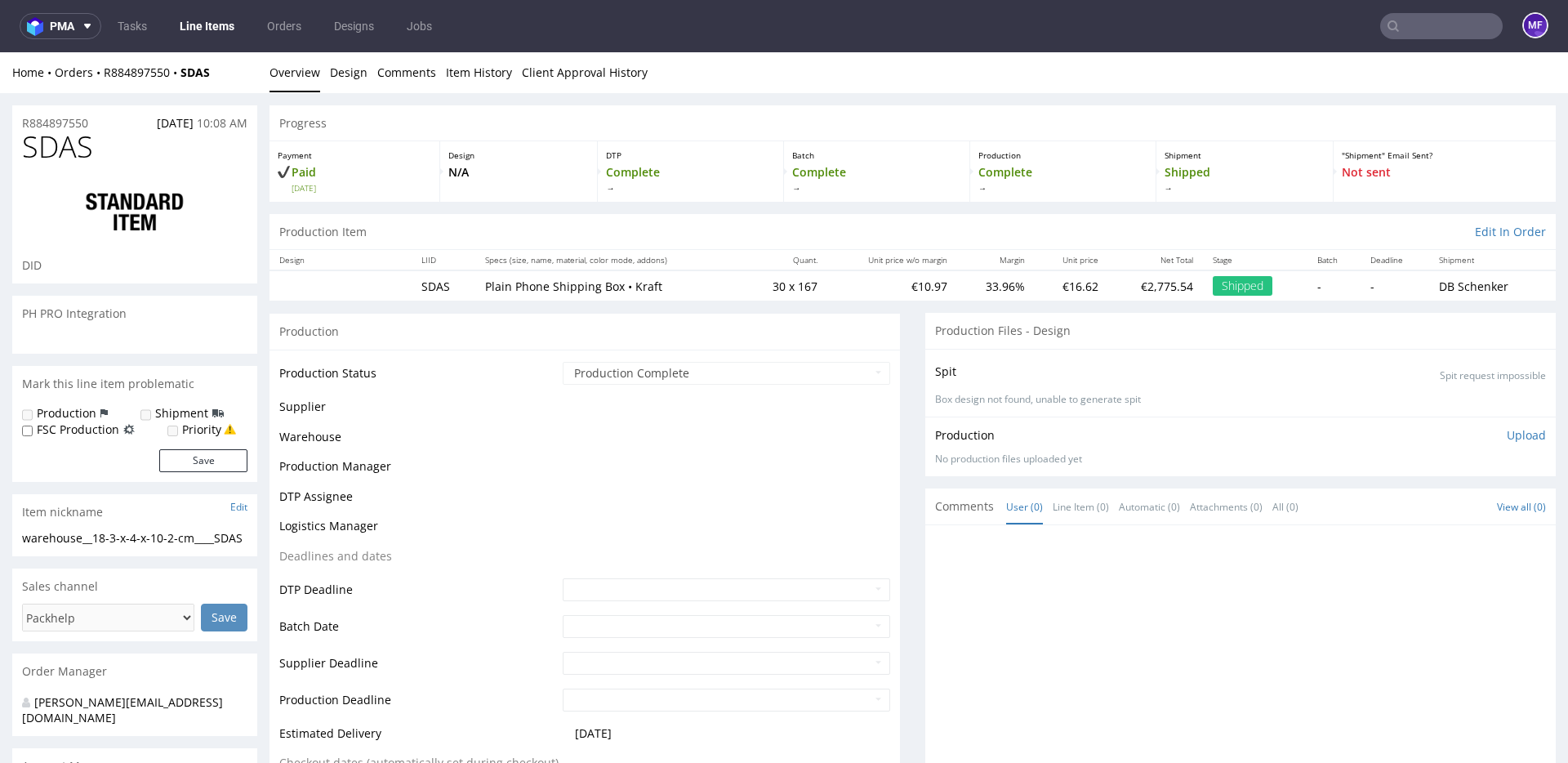
scroll to position [1305, 0]
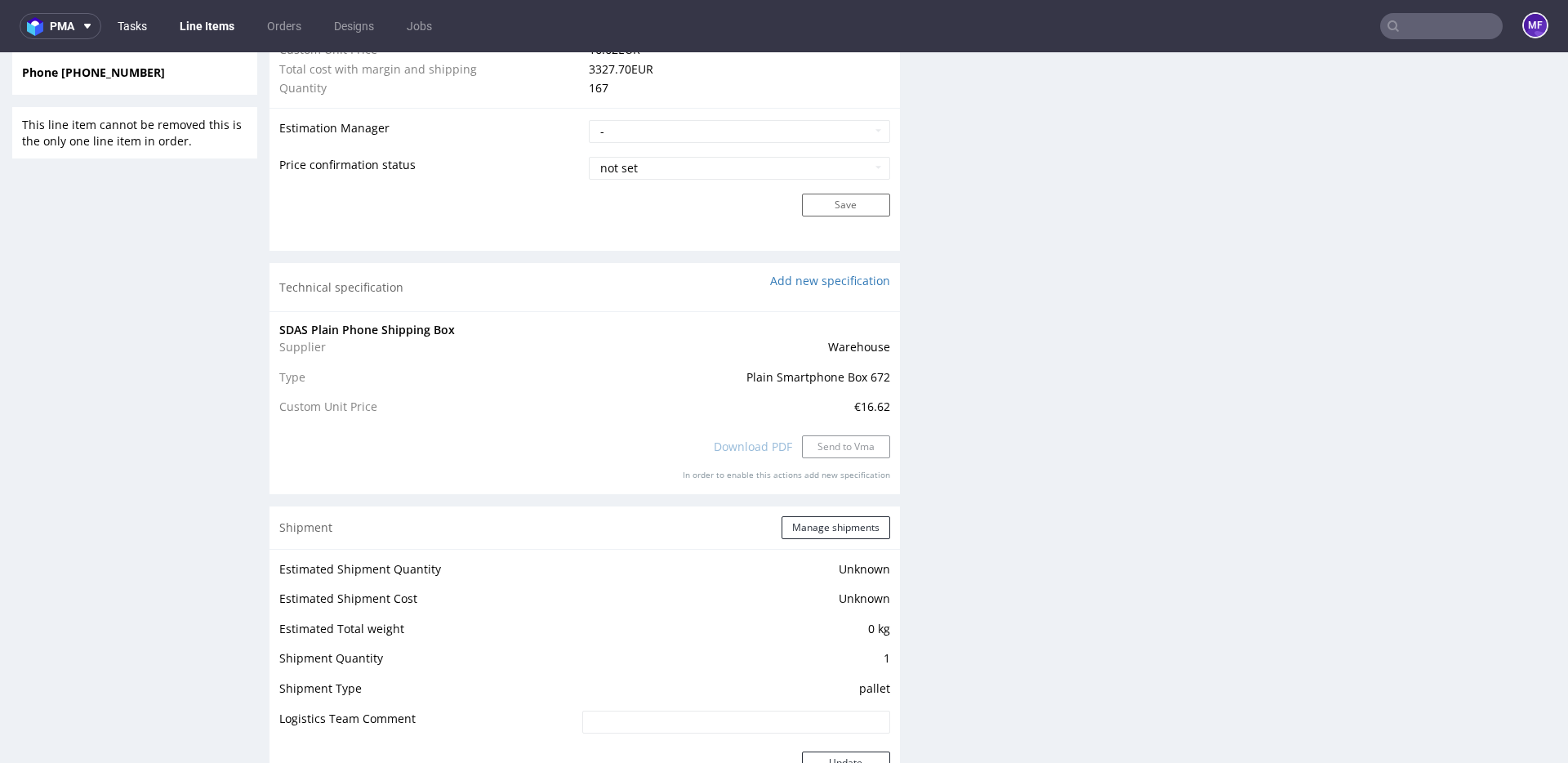
click at [153, 26] on link "Tasks" at bounding box center [132, 25] width 49 height 26
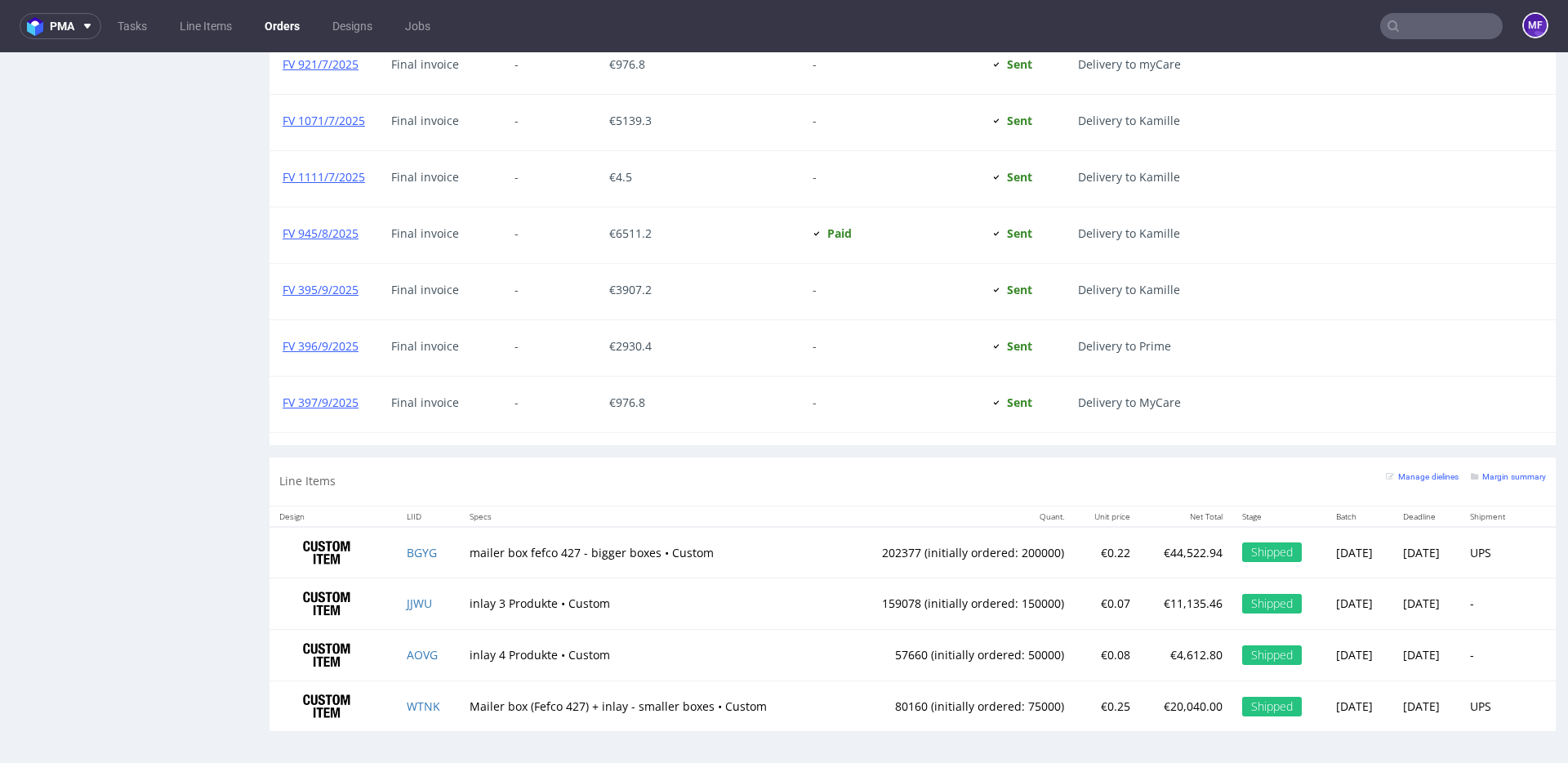
scroll to position [4, 0]
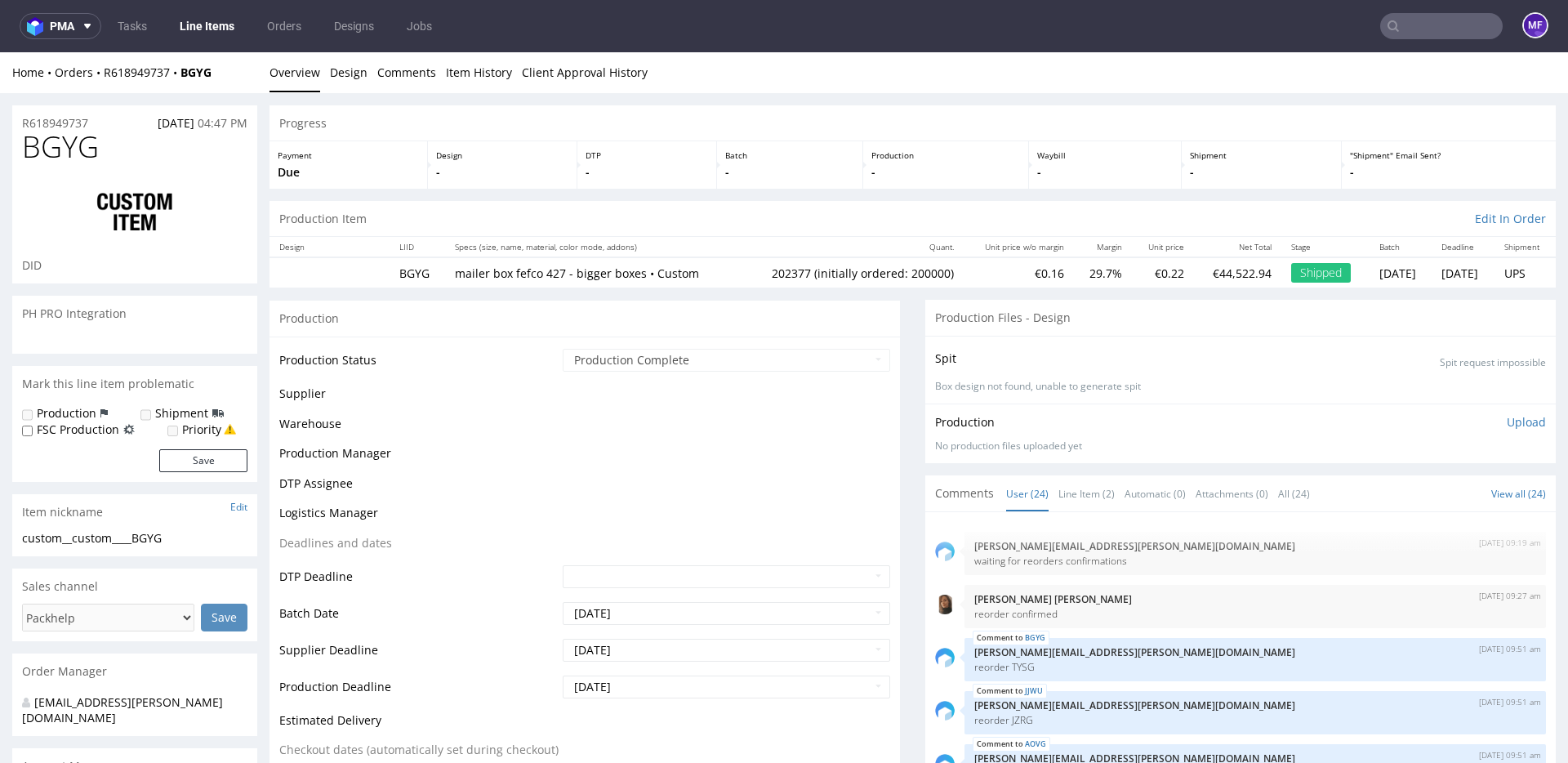
scroll to position [1045, 0]
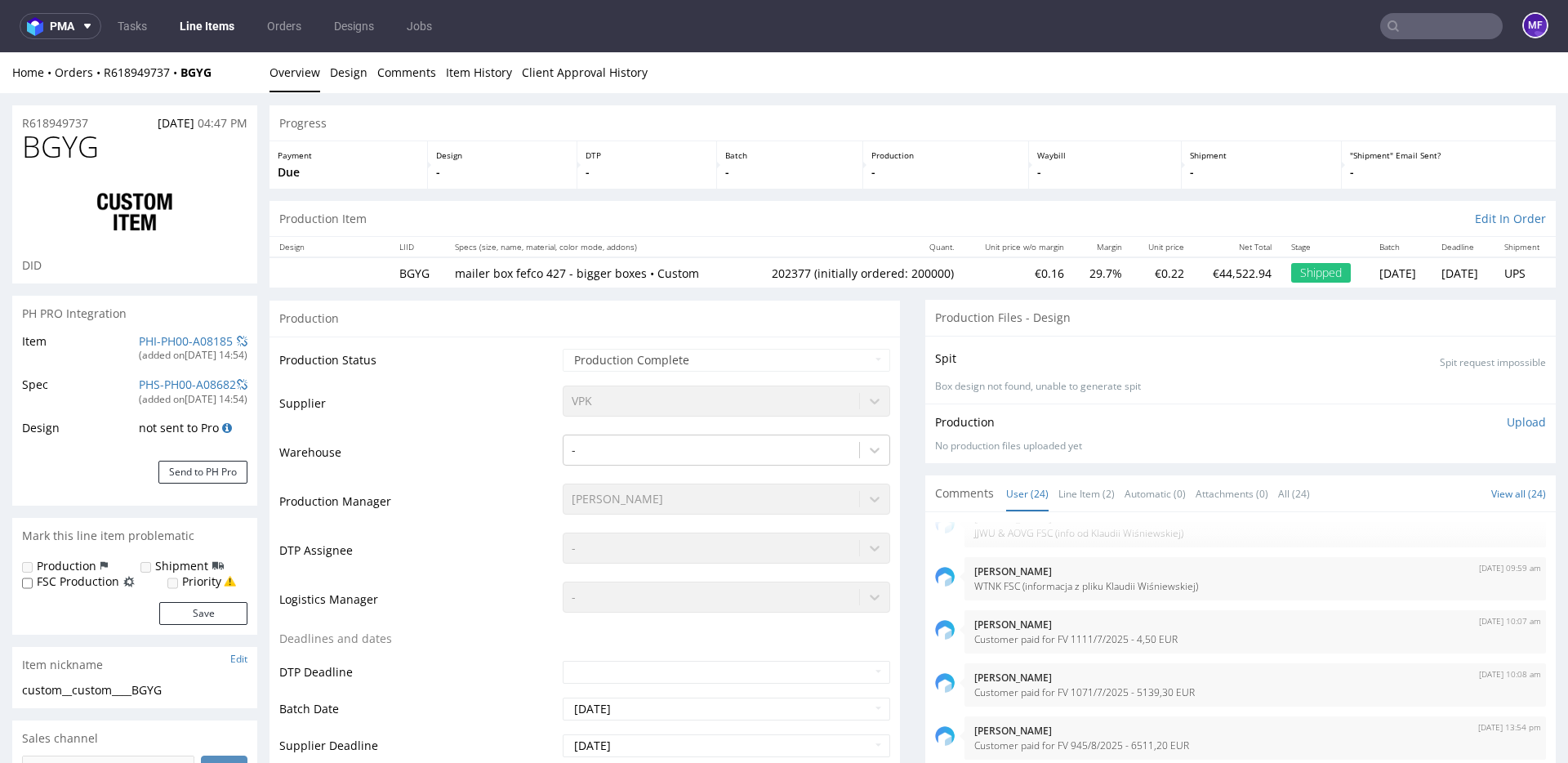
select select "in_progress"
drag, startPoint x: 227, startPoint y: 75, endPoint x: 126, endPoint y: 83, distance: 101.3
click at [126, 83] on div "Home Orders R618949737 BGYG Overview Design Comments Item History Client Approv…" at bounding box center [784, 73] width 1568 height 40
drag, startPoint x: 223, startPoint y: 73, endPoint x: 101, endPoint y: 79, distance: 122.1
click at [101, 79] on div "Home Orders R618949737 BGYG" at bounding box center [135, 73] width 245 height 16
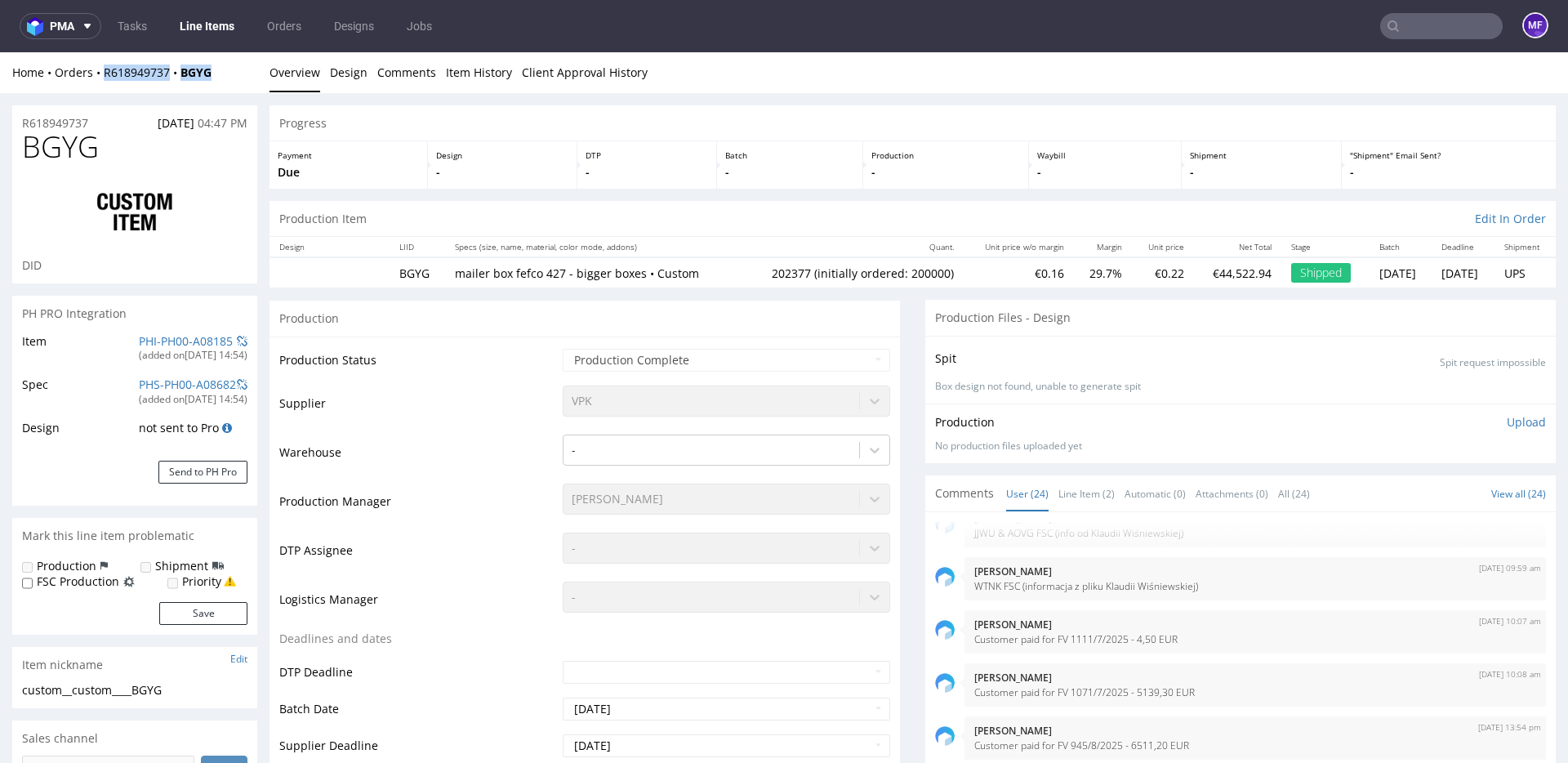
copy div "R618949737 BGYG"
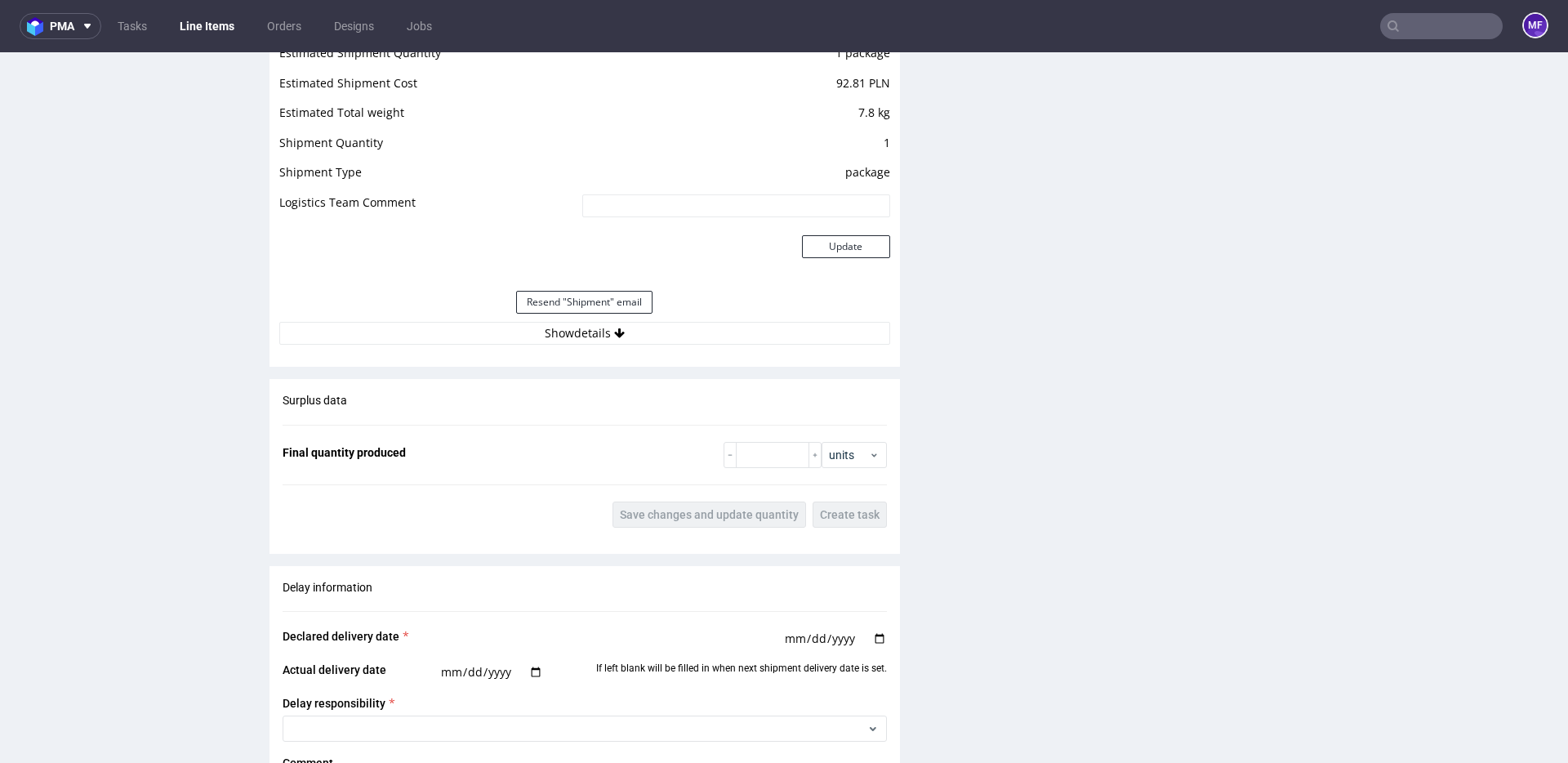
scroll to position [1644, 0]
click at [597, 336] on button "Show details" at bounding box center [584, 330] width 611 height 23
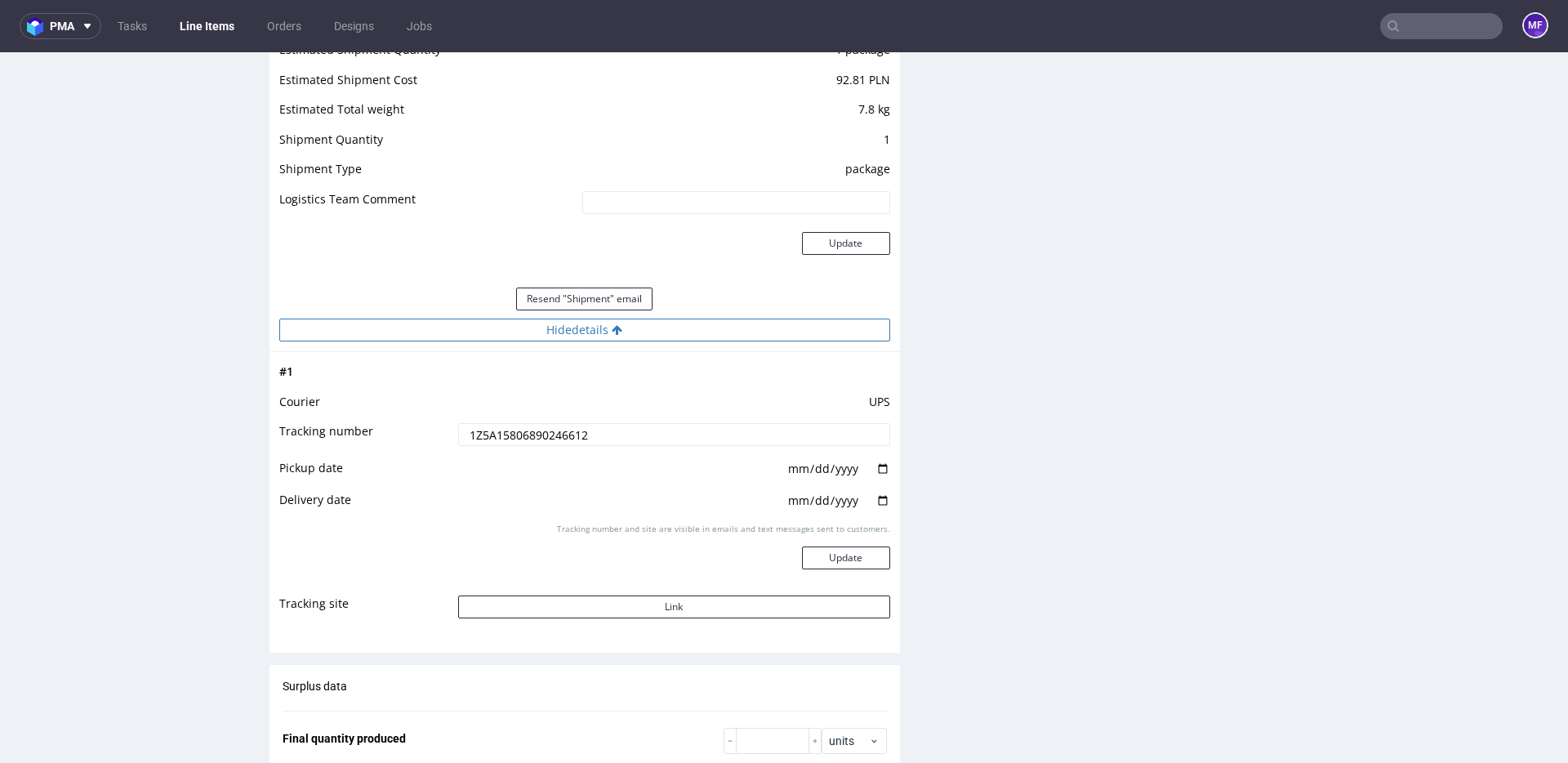
click at [597, 336] on button "Hide details" at bounding box center [584, 330] width 611 height 23
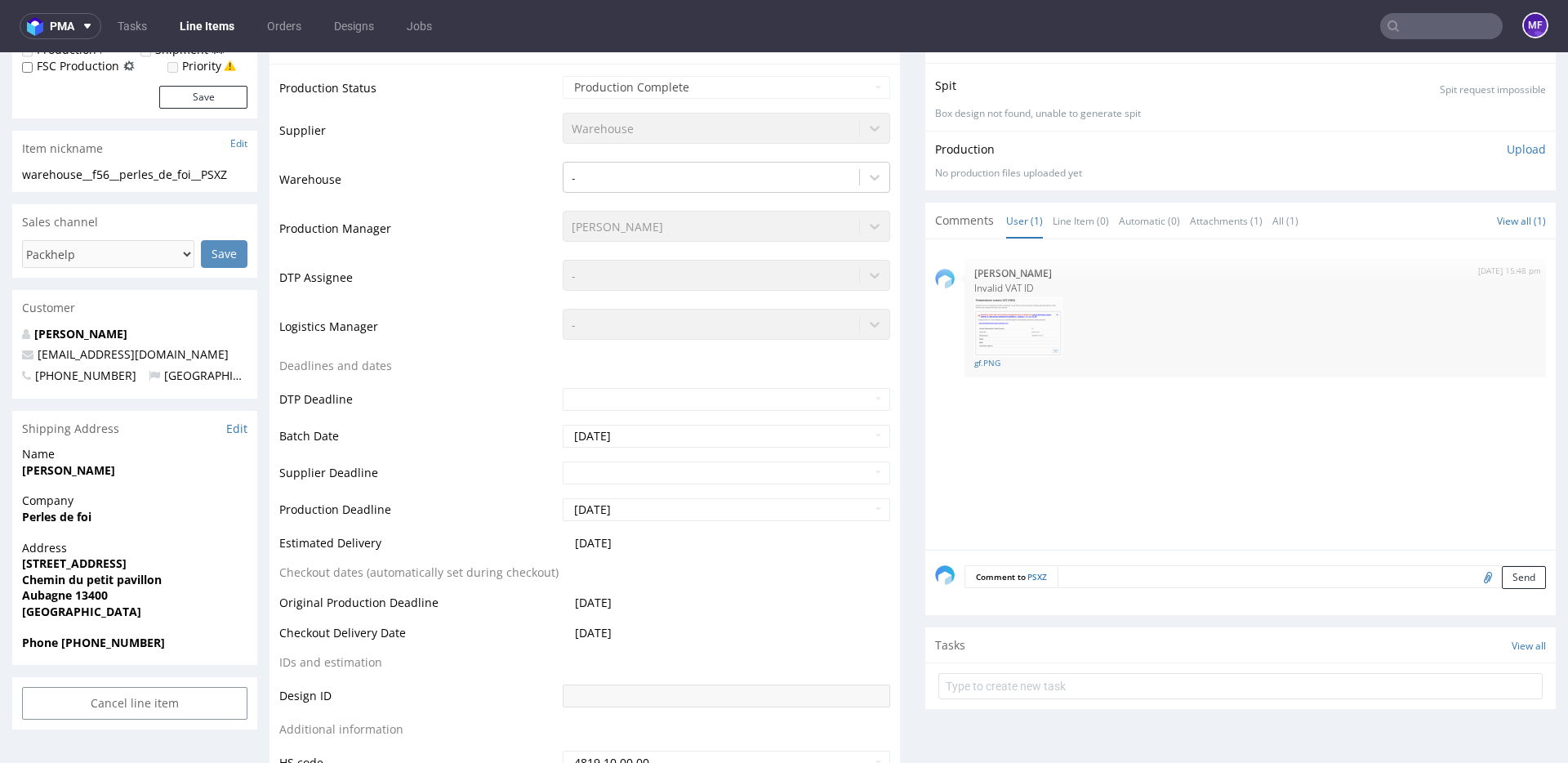
scroll to position [0, 0]
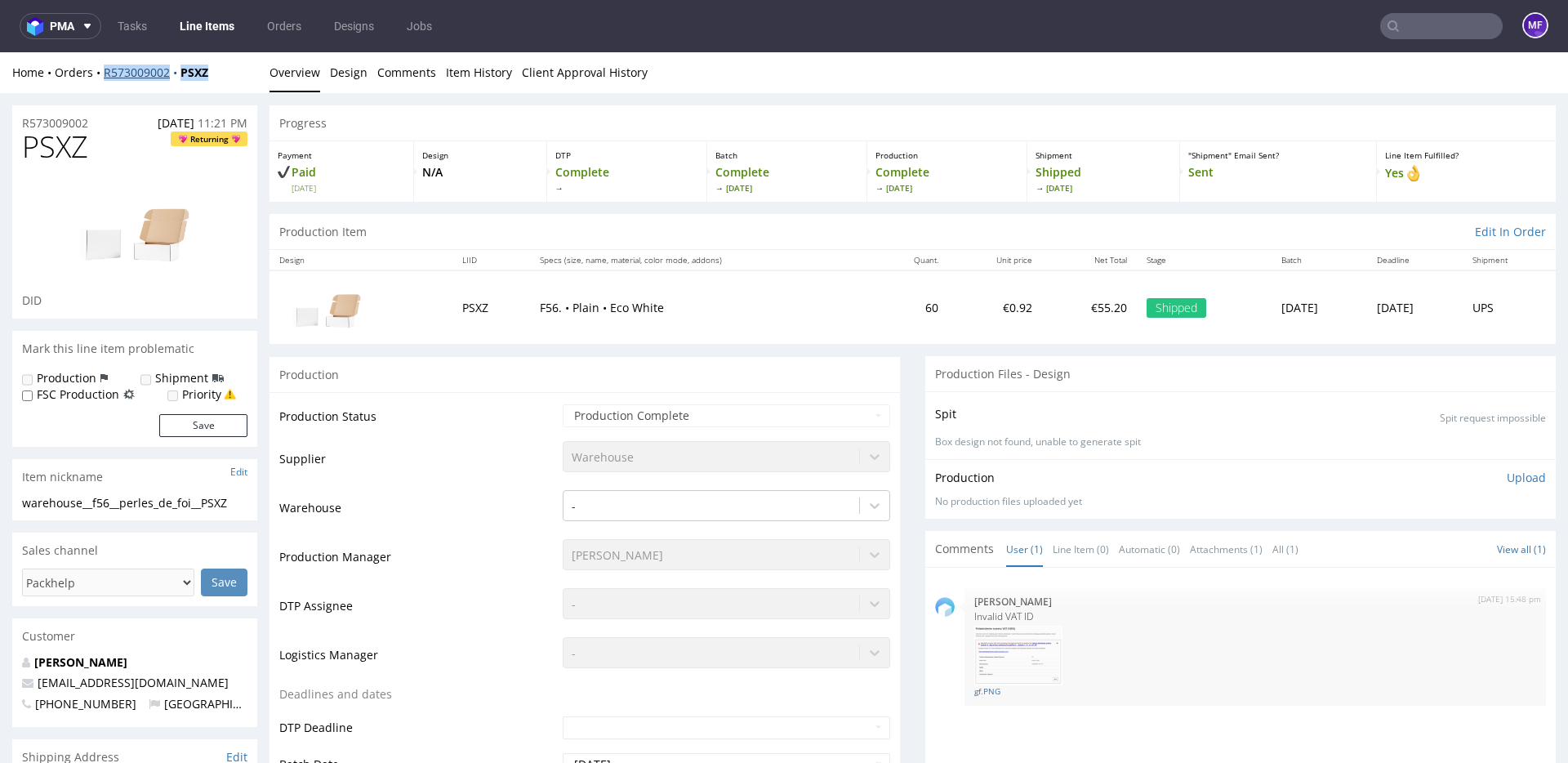
drag, startPoint x: 232, startPoint y: 73, endPoint x: 105, endPoint y: 74, distance: 127.0
click at [105, 74] on div "Home Orders R573009002 PSXZ" at bounding box center [135, 73] width 245 height 16
copy div "R573009002 PSXZ"
drag, startPoint x: 212, startPoint y: 79, endPoint x: 106, endPoint y: 79, distance: 106.0
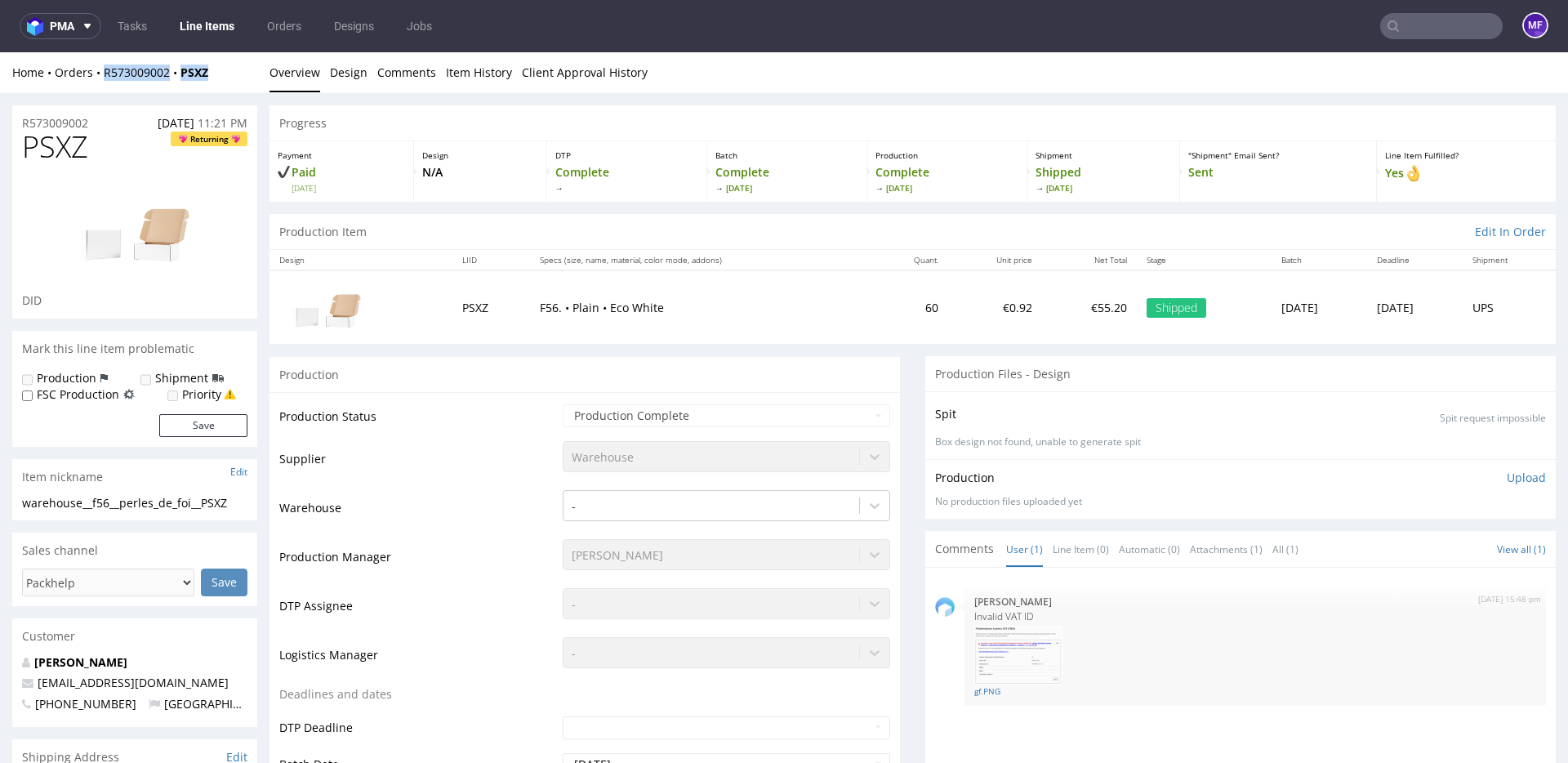
click at [106, 80] on div "Home Orders R573009002 PSXZ" at bounding box center [135, 73] width 245 height 16
copy div "R573009002 PSXZ"
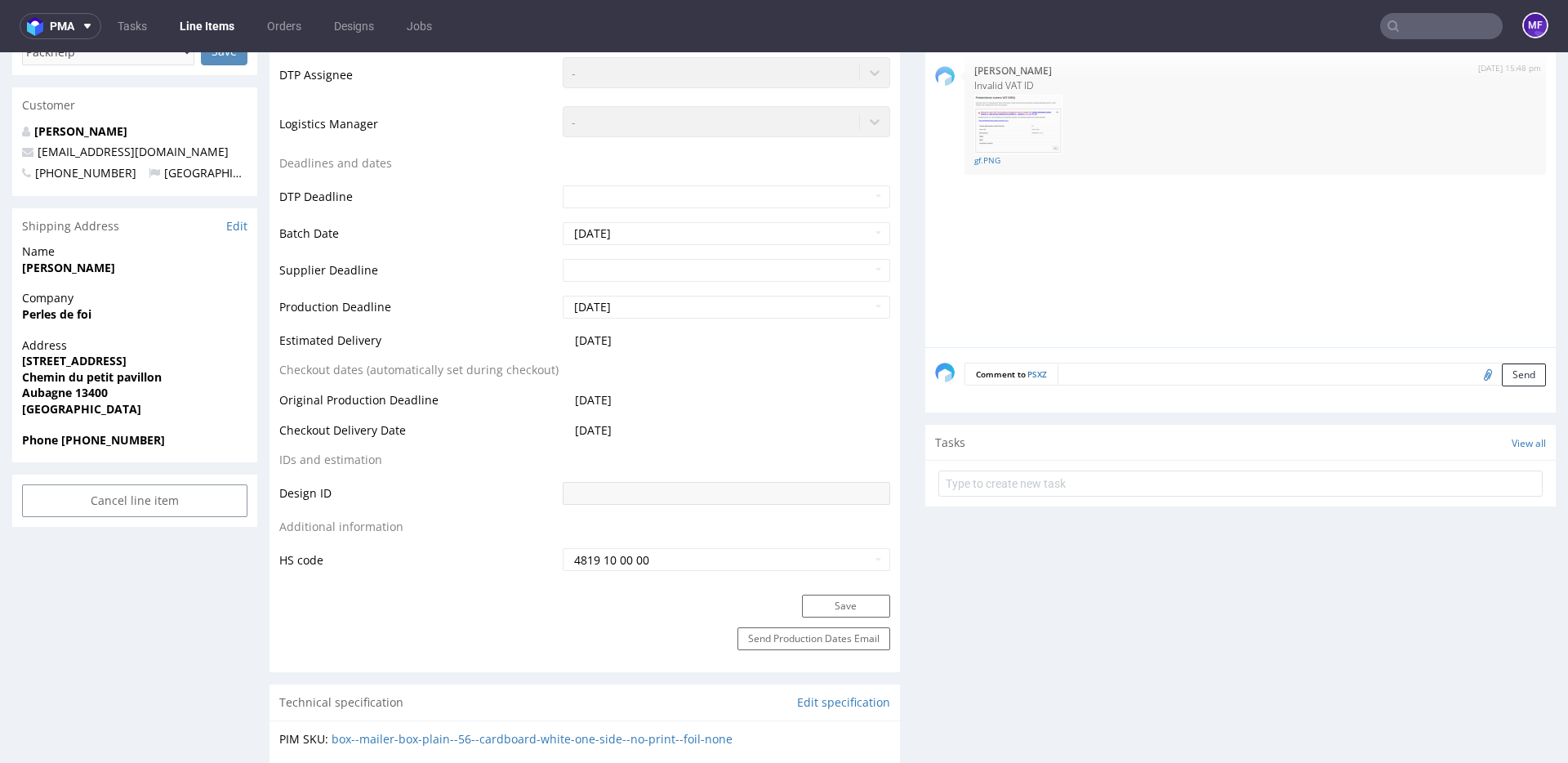
scroll to position [537, 0]
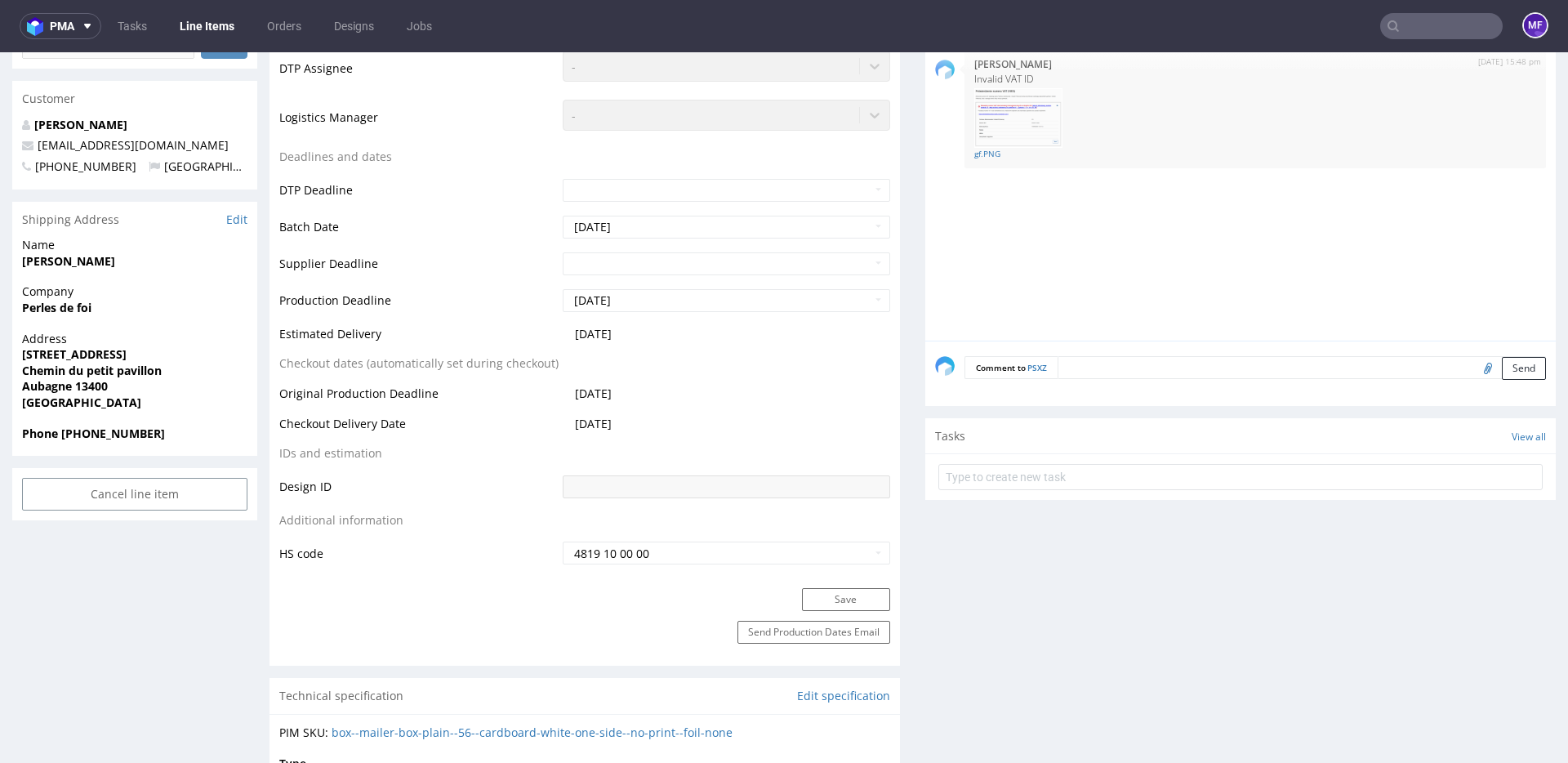
drag, startPoint x: 148, startPoint y: 309, endPoint x: 137, endPoint y: 296, distance: 17.0
click at [144, 306] on span "Perles de foi" at bounding box center [134, 307] width 225 height 16
drag, startPoint x: 84, startPoint y: 266, endPoint x: 12, endPoint y: 266, distance: 72.0
click at [13, 266] on div "Name Vieira Coralie" at bounding box center [135, 260] width 245 height 46
copy strong "Vieira Coralie"
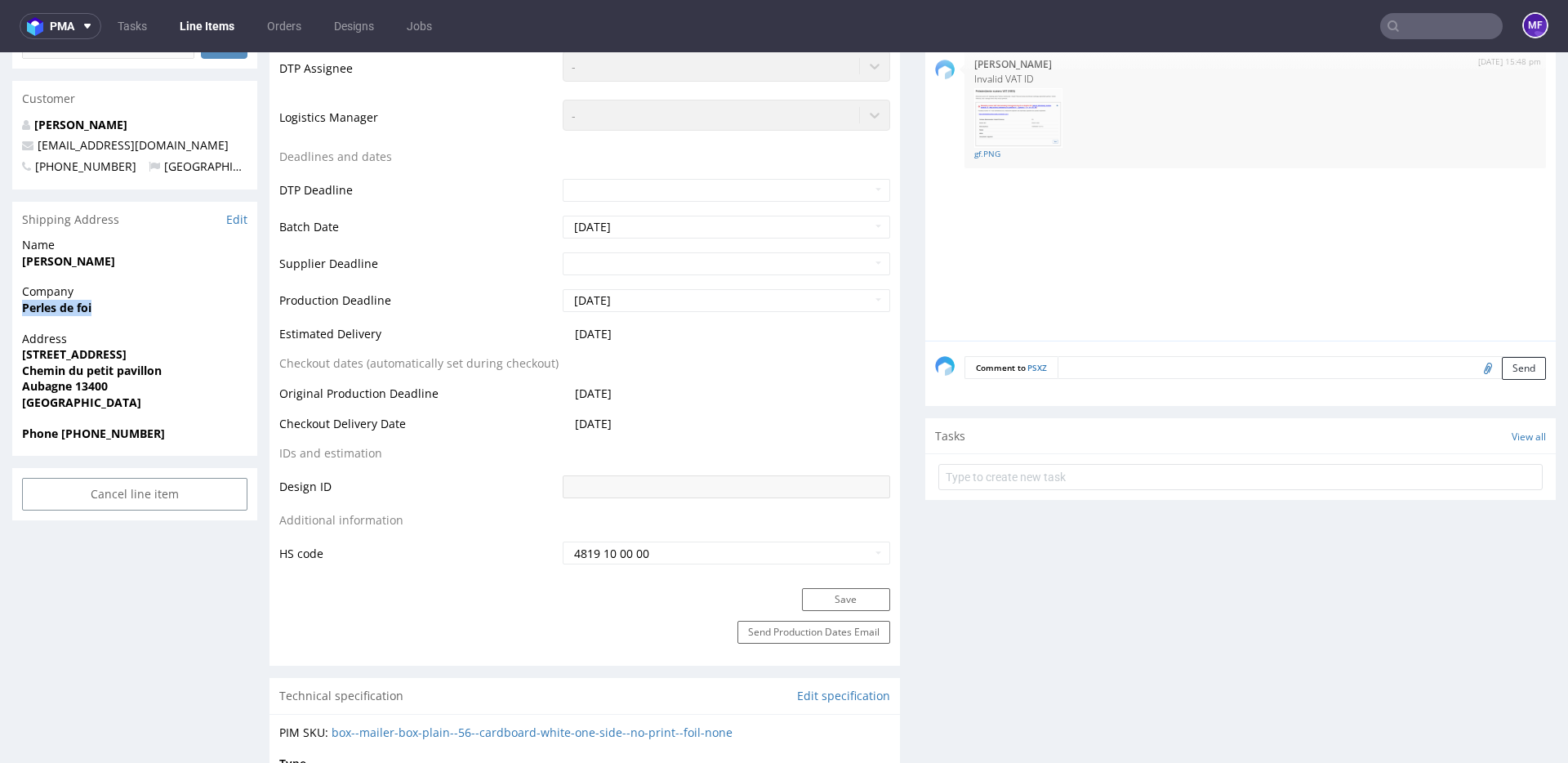
scroll to position [538, 0]
drag, startPoint x: 68, startPoint y: 309, endPoint x: 18, endPoint y: 309, distance: 50.0
click at [18, 309] on div "Company Perles de foi" at bounding box center [135, 305] width 245 height 46
copy strong "Perles de foi"
drag, startPoint x: 180, startPoint y: 351, endPoint x: 9, endPoint y: 357, distance: 171.1
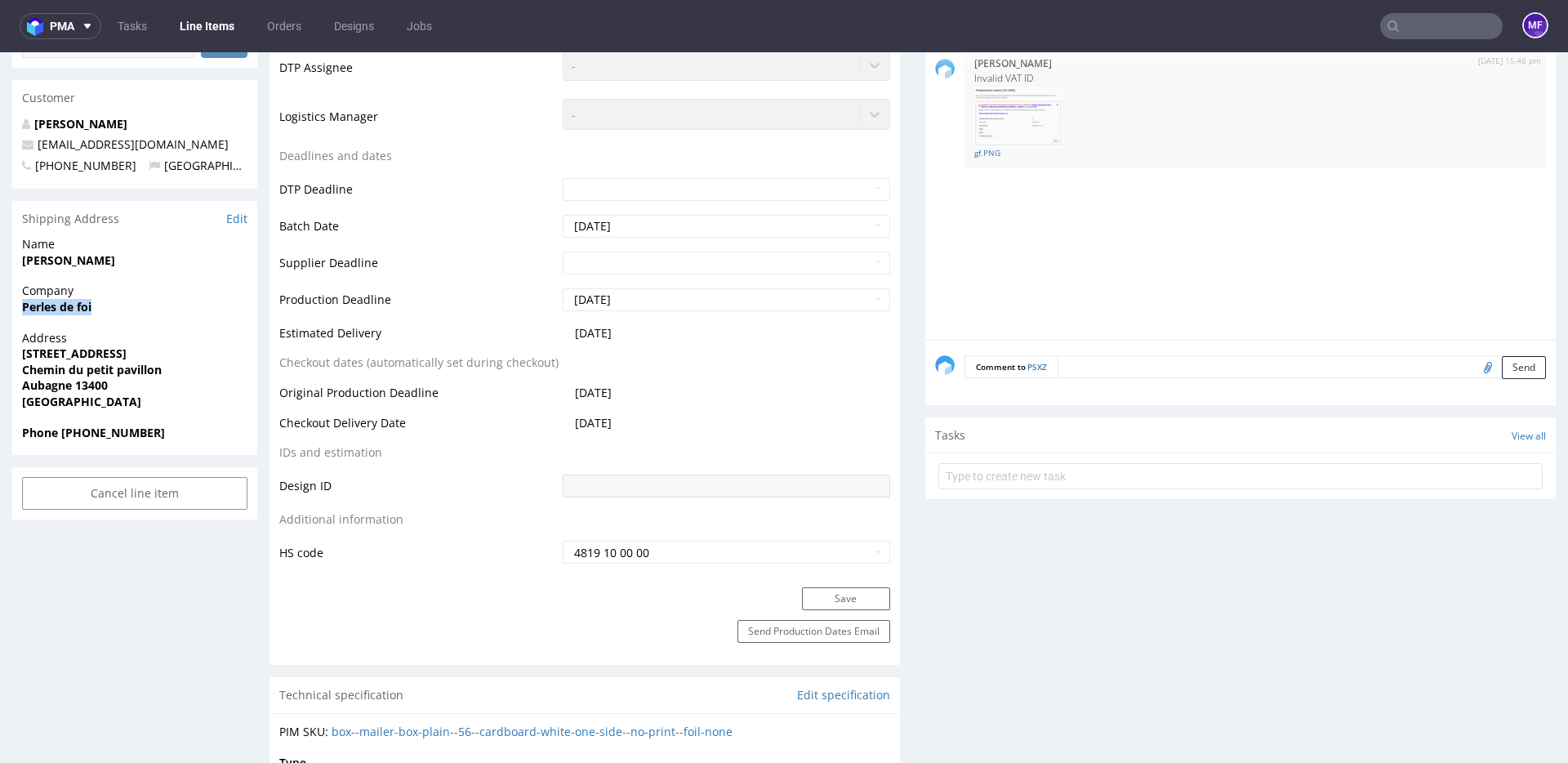
copy strong "1248 Route De Beaudinard"
drag, startPoint x: 164, startPoint y: 369, endPoint x: 18, endPoint y: 373, distance: 146.1
click at [18, 373] on div "Address 1248 Route De Beaudinard Chemin du petit pavillon Aubagne 13400 France" at bounding box center [135, 377] width 245 height 94
copy strong "Chemin du petit pavillon"
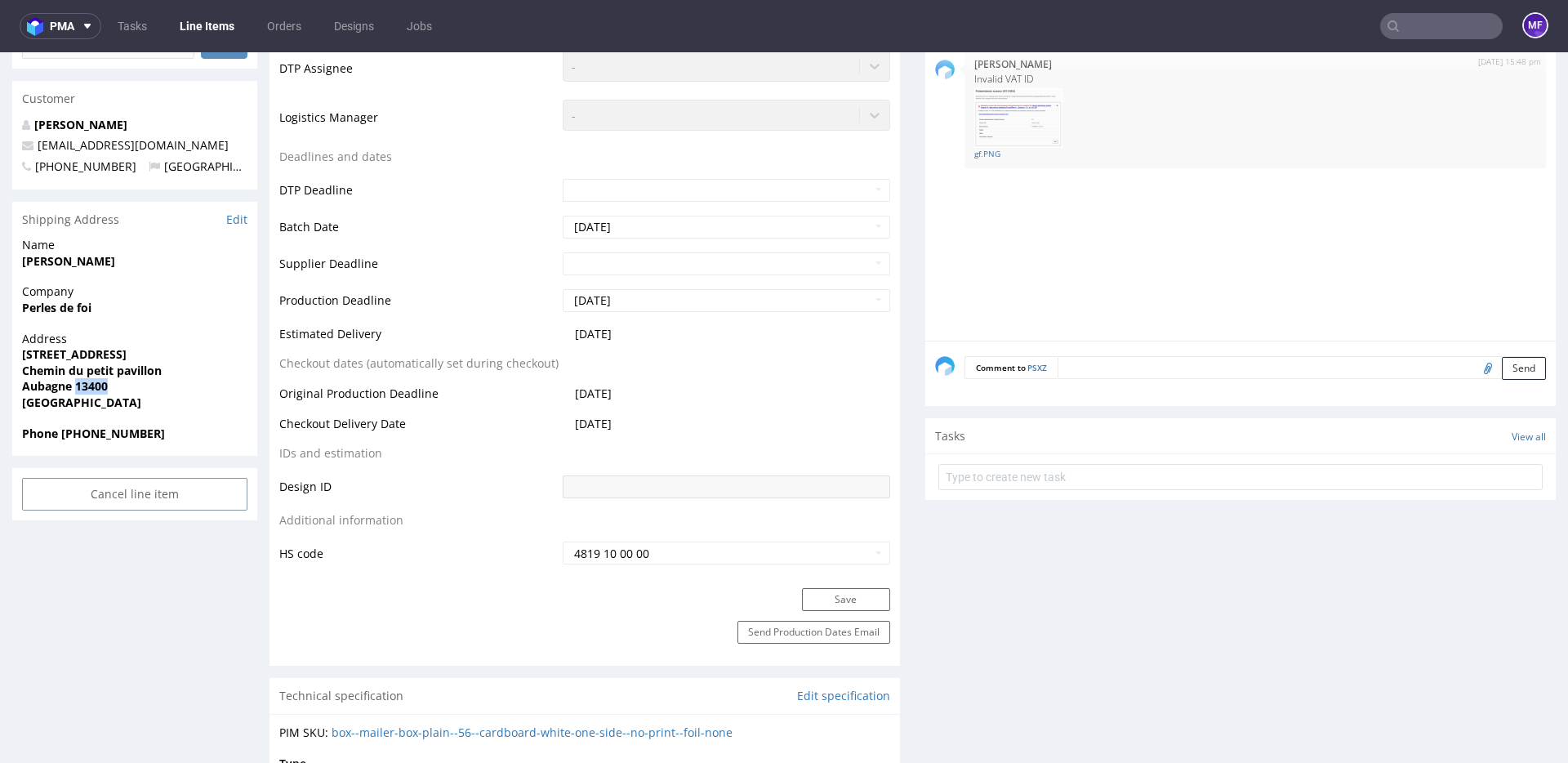
scroll to position [535, 0]
drag, startPoint x: 120, startPoint y: 390, endPoint x: 76, endPoint y: 389, distance: 44.0
click at [76, 389] on span "Aubagne 13400" at bounding box center [134, 384] width 225 height 16
copy strong "13400"
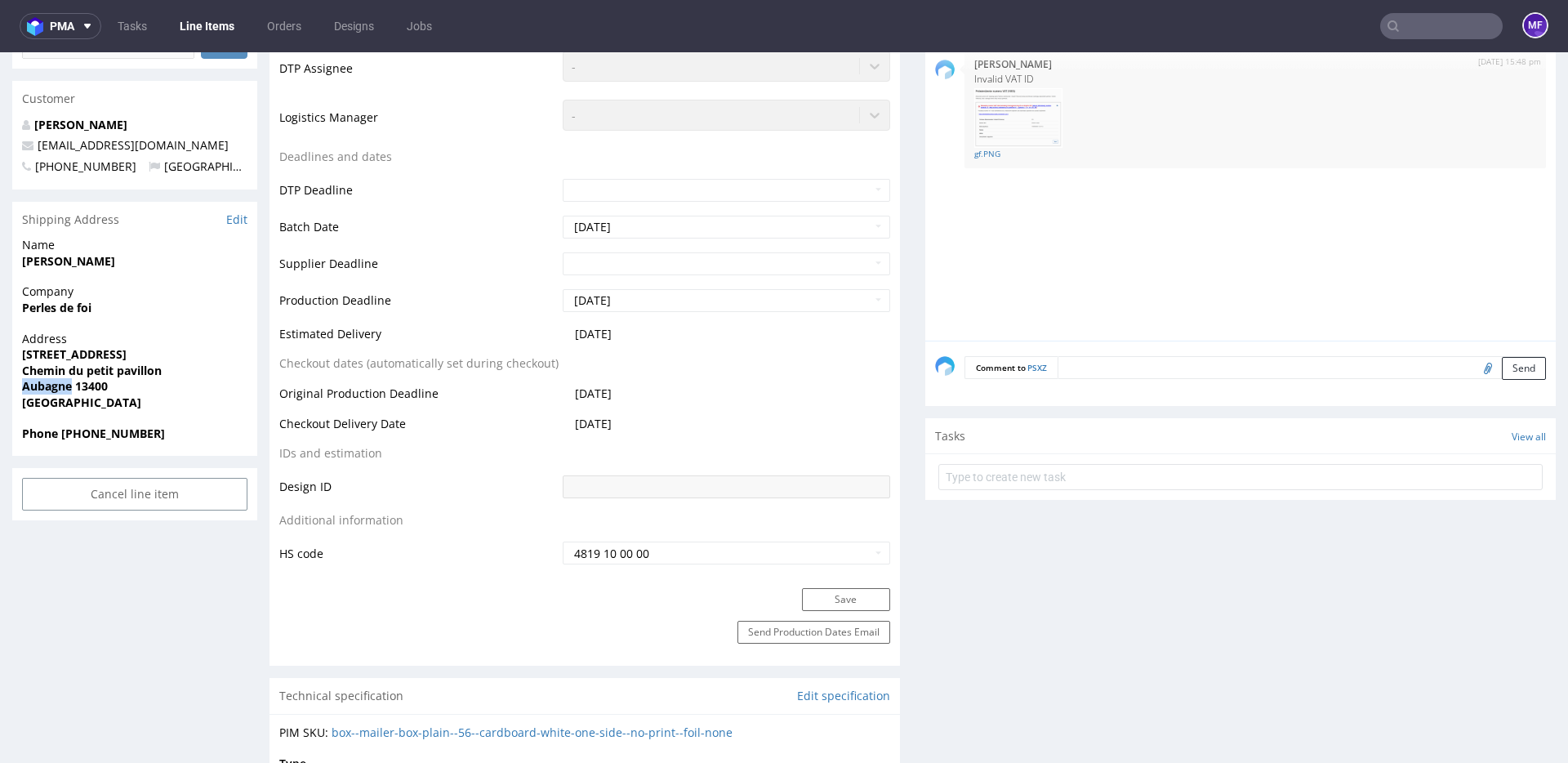
drag, startPoint x: 70, startPoint y: 389, endPoint x: 21, endPoint y: 389, distance: 49.0
click at [22, 389] on strong "Aubagne 13400" at bounding box center [65, 385] width 86 height 15
copy strong "Aubagne"
drag, startPoint x: 153, startPoint y: 440, endPoint x: 60, endPoint y: 440, distance: 93.0
click at [60, 440] on span "Phone +33613552980" at bounding box center [134, 433] width 225 height 16
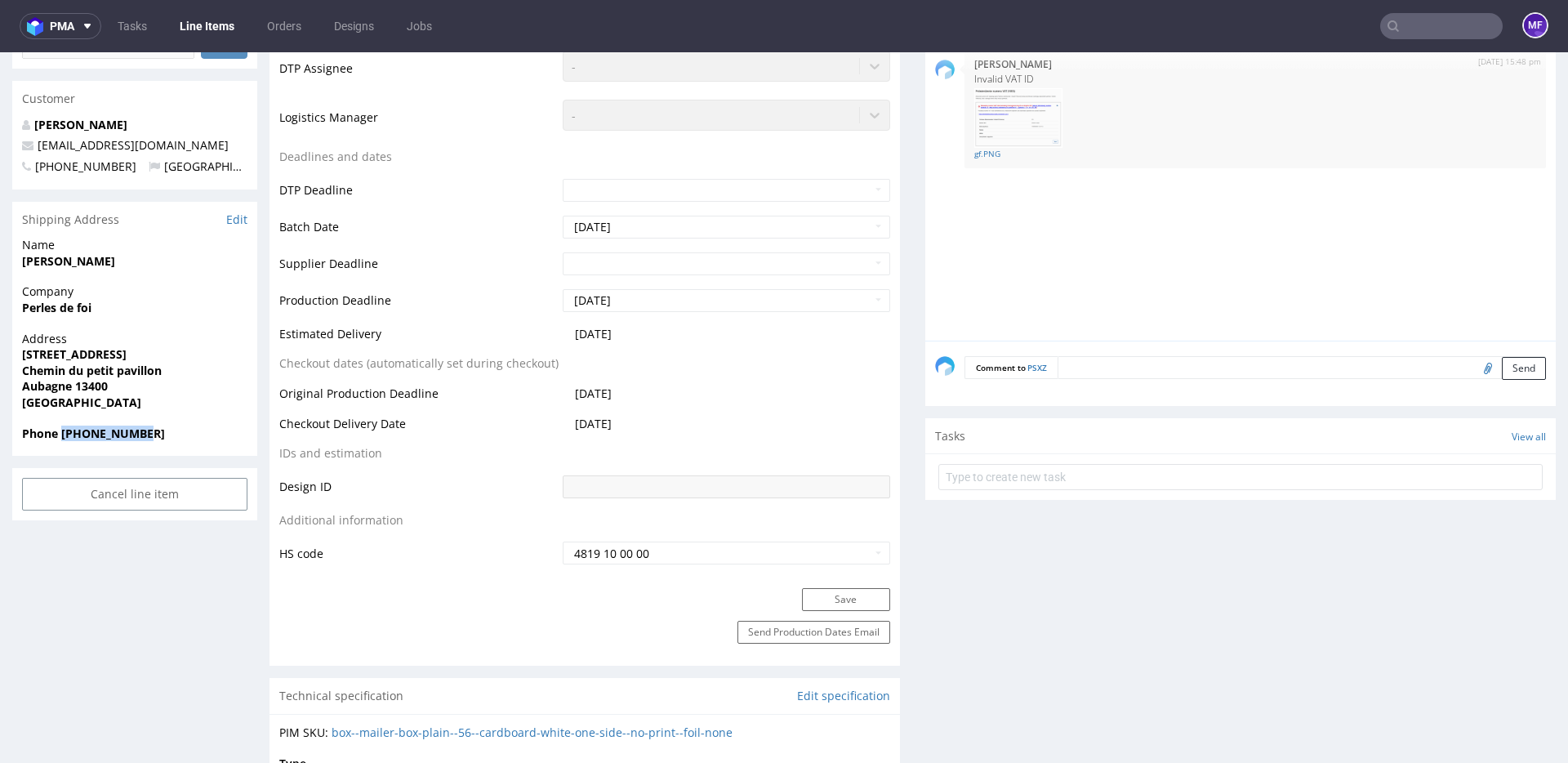
copy strong "+33613552980"
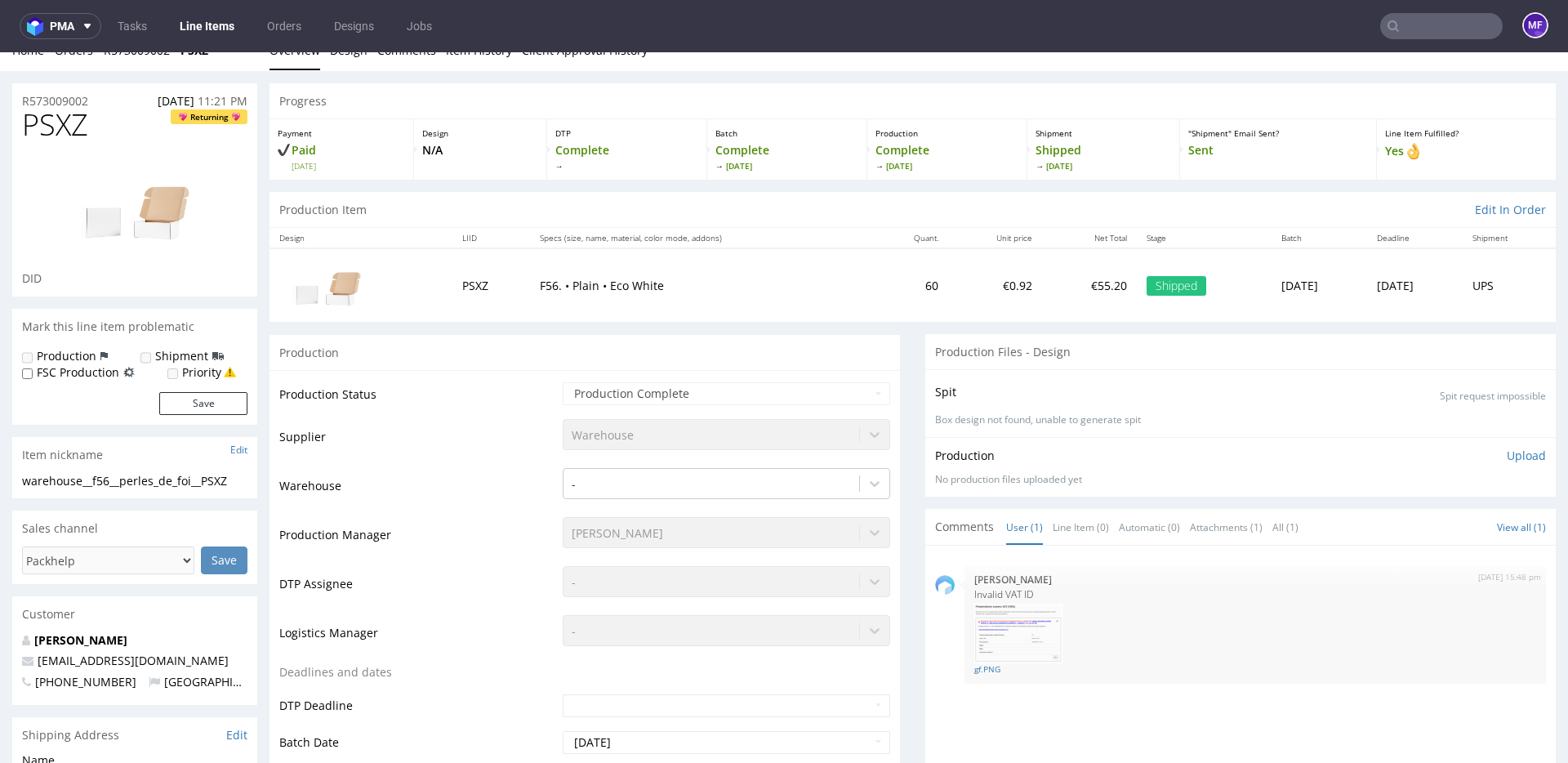
scroll to position [0, 0]
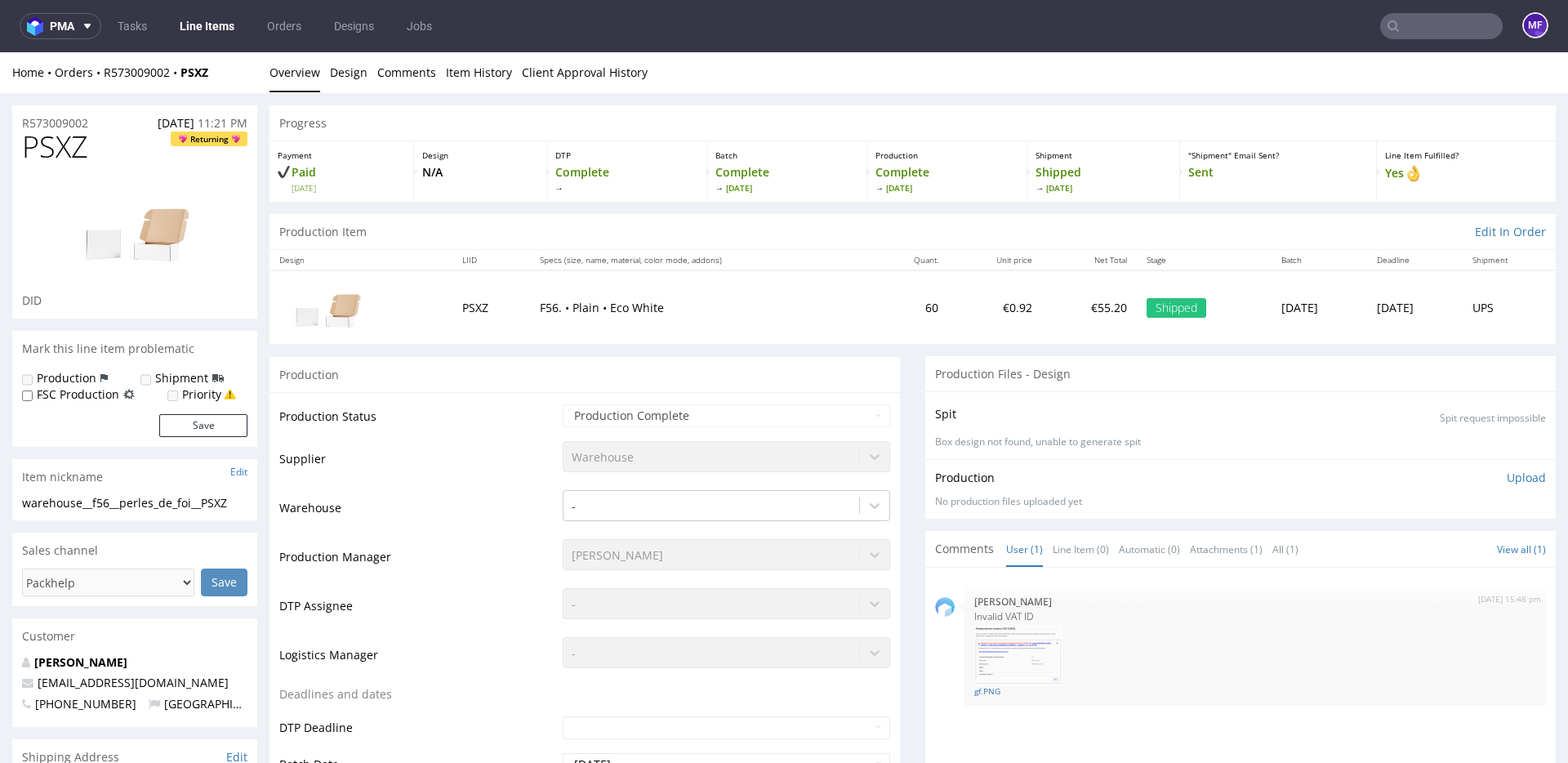
click at [286, 308] on img at bounding box center [326, 307] width 82 height 62
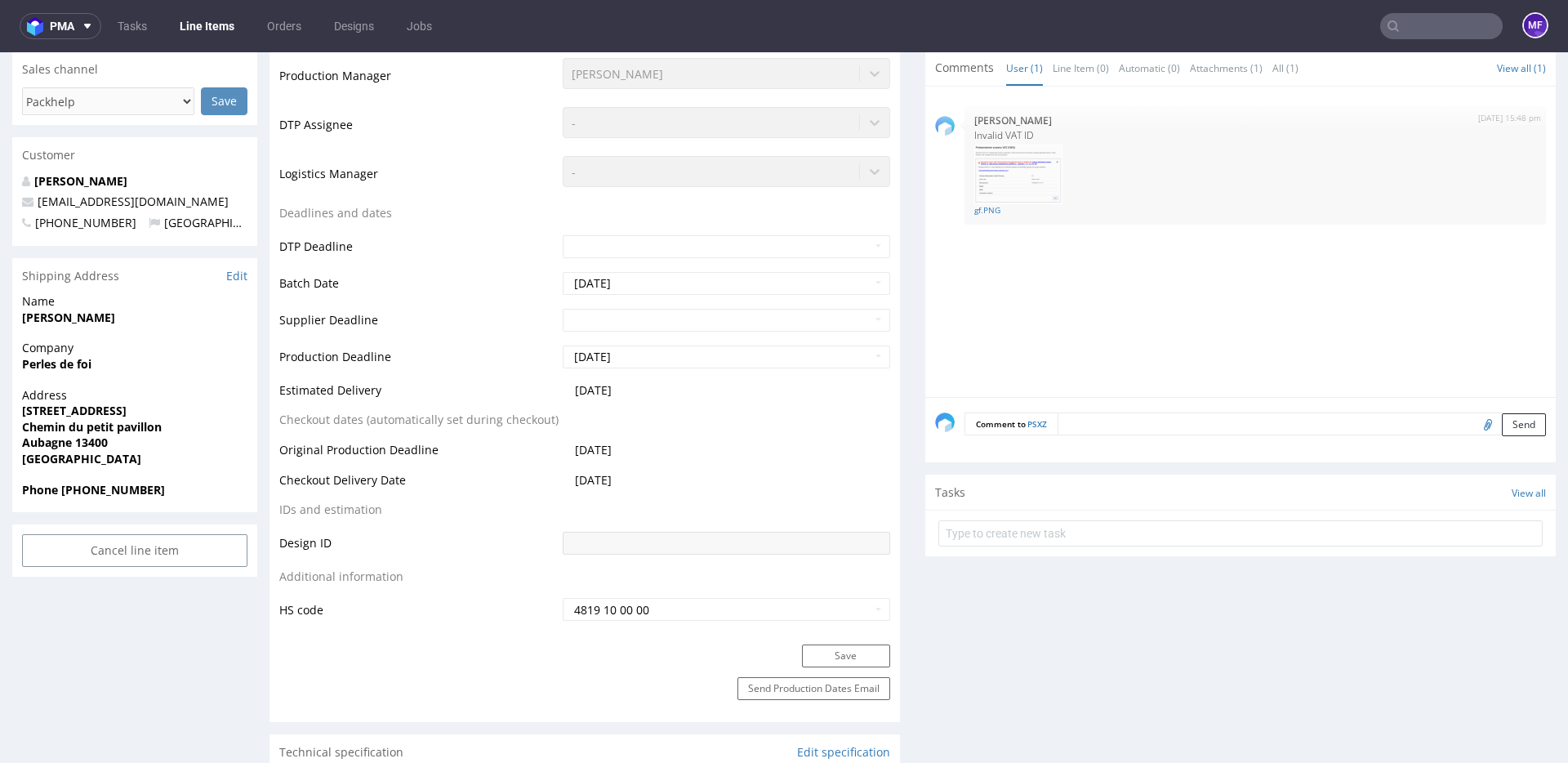
scroll to position [516, 0]
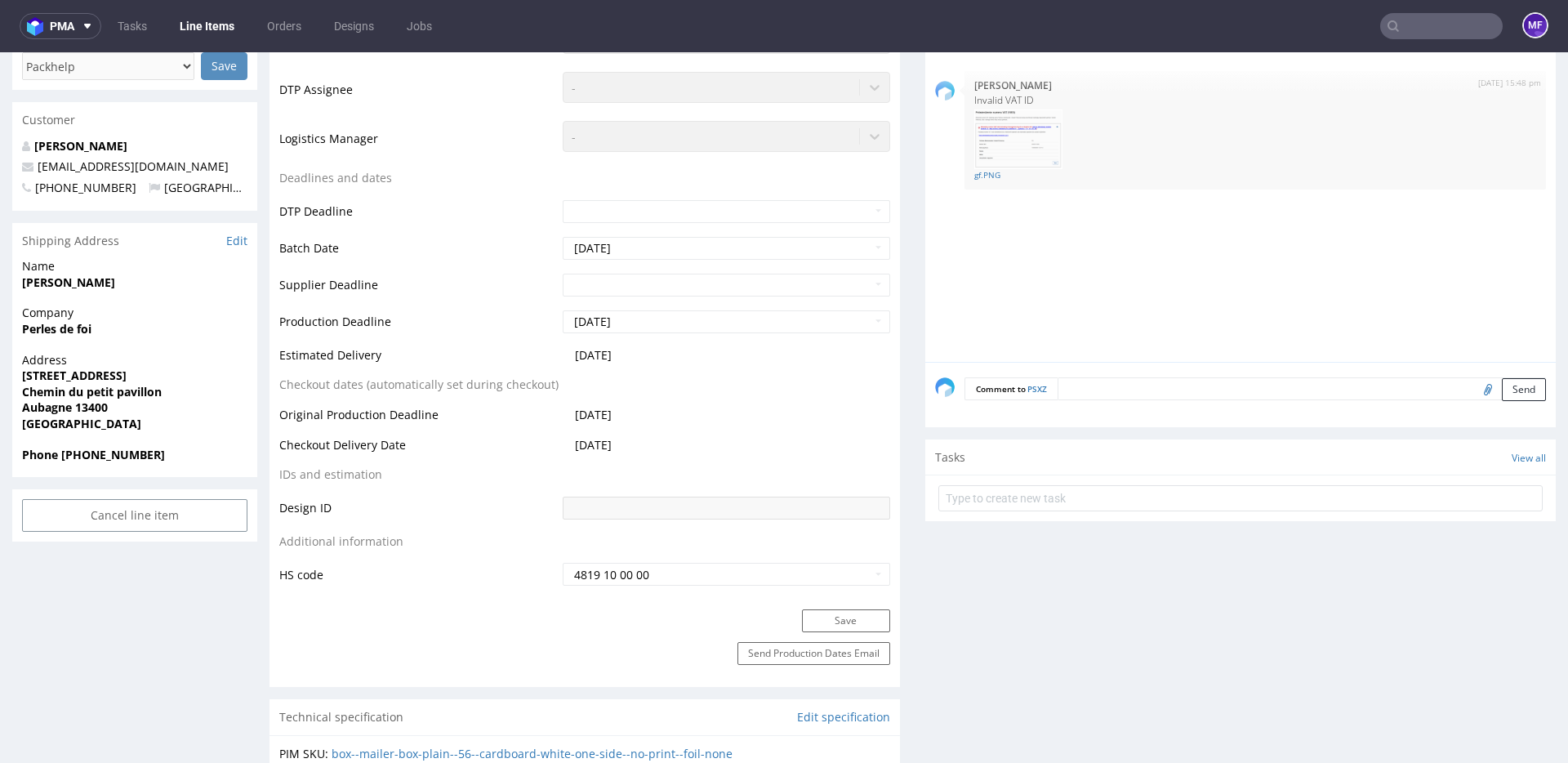
click at [279, 334] on td "Production Deadline" at bounding box center [418, 327] width 279 height 37
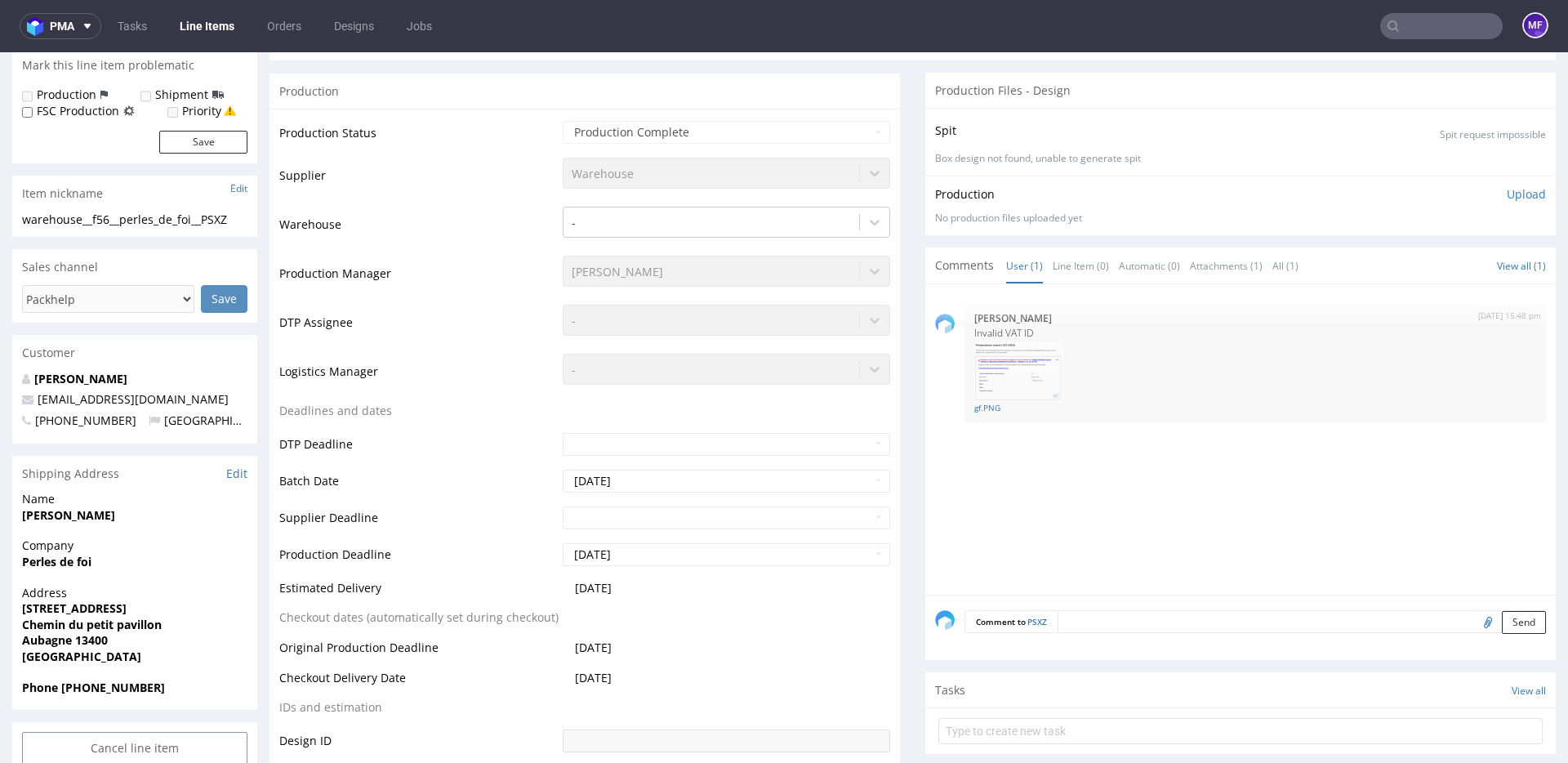
scroll to position [288, 0]
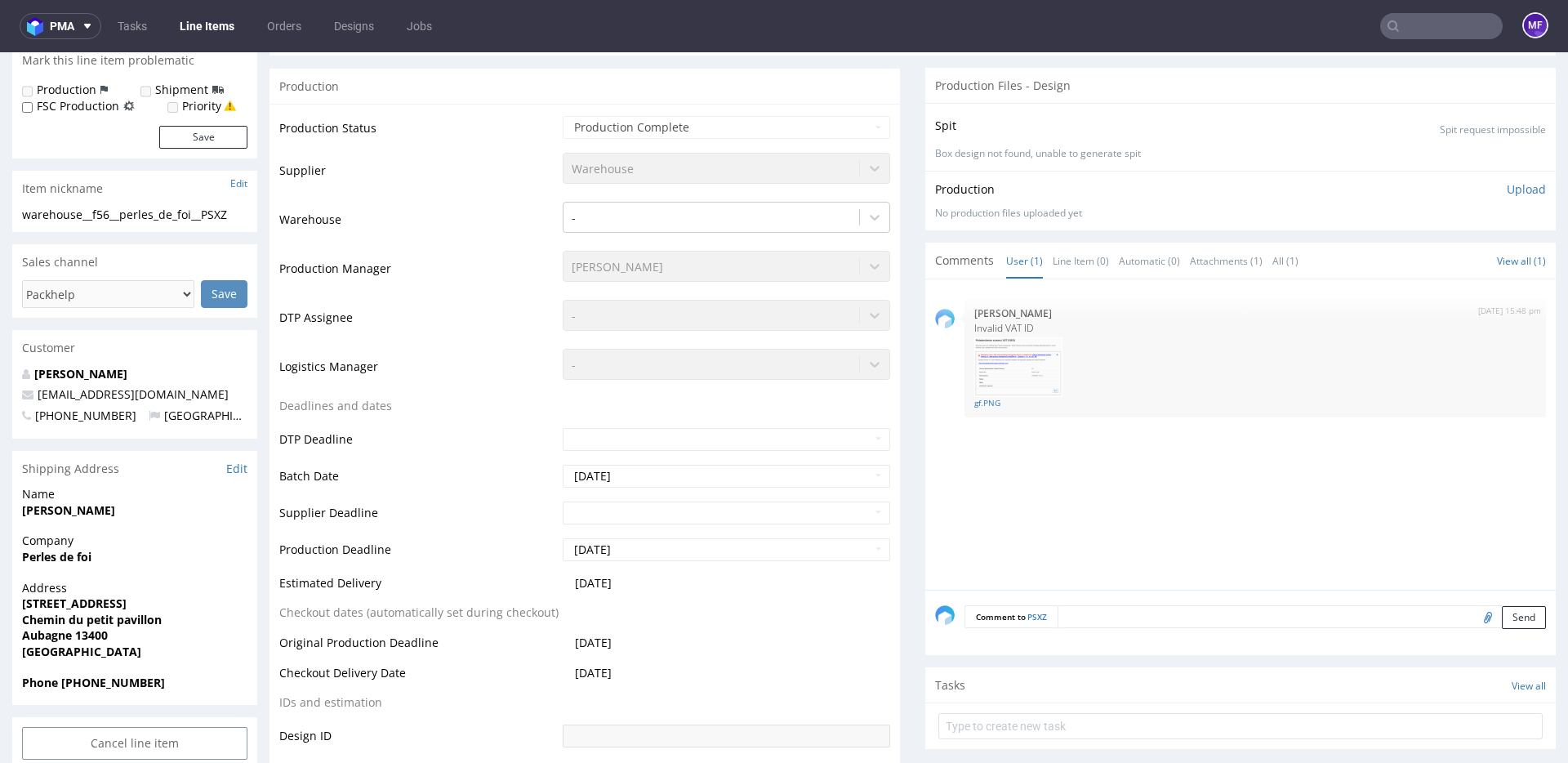
drag, startPoint x: 211, startPoint y: 410, endPoint x: 191, endPoint y: 399, distance: 22.8
click at [207, 408] on p "+33613552980 France" at bounding box center [134, 415] width 225 height 16
drag, startPoint x: 186, startPoint y: 395, endPoint x: 38, endPoint y: 400, distance: 148.1
click at [38, 400] on p "lesperlesdefoi@gmail.com" at bounding box center [134, 394] width 225 height 16
copy link "lesperlesdefoi@gmail.com"
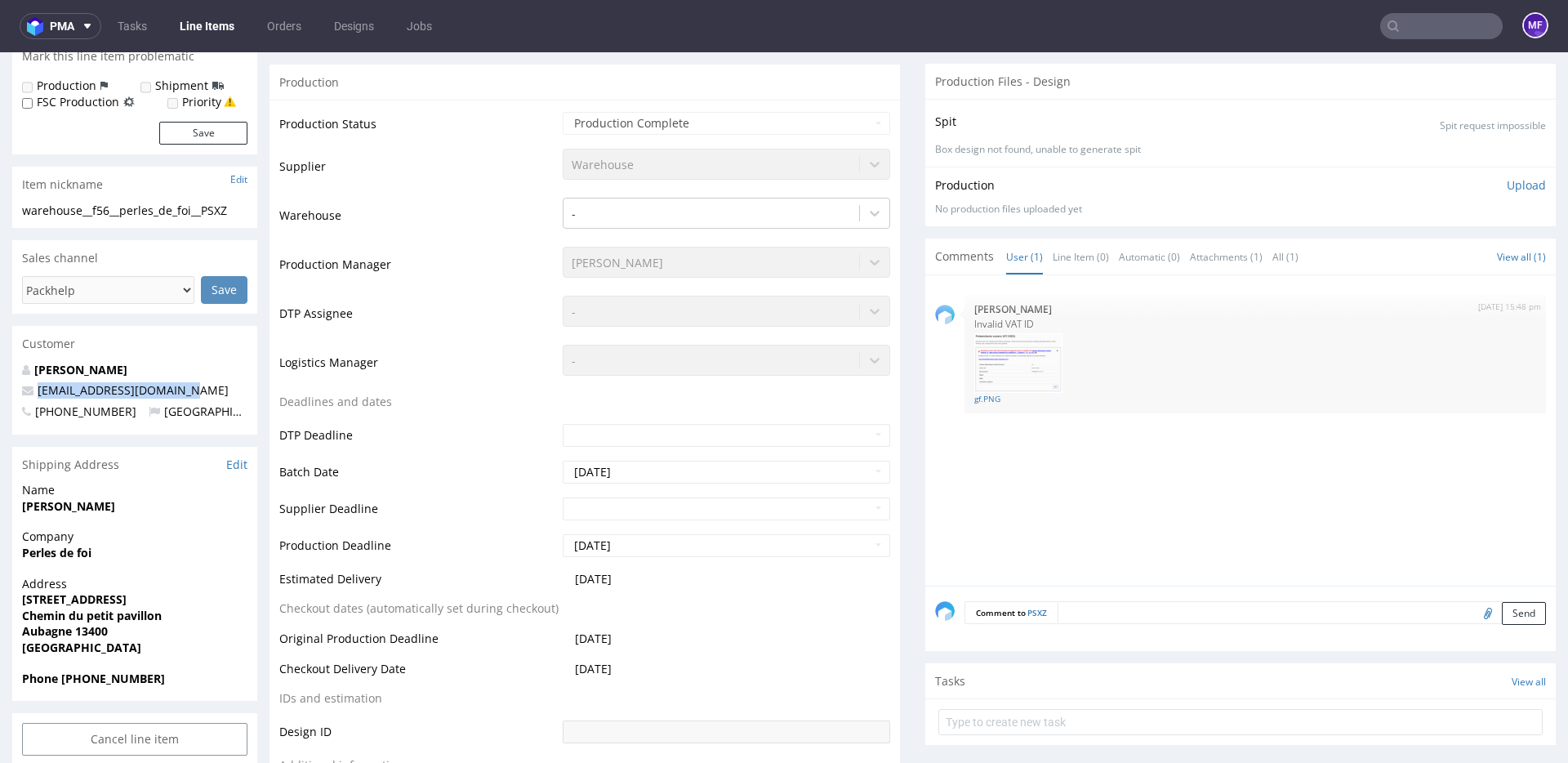
scroll to position [0, 0]
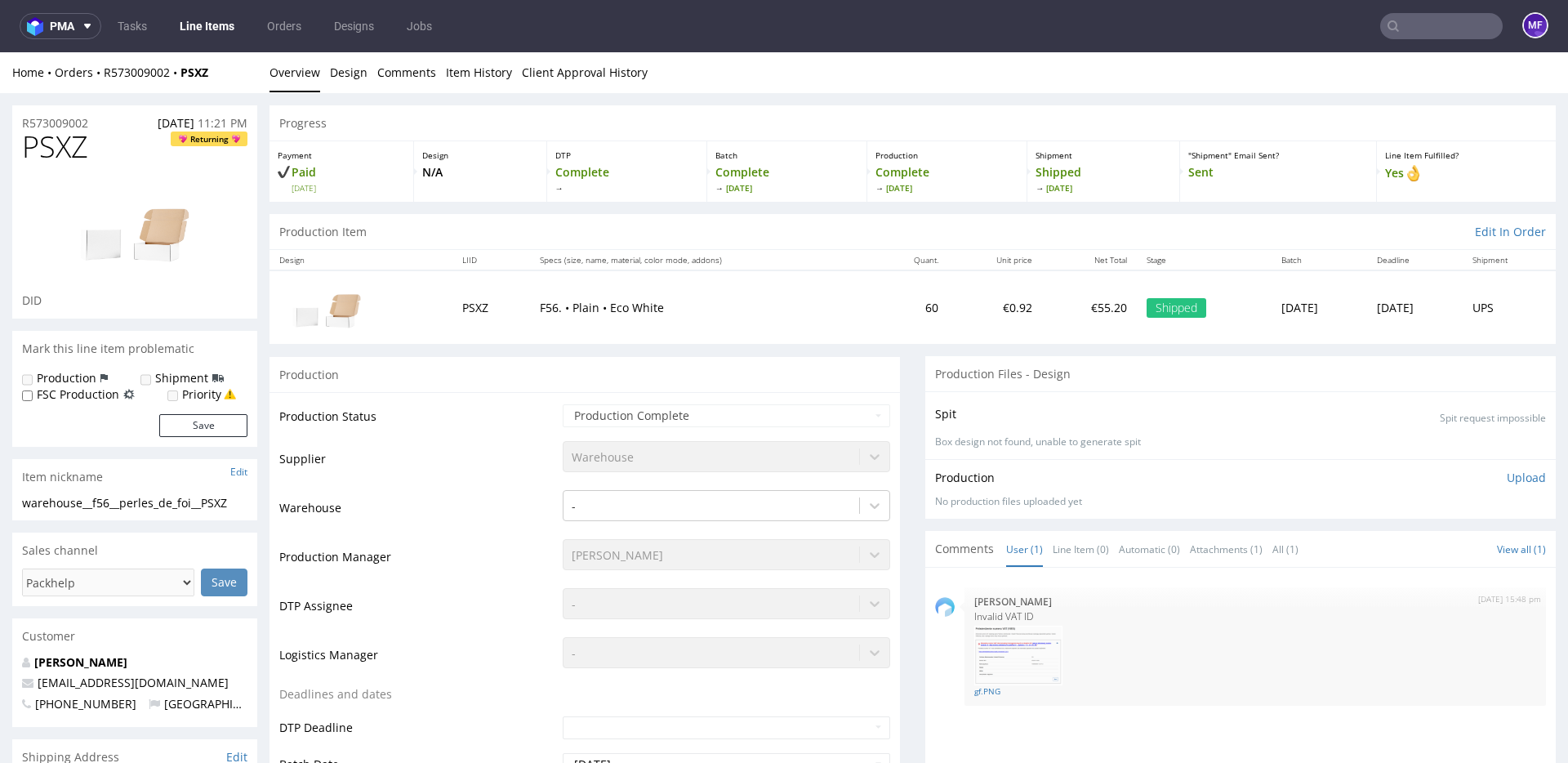
click at [251, 314] on div "PSXZ Returning DID" at bounding box center [135, 224] width 245 height 187
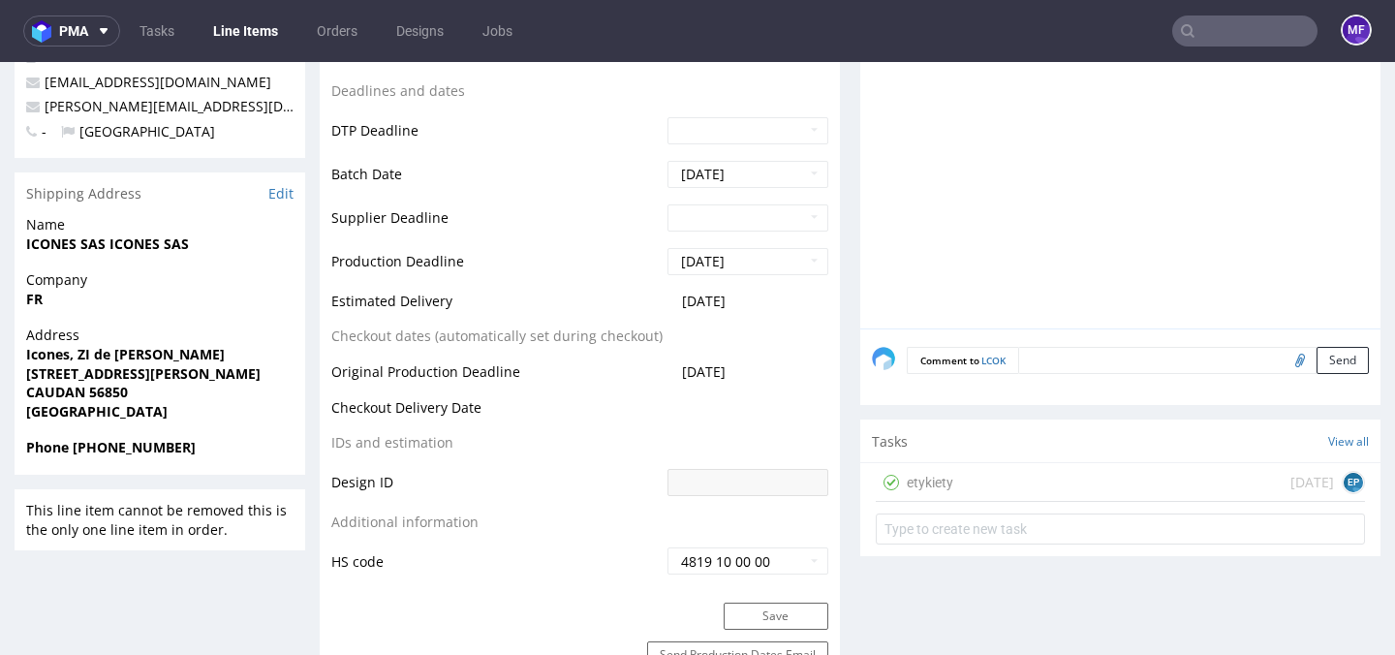
scroll to position [743, 0]
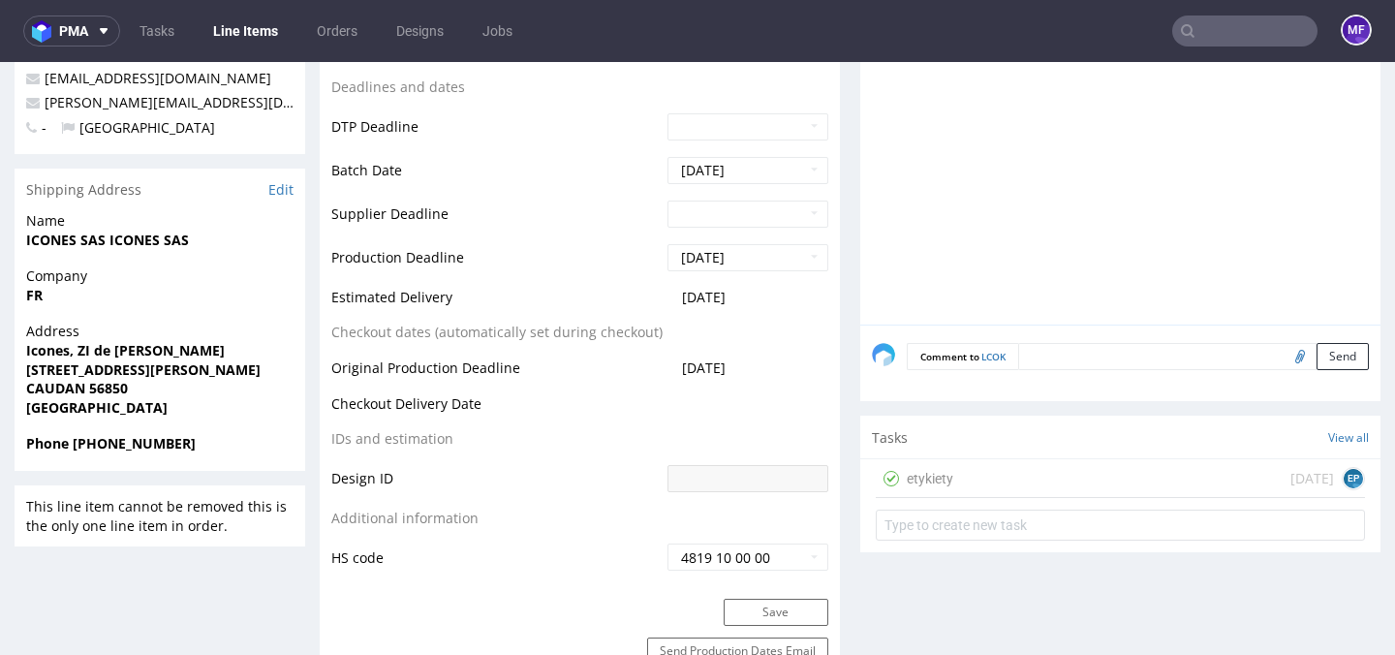
click at [941, 469] on div "etykiety" at bounding box center [930, 478] width 46 height 23
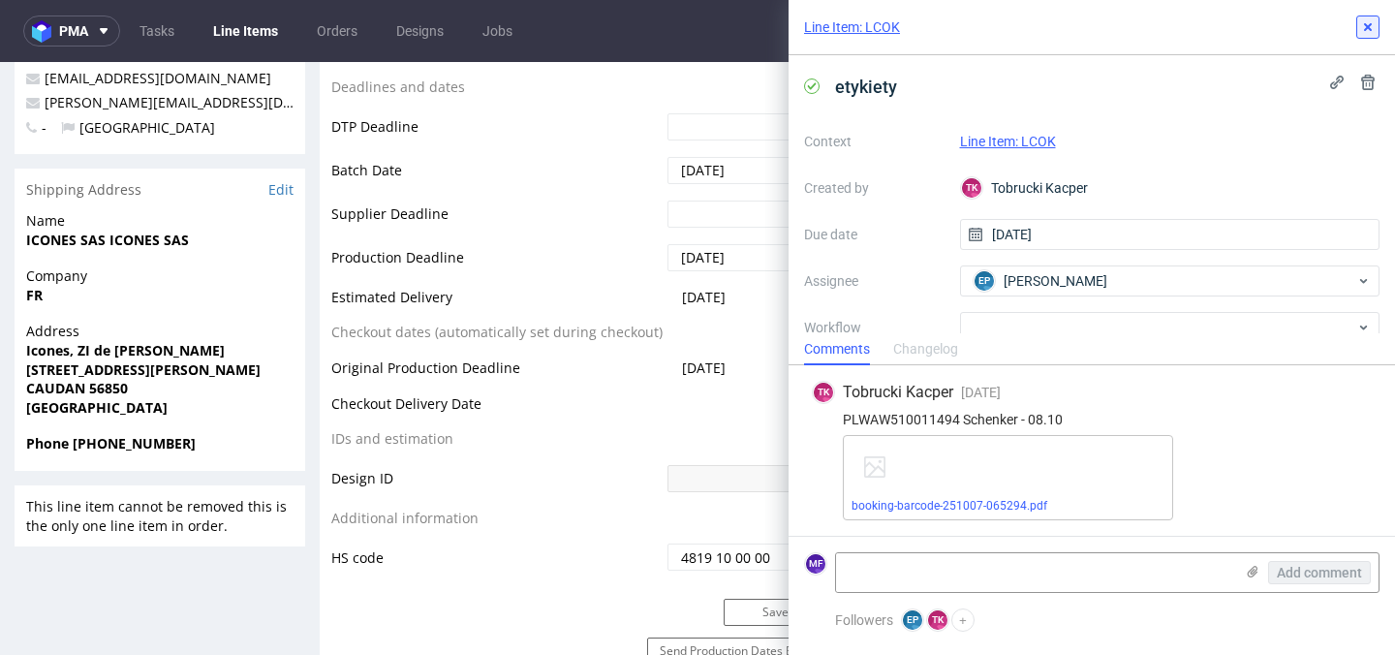
click at [1360, 21] on icon at bounding box center [1367, 26] width 15 height 15
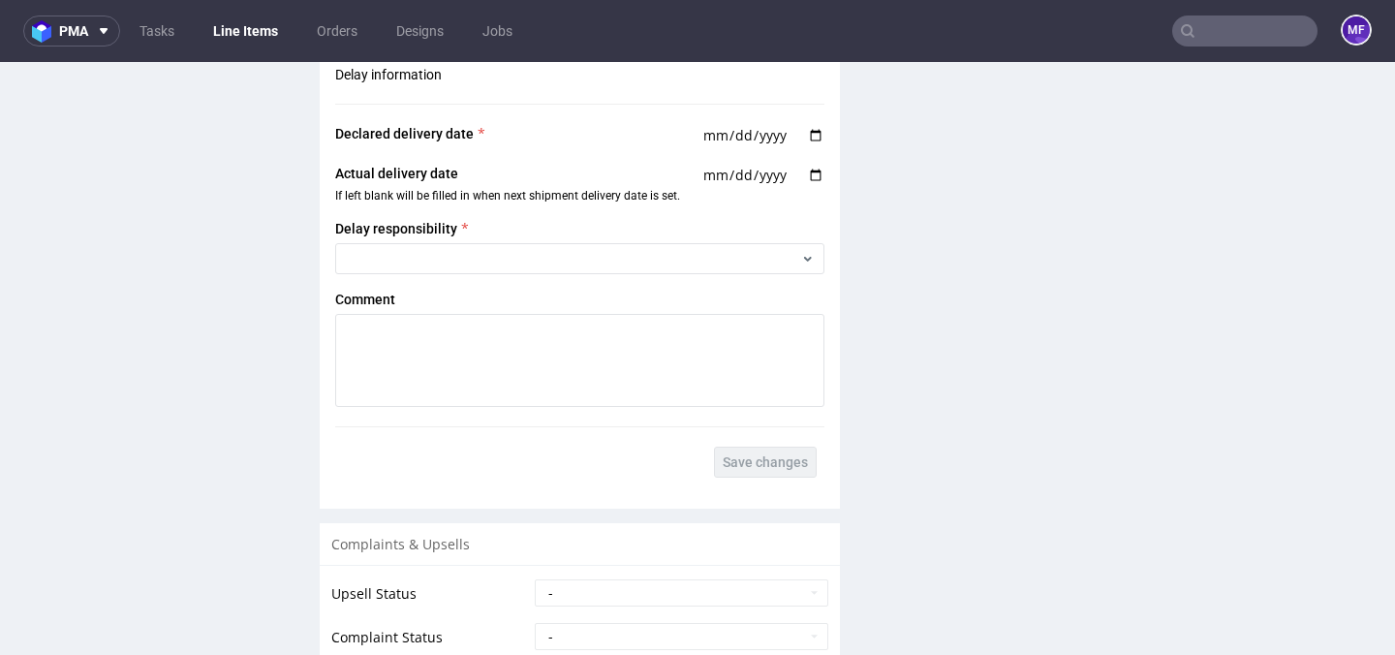
scroll to position [2711, 0]
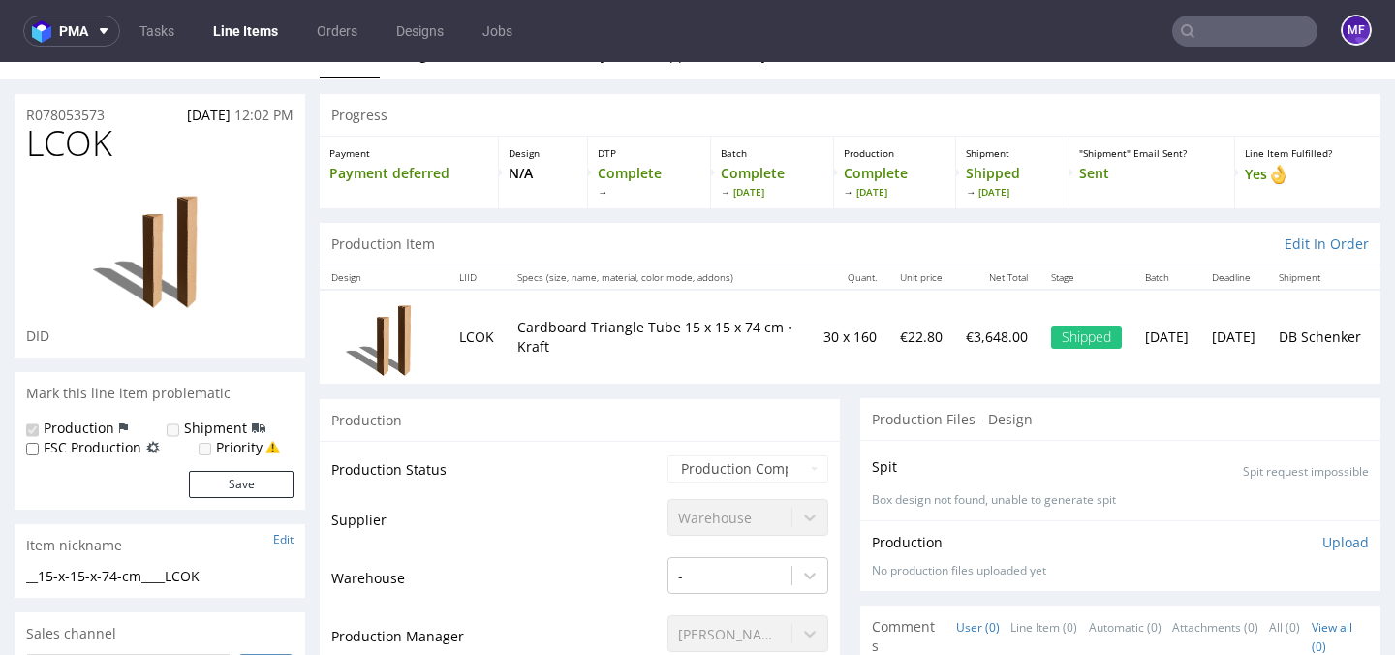
click at [1189, 417] on div "Production Files - Design" at bounding box center [1120, 419] width 520 height 43
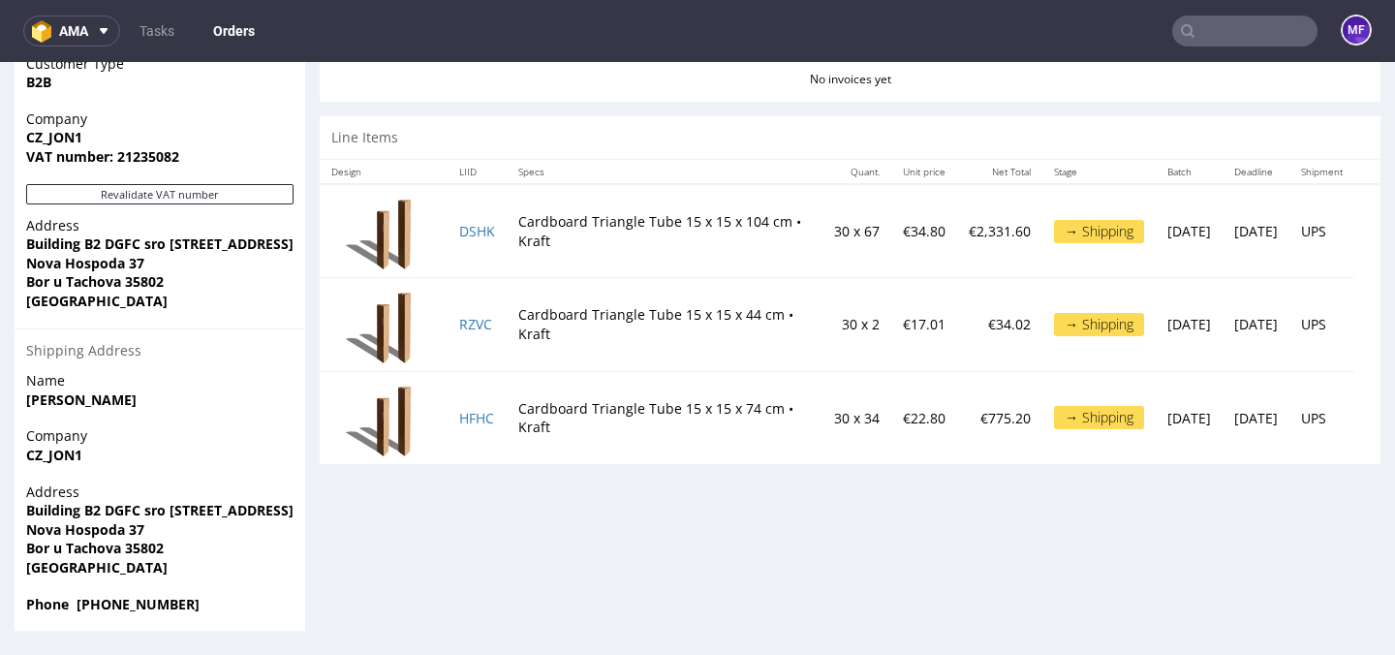
scroll to position [5, 0]
